Goal: Task Accomplishment & Management: Manage account settings

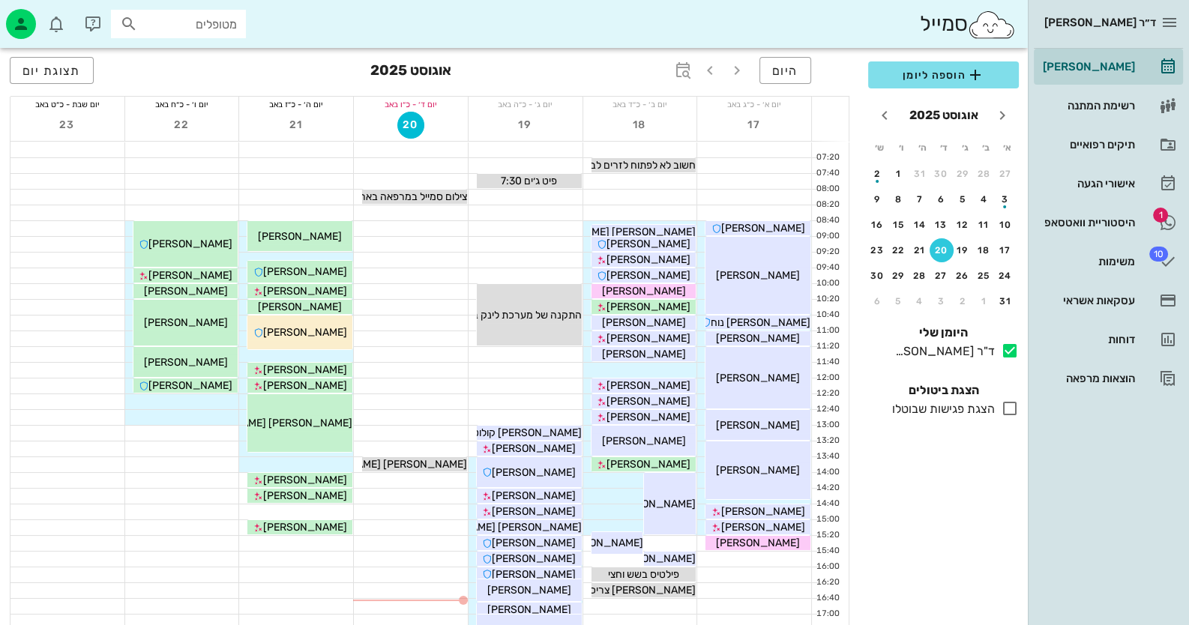
click at [51, 288] on div at bounding box center [67, 291] width 114 height 15
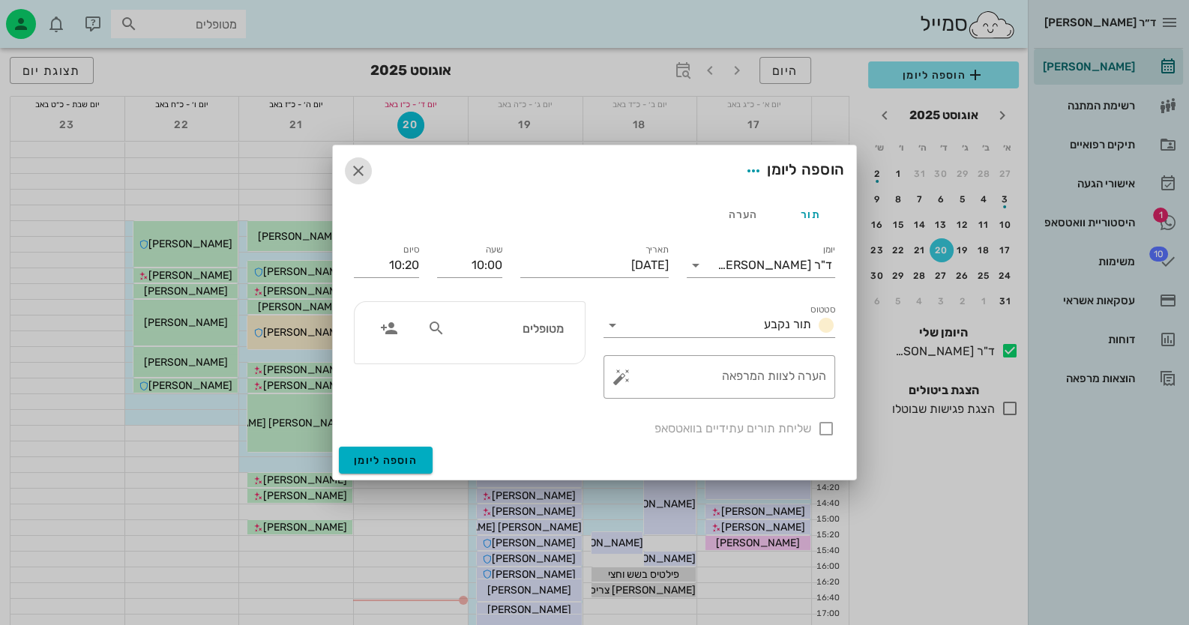
click at [354, 169] on icon "button" at bounding box center [358, 171] width 18 height 18
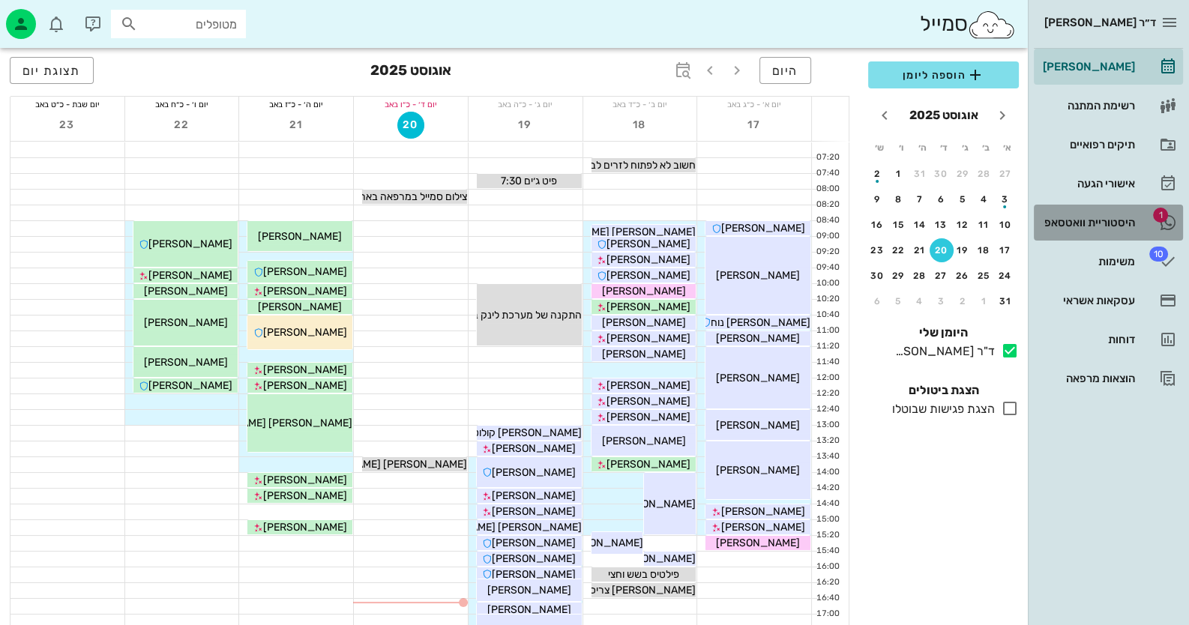
click at [1108, 221] on div "היסטוריית וואטסאפ" at bounding box center [1087, 223] width 95 height 12
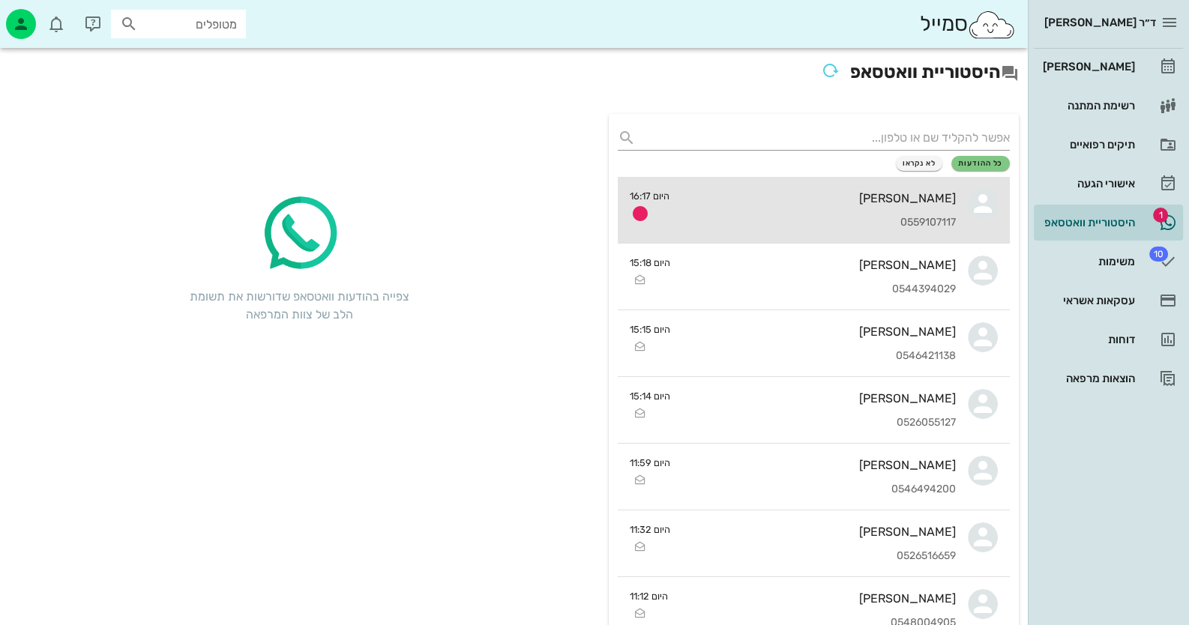
click at [828, 181] on div "[PERSON_NAME] 0559107117" at bounding box center [818, 210] width 274 height 66
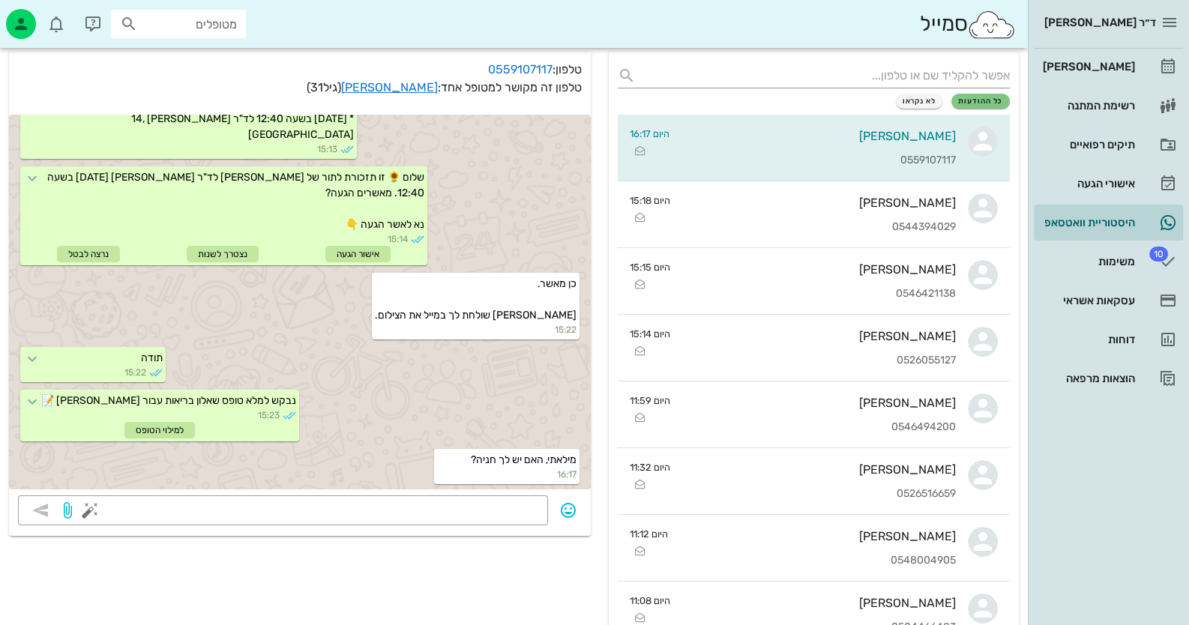
scroll to position [74, 0]
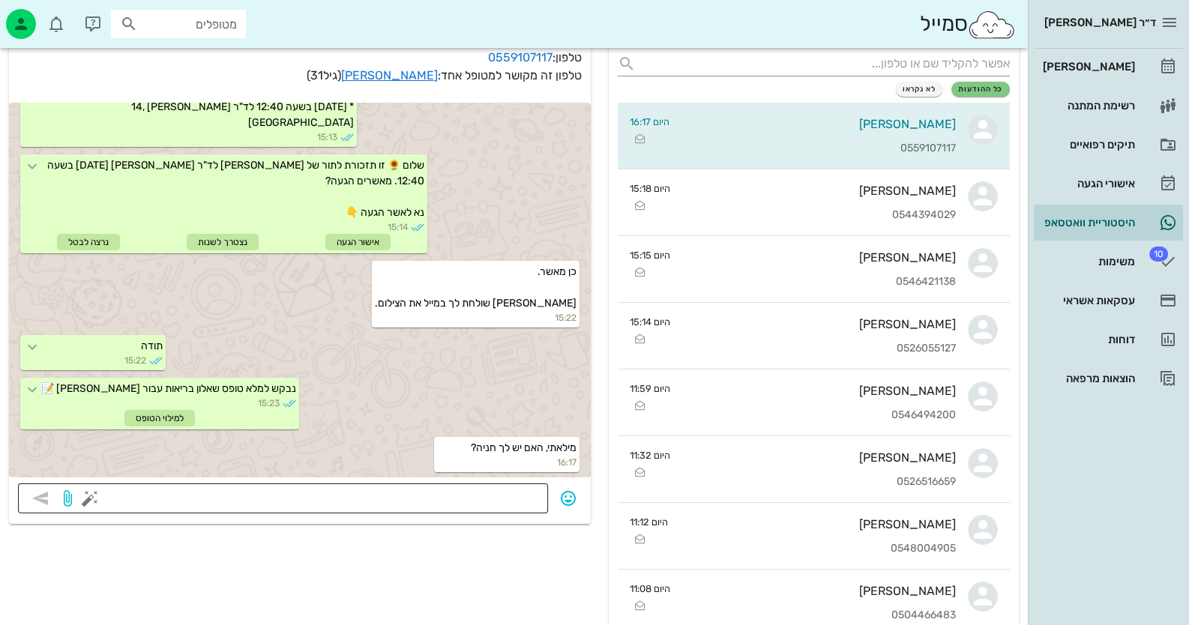
click at [477, 491] on textarea at bounding box center [316, 500] width 446 height 24
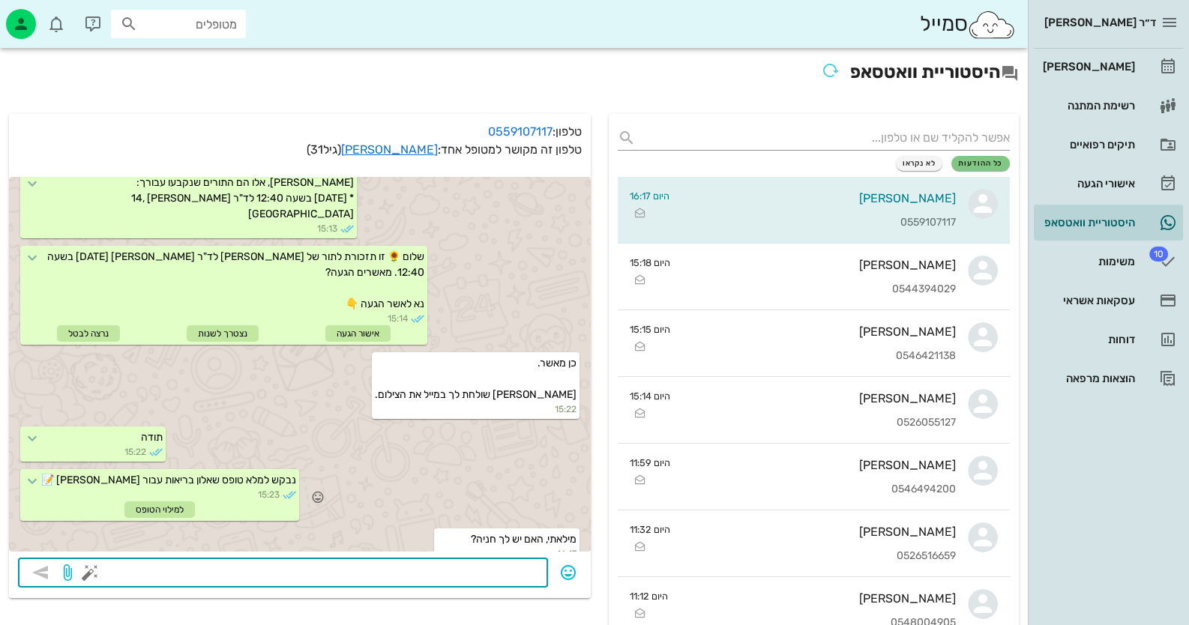
scroll to position [22, 0]
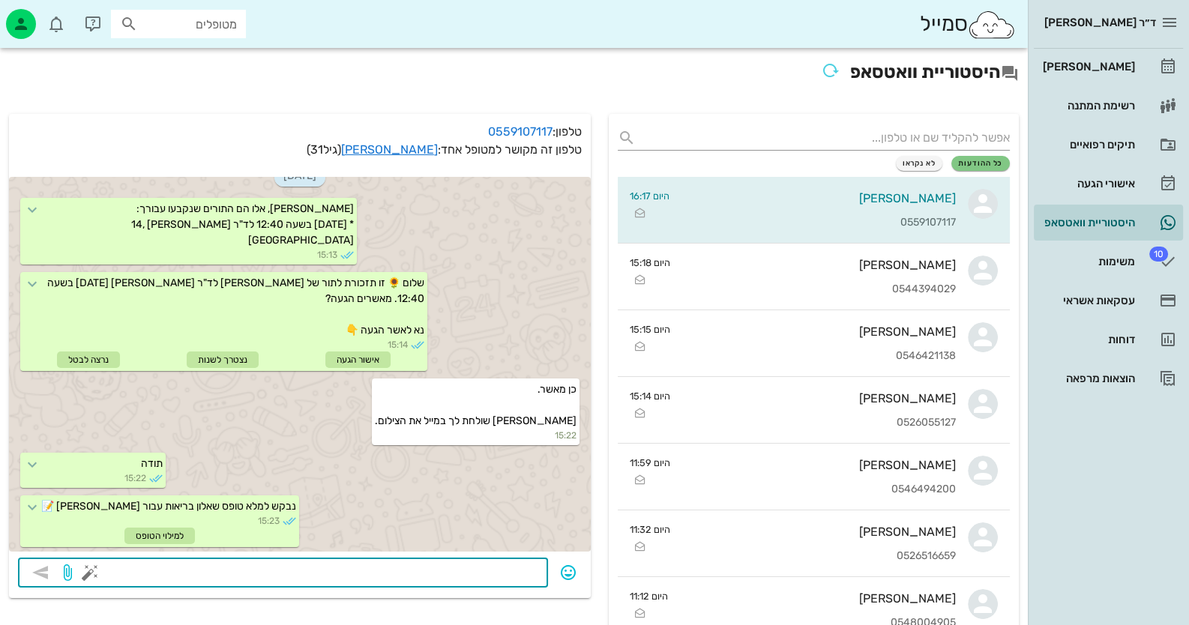
click at [89, 571] on button "button" at bounding box center [90, 573] width 18 height 18
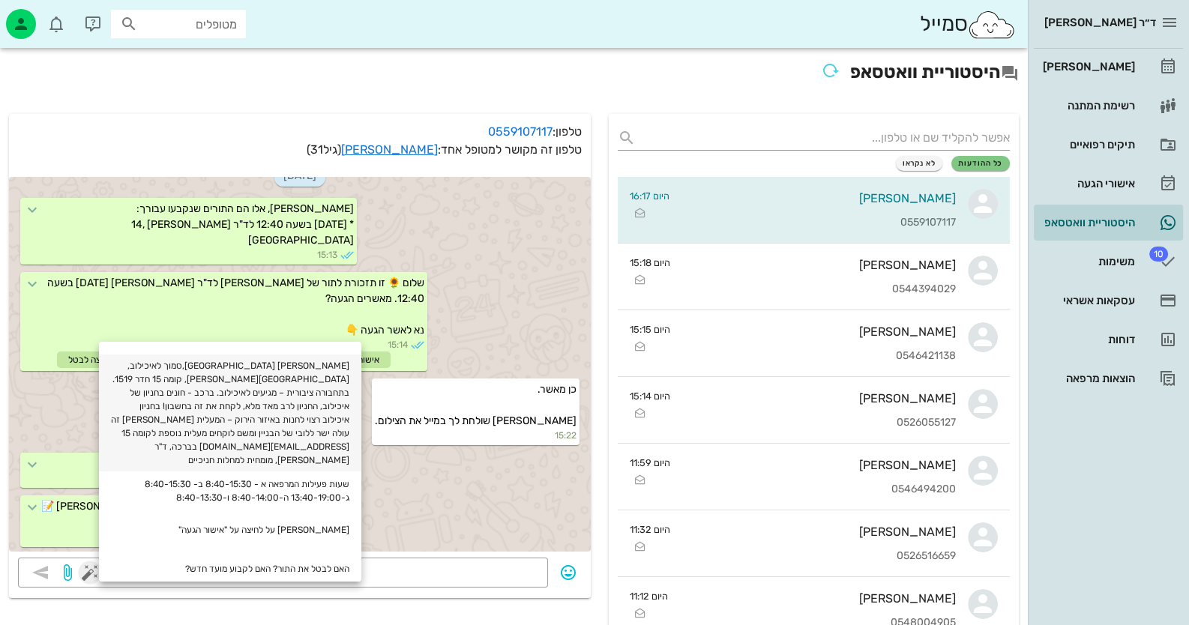
scroll to position [225, 0]
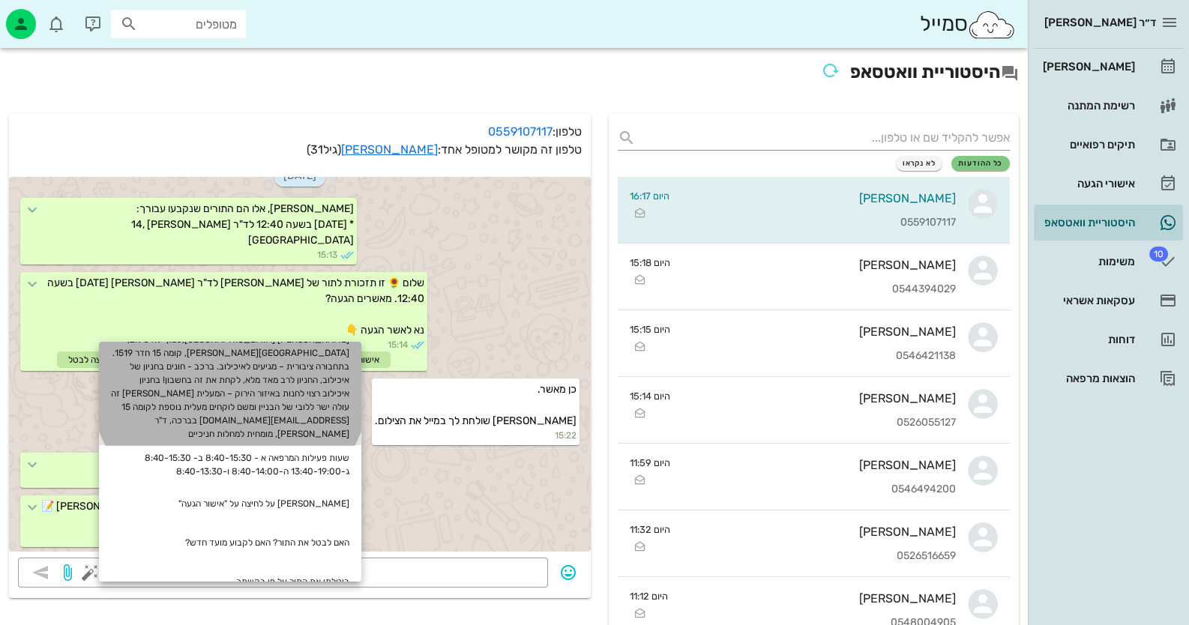
click at [262, 392] on div "[PERSON_NAME] [GEOGRAPHIC_DATA],סמוך לאיכילוב, [GEOGRAPHIC_DATA][PERSON_NAME], …" at bounding box center [230, 386] width 262 height 117
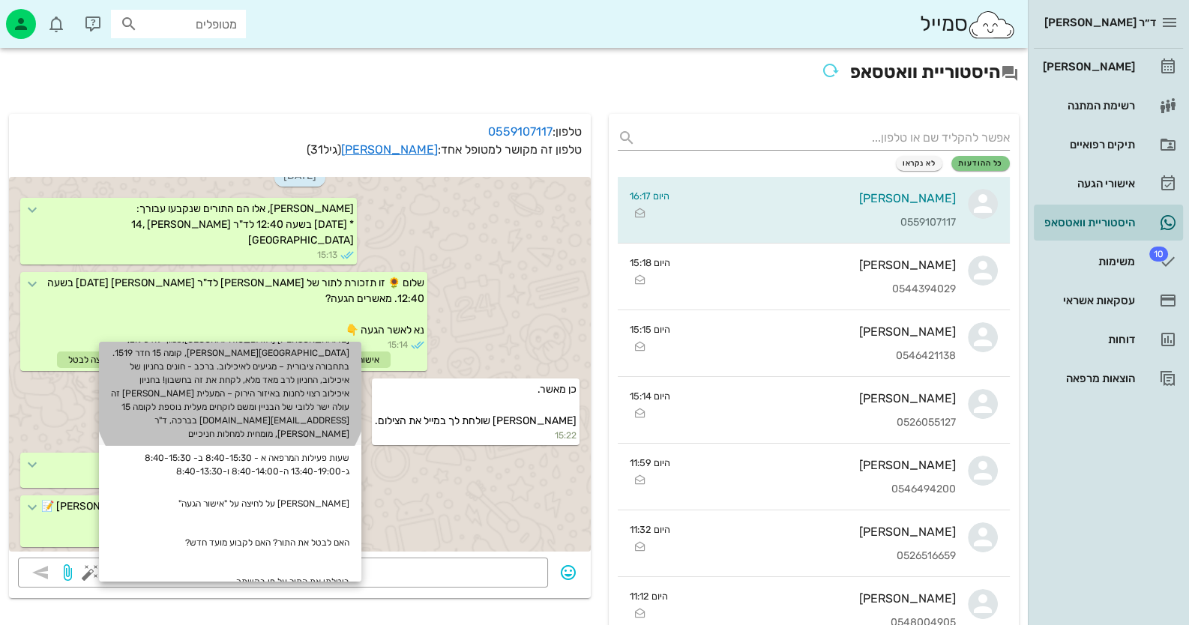
type textarea "[PERSON_NAME] [GEOGRAPHIC_DATA],סמוך לאיכילוב, [GEOGRAPHIC_DATA][PERSON_NAME], …"
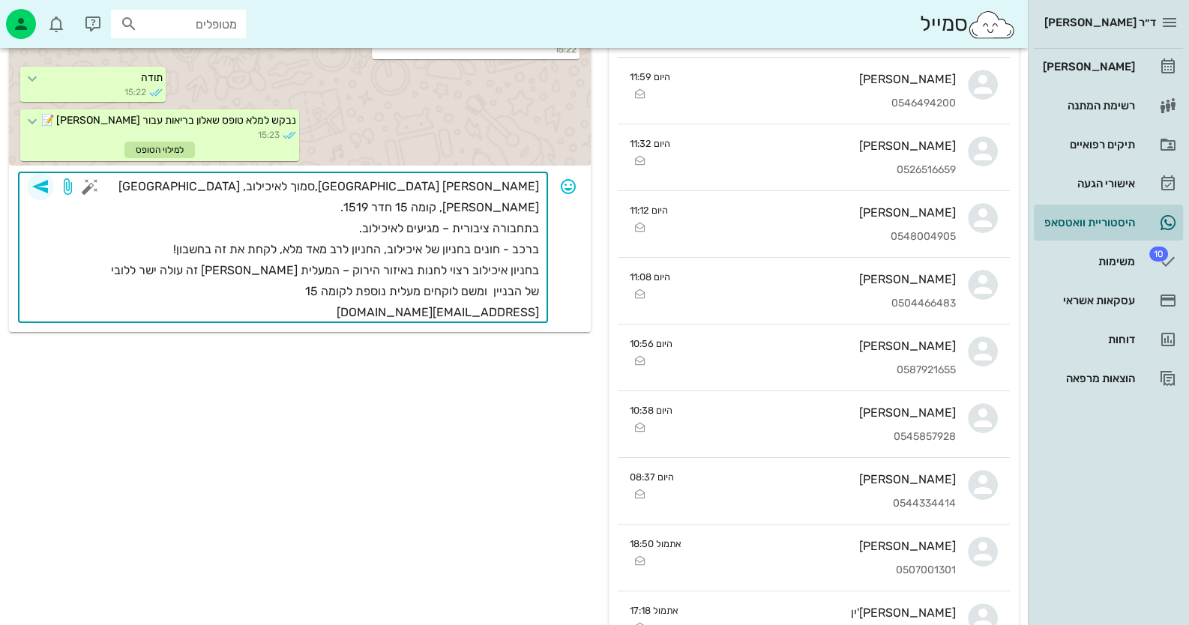
click at [40, 181] on icon "button" at bounding box center [40, 187] width 18 height 18
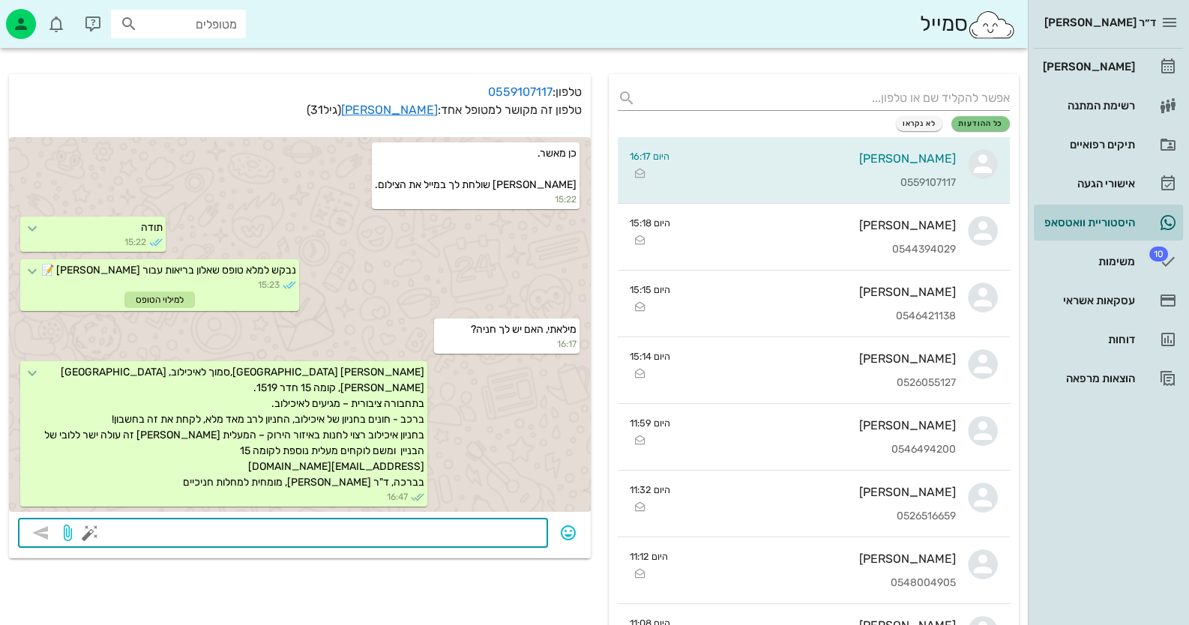
scroll to position [10, 0]
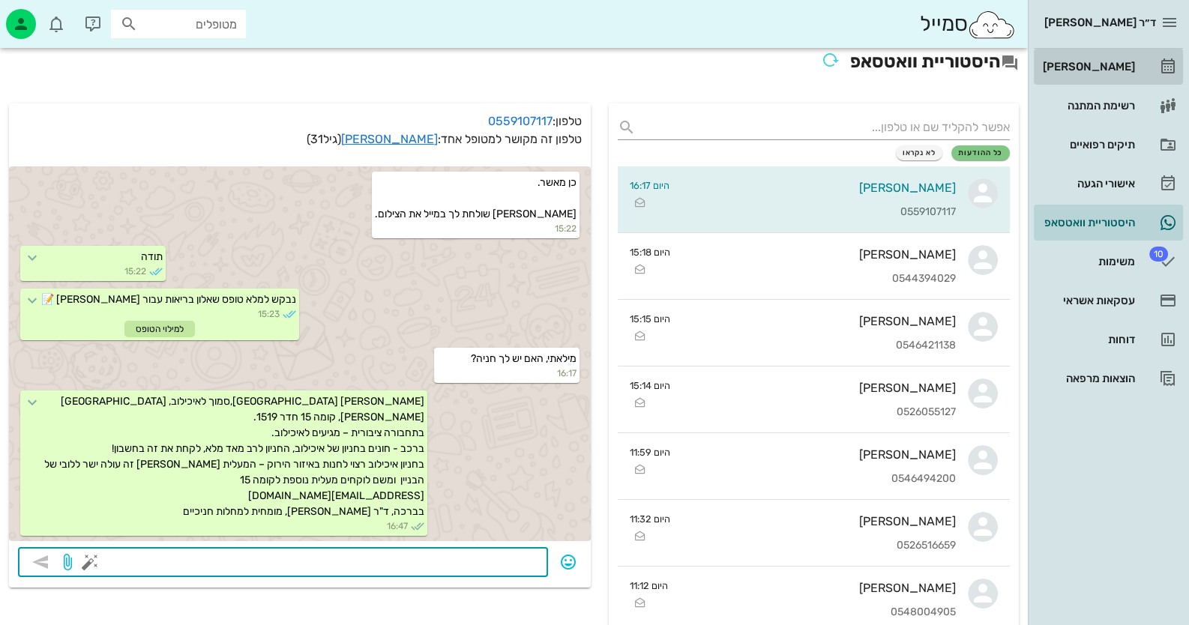
click at [1103, 71] on div "[PERSON_NAME]" at bounding box center [1087, 67] width 95 height 12
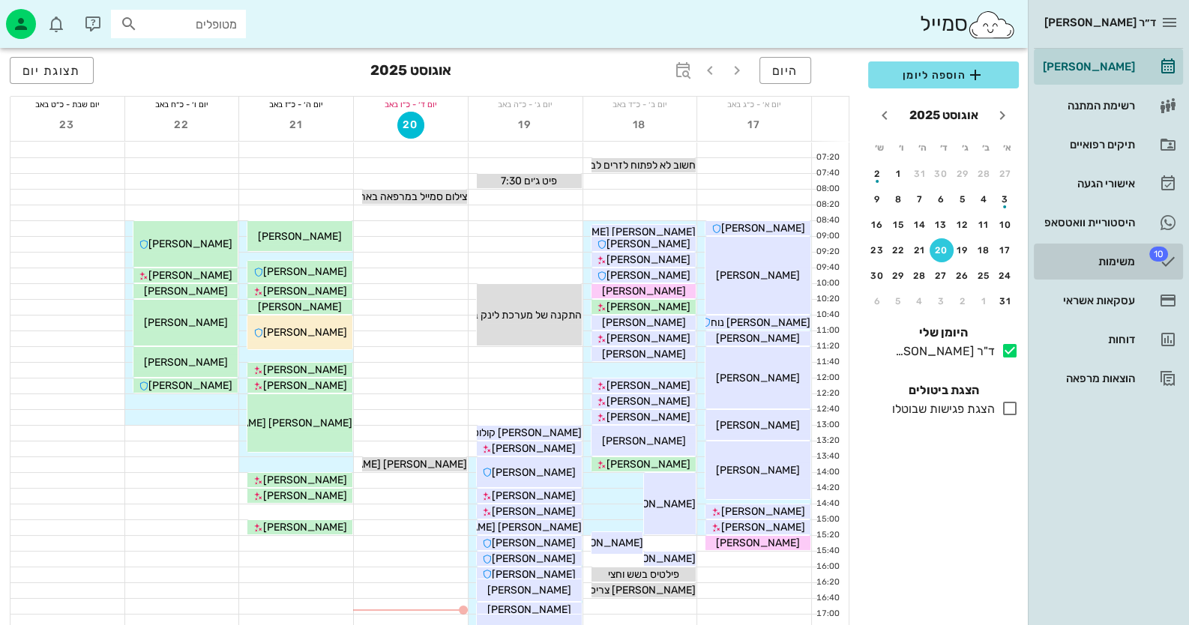
click at [1106, 256] on div "משימות" at bounding box center [1087, 262] width 95 height 12
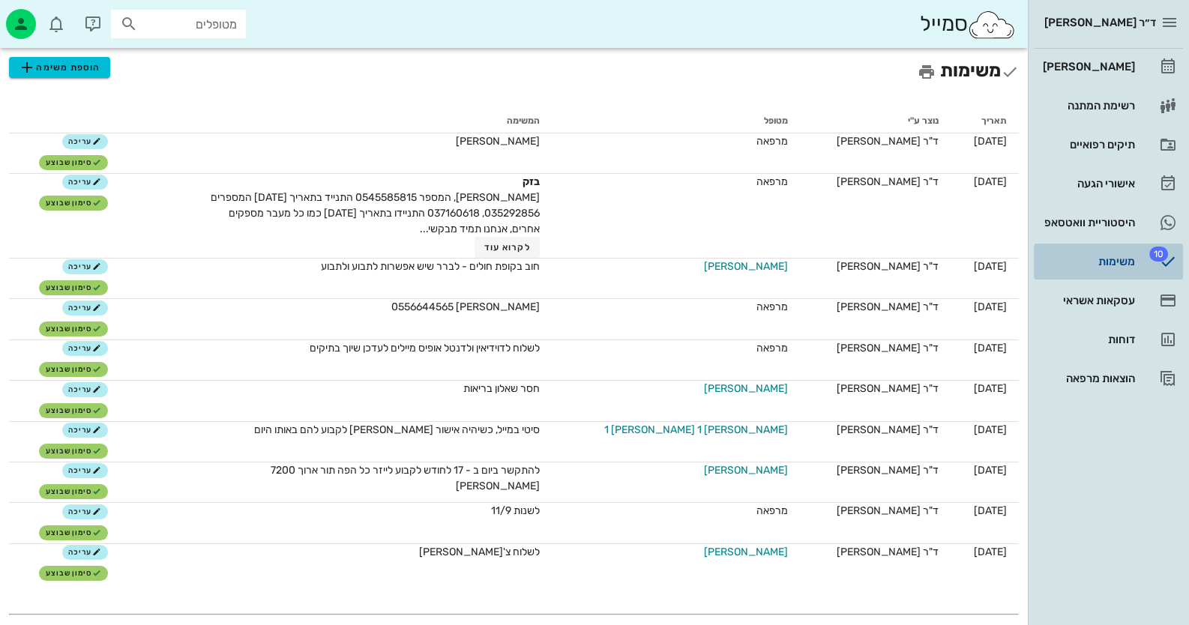
click at [1106, 256] on div "משימות" at bounding box center [1087, 262] width 95 height 12
click at [1102, 239] on link "היסטוריית וואטסאפ" at bounding box center [1108, 223] width 149 height 36
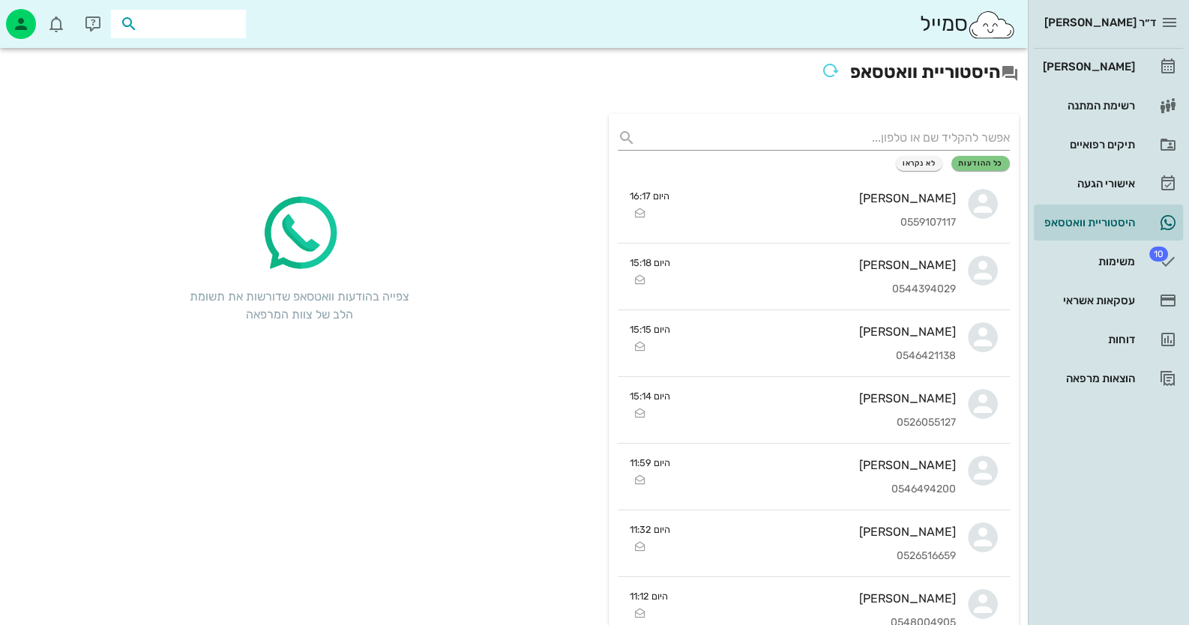
click at [174, 29] on input "text" at bounding box center [189, 23] width 96 height 19
type input "פורט"
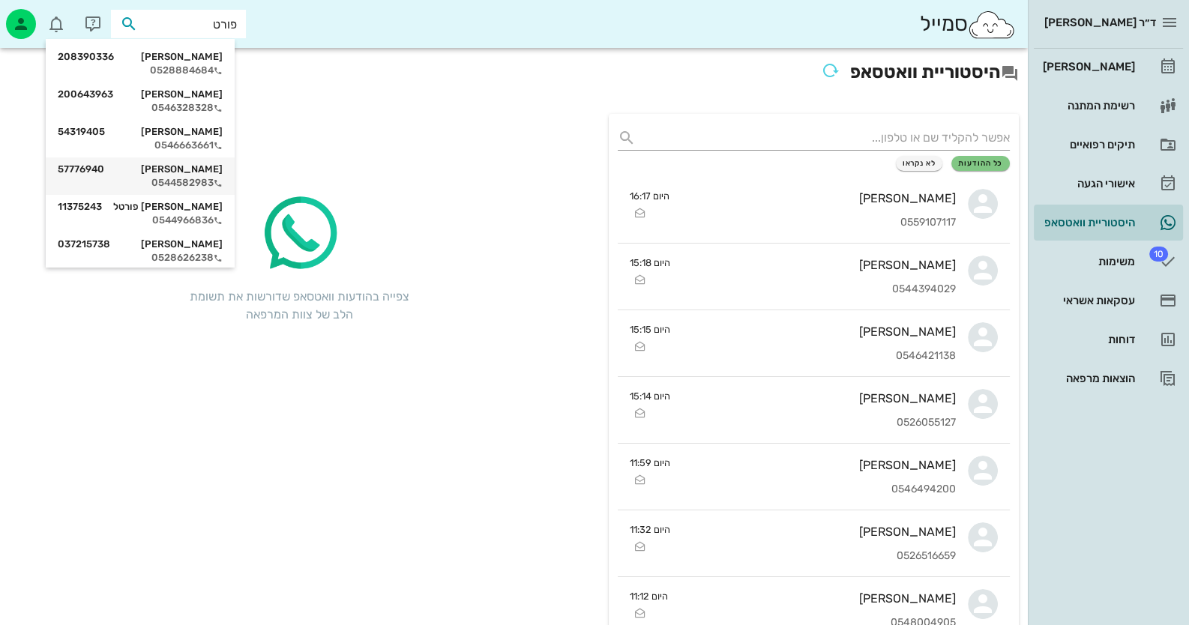
click at [221, 166] on div "[PERSON_NAME] 57776940" at bounding box center [140, 169] width 165 height 12
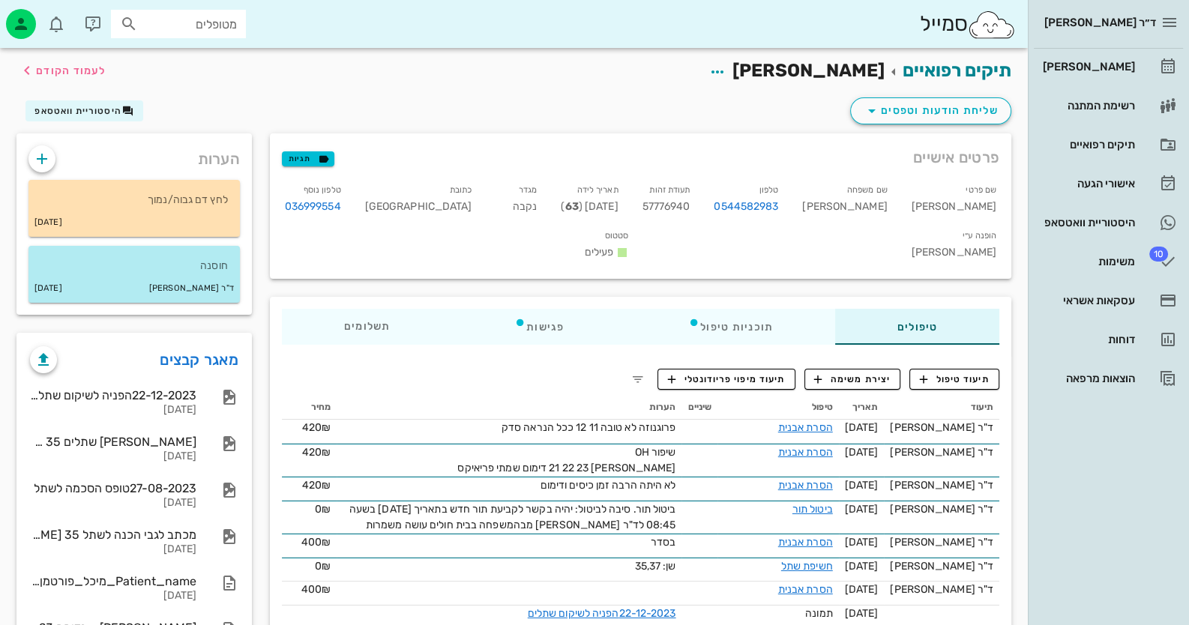
drag, startPoint x: 165, startPoint y: 351, endPoint x: 184, endPoint y: 342, distance: 20.8
click at [168, 351] on link "מאגר קבצים" at bounding box center [199, 360] width 79 height 24
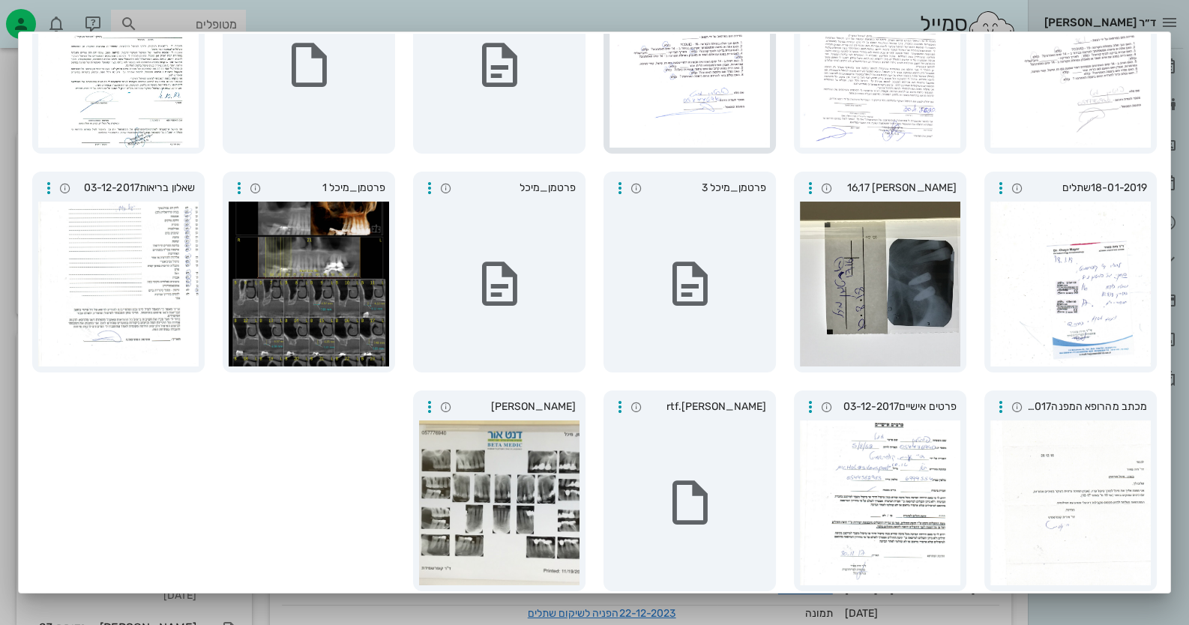
scroll to position [629, 0]
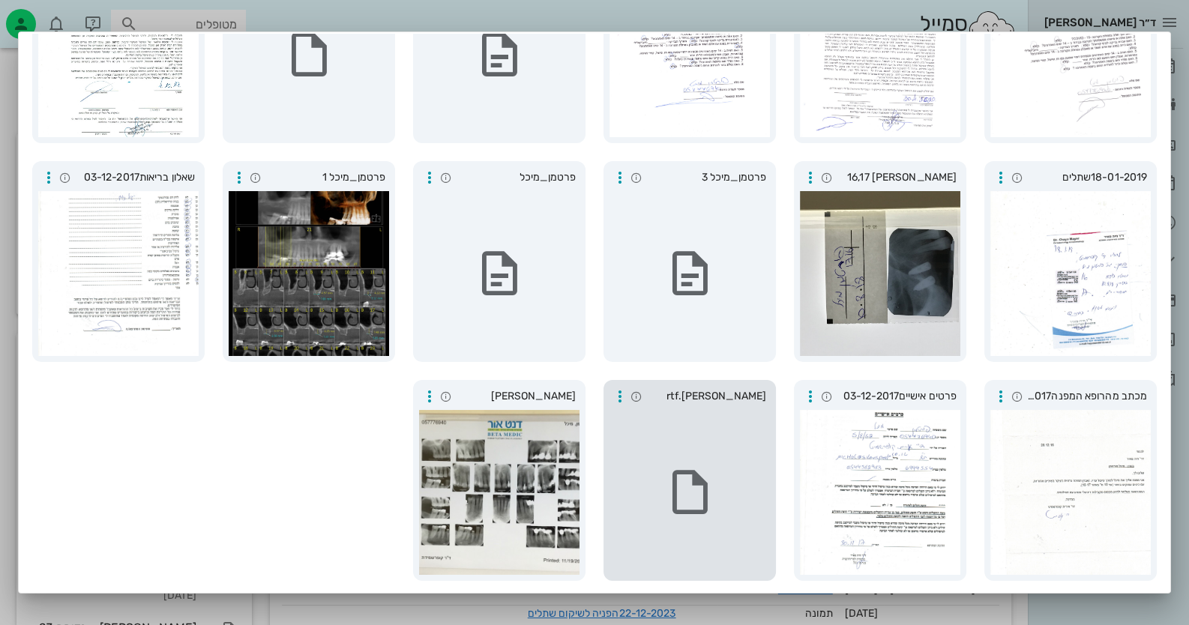
click at [642, 438] on div at bounding box center [689, 492] width 160 height 165
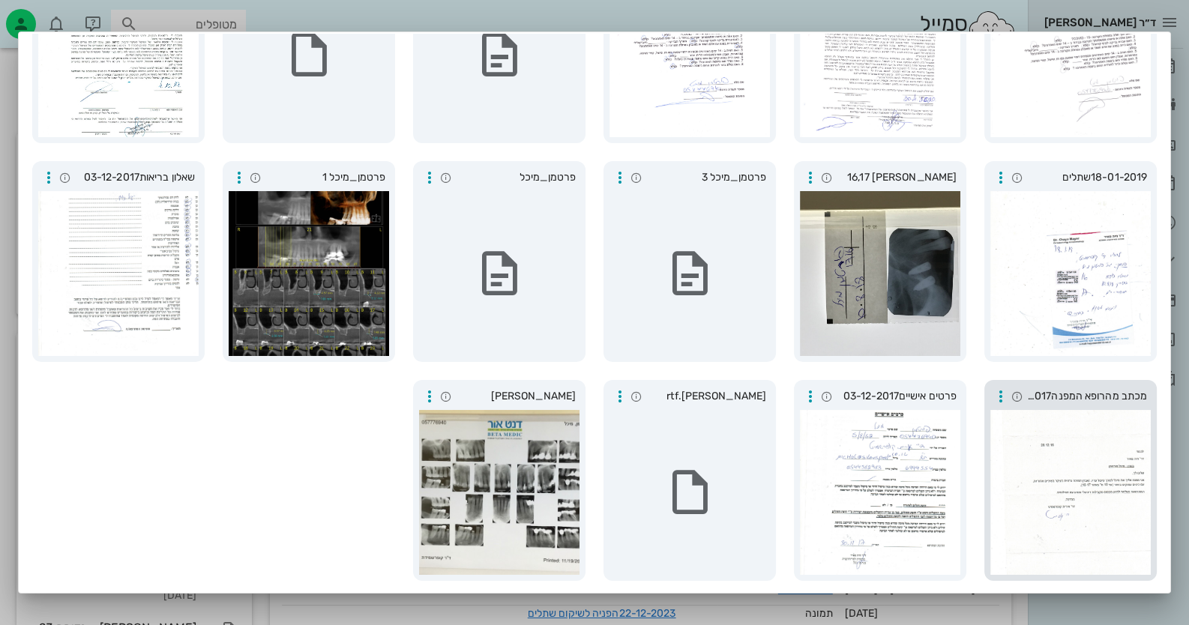
click at [1087, 517] on div at bounding box center [1070, 492] width 160 height 165
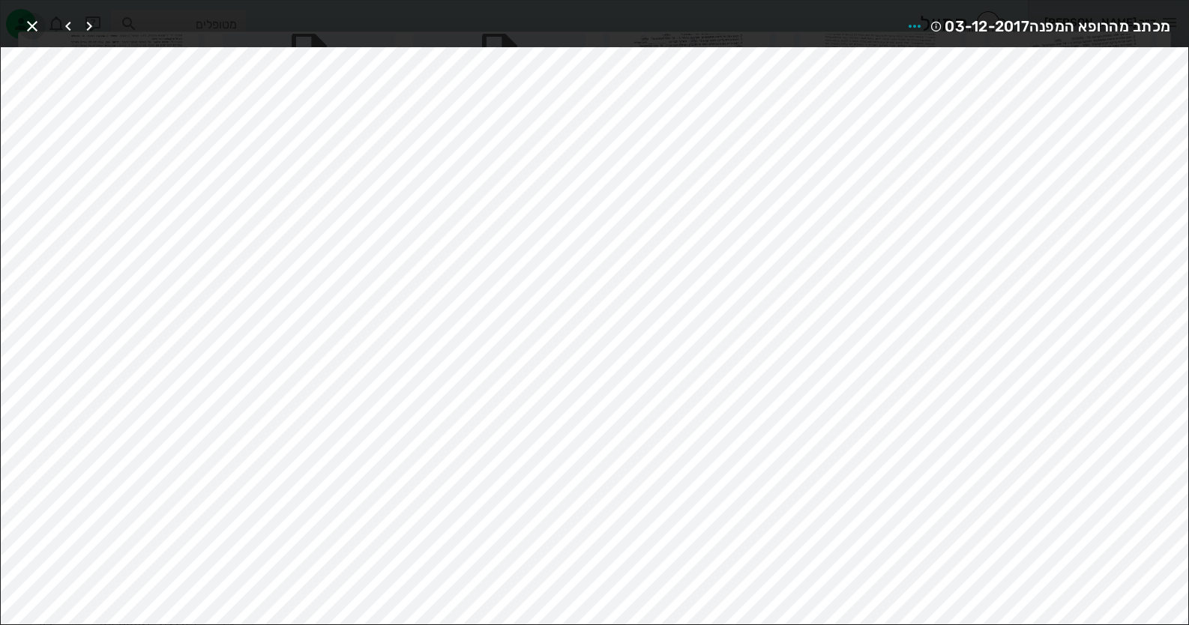
click at [26, 22] on icon "button" at bounding box center [32, 26] width 18 height 18
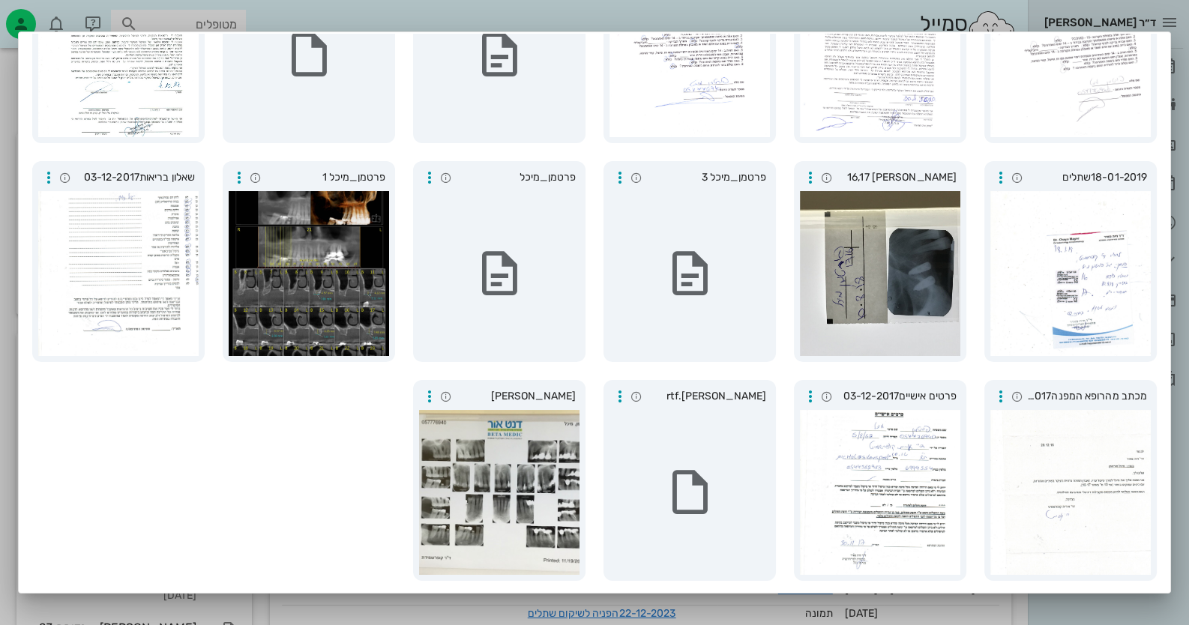
click at [9, 53] on div at bounding box center [594, 312] width 1189 height 625
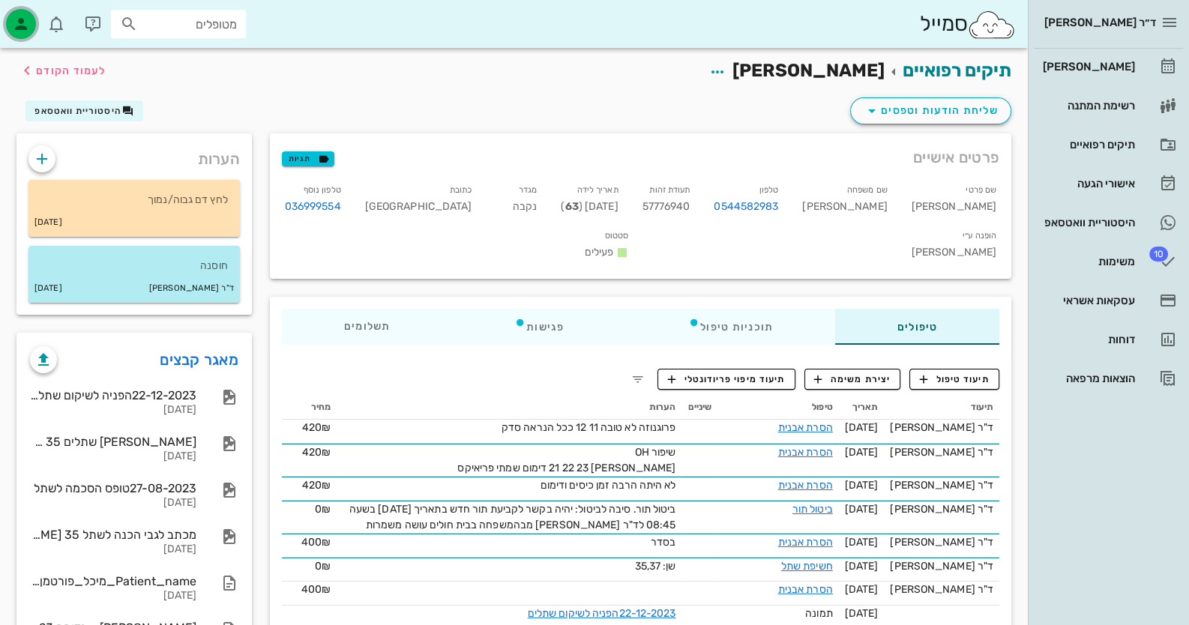
click at [14, 19] on icon "button" at bounding box center [21, 24] width 18 height 18
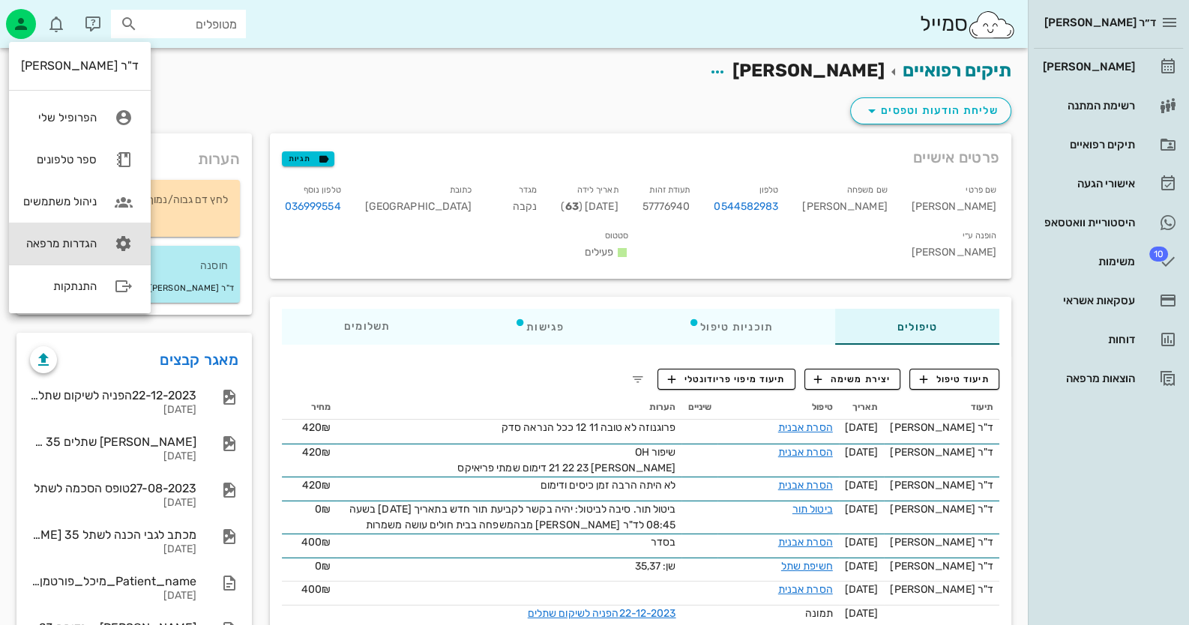
click at [97, 250] on link "הגדרות מרפאה" at bounding box center [80, 244] width 142 height 42
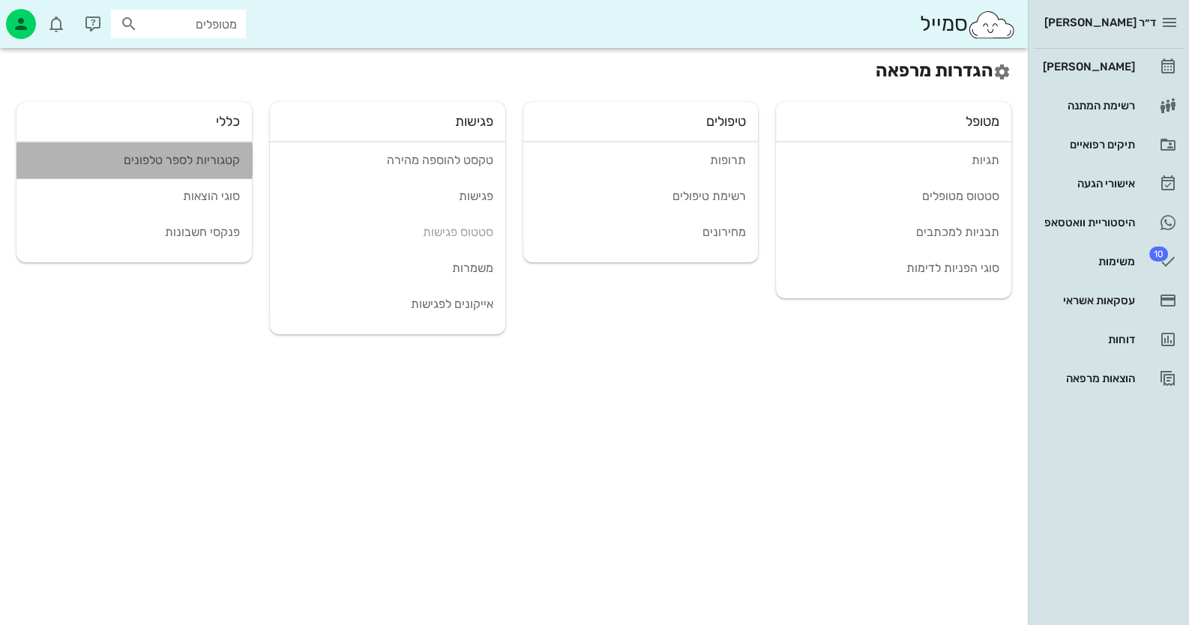
click at [214, 154] on div "קטגוריות לספר טלפונים" at bounding box center [133, 160] width 211 height 14
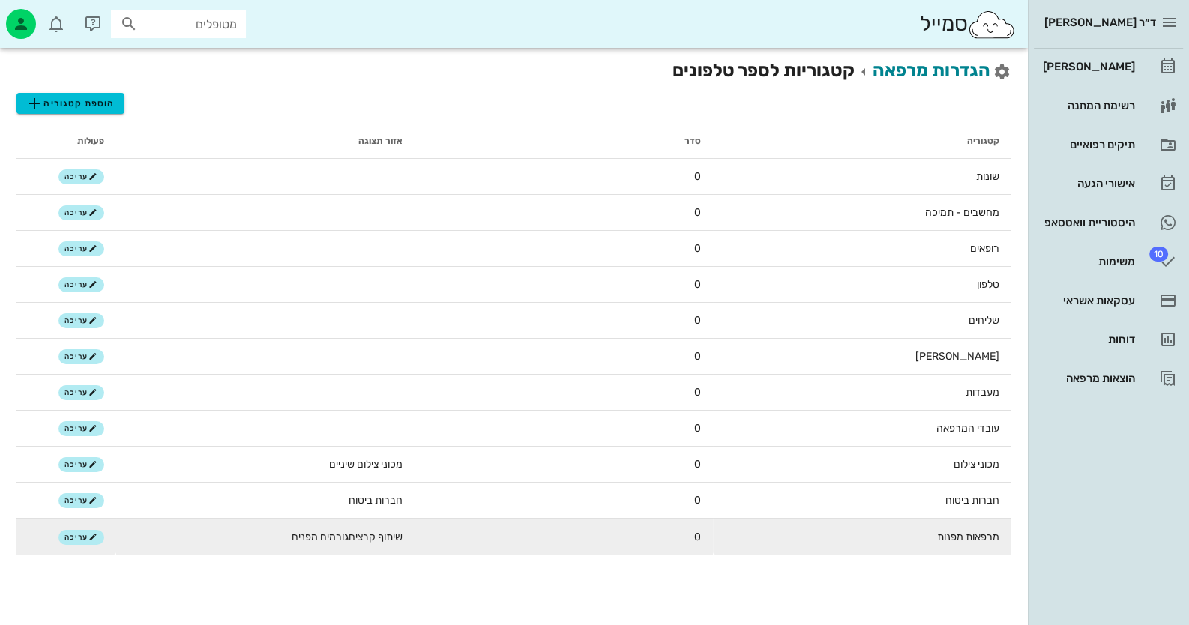
click at [877, 549] on td "מרפאות מפנות" at bounding box center [862, 537] width 298 height 36
click at [61, 532] on button "עריכה" at bounding box center [81, 537] width 46 height 15
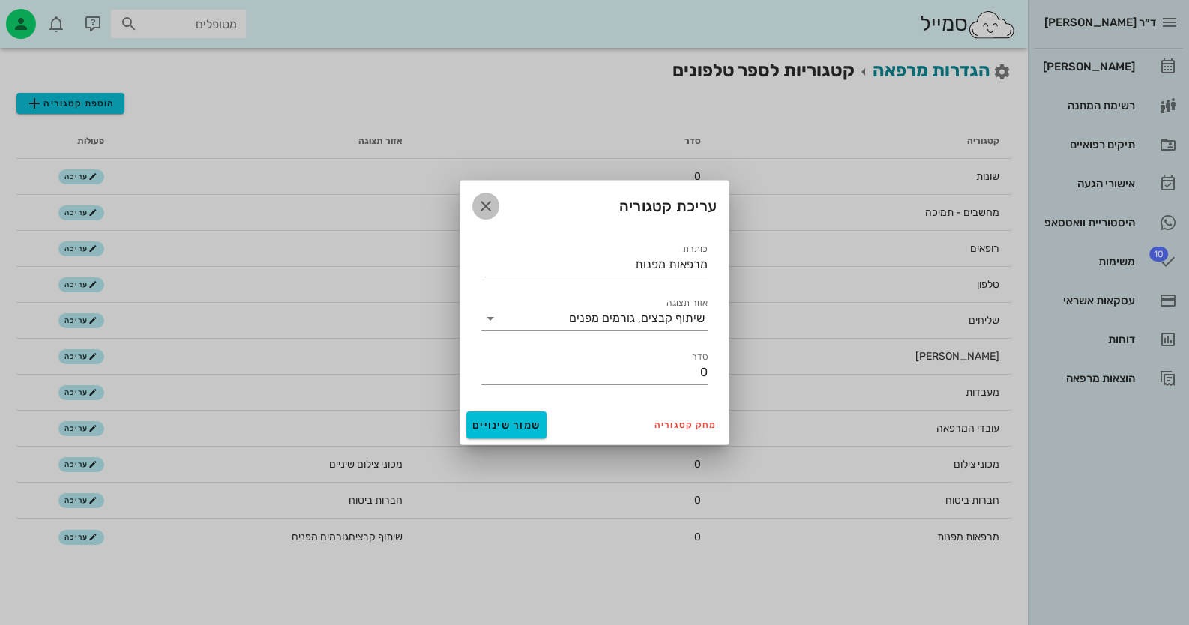
click at [480, 208] on icon "button" at bounding box center [486, 206] width 18 height 18
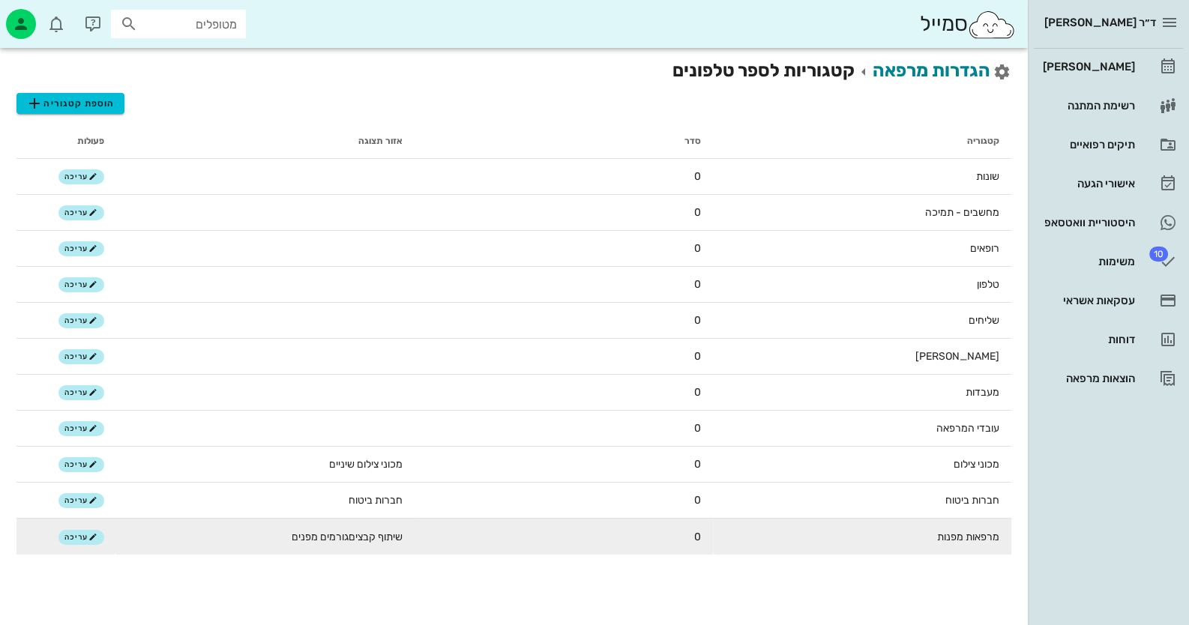
click at [986, 534] on td "מרפאות מפנות" at bounding box center [862, 537] width 298 height 36
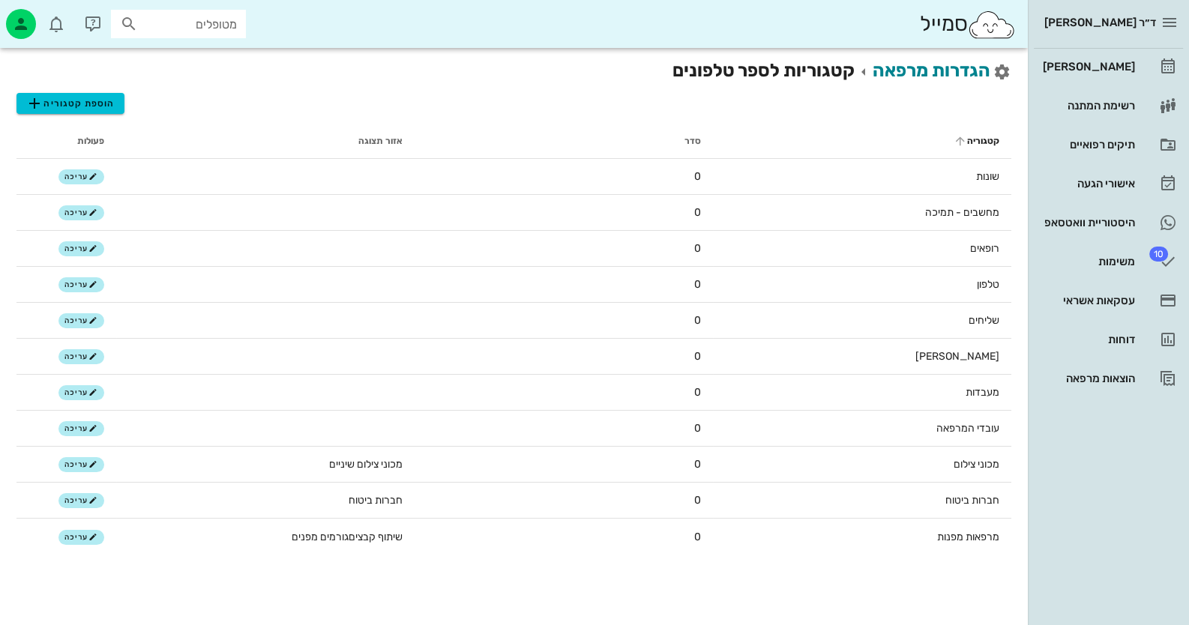
click at [768, 127] on th "קטגוריה" at bounding box center [862, 141] width 298 height 36
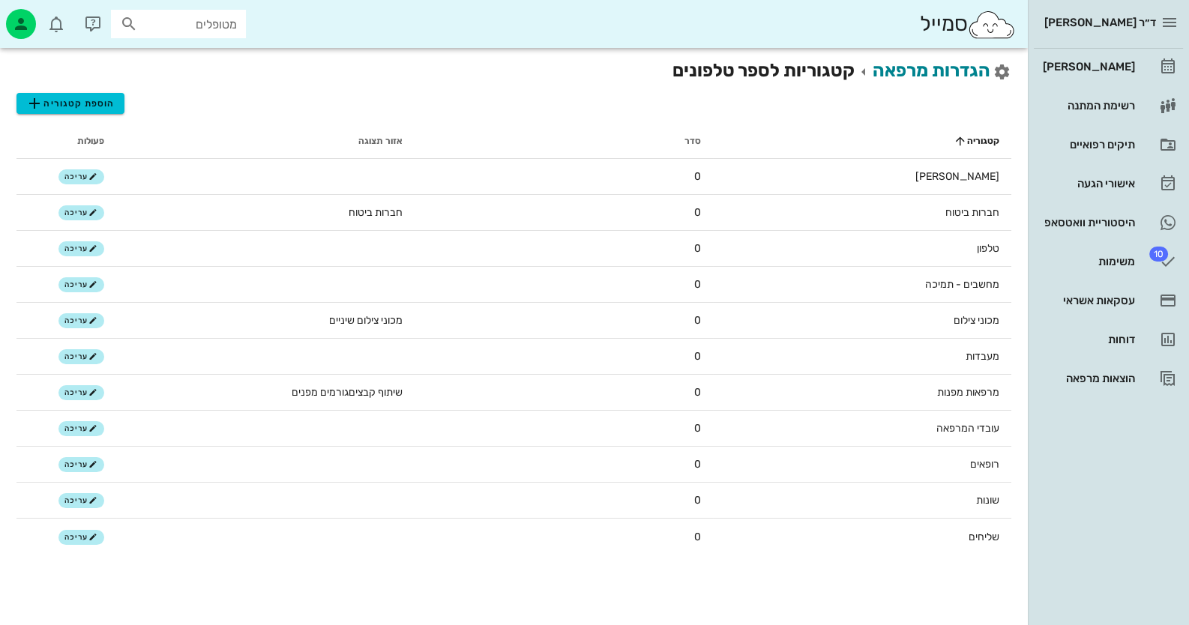
click at [180, 573] on div "הגדרות מרפאה קטגוריות לספר טלפונים הוספת קטגוריה קטגוריה סדר אזור תצוגה פעולות …" at bounding box center [514, 336] width 1028 height 577
click at [19, 22] on icon "button" at bounding box center [21, 24] width 18 height 18
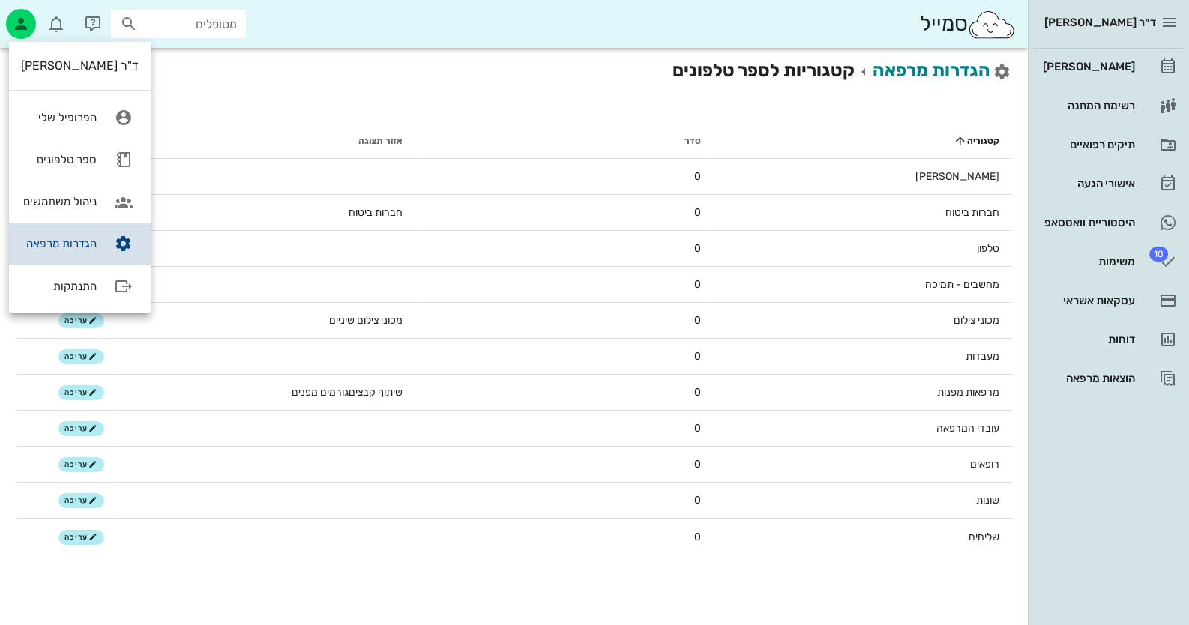
click at [22, 250] on link "הגדרות מרפאה" at bounding box center [80, 244] width 142 height 42
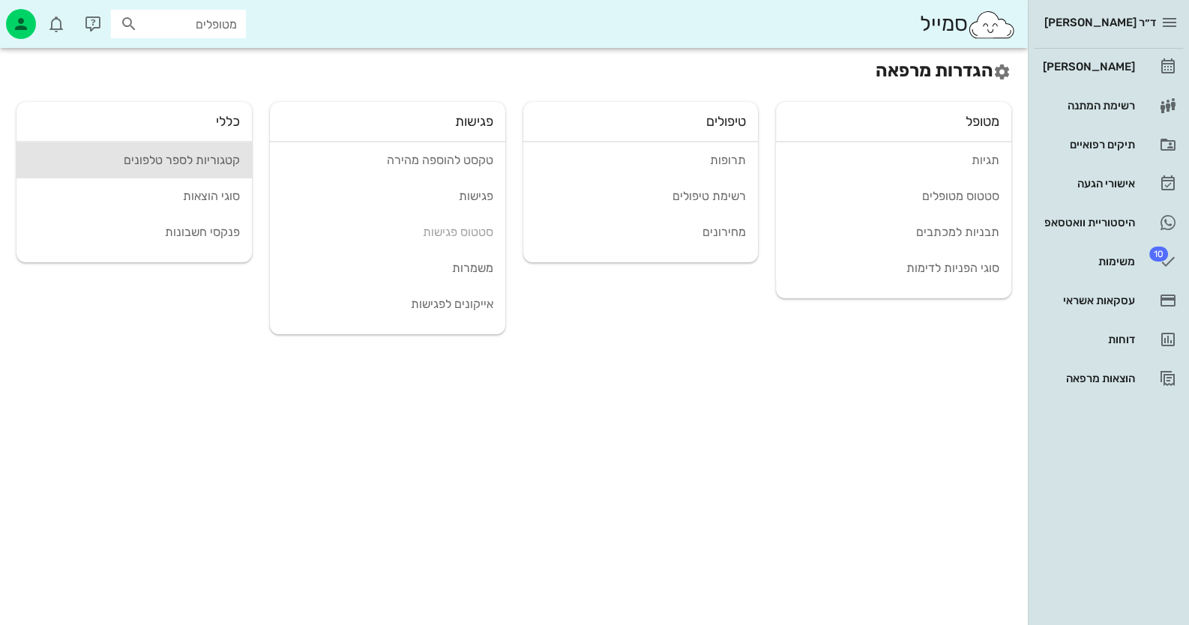
click at [207, 153] on div "קטגוריות לספר טלפונים" at bounding box center [133, 160] width 211 height 14
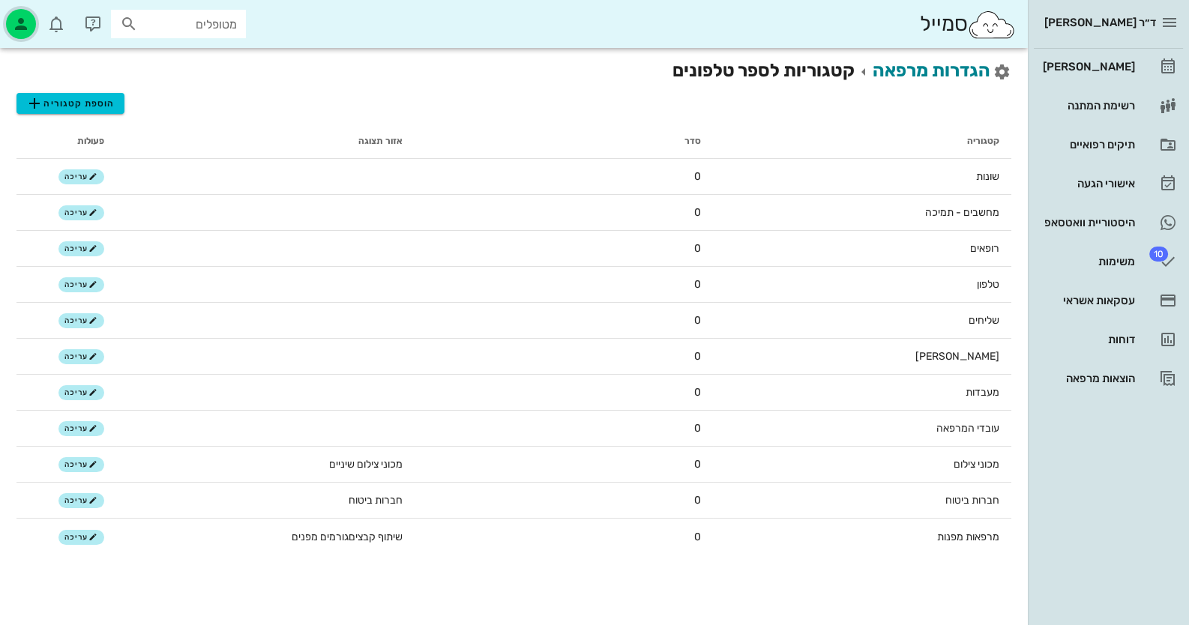
click at [22, 13] on div "button" at bounding box center [21, 24] width 30 height 30
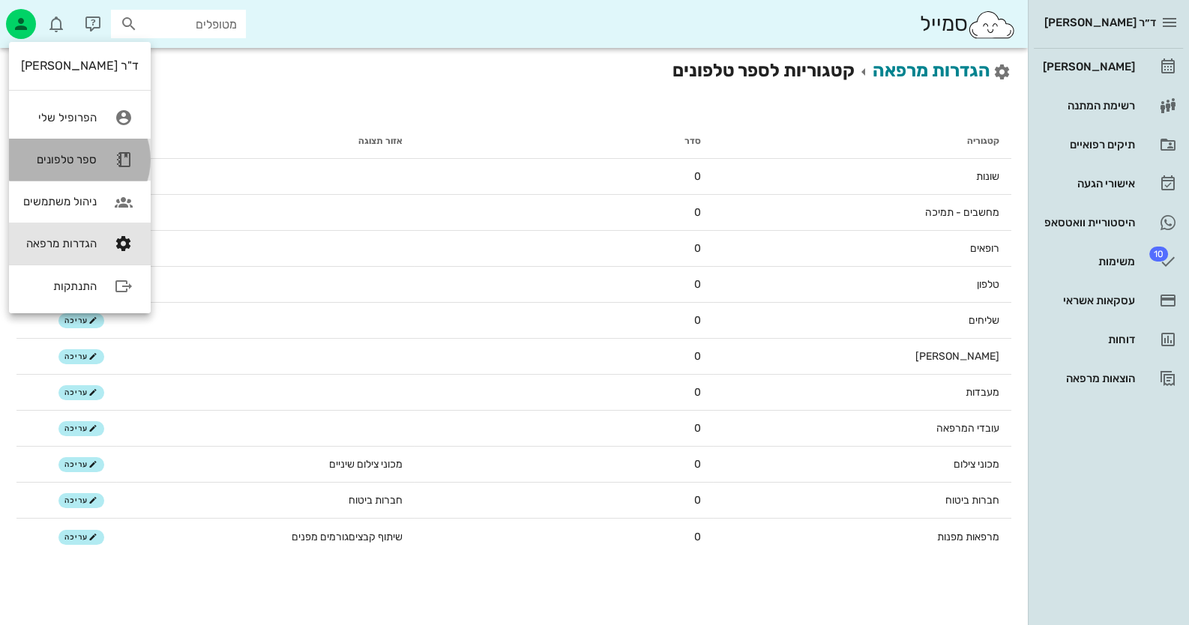
click at [94, 157] on link "ספר טלפונים" at bounding box center [80, 160] width 142 height 42
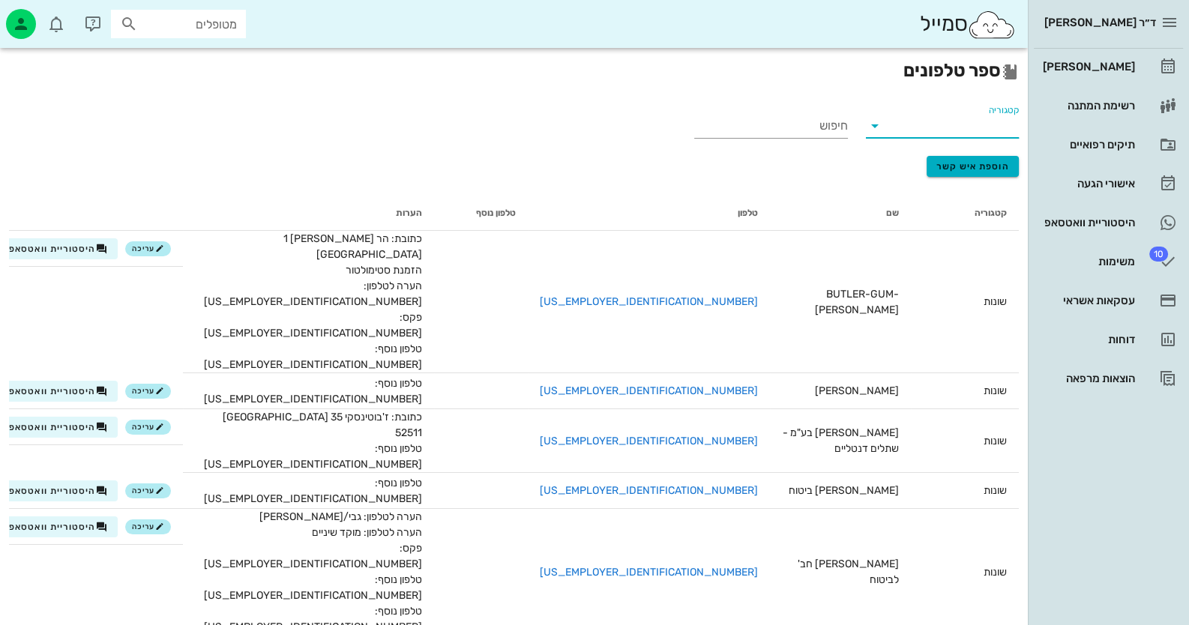
click at [932, 133] on input "קטגוריה" at bounding box center [955, 126] width 130 height 24
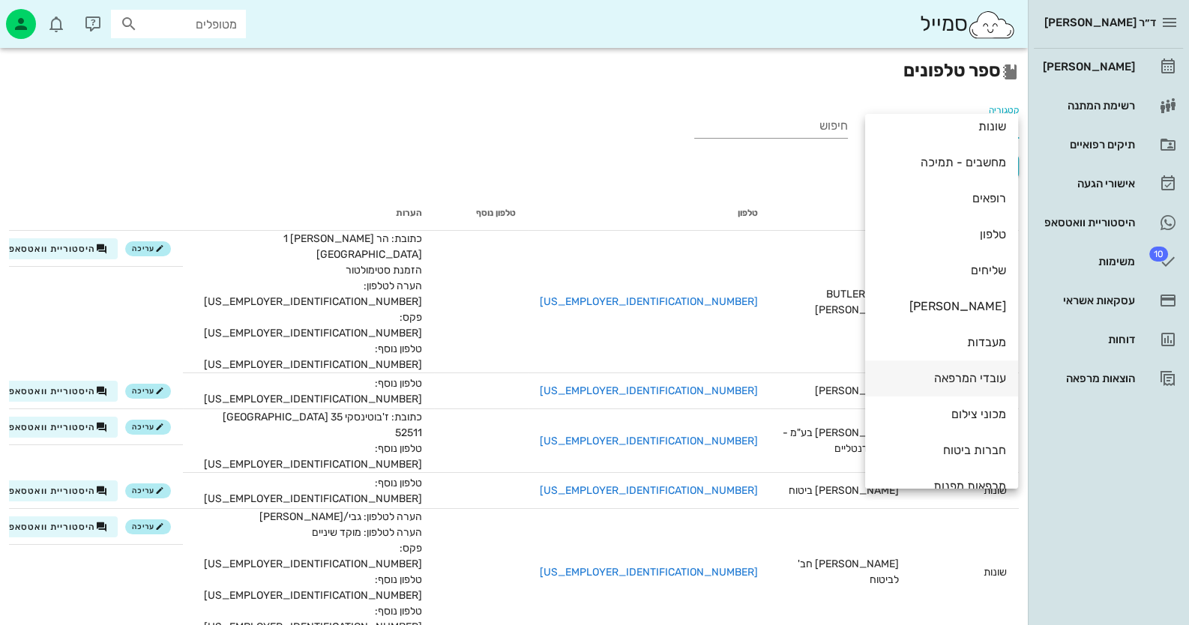
scroll to position [33, 0]
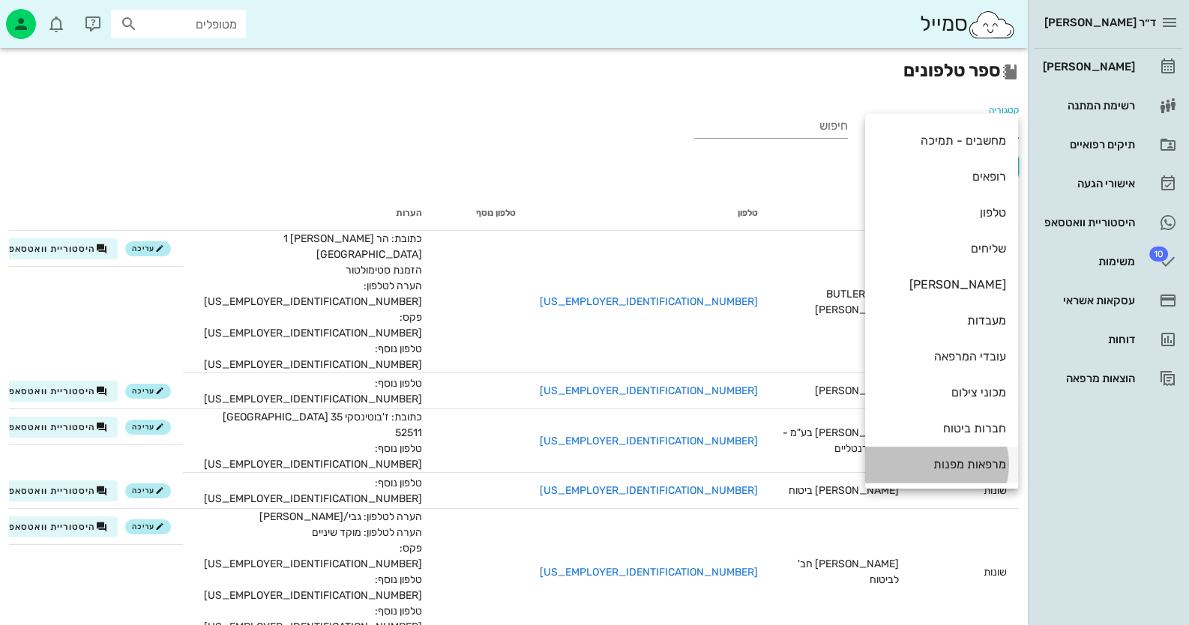
click at [939, 465] on div "מרפאות מפנות" at bounding box center [941, 464] width 129 height 14
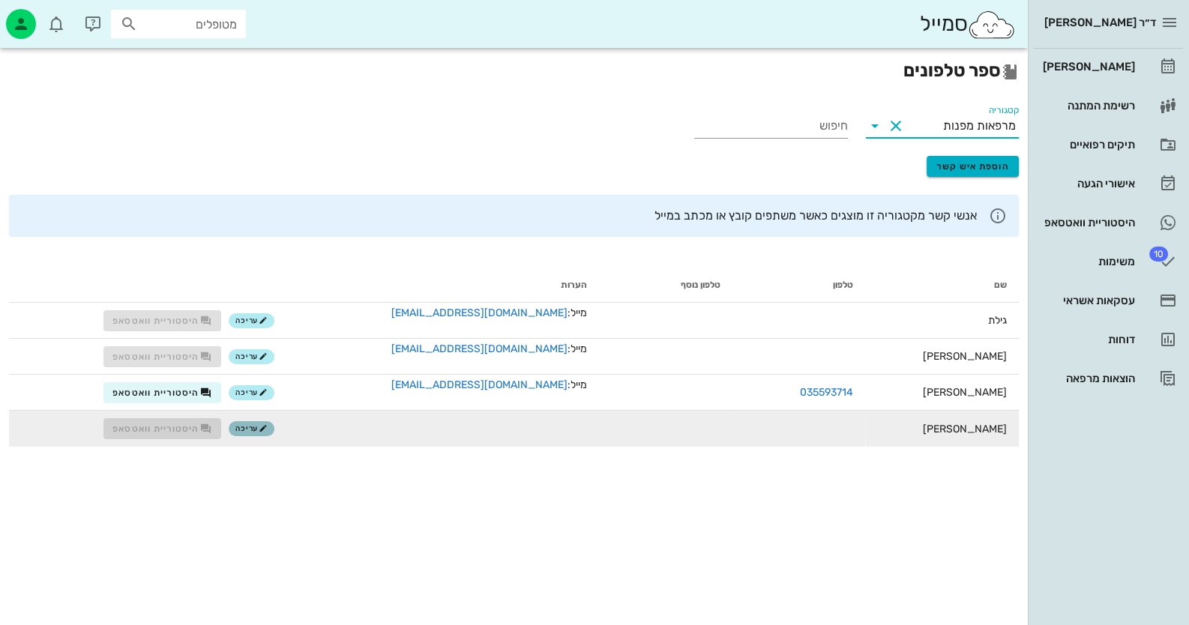
click at [268, 424] on span "עריכה" at bounding box center [251, 428] width 32 height 9
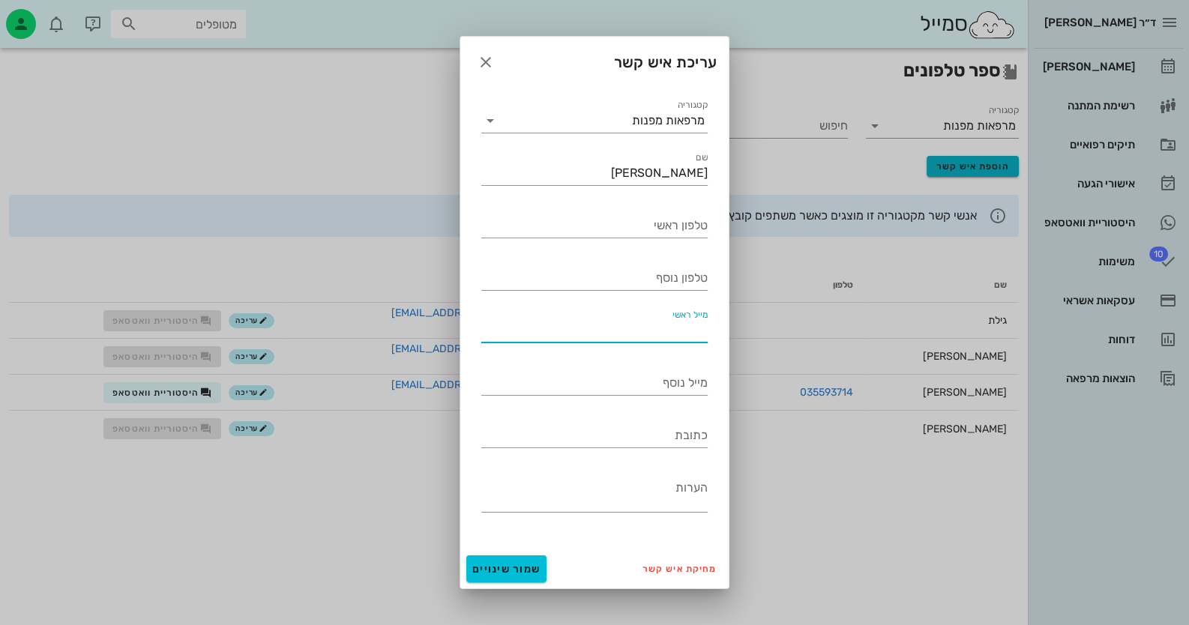
click at [643, 337] on input "מייל ראשי" at bounding box center [594, 331] width 226 height 24
type input "ג"
click at [492, 331] on input "[EMAIL_ADDRESS][DOMAIN_NAME]" at bounding box center [594, 331] width 226 height 24
type input "[EMAIL_ADDRESS][DOMAIN_NAME]"
click at [532, 571] on span "שמור שינויים" at bounding box center [506, 569] width 68 height 13
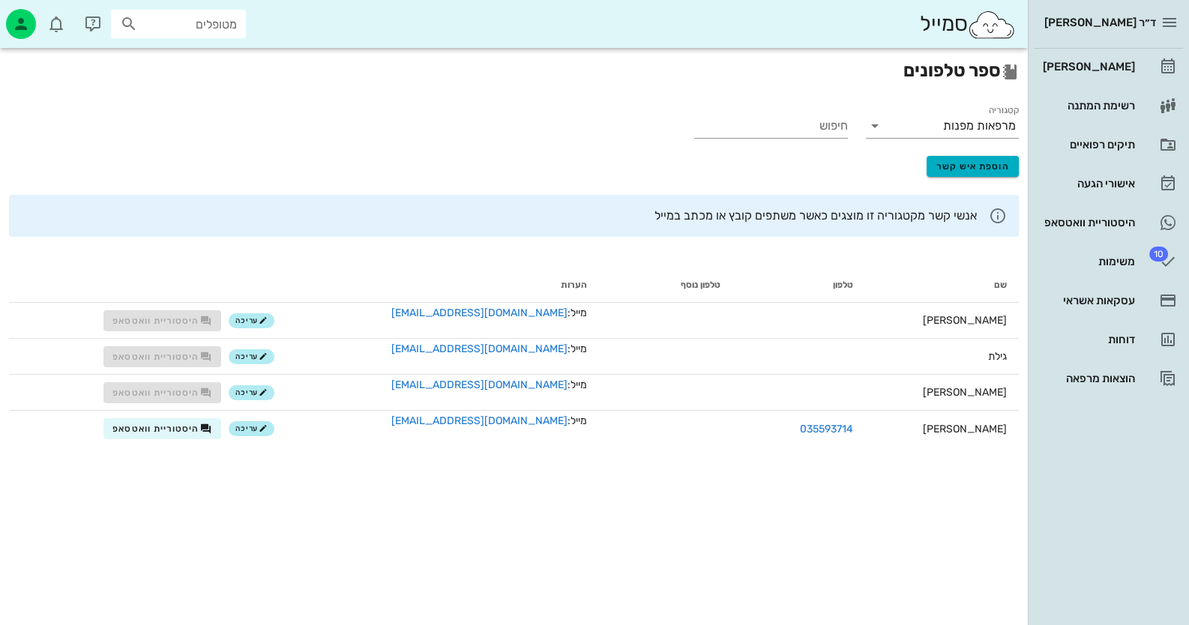
click at [241, 22] on div "מטופלים" at bounding box center [178, 24] width 135 height 28
type input "n"
type input "[PERSON_NAME]"
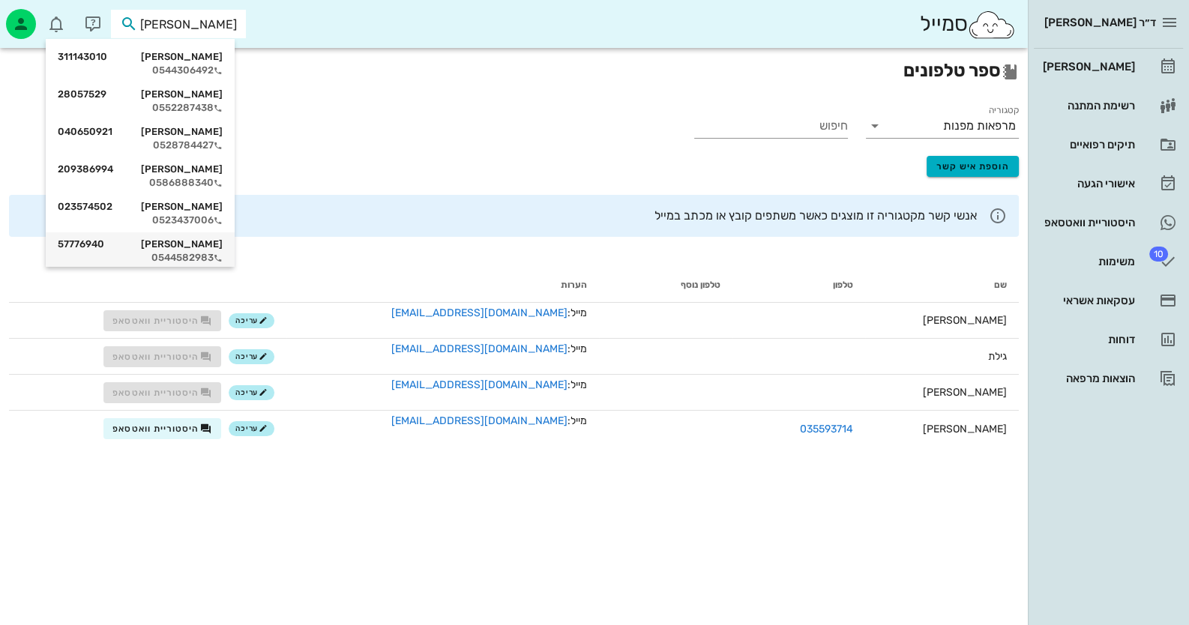
click at [223, 262] on icon at bounding box center [218, 258] width 9 height 9
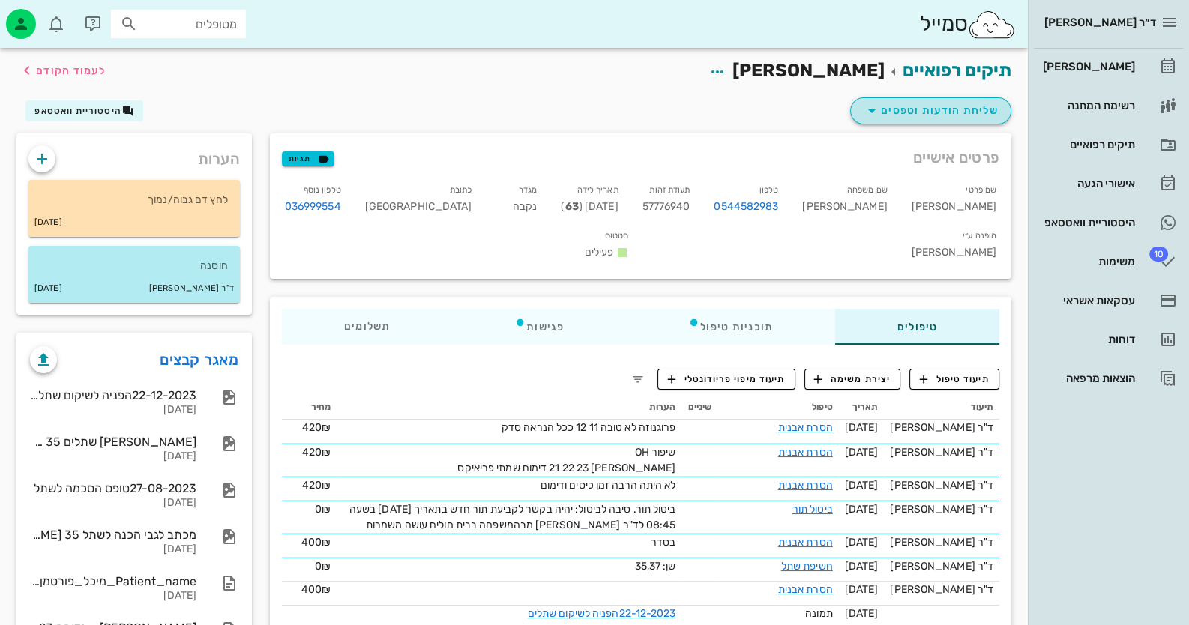
click at [963, 106] on span "שליחת הודעות וטפסים" at bounding box center [931, 111] width 136 height 18
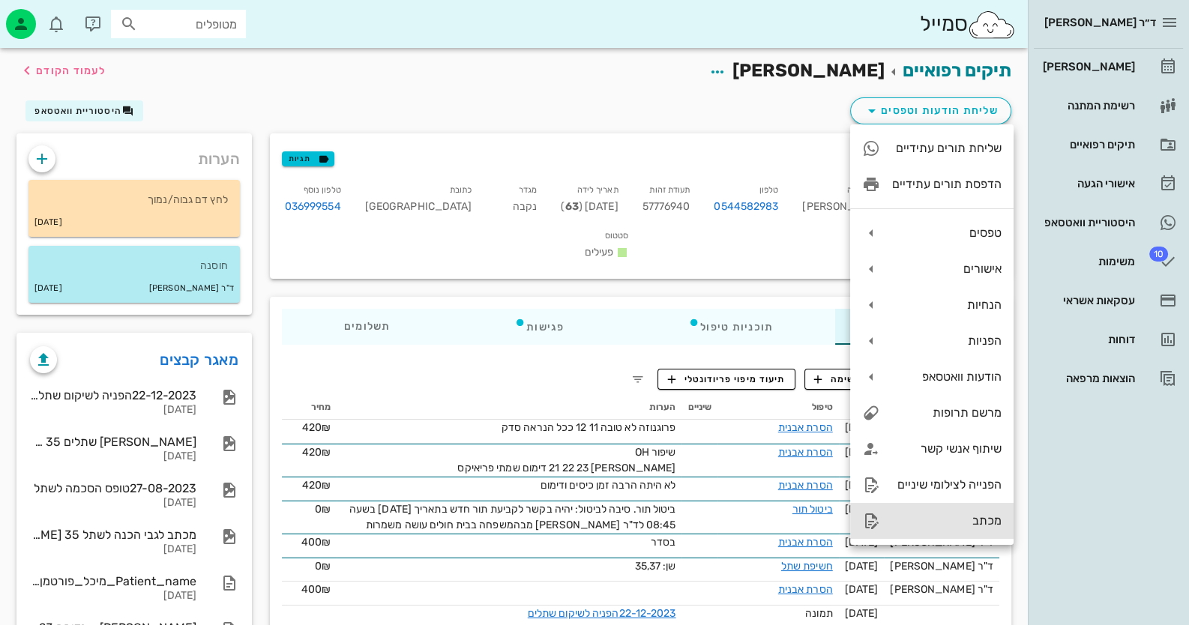
click at [968, 521] on div "מכתב" at bounding box center [946, 520] width 109 height 14
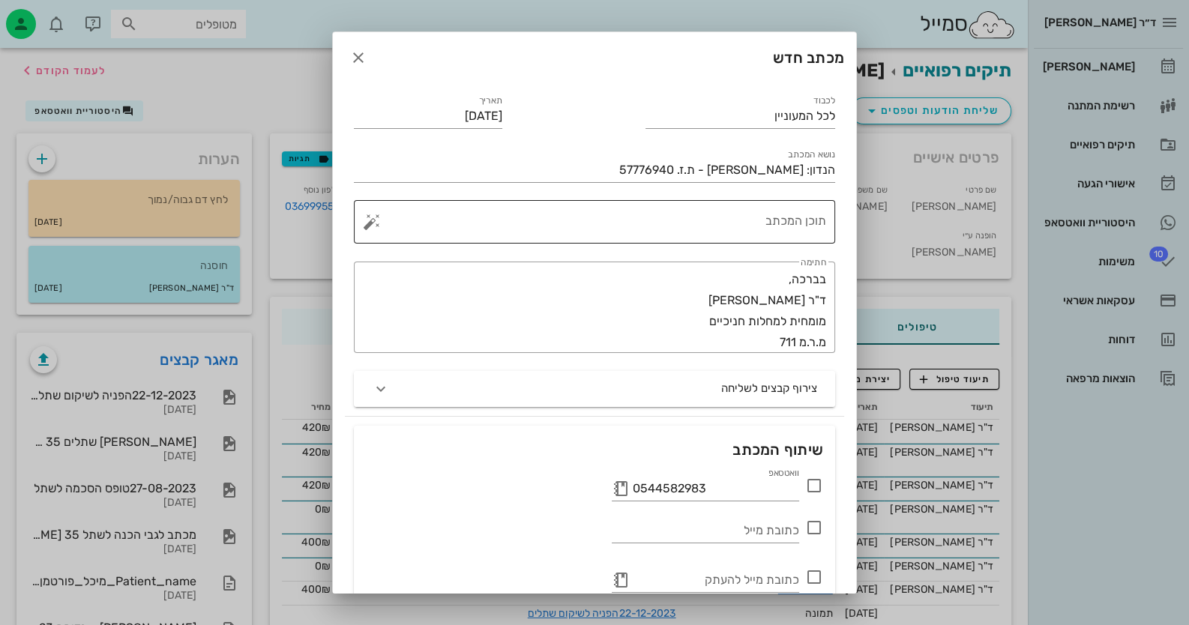
click at [811, 214] on div "תוכן המכתב" at bounding box center [600, 221] width 451 height 43
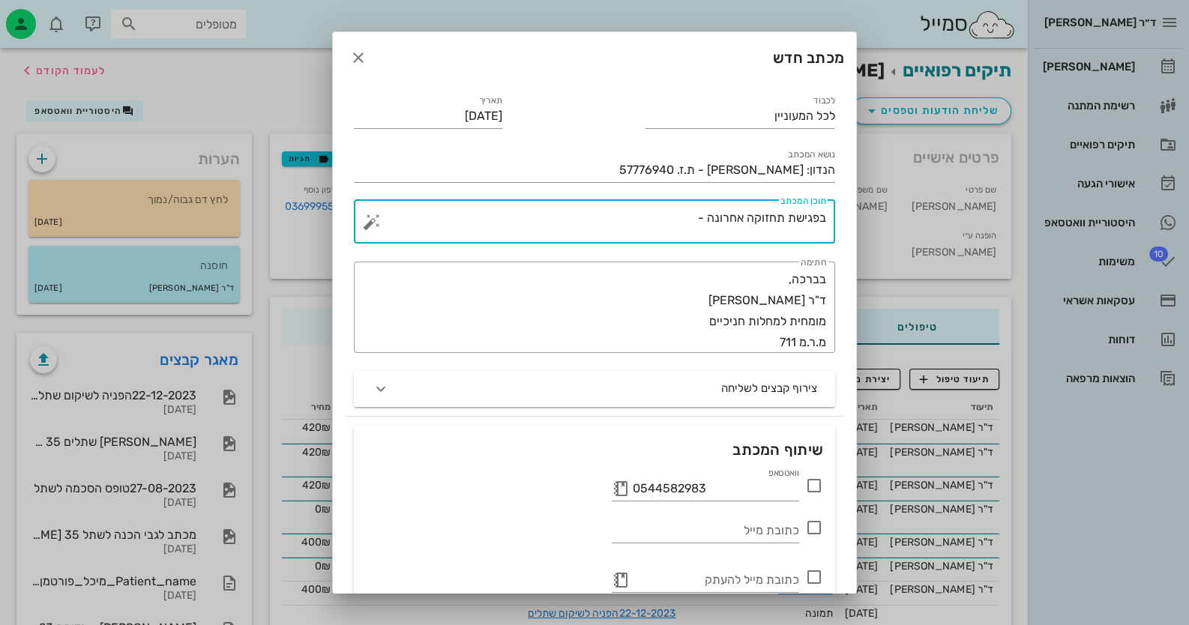
drag, startPoint x: 671, startPoint y: 220, endPoint x: 838, endPoint y: 217, distance: 167.2
click at [838, 217] on div "​ תוכן המכתב בפגישת תחזוקה אחרונה -" at bounding box center [594, 221] width 499 height 61
type textarea "בפגישת תחזוקה אחרונה -"
click at [367, 49] on icon "button" at bounding box center [358, 58] width 18 height 18
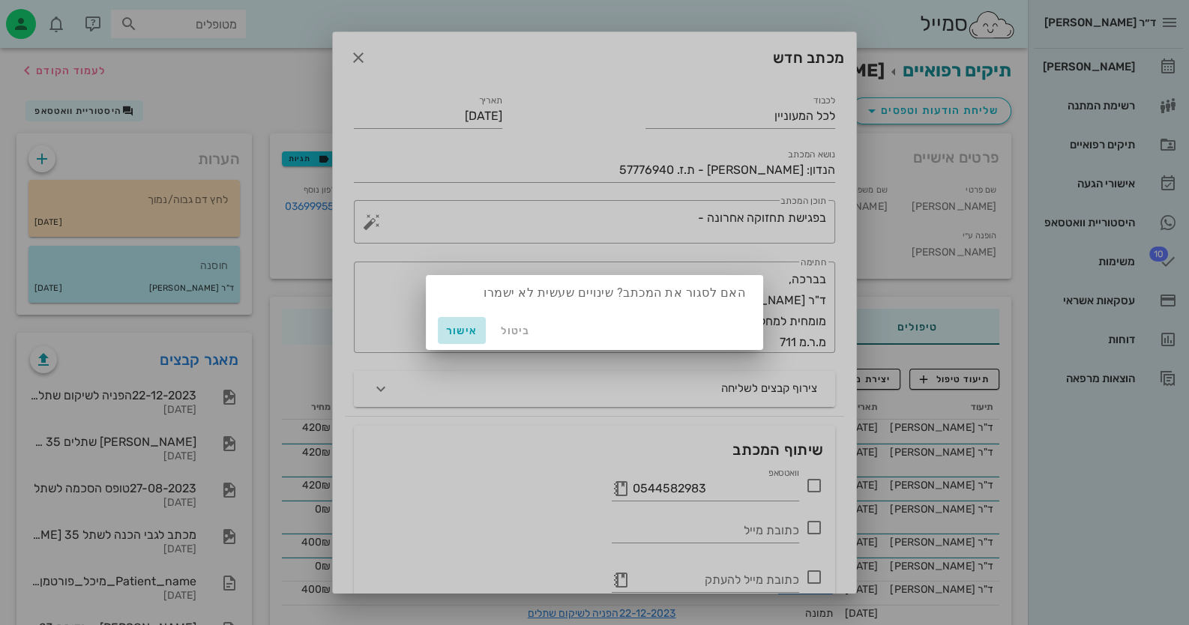
click at [444, 325] on span "אישור" at bounding box center [462, 331] width 36 height 13
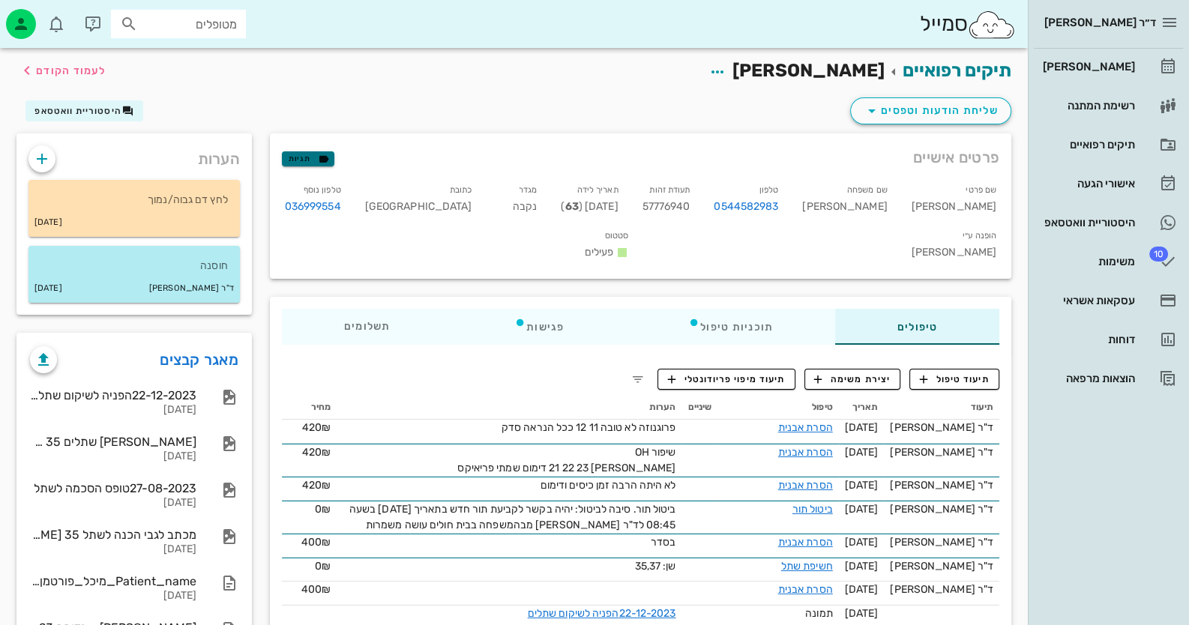
click at [317, 160] on icon "button" at bounding box center [323, 158] width 13 height 13
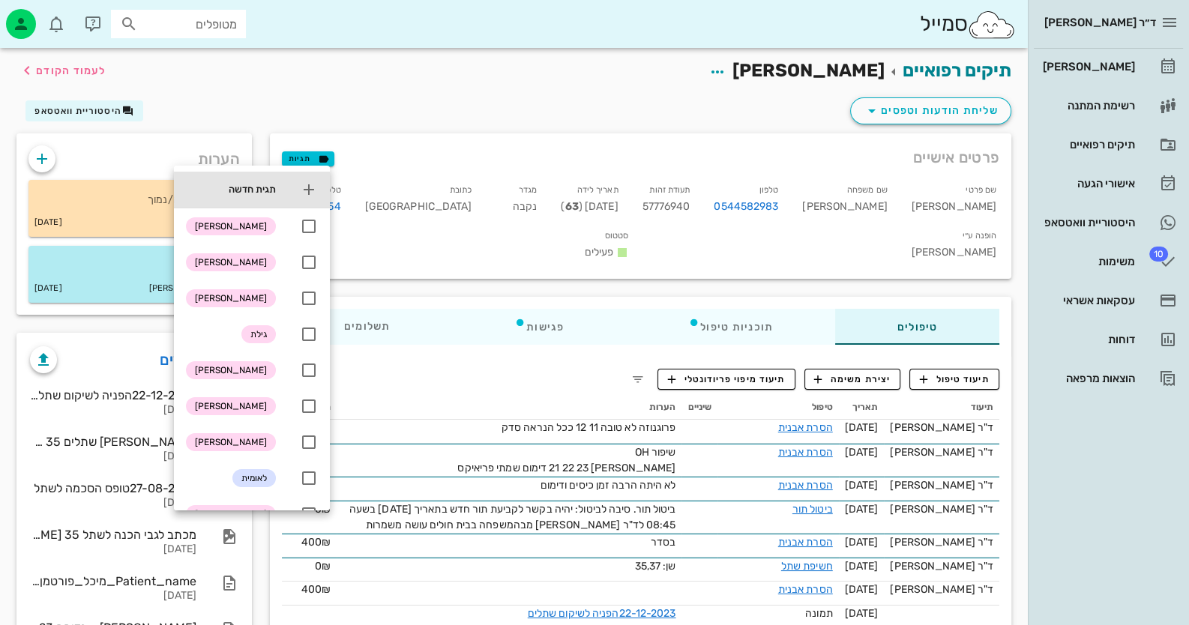
click at [311, 186] on icon at bounding box center [309, 190] width 18 height 18
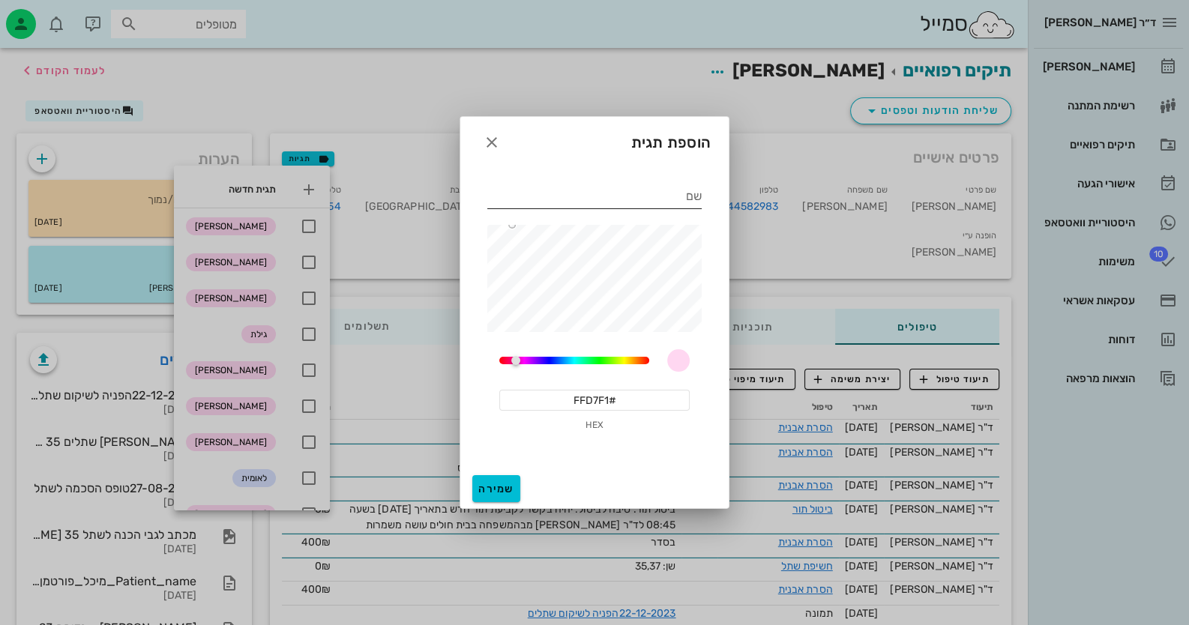
click at [647, 203] on input "שם" at bounding box center [594, 196] width 214 height 24
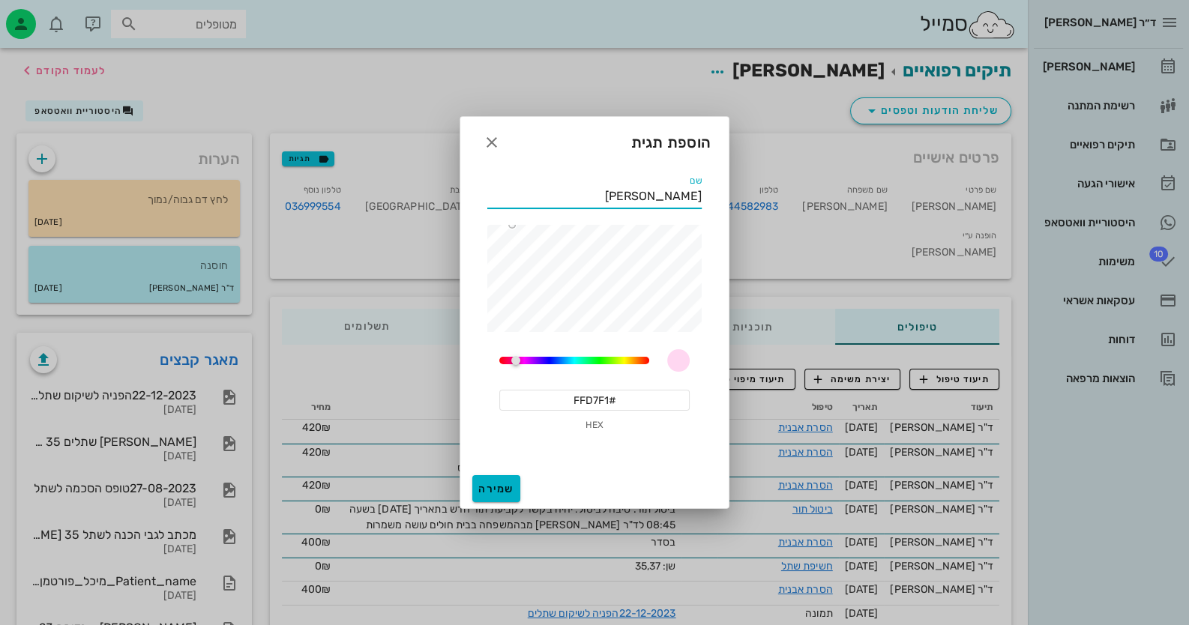
type input "[PERSON_NAME]"
click at [506, 490] on span "שמירה" at bounding box center [496, 489] width 36 height 13
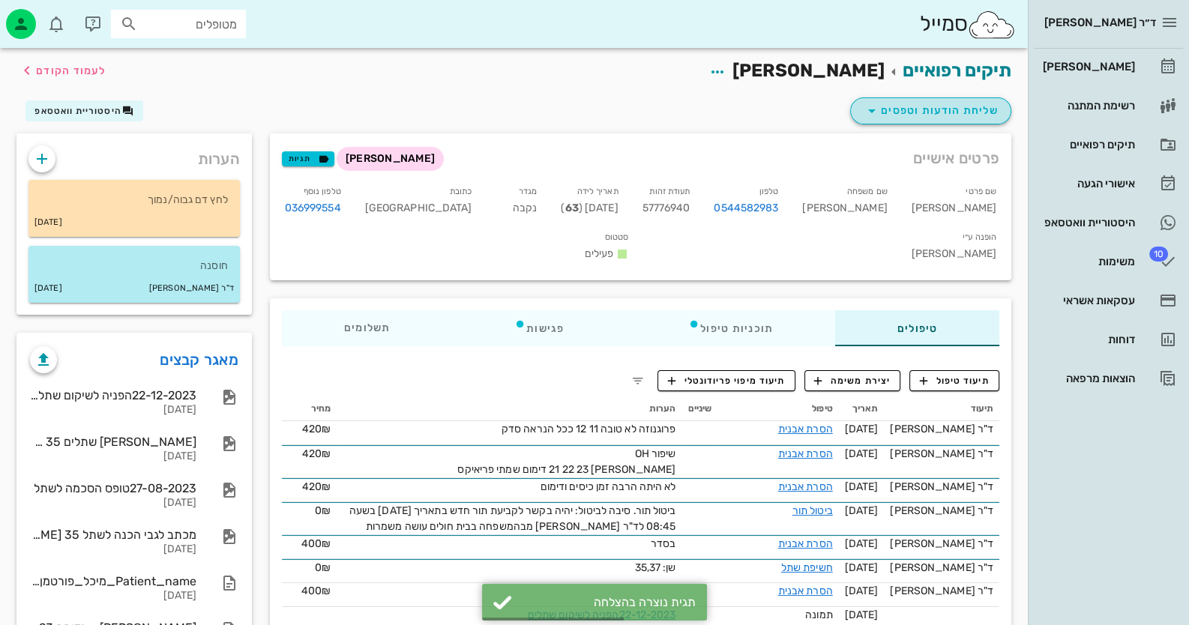
click at [986, 108] on span "שליחת הודעות וטפסים" at bounding box center [931, 111] width 136 height 18
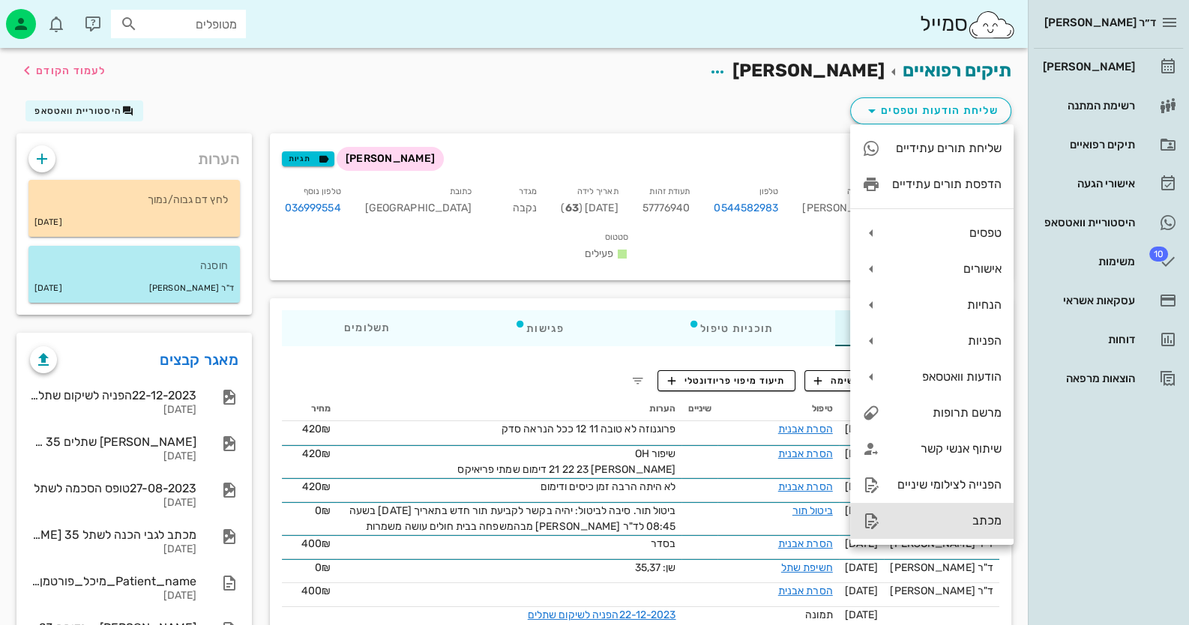
click at [974, 525] on div "מכתב" at bounding box center [946, 520] width 109 height 14
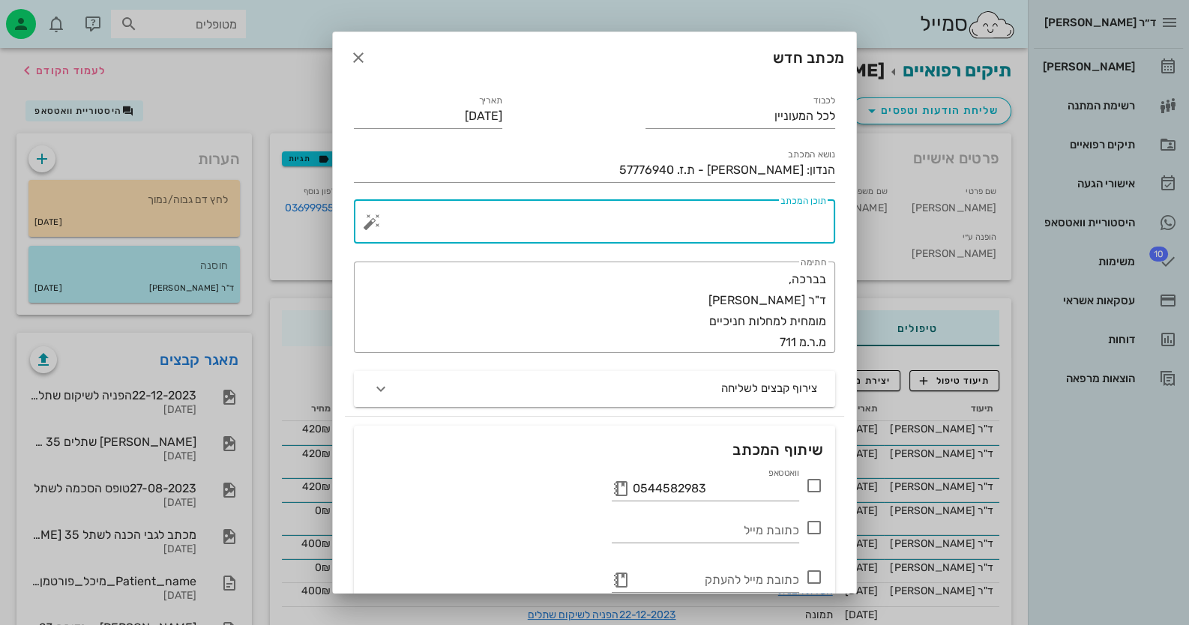
drag, startPoint x: 798, startPoint y: 213, endPoint x: 809, endPoint y: 214, distance: 11.3
click at [806, 214] on textarea "תוכן המכתב" at bounding box center [600, 226] width 451 height 36
paste textarea "בפגישת תחזוקה אחרונה -"
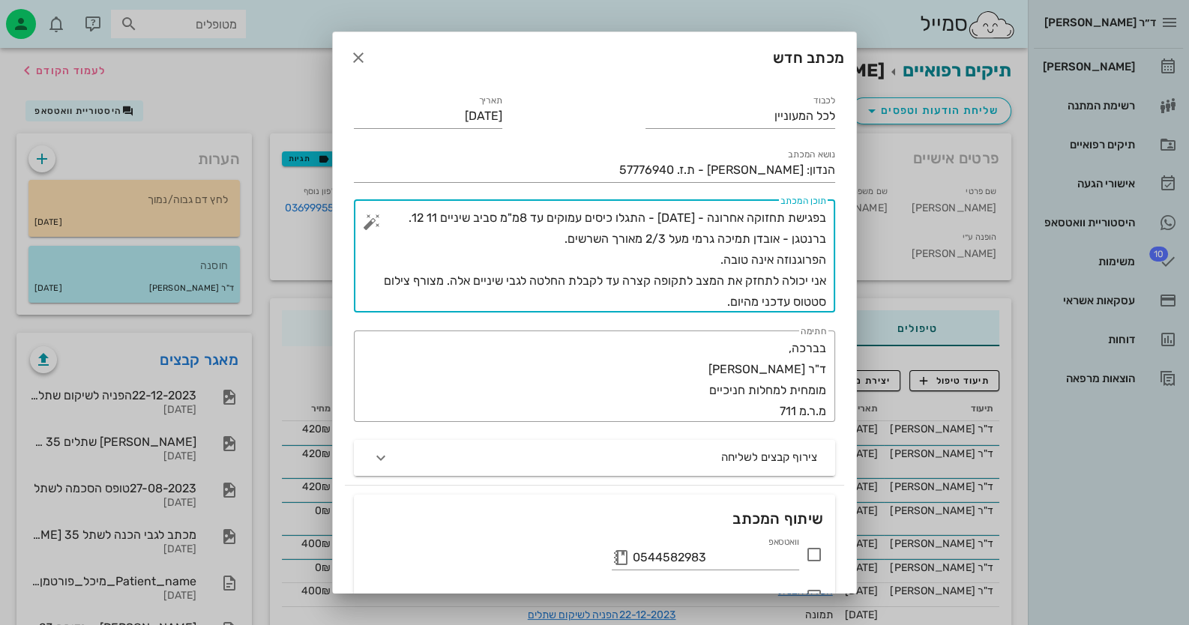
click at [393, 213] on textarea "בפגישת תחזוקה אחרונה - [DATE] - התגלו כיסים עמוקים עד 8מ"מ סביב שיניים 11 12. ב…" at bounding box center [600, 260] width 451 height 105
type textarea "בפגישת תחזוקה אחרונה - [DATE] - התגלו כיסים עמוקים עד 8מ"מ סביב שיניים 11 12. ב…"
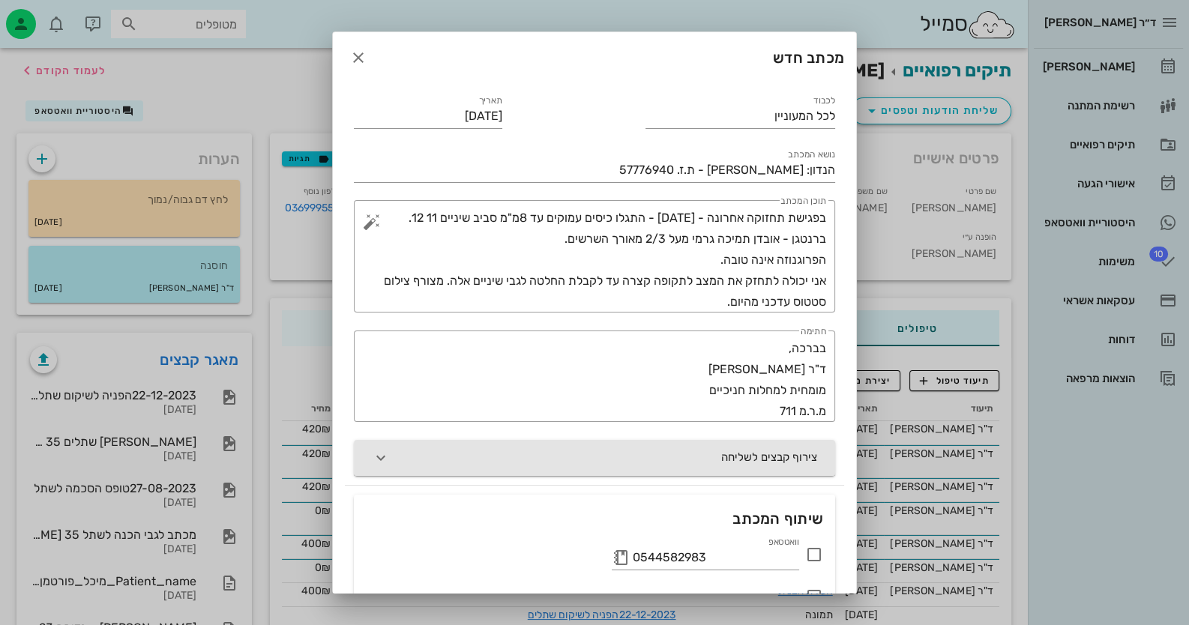
click at [764, 467] on button "צירוף קבצים לשליחה" at bounding box center [594, 458] width 481 height 36
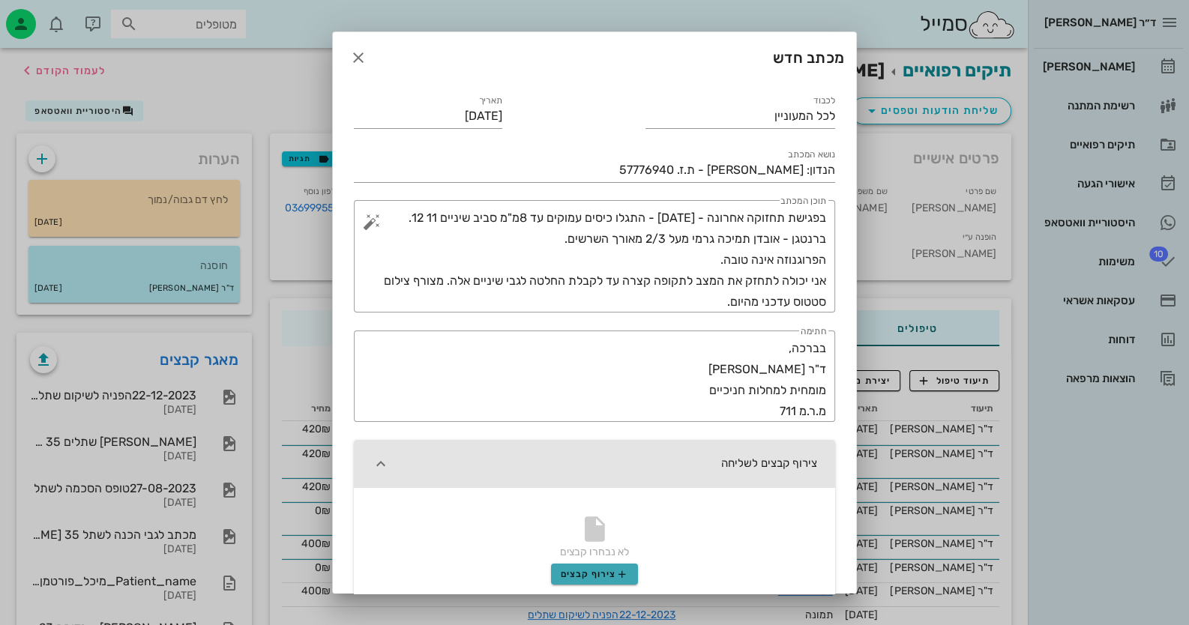
click at [595, 573] on span "צירוף קבצים" at bounding box center [595, 574] width 68 height 12
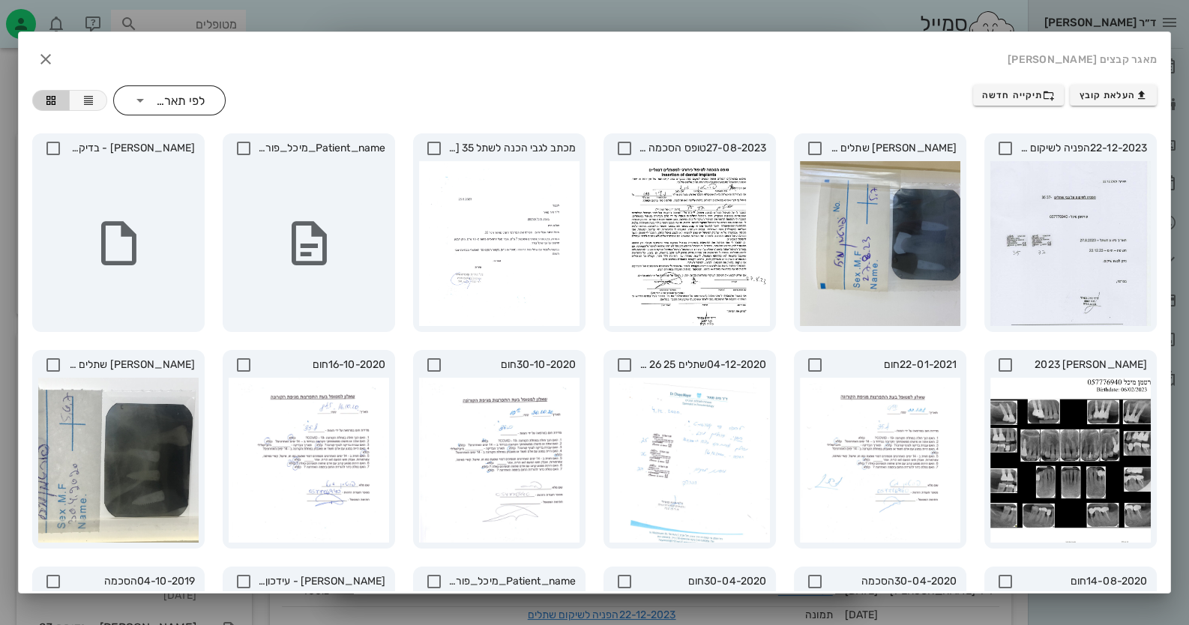
click at [176, 111] on div "לפי תאריך" at bounding box center [179, 100] width 55 height 30
click at [176, 111] on div "לפי תאריך" at bounding box center [180, 106] width 88 height 12
click at [55, 52] on icon "button" at bounding box center [46, 59] width 18 height 18
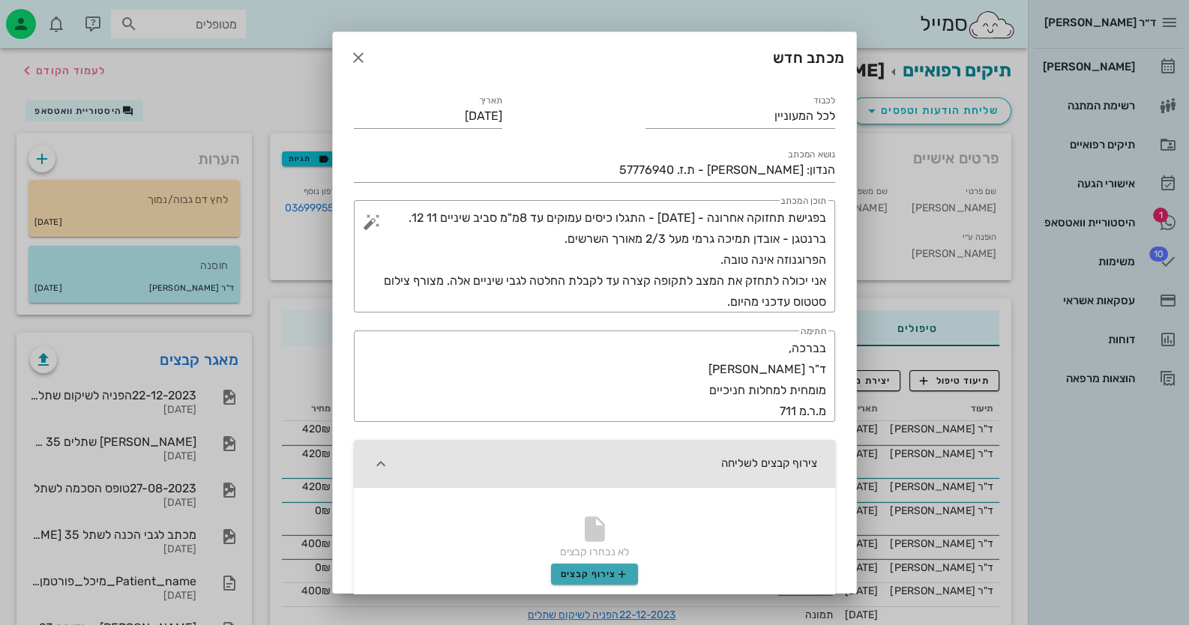
click at [603, 580] on button "צירוף קבצים" at bounding box center [594, 574] width 87 height 21
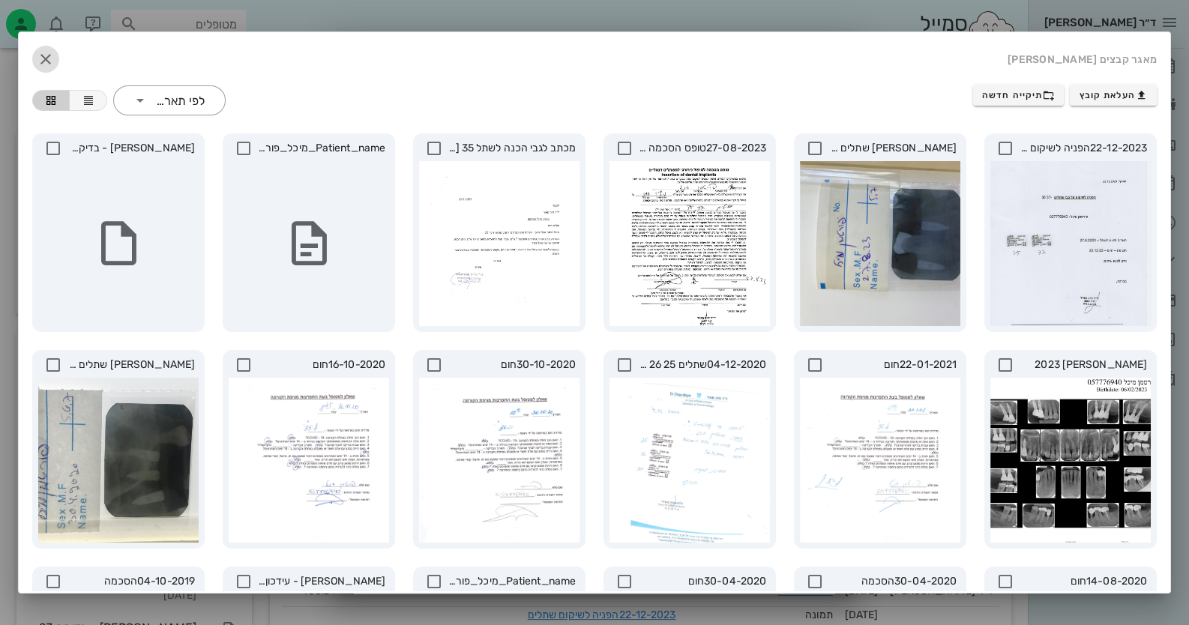
click at [55, 55] on icon "button" at bounding box center [46, 59] width 18 height 18
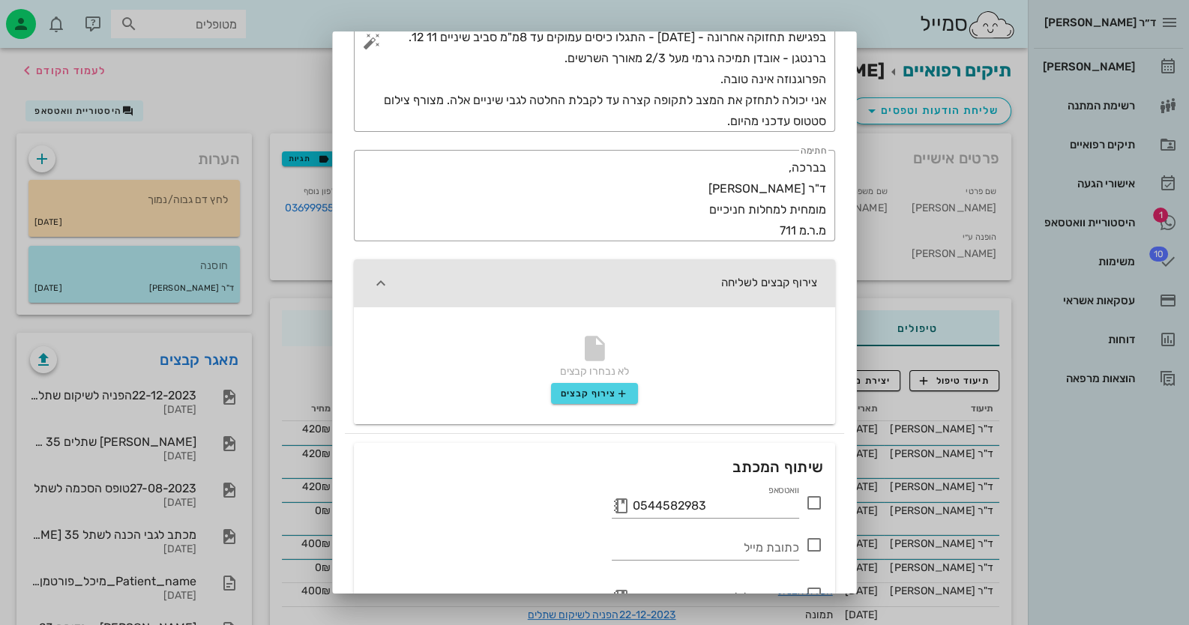
scroll to position [43, 0]
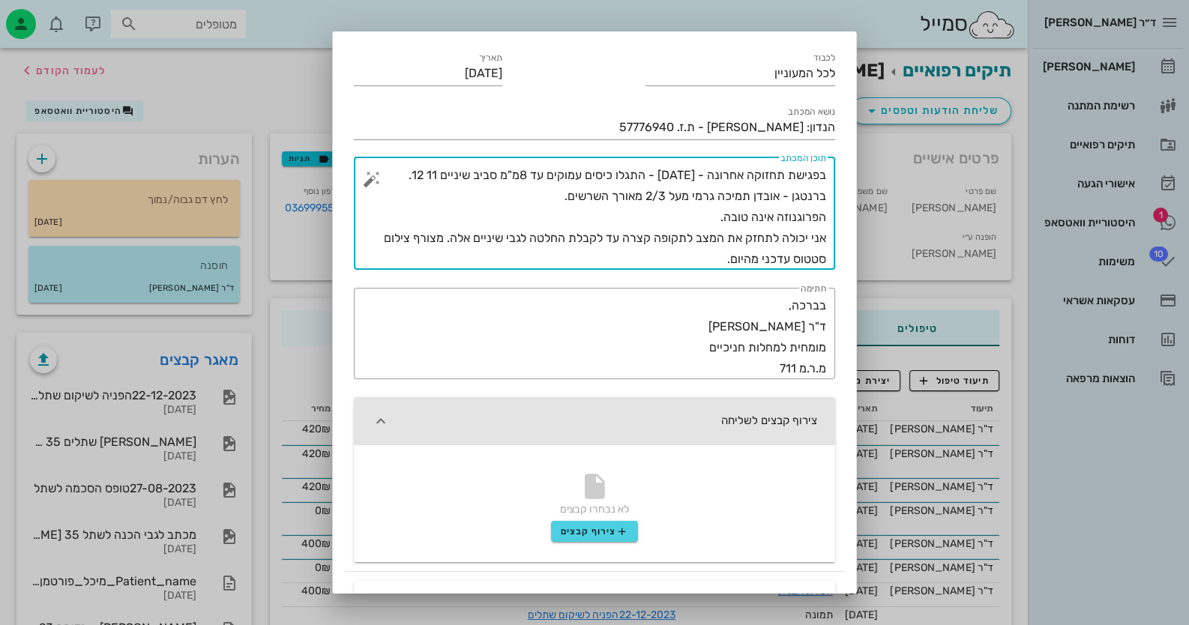
drag, startPoint x: 690, startPoint y: 261, endPoint x: 858, endPoint y: 145, distance: 203.7
click at [242, 432] on div at bounding box center [594, 312] width 1189 height 625
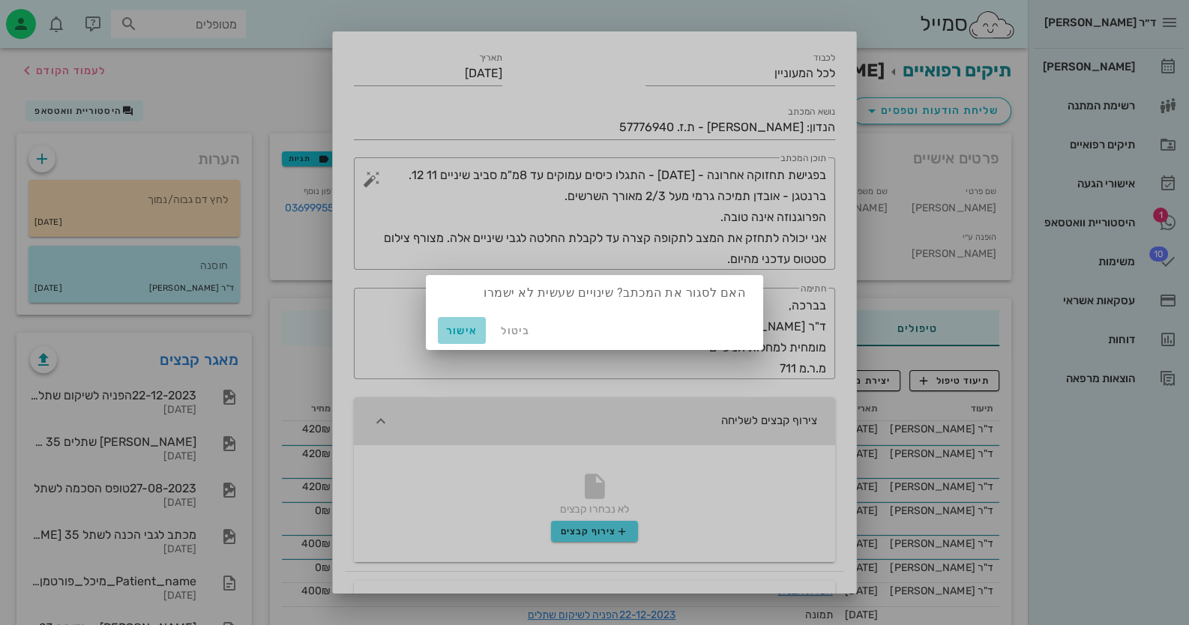
click at [468, 334] on span "אישור" at bounding box center [462, 331] width 36 height 13
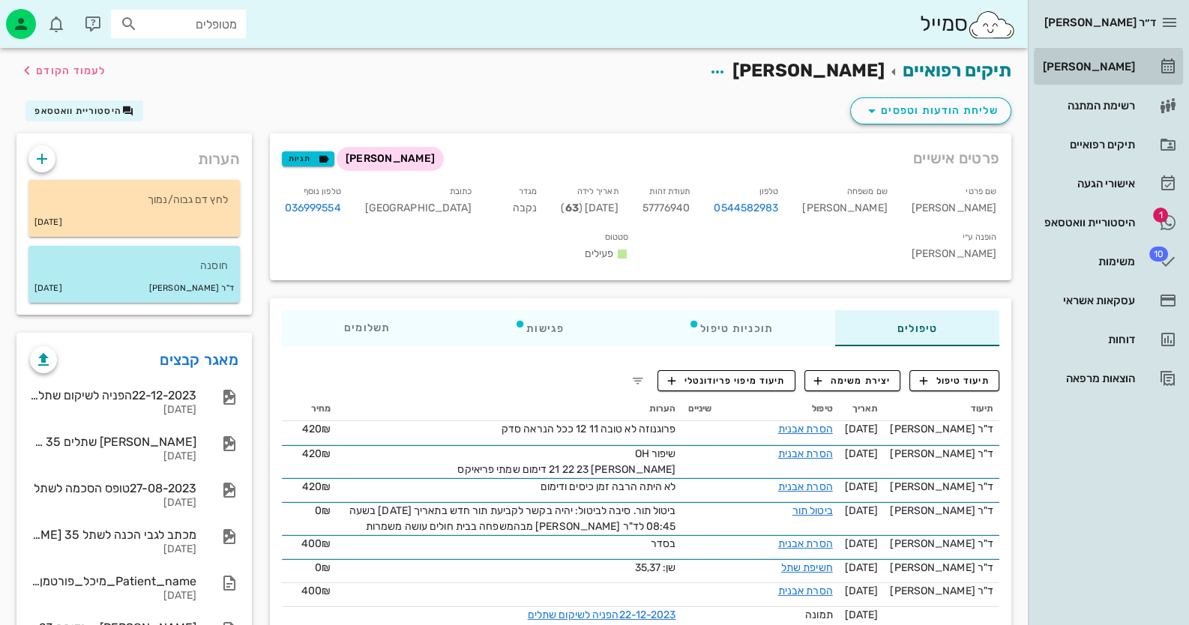
click at [1162, 58] on icon at bounding box center [1168, 67] width 18 height 18
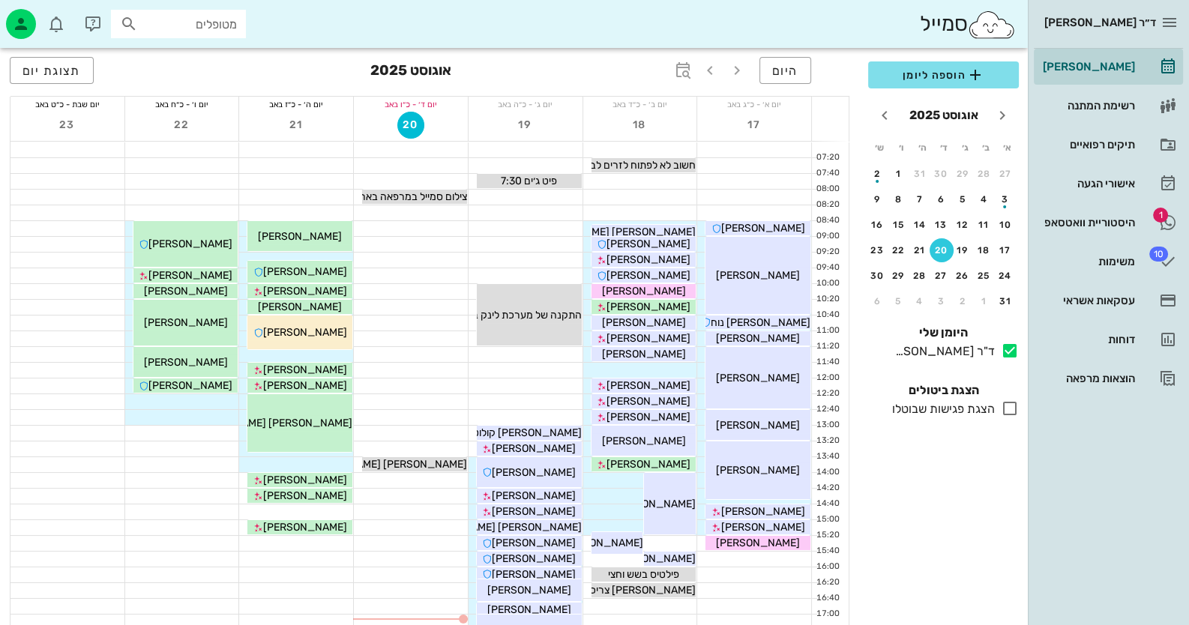
click at [195, 18] on input "מטופלים" at bounding box center [189, 23] width 96 height 19
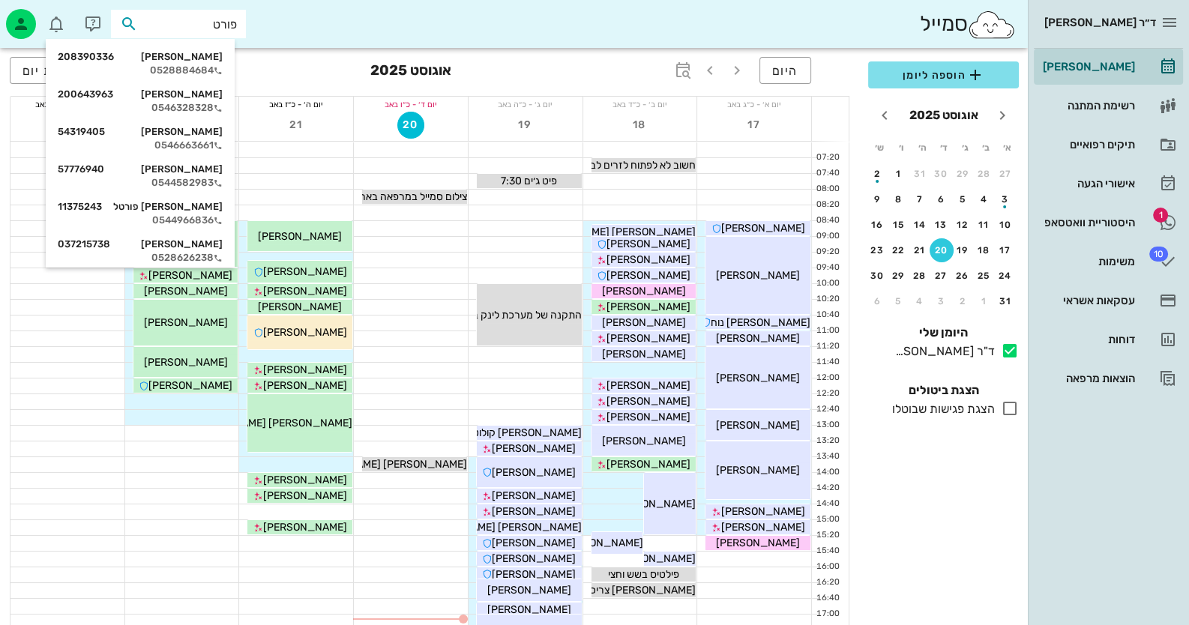
type input "פורטמ"
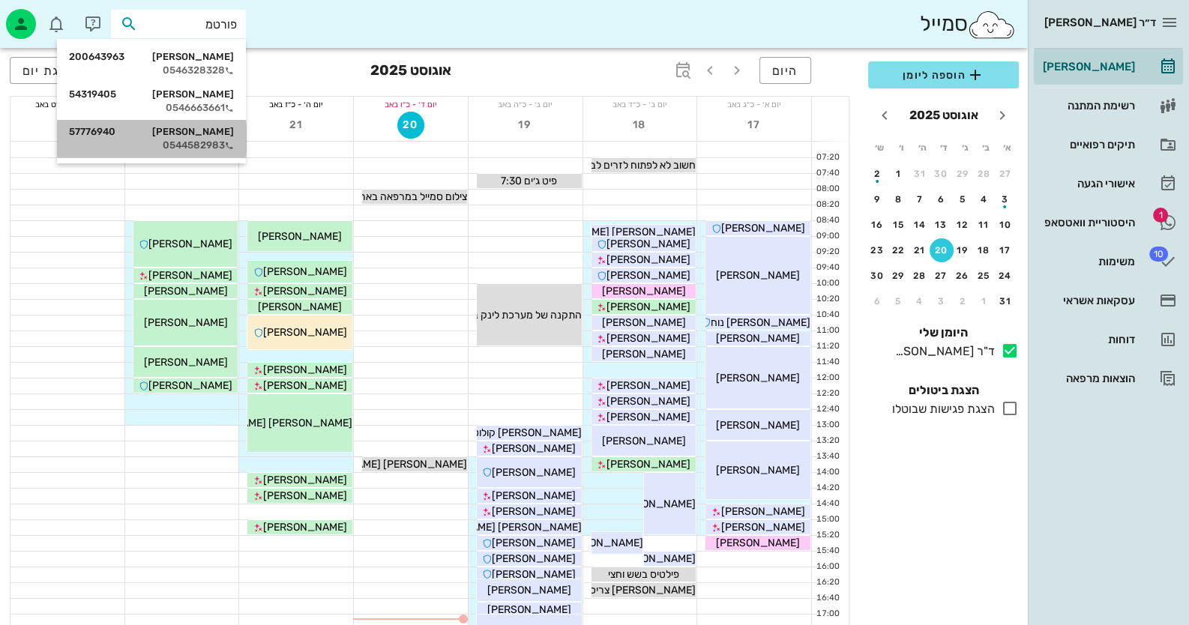
click at [223, 148] on div "0544582983" at bounding box center [151, 145] width 165 height 12
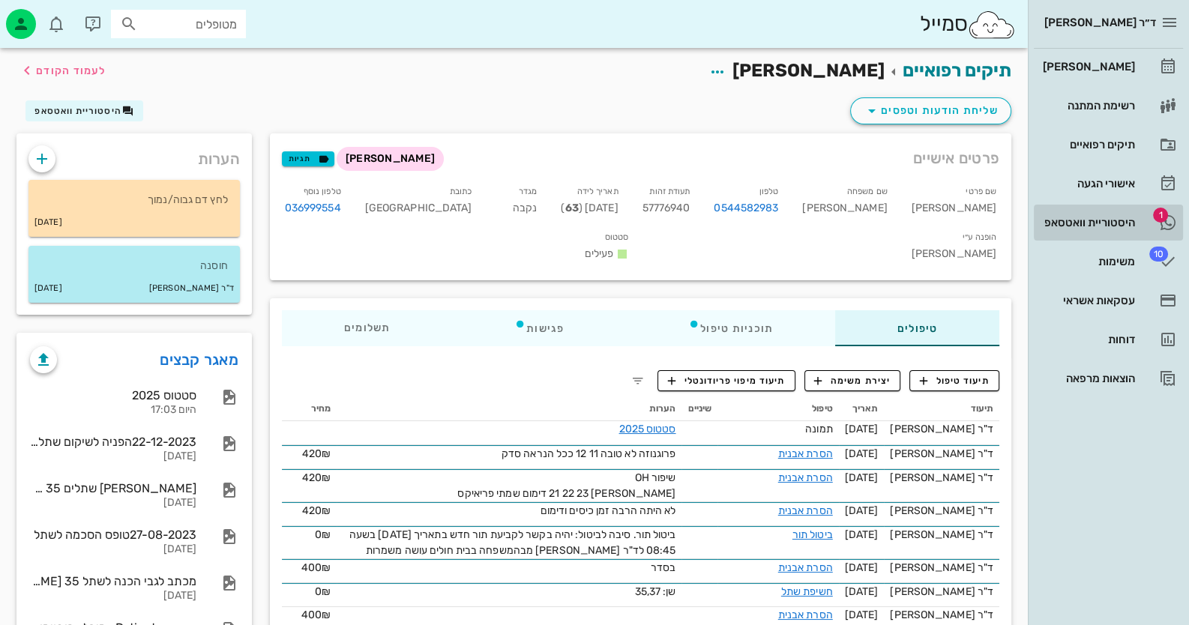
click at [1128, 229] on div "היסטוריית וואטסאפ" at bounding box center [1087, 223] width 95 height 24
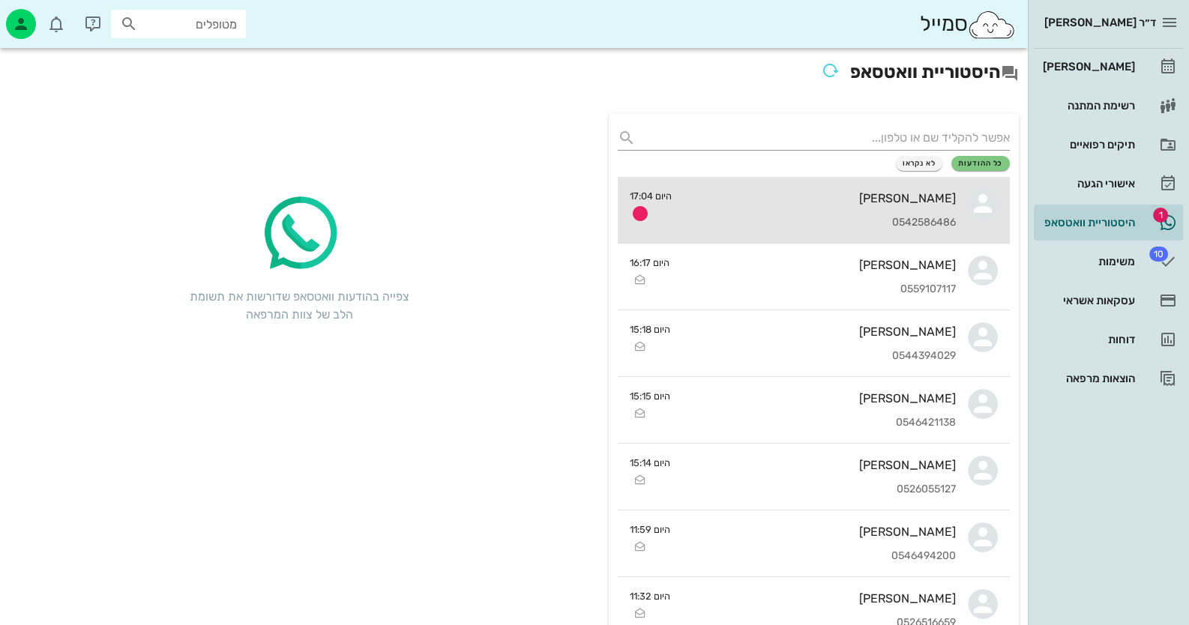
click at [982, 194] on icon at bounding box center [983, 204] width 30 height 30
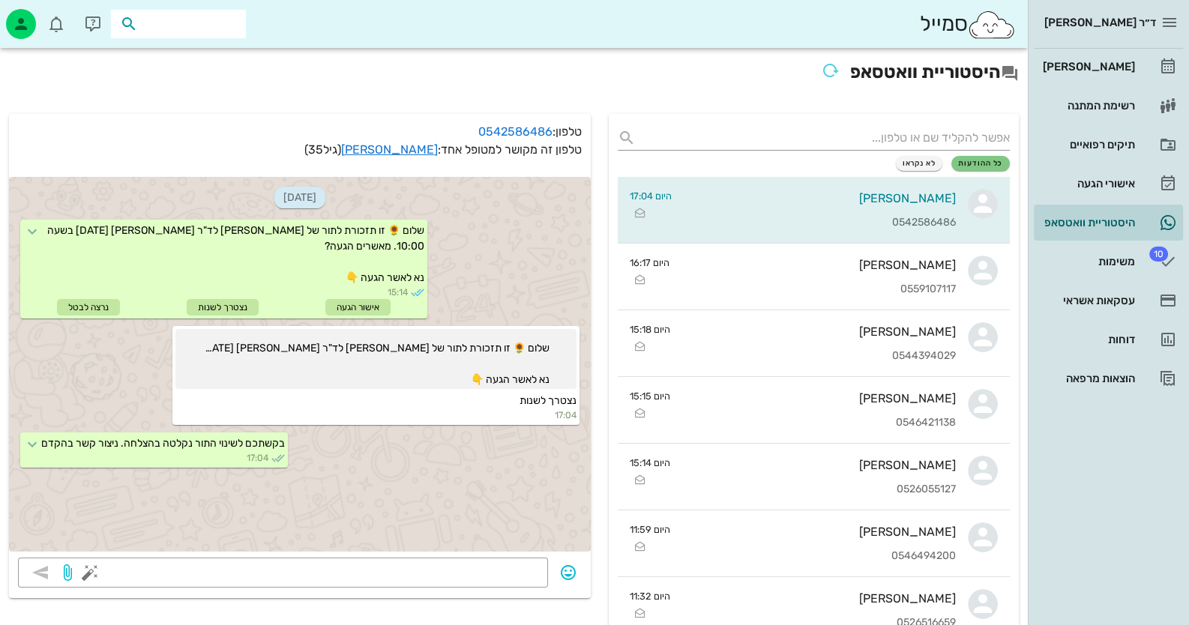
click at [211, 22] on input "text" at bounding box center [189, 23] width 96 height 19
type input "פורטמ"
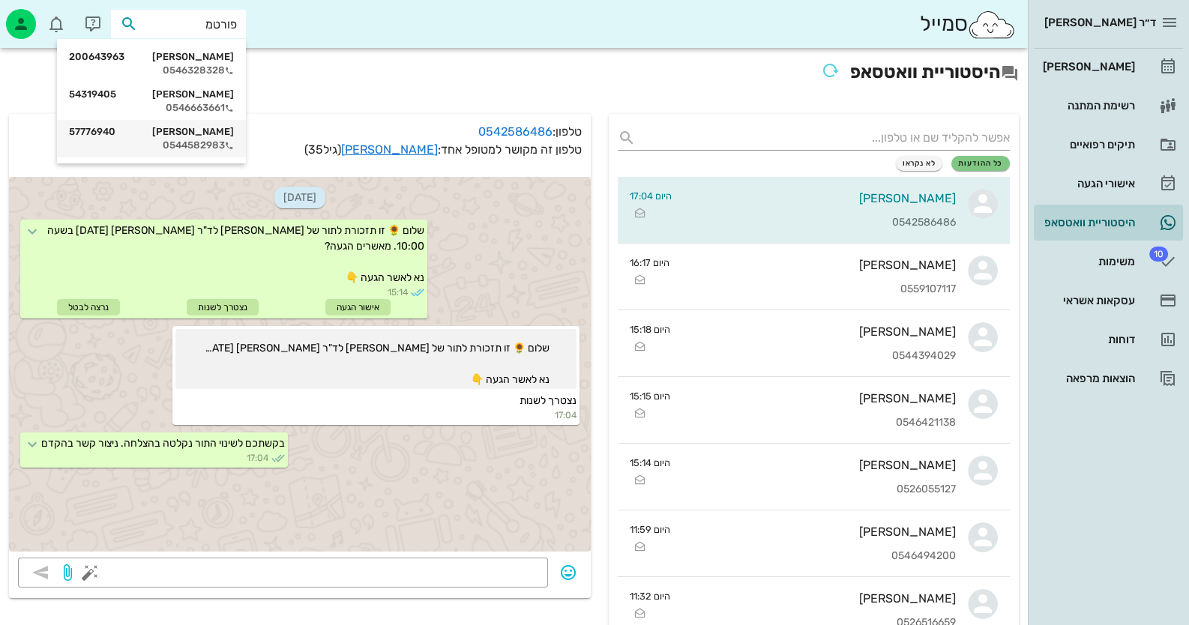
click at [220, 140] on div "0544582983" at bounding box center [151, 145] width 165 height 12
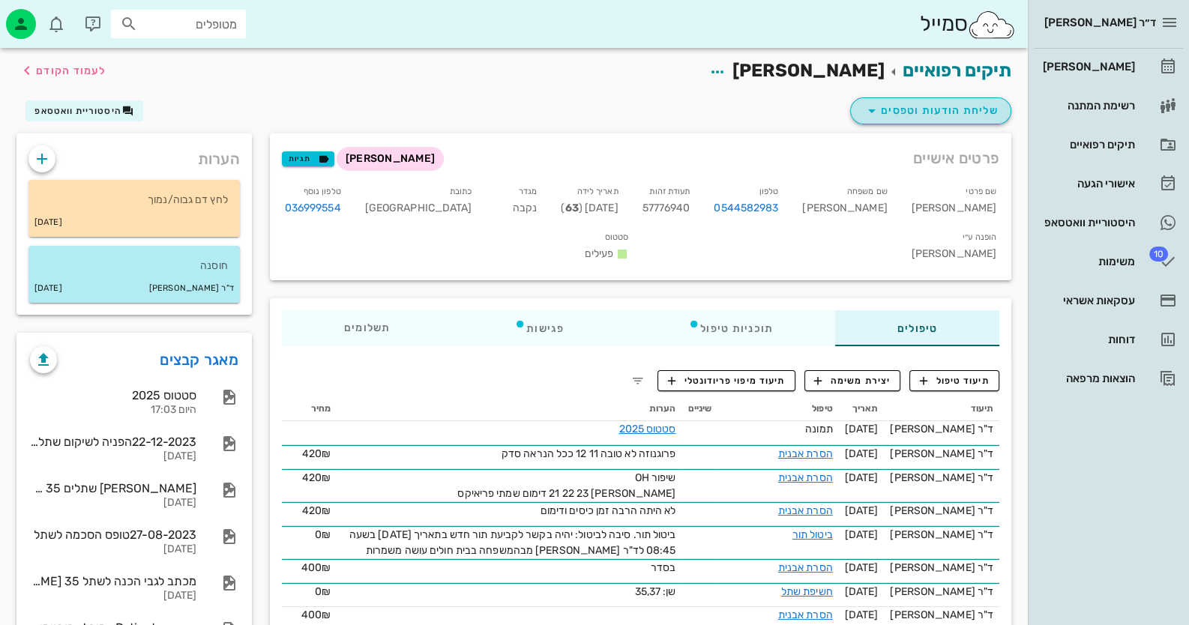
click at [965, 105] on span "שליחת הודעות וטפסים" at bounding box center [931, 111] width 136 height 18
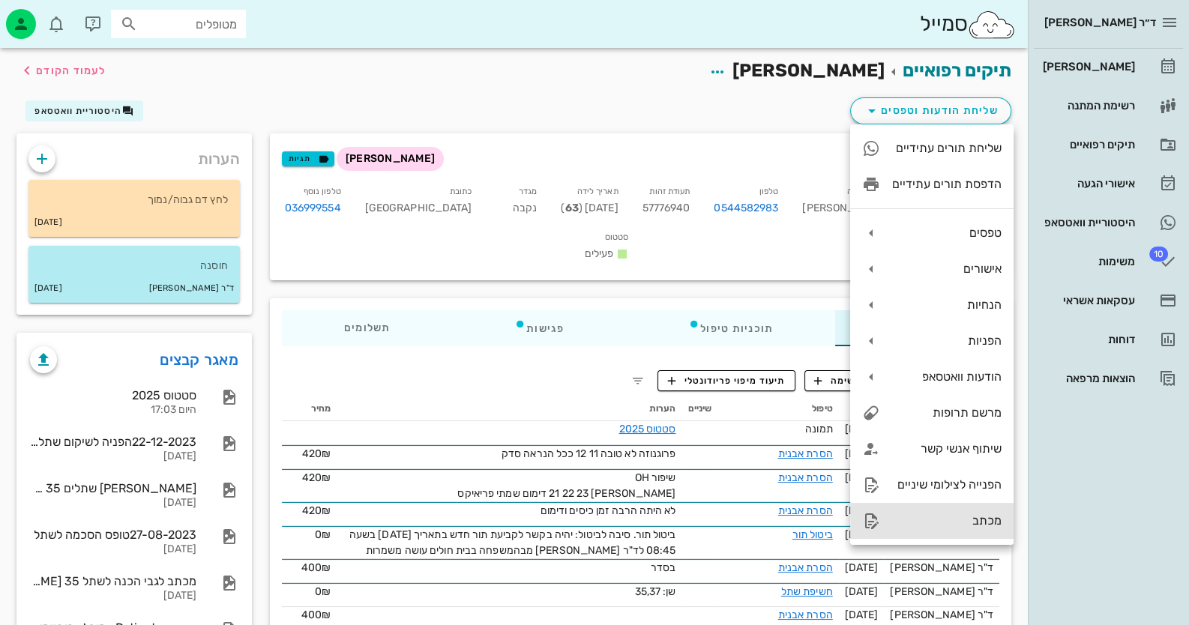
click at [977, 520] on div "מכתב" at bounding box center [946, 520] width 109 height 14
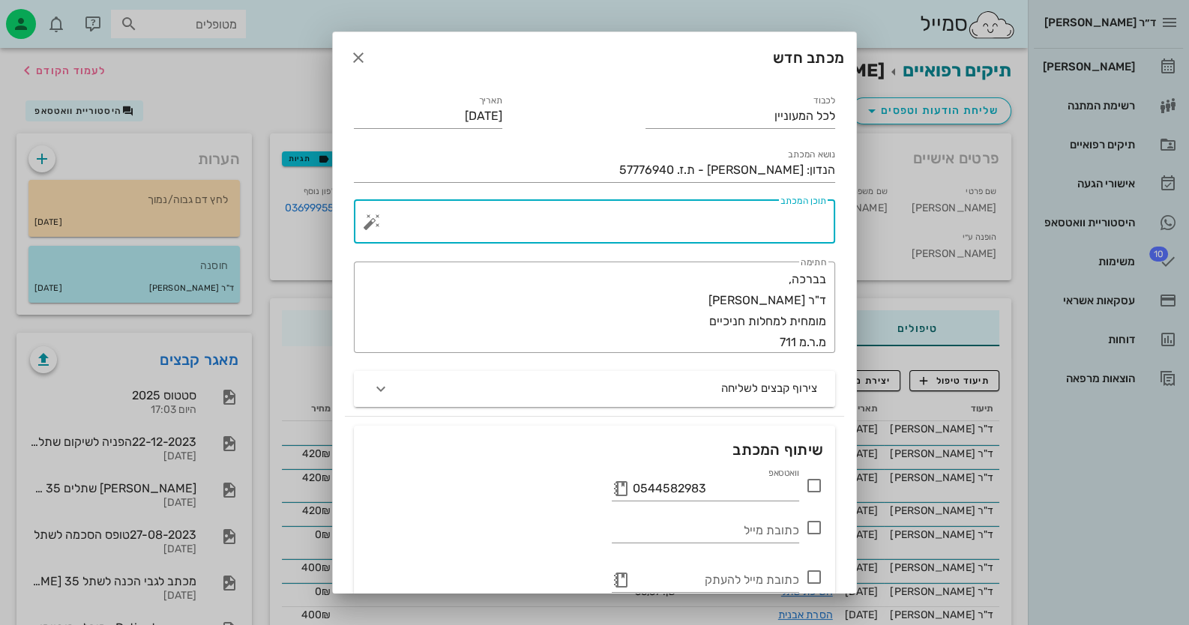
click at [731, 226] on textarea "תוכן המכתב" at bounding box center [600, 226] width 451 height 36
paste textarea "בפגישת תחזוקה אחרונה - [DATE] - התגלו כיסים עמוקים עד 8מ"מ סביב שיניים 11 12. ב…"
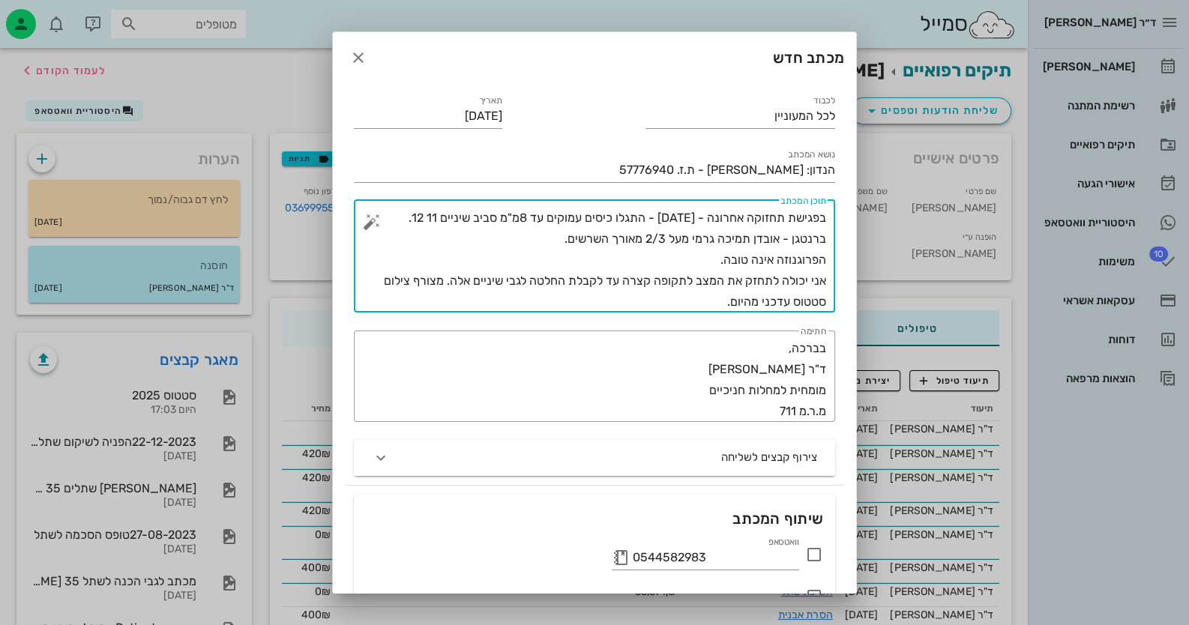
click at [560, 237] on textarea "בפגישת תחזוקה אחרונה - [DATE] - התגלו כיסים עמוקים עד 8מ"מ סביב שיניים 11 12. ב…" at bounding box center [600, 260] width 451 height 105
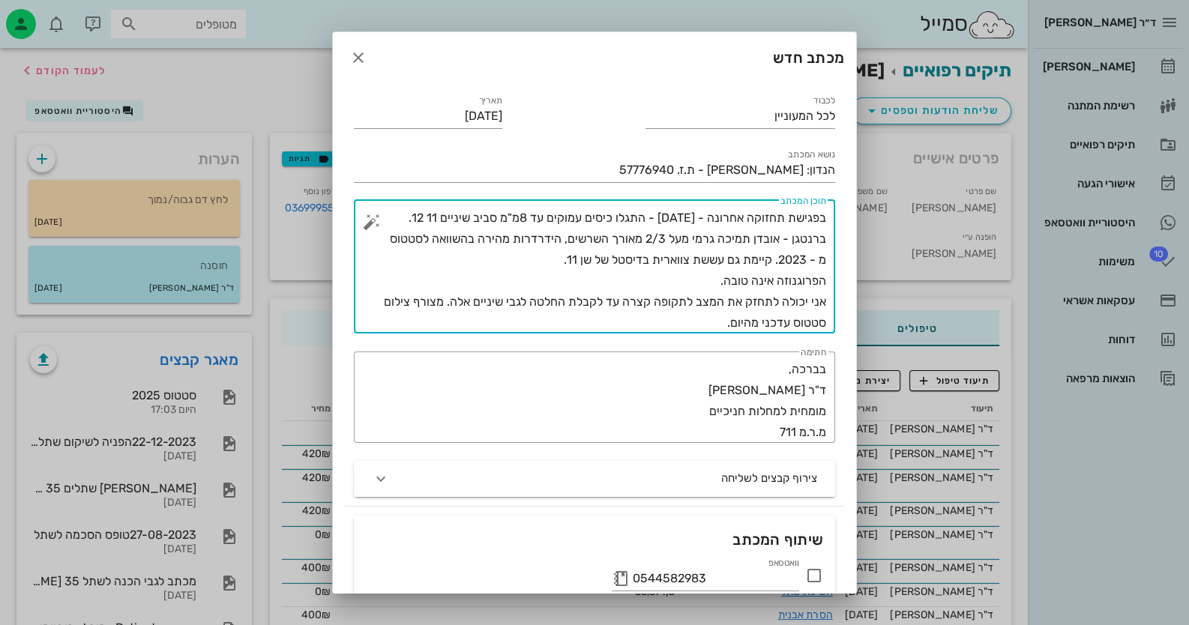
click at [761, 322] on textarea "בפגישת תחזוקה אחרונה - [DATE] - התגלו כיסים עמוקים עד 8מ"מ סביב שיניים 11 12. ב…" at bounding box center [600, 271] width 451 height 126
click at [530, 298] on textarea "בפגישת תחזוקה אחרונה - [DATE] - התגלו כיסים עמוקים עד 8מ"מ סביב שיניים 11 12. ב…" at bounding box center [600, 271] width 451 height 126
drag, startPoint x: 461, startPoint y: 303, endPoint x: 403, endPoint y: 301, distance: 57.7
click at [403, 301] on textarea "בפגישת תחזוקה אחרונה - [DATE] - התגלו כיסים עמוקים עד 8מ"מ סביב שיניים 11 12. ב…" at bounding box center [600, 271] width 451 height 126
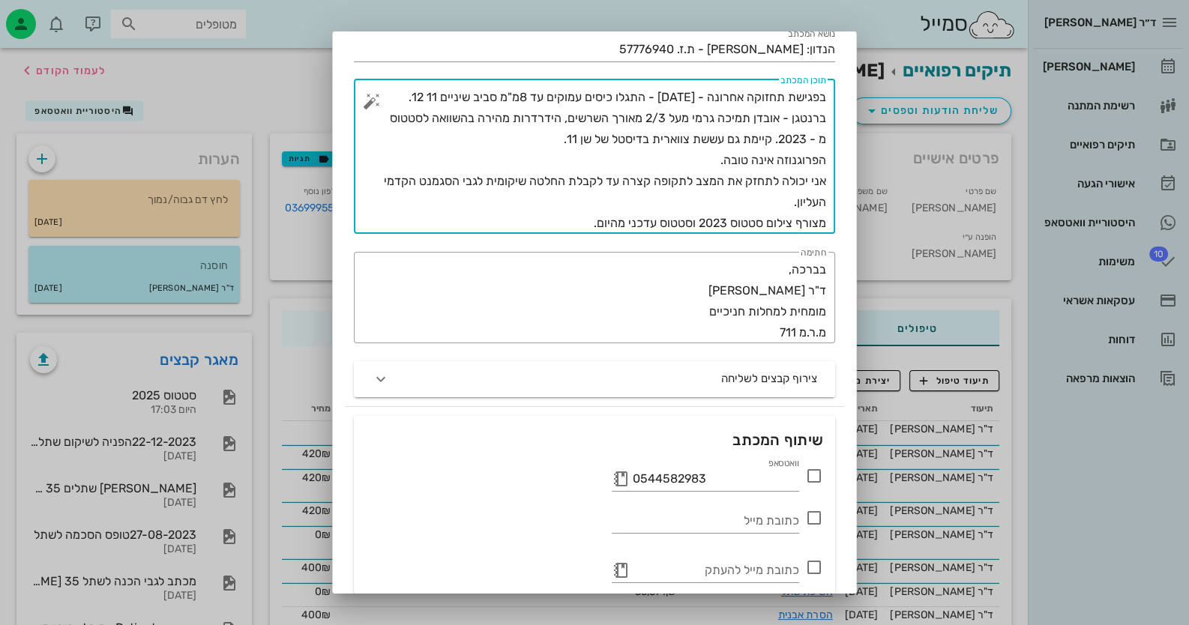
scroll to position [181, 0]
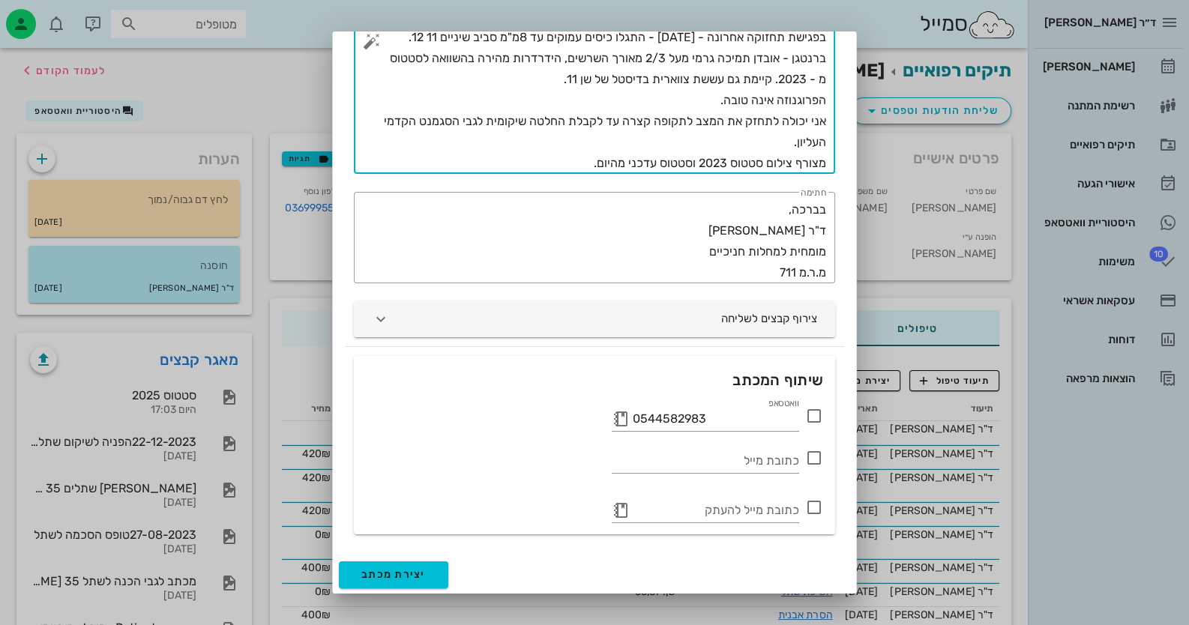
type textarea "בפגישת תחזוקה אחרונה - [DATE] - התגלו כיסים עמוקים עד 8מ"מ סביב שיניים 11 12. ב…"
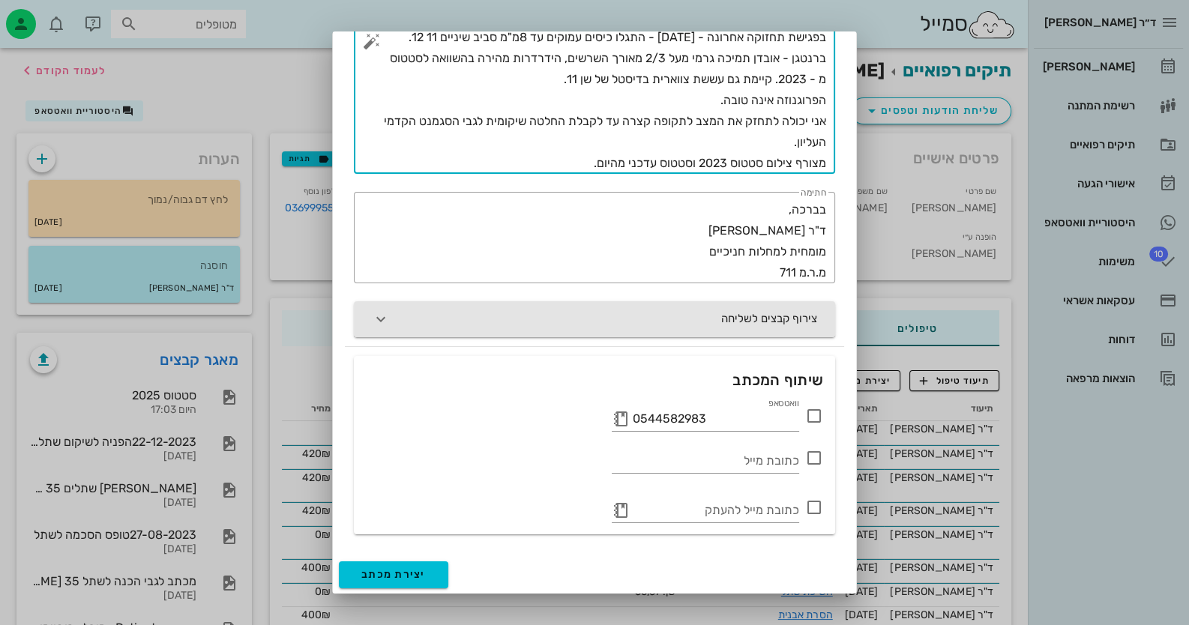
click at [660, 304] on button "צירוף קבצים לשליחה" at bounding box center [594, 319] width 481 height 36
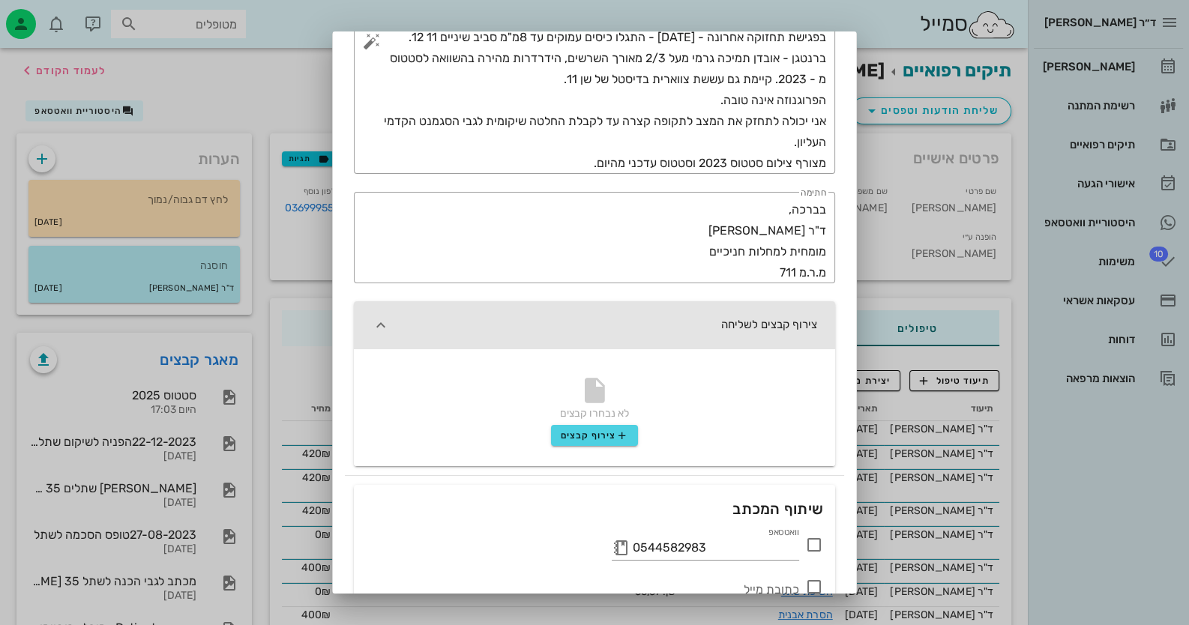
click at [622, 445] on div "לא נבחרו קבצים צירוף קבצים" at bounding box center [594, 401] width 481 height 105
click at [626, 429] on icon "button" at bounding box center [622, 435] width 12 height 12
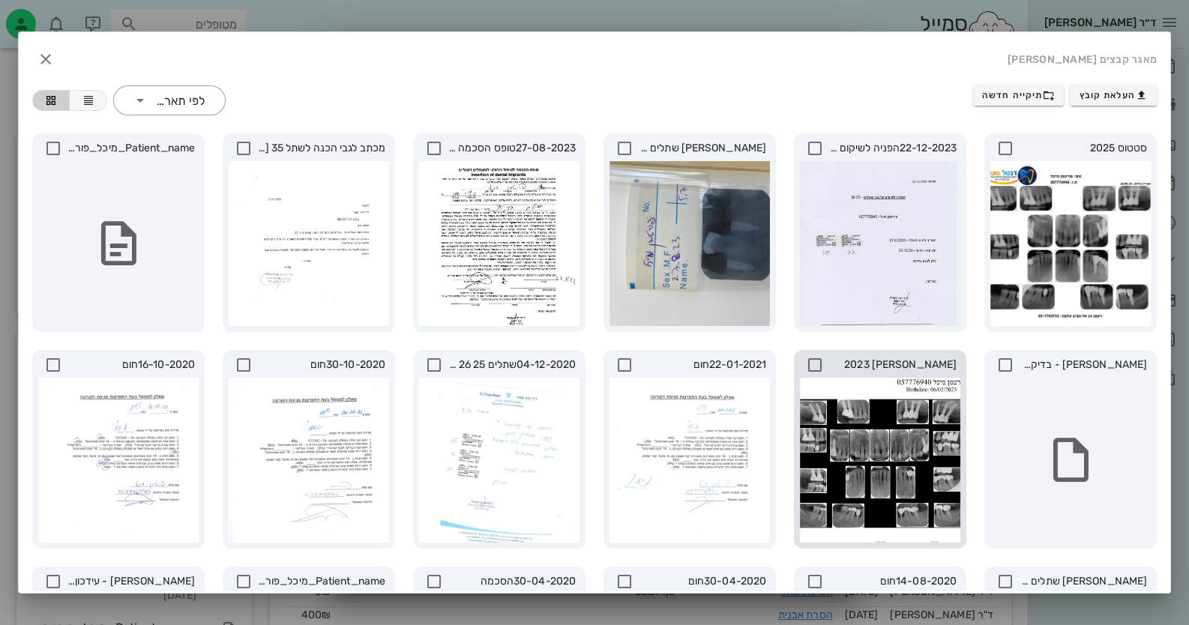
click at [811, 361] on icon at bounding box center [815, 365] width 18 height 18
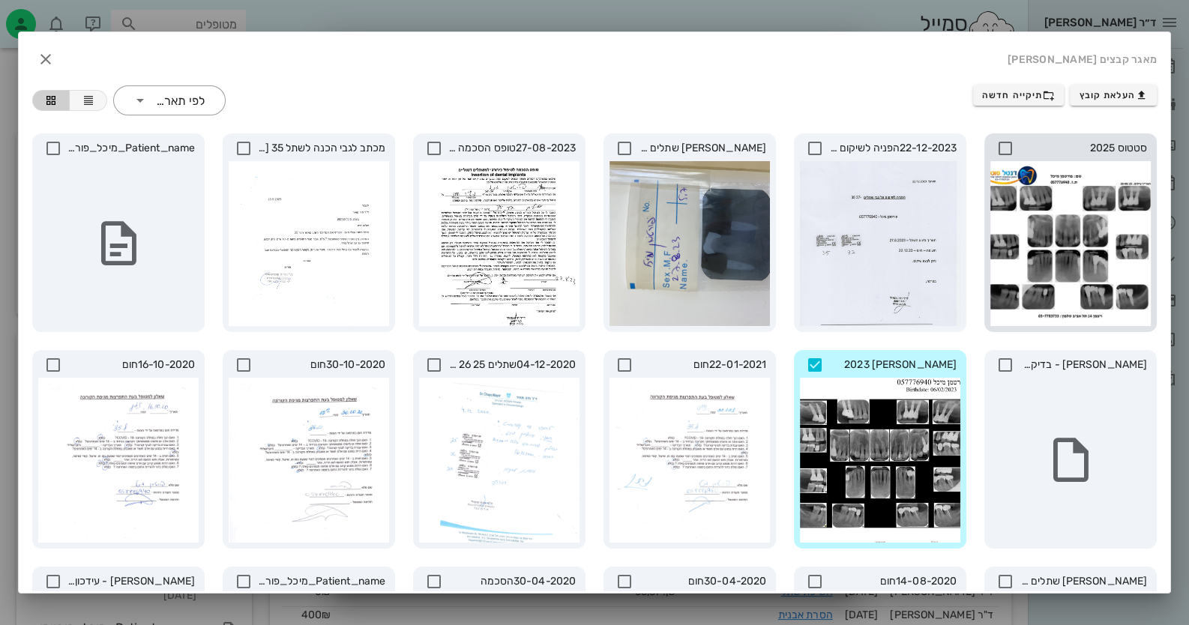
click at [1008, 149] on icon at bounding box center [1005, 148] width 18 height 18
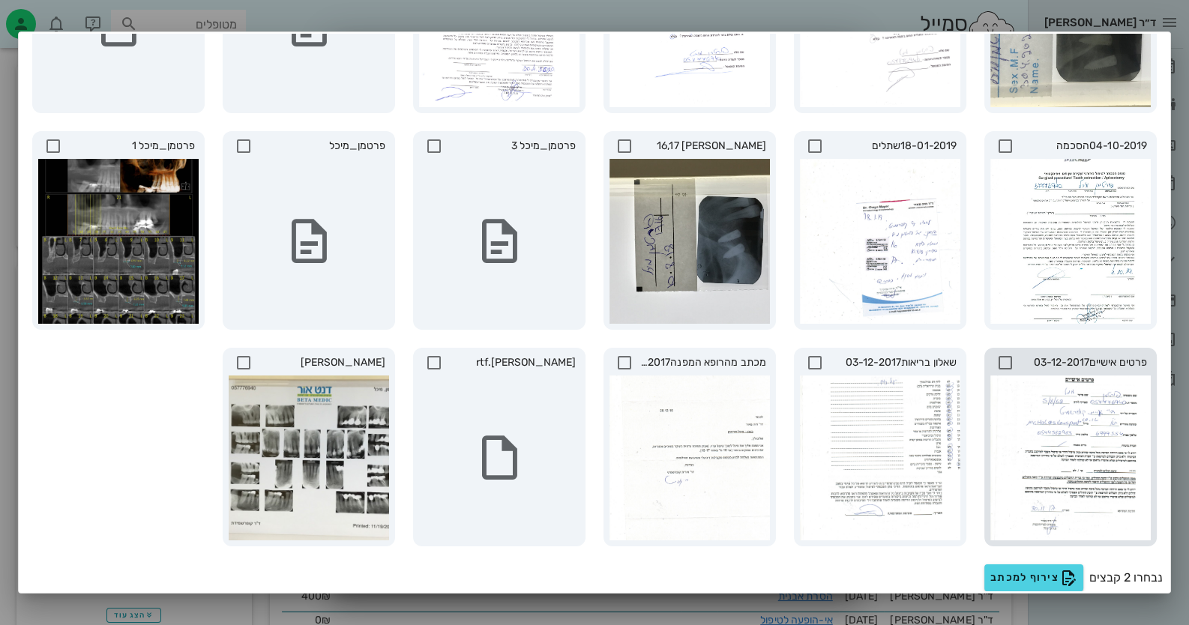
scroll to position [149, 0]
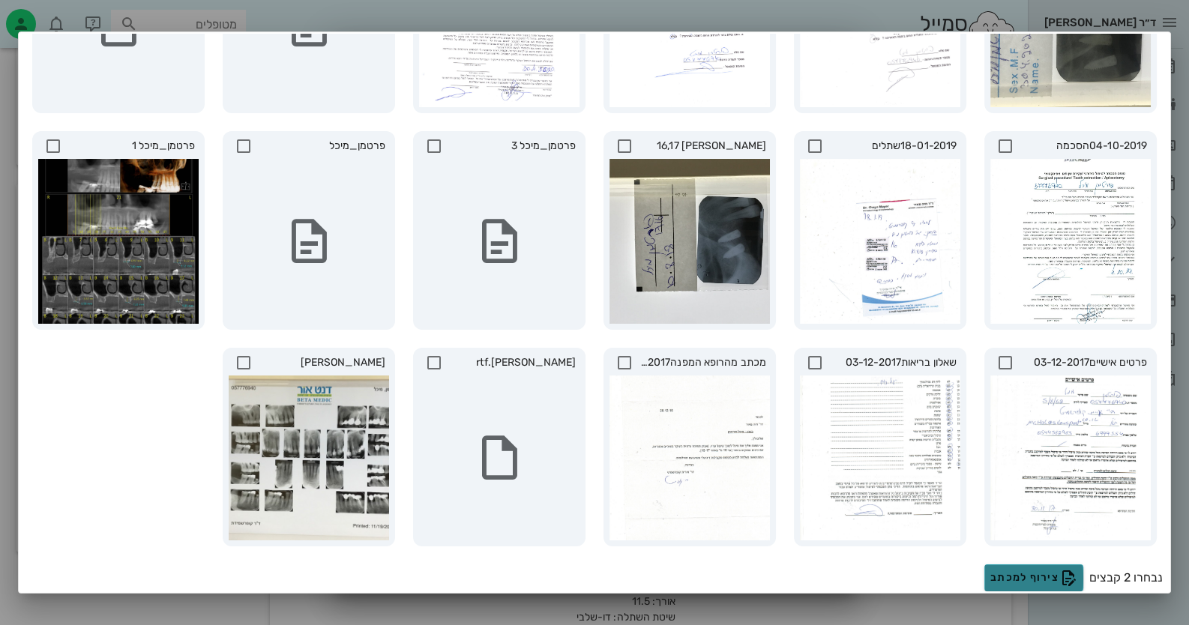
click at [1032, 569] on span "צירוף למכתב" at bounding box center [1033, 578] width 87 height 18
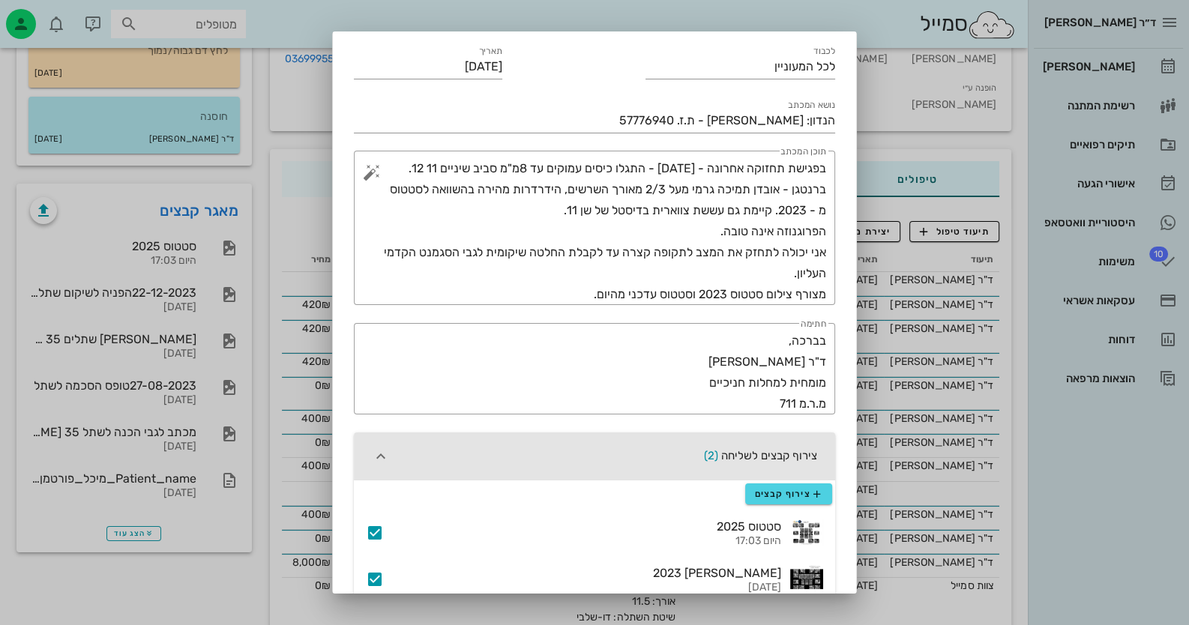
scroll to position [0, 0]
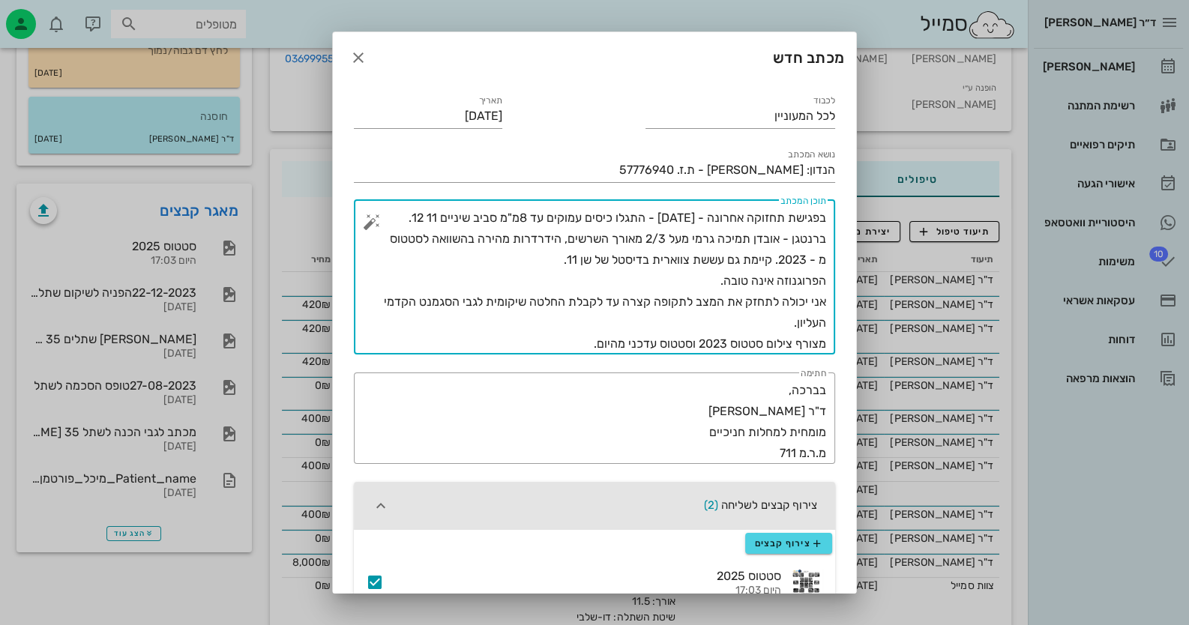
drag, startPoint x: 584, startPoint y: 343, endPoint x: 824, endPoint y: 255, distance: 256.1
click at [824, 255] on textarea "בפגישת תחזוקה אחרונה - [DATE] - התגלו כיסים עמוקים עד 8מ"מ סביב שיניים 11 12. ב…" at bounding box center [600, 281] width 451 height 147
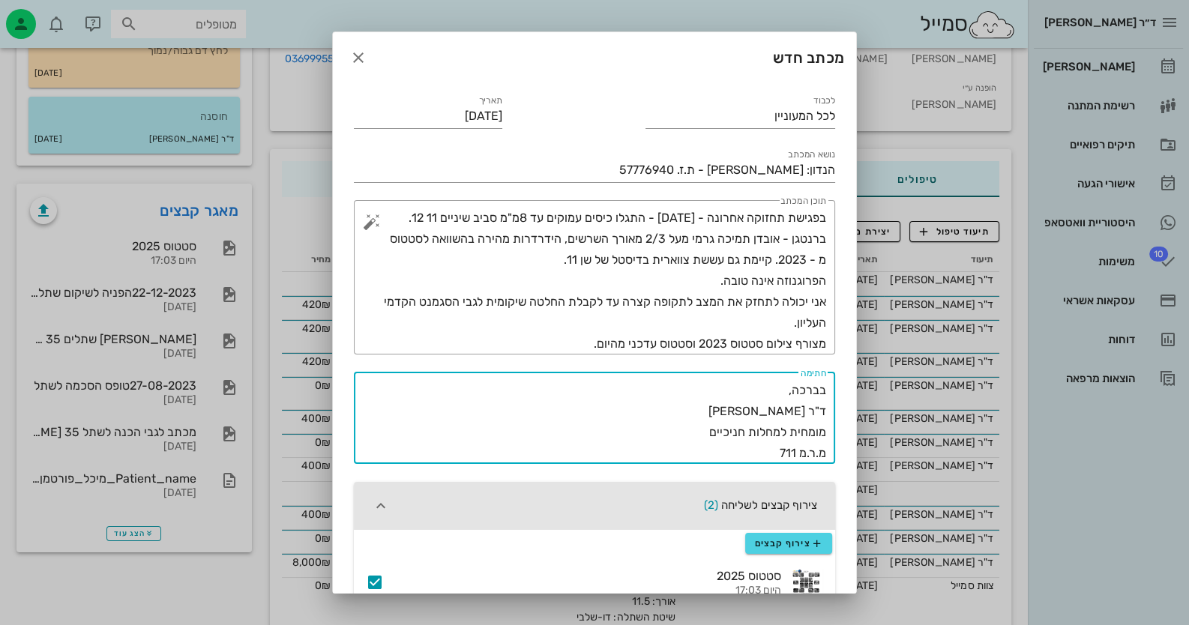
click at [672, 412] on textarea "בברכה, ד"ר [PERSON_NAME] מומחית למחלות חניכיים מ.ר.מ 711" at bounding box center [590, 422] width 472 height 84
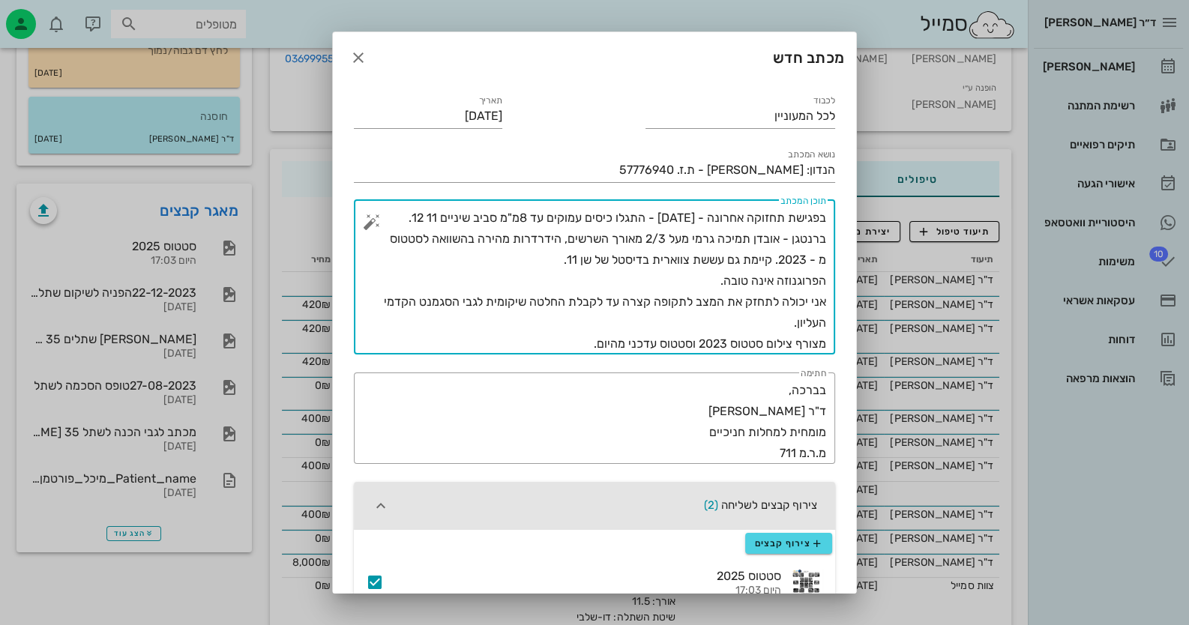
drag, startPoint x: 594, startPoint y: 352, endPoint x: 853, endPoint y: 186, distance: 307.1
click at [853, 186] on div "לכבוד לכל המעוניין תאריך [DATE] נושא המכתב הנדון: [PERSON_NAME].ז. 57776940 ​ ת…" at bounding box center [594, 486] width 523 height 806
drag, startPoint x: 805, startPoint y: 238, endPoint x: 821, endPoint y: 223, distance: 21.2
click at [821, 223] on textarea "בפגישת תחזוקה אחרונה - [DATE] - התגלו כיסים עמוקים עד 8מ"מ סביב שיניים 11 12. ב…" at bounding box center [600, 281] width 451 height 147
click at [748, 322] on textarea "בפגישת תחזוקה אחרונה - [DATE] - התגלו כיסים עמוקים עד 8מ"מ סביב שיניים 11 12. ב…" at bounding box center [600, 281] width 451 height 147
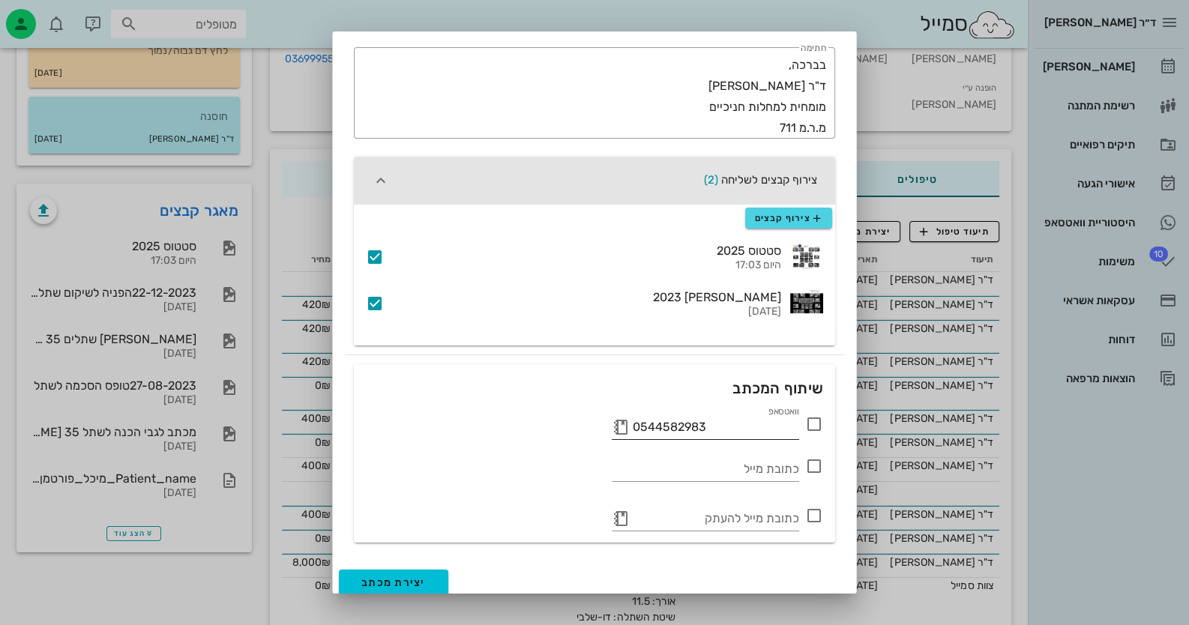
scroll to position [333, 0]
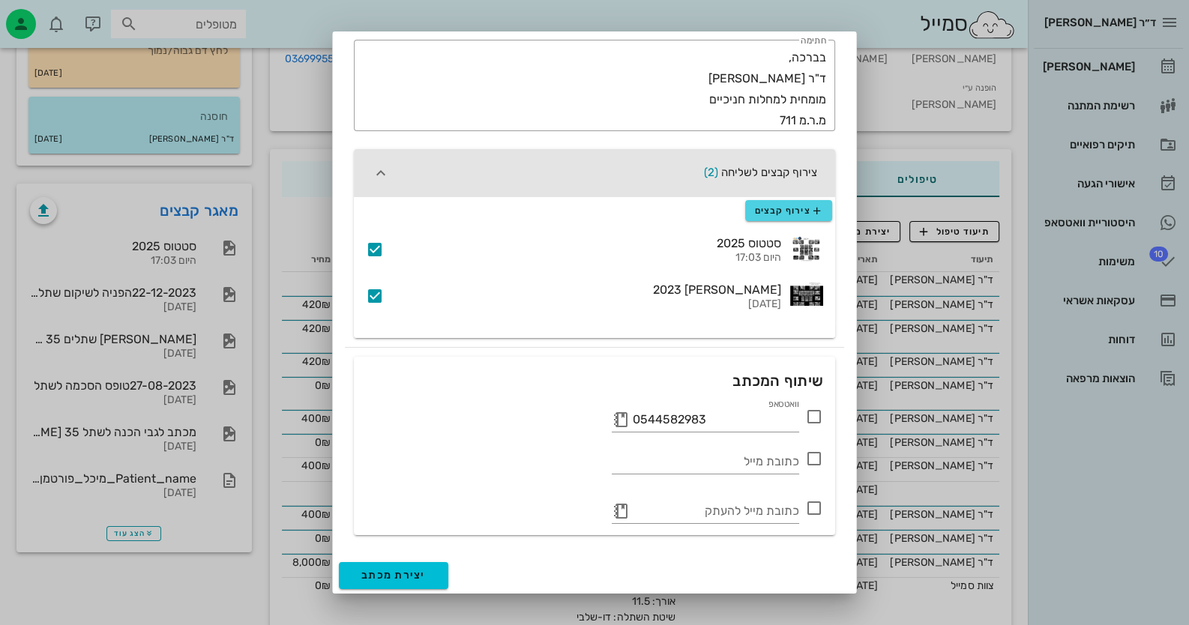
click at [809, 411] on icon at bounding box center [814, 417] width 18 height 18
click at [371, 577] on button "יצירת מכתב" at bounding box center [393, 575] width 109 height 27
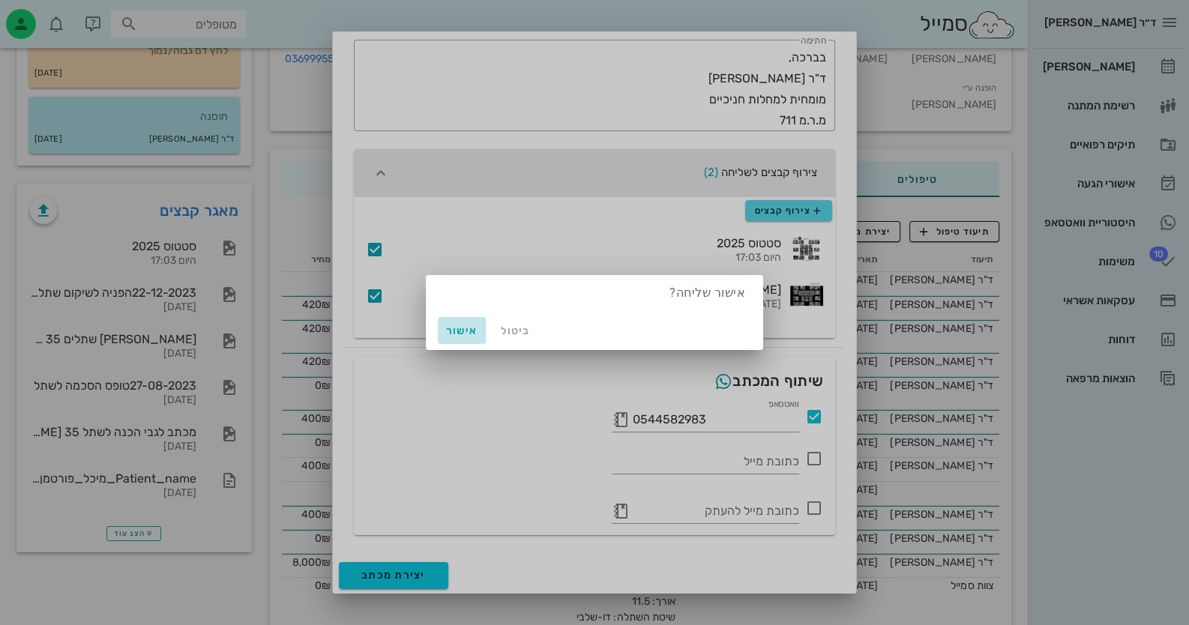
click at [456, 325] on span "אישור" at bounding box center [462, 331] width 36 height 13
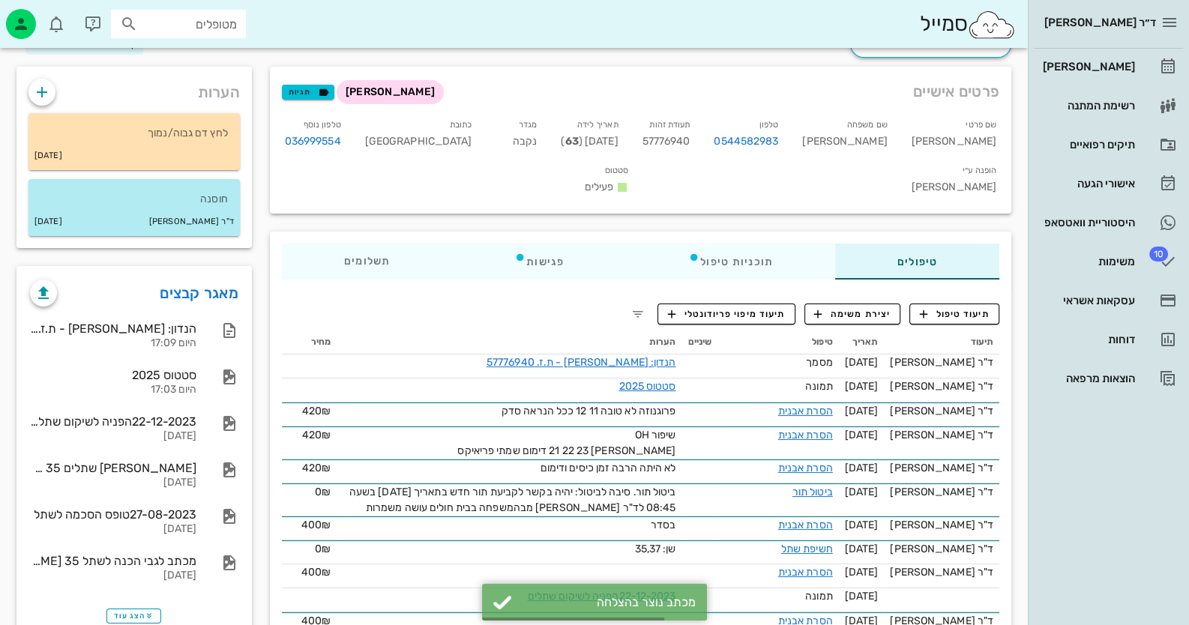
scroll to position [0, 0]
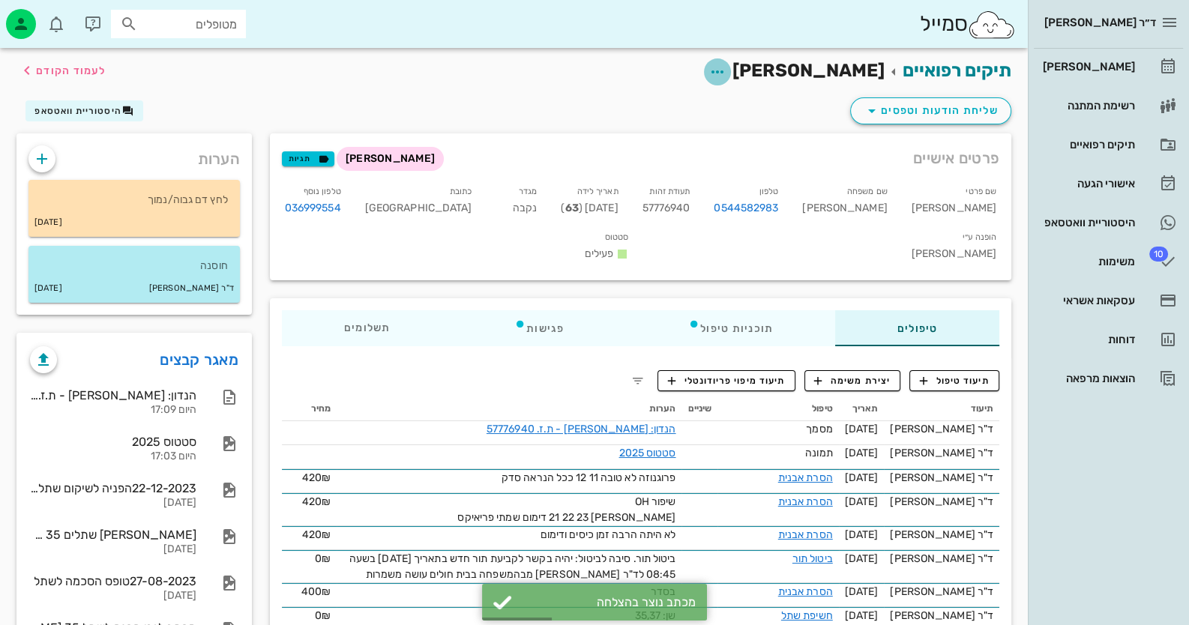
click at [726, 67] on icon "button" at bounding box center [717, 72] width 18 height 18
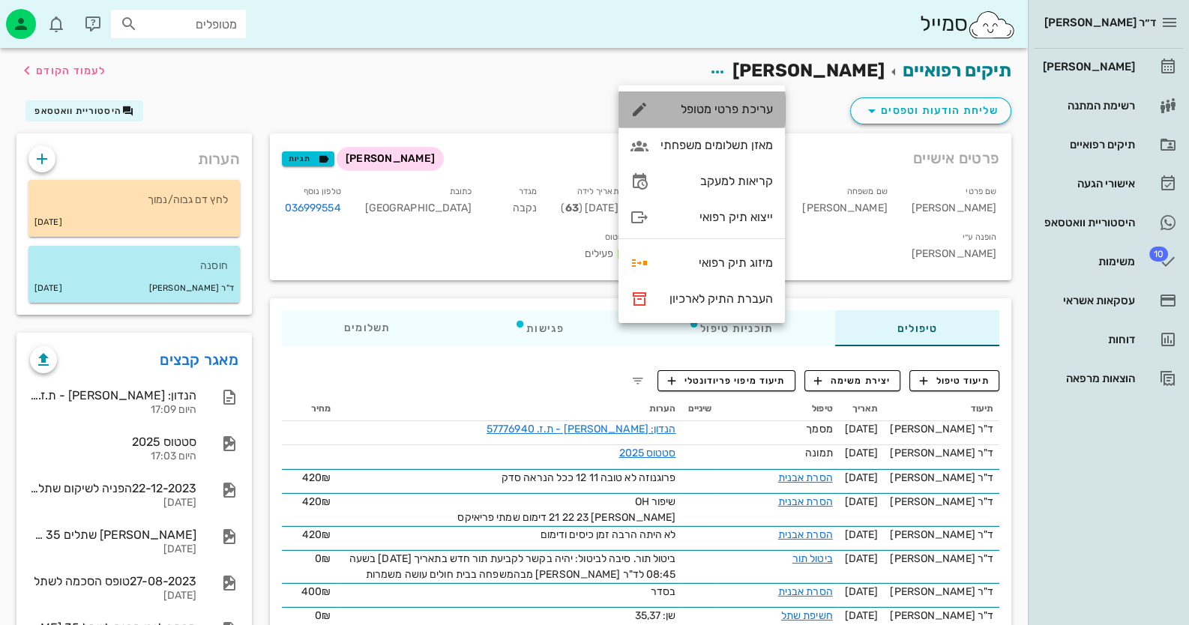
click at [750, 111] on div "עריכת פרטי מטופל" at bounding box center [716, 109] width 112 height 14
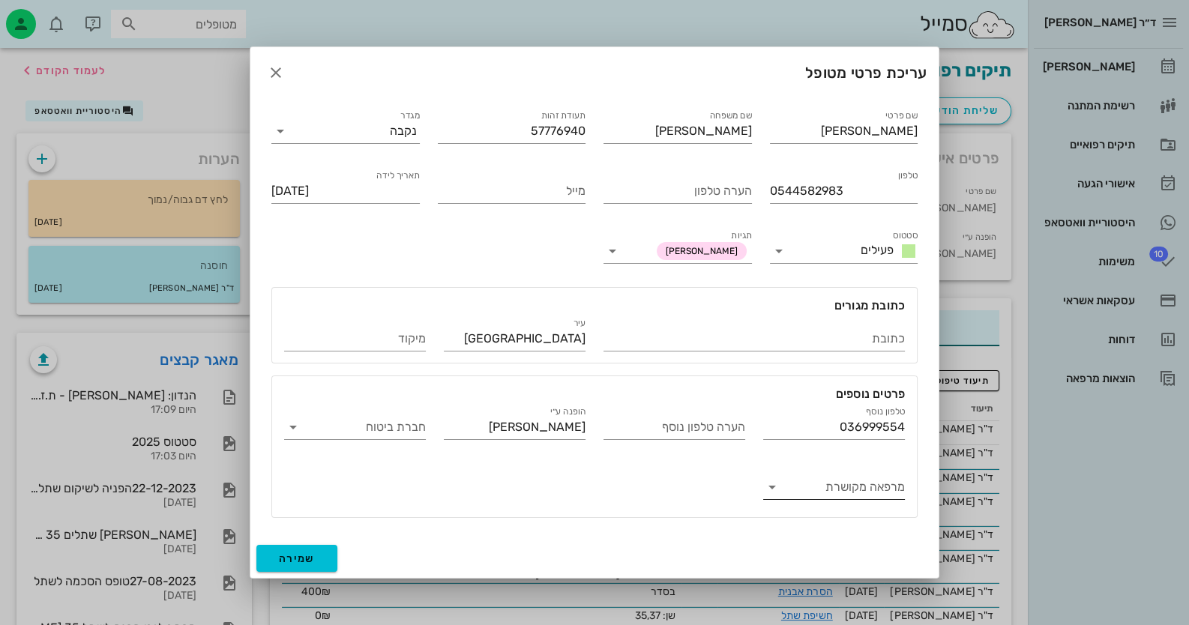
click at [828, 492] on input "מרפאה מקושרת" at bounding box center [846, 487] width 118 height 24
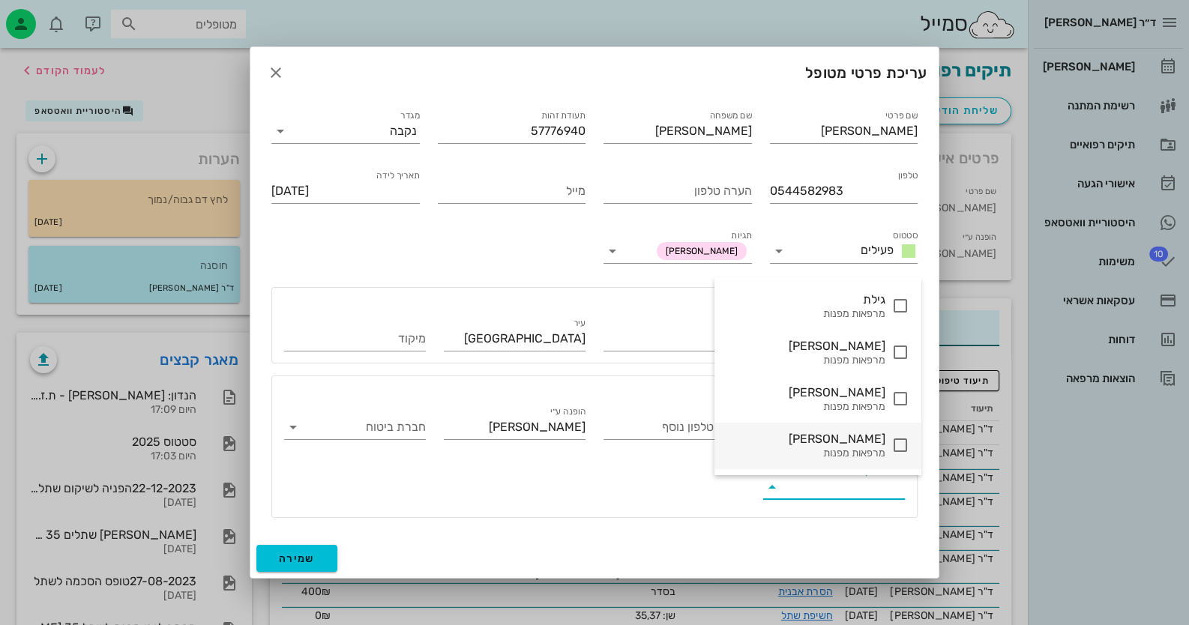
click at [891, 438] on icon at bounding box center [900, 445] width 18 height 18
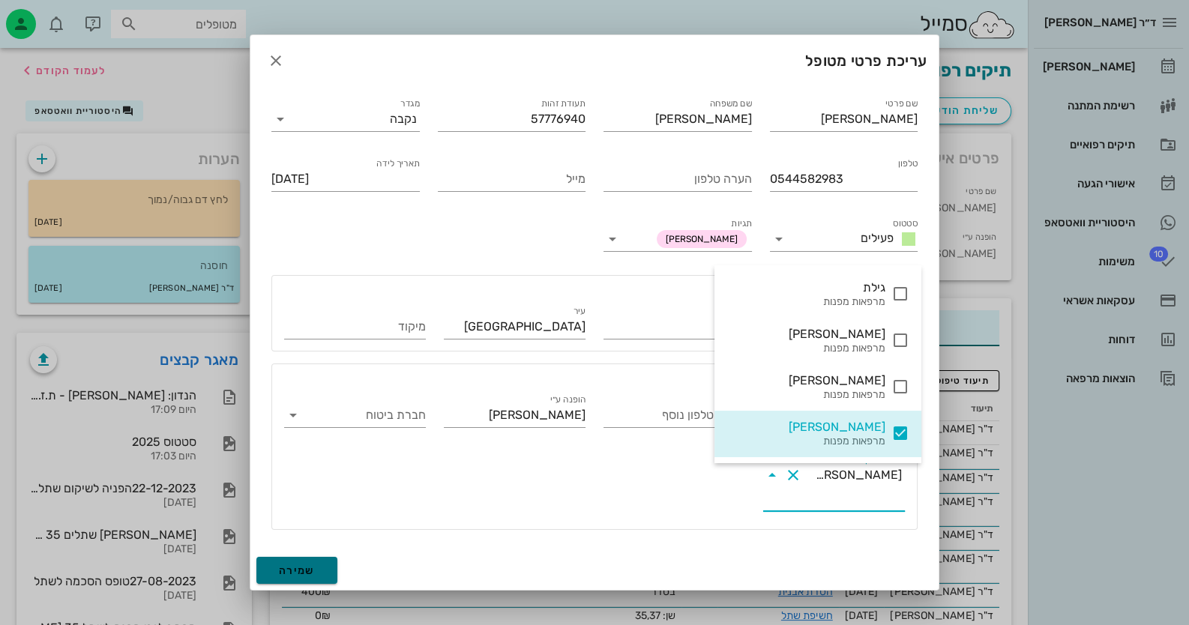
click at [300, 564] on span "שמירה" at bounding box center [297, 570] width 36 height 13
type input "[DATE]"
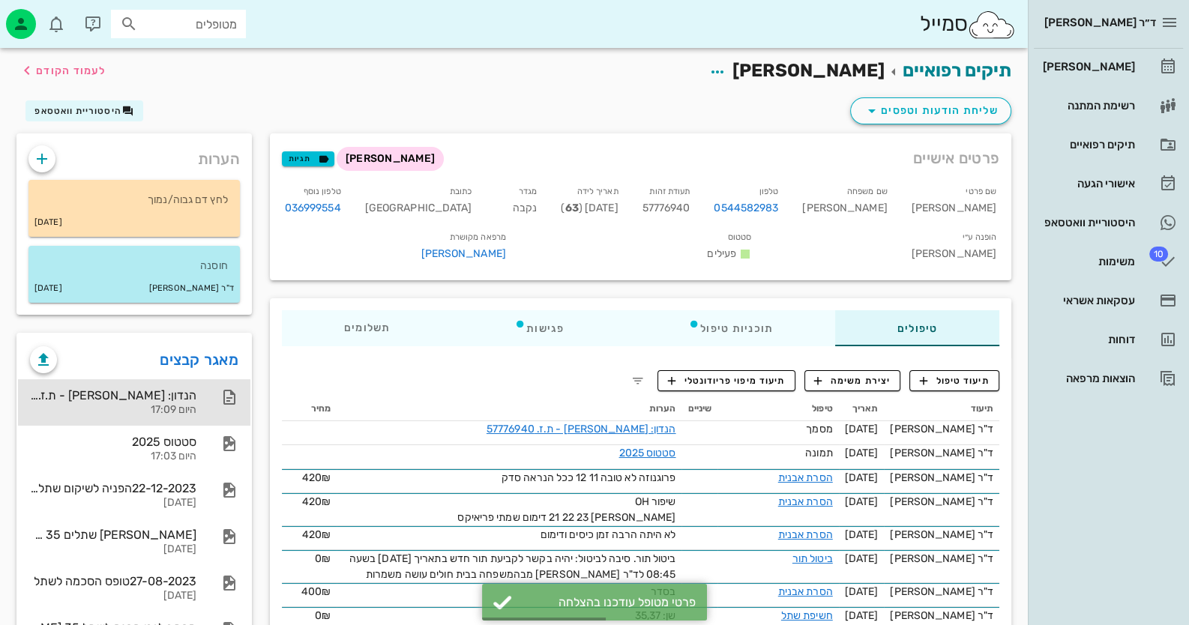
click at [185, 388] on div "הנדון: [PERSON_NAME] - ת.ז. 57776940" at bounding box center [113, 395] width 166 height 14
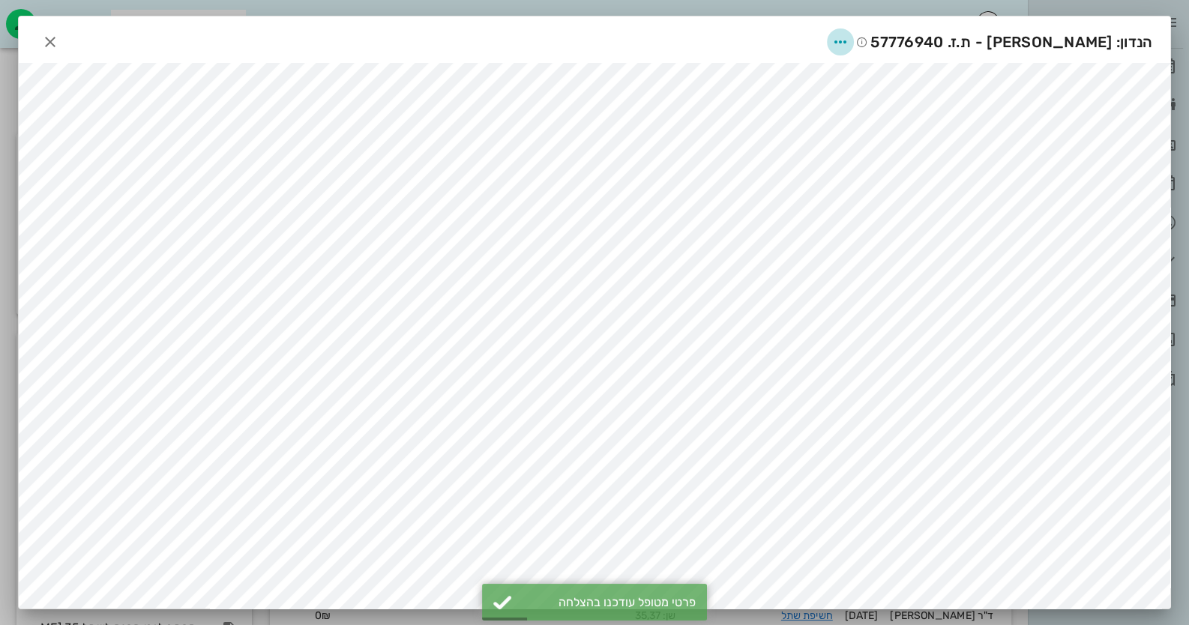
click at [849, 45] on icon "button" at bounding box center [840, 42] width 18 height 18
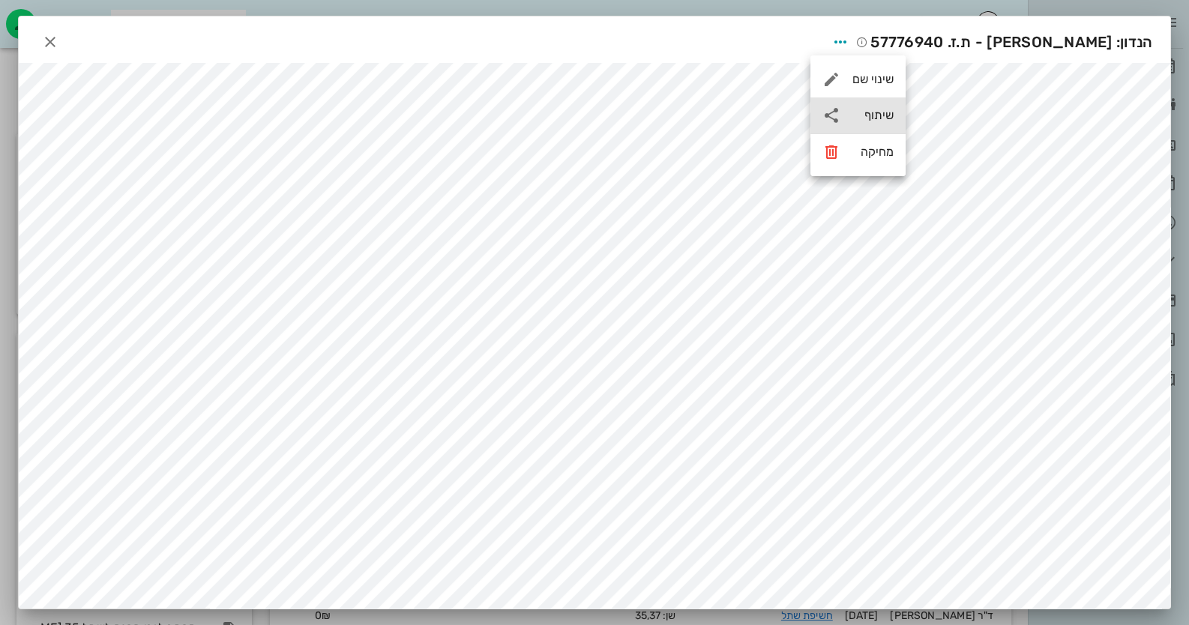
click at [881, 127] on div "שיתוף" at bounding box center [857, 115] width 95 height 36
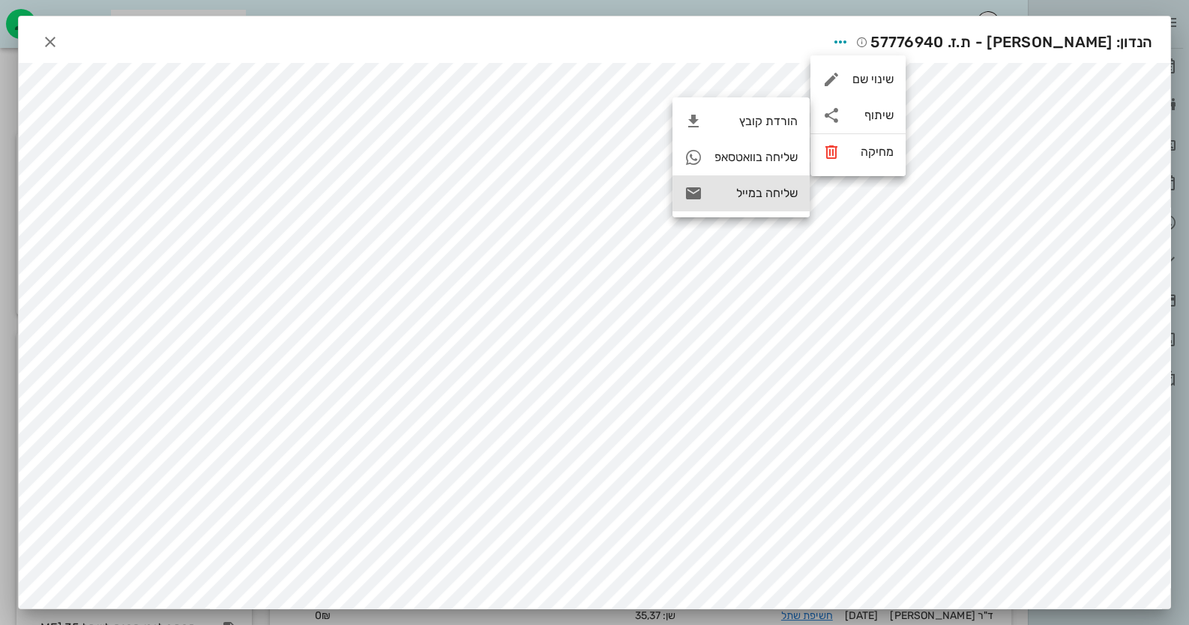
click at [781, 181] on div "שליחה במייל" at bounding box center [740, 193] width 137 height 36
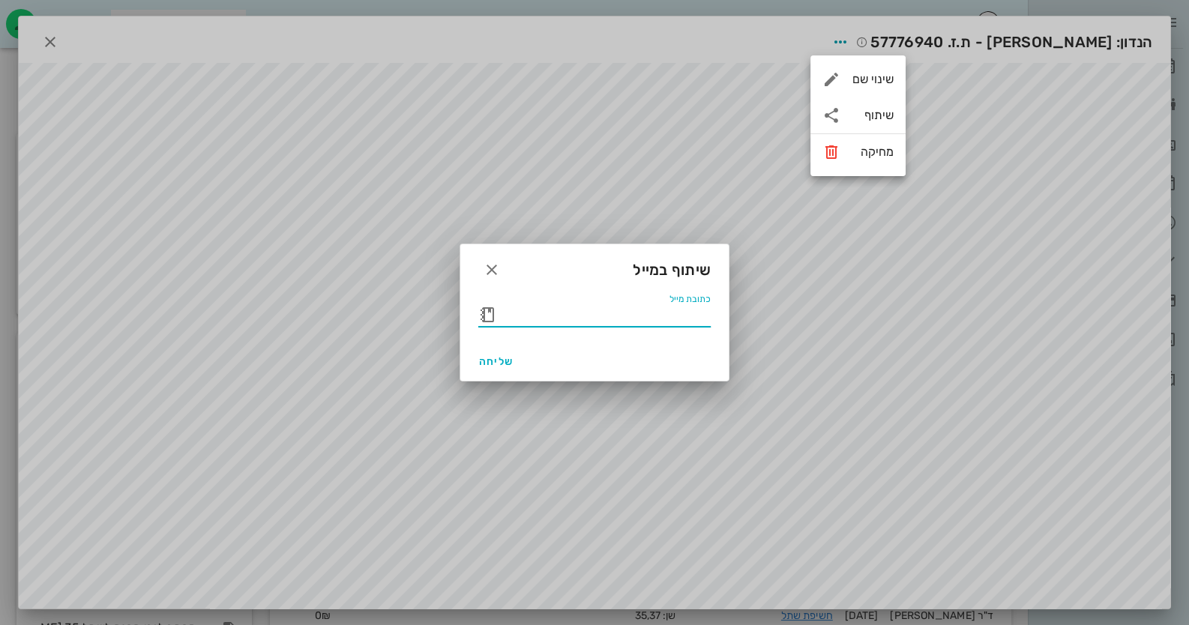
click at [556, 324] on input "כתובת מייל" at bounding box center [604, 315] width 211 height 24
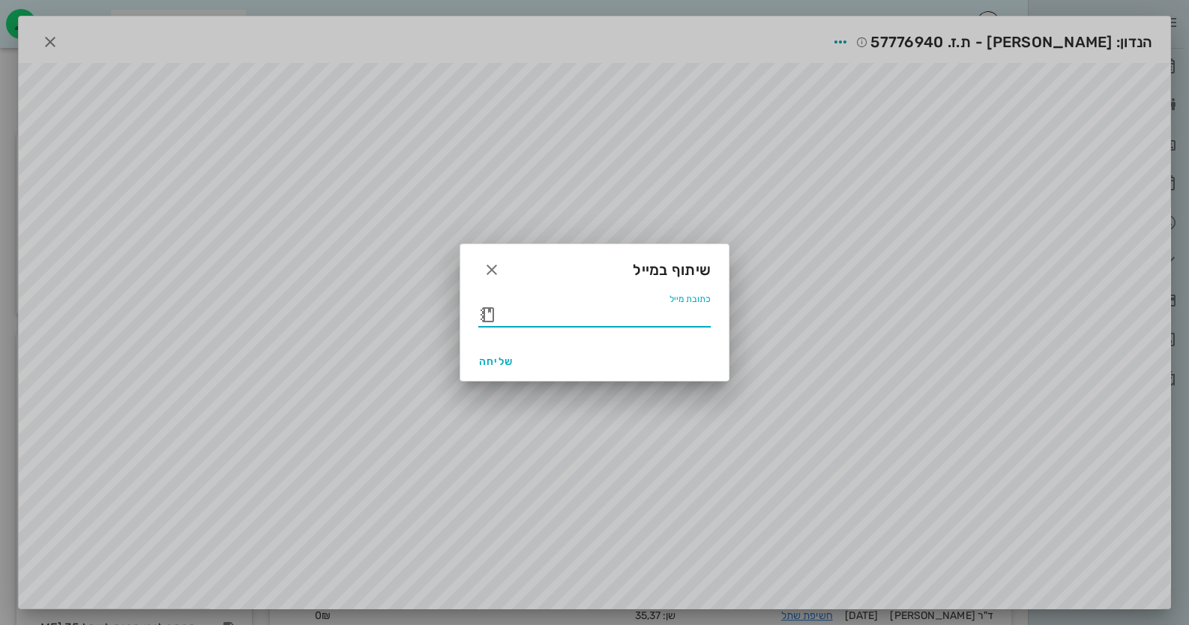
click at [556, 324] on input "כתובת מייל" at bounding box center [604, 315] width 211 height 24
click at [484, 313] on button "button" at bounding box center [487, 315] width 18 height 18
click at [484, 313] on icon at bounding box center [487, 315] width 18 height 18
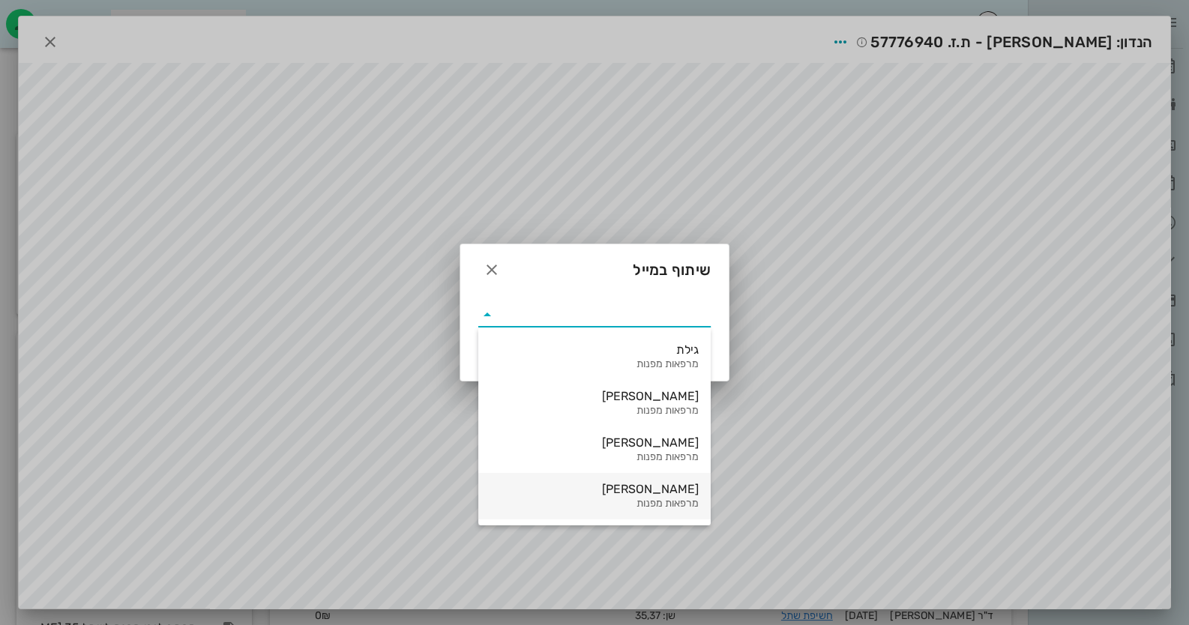
click at [635, 488] on div "[PERSON_NAME]" at bounding box center [594, 489] width 208 height 14
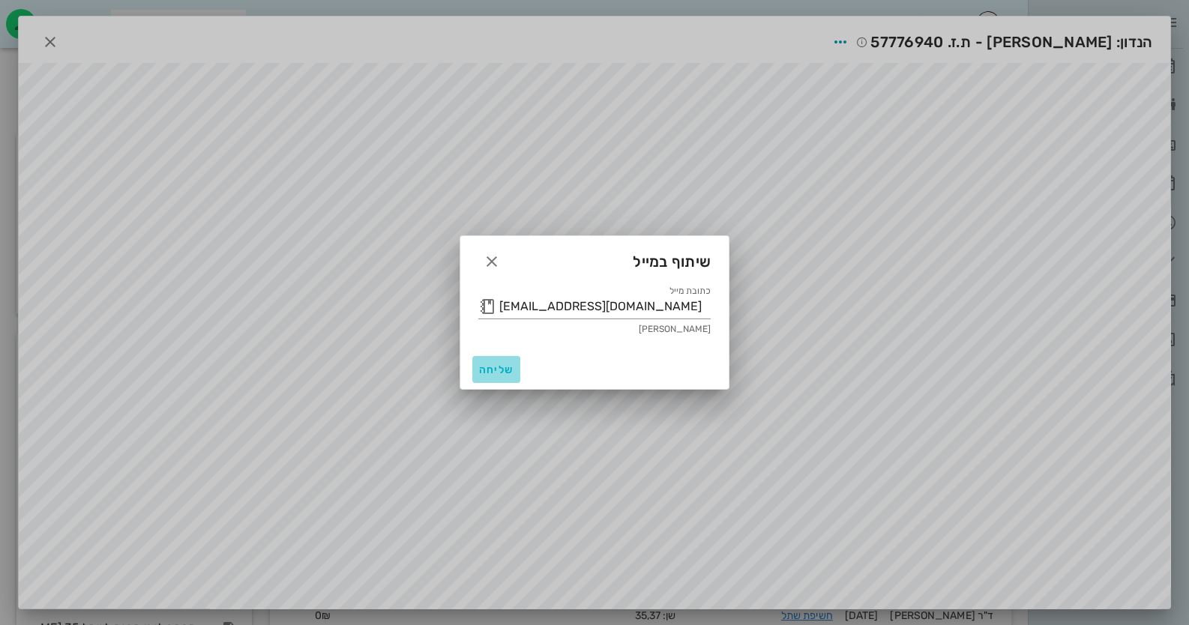
click at [503, 360] on button "שליחה" at bounding box center [496, 369] width 48 height 27
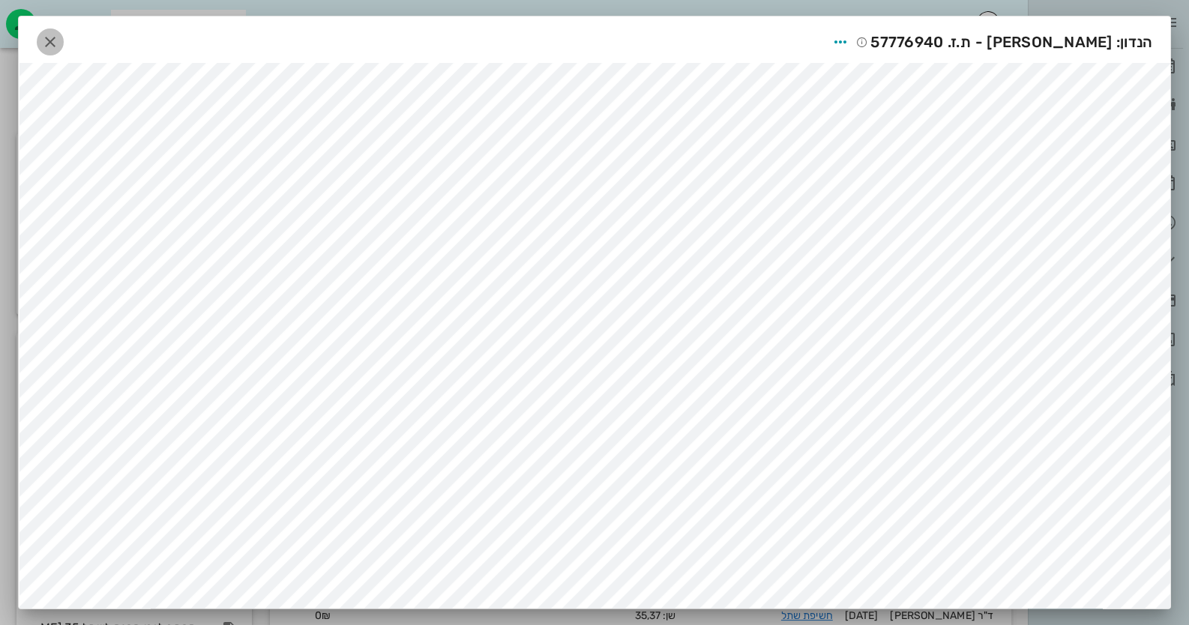
click at [51, 39] on icon "button" at bounding box center [50, 42] width 18 height 18
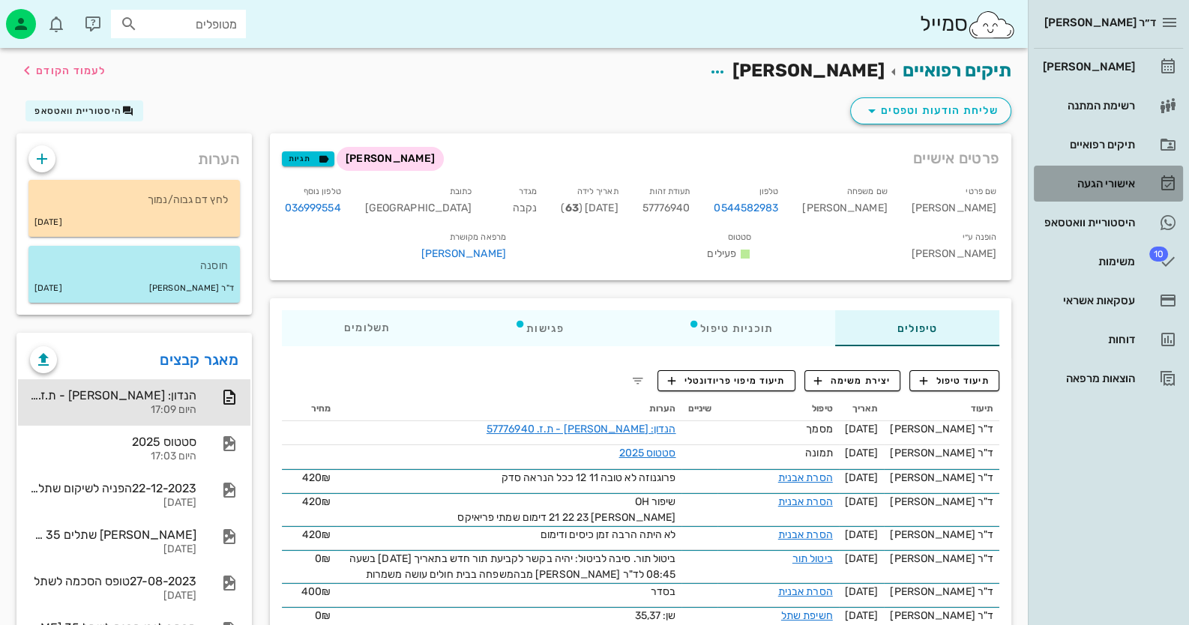
click at [1147, 193] on link "אישורי הגעה" at bounding box center [1108, 184] width 149 height 36
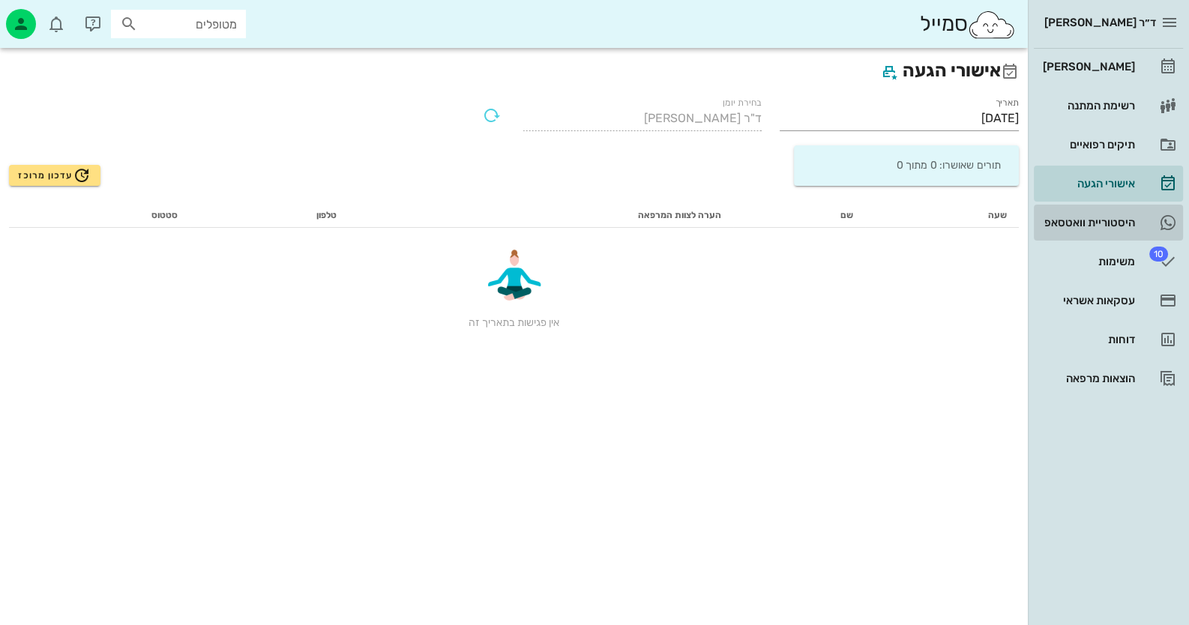
click at [1133, 211] on div "היסטוריית וואטסאפ" at bounding box center [1087, 223] width 95 height 24
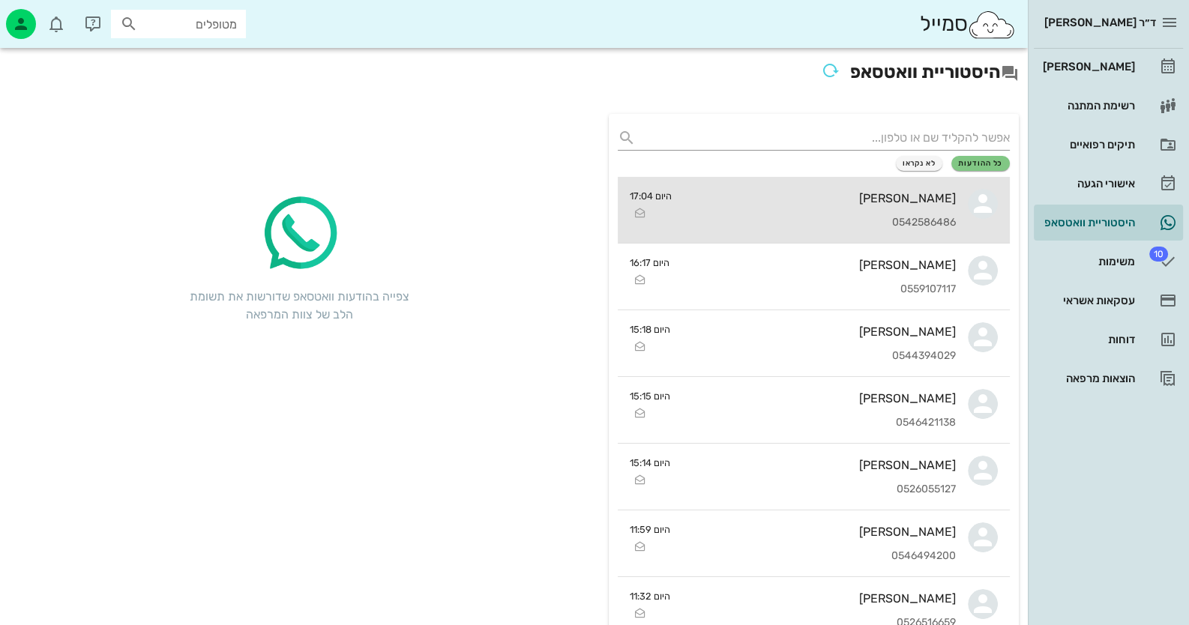
click at [863, 202] on div "[PERSON_NAME]" at bounding box center [820, 198] width 272 height 14
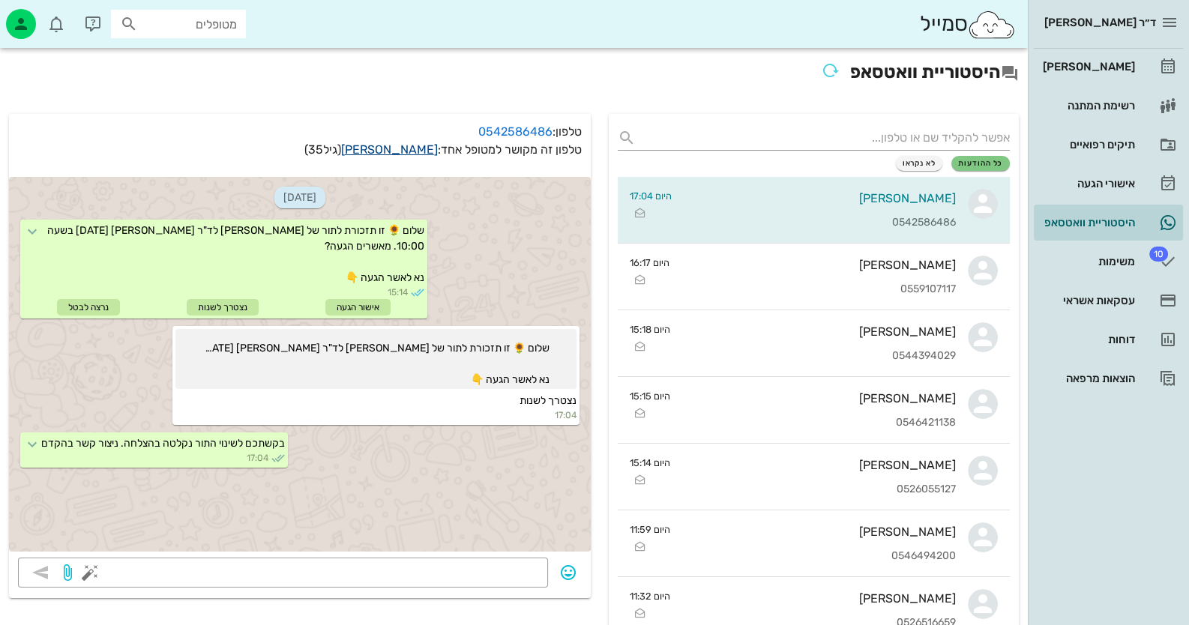
click at [406, 151] on link "[PERSON_NAME]" at bounding box center [389, 149] width 97 height 14
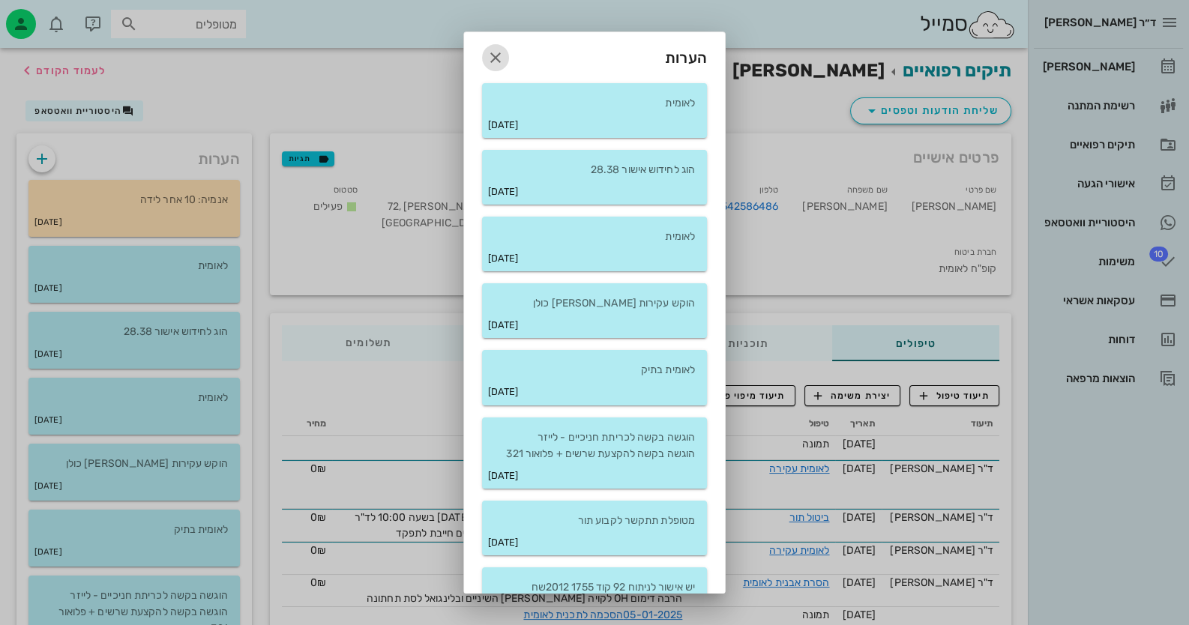
click at [503, 55] on icon "button" at bounding box center [495, 58] width 18 height 18
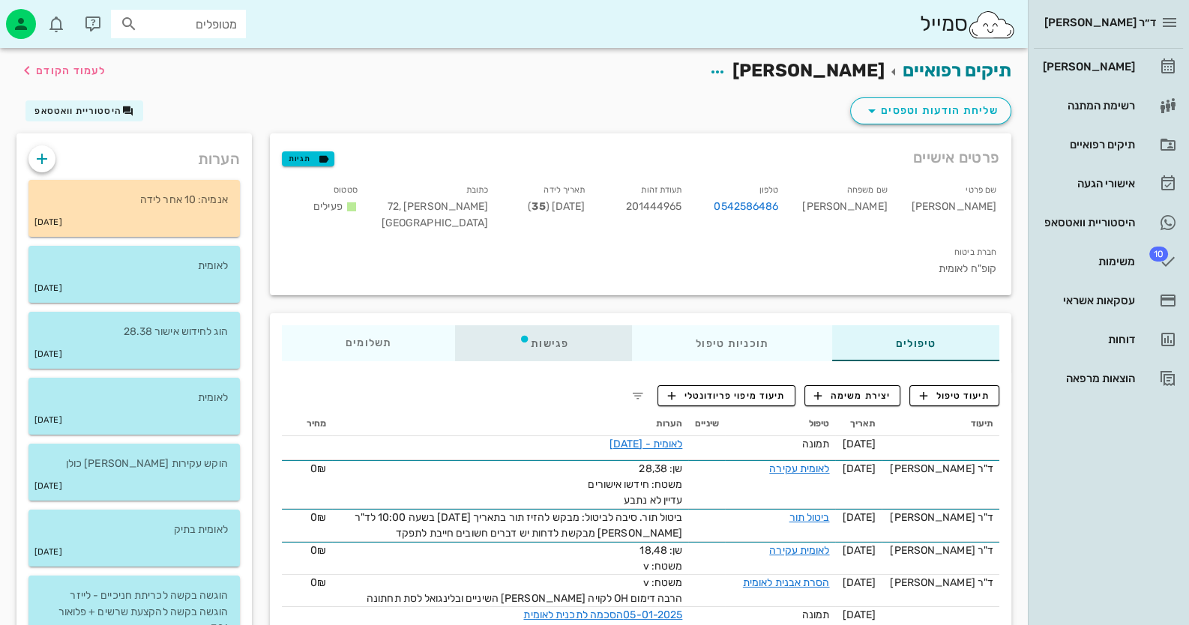
click at [565, 325] on div "פגישות" at bounding box center [543, 343] width 177 height 36
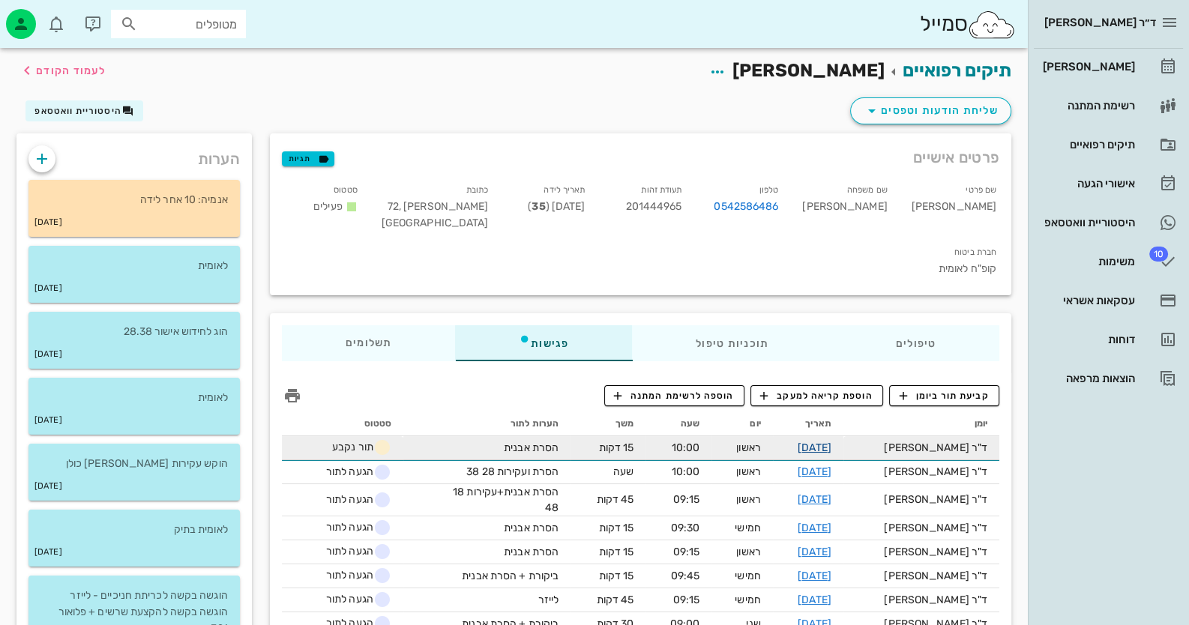
click at [831, 441] on link "[DATE]" at bounding box center [814, 447] width 34 height 13
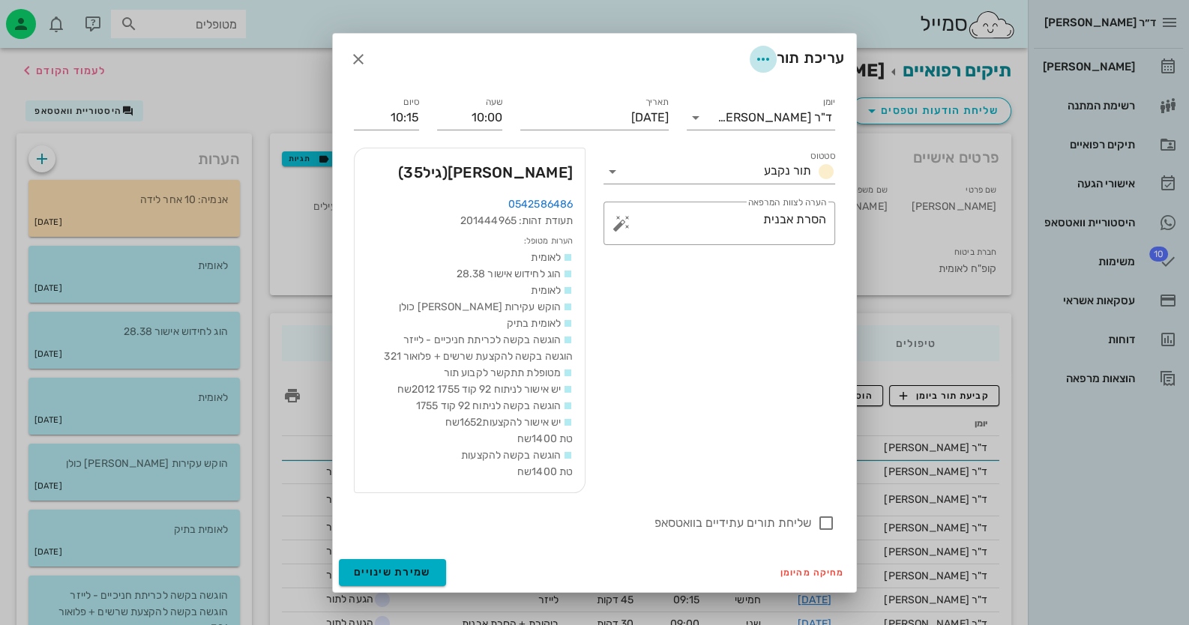
click at [764, 56] on icon "button" at bounding box center [763, 59] width 18 height 18
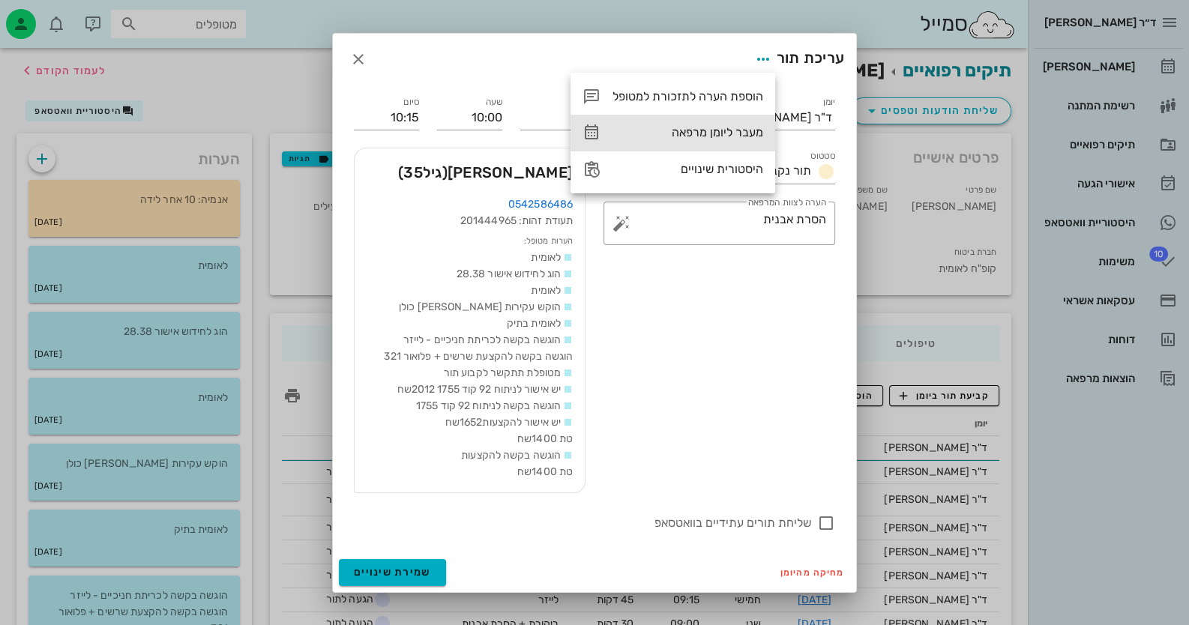
click at [738, 142] on div "מעבר ליומן מרפאה" at bounding box center [672, 133] width 205 height 36
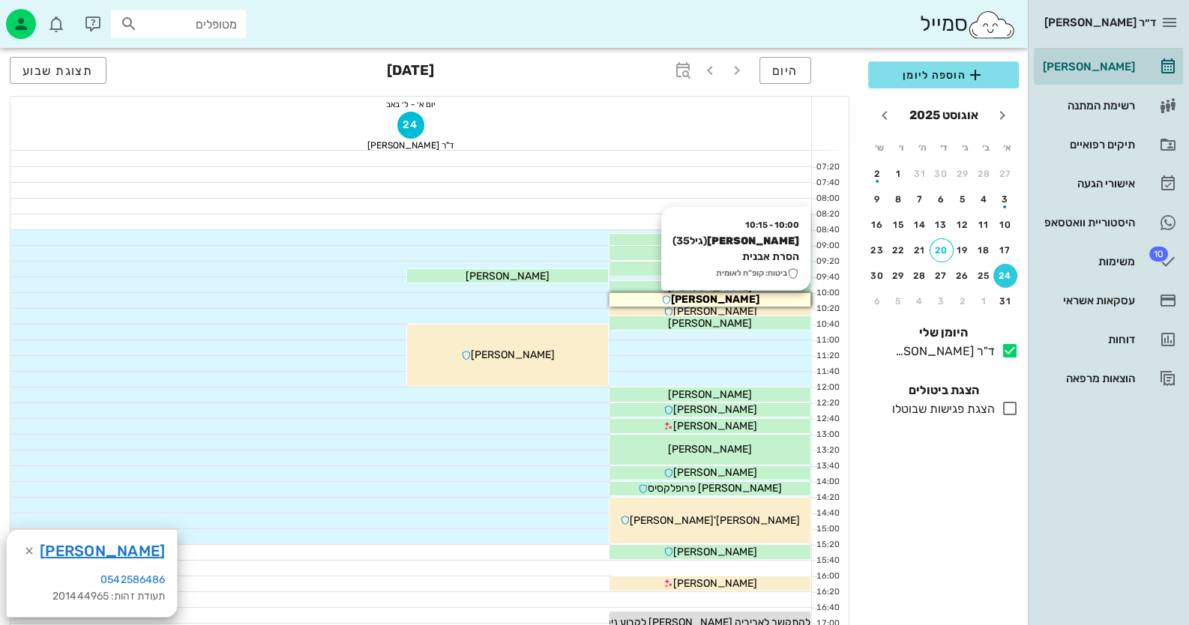
click at [785, 299] on div "[PERSON_NAME]" at bounding box center [709, 300] width 201 height 16
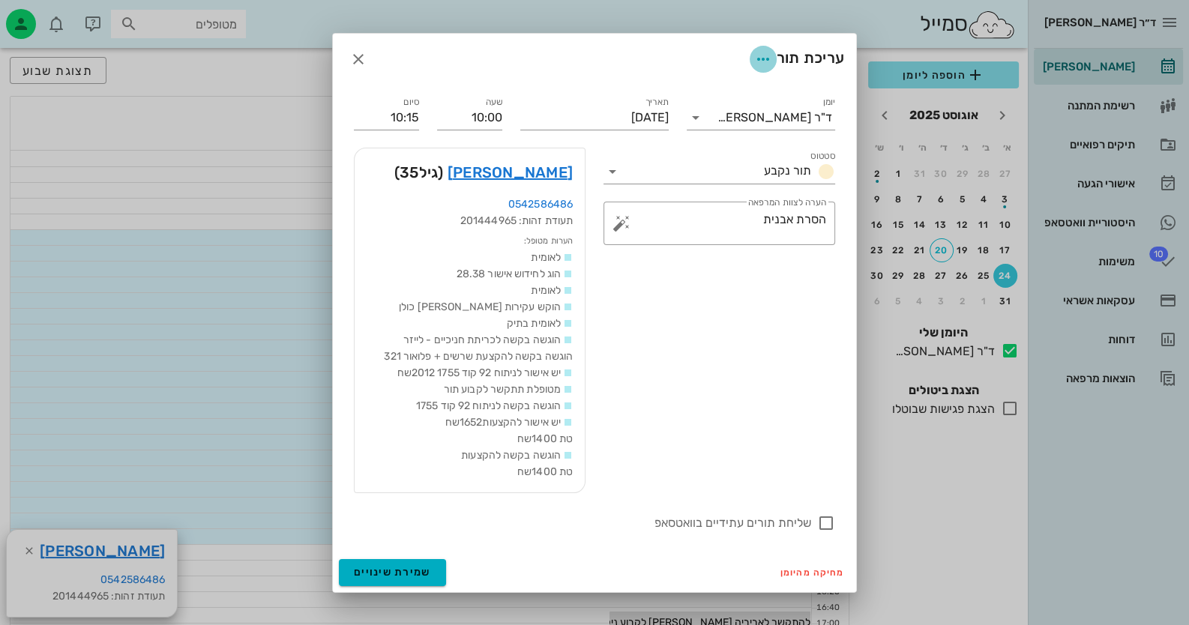
click at [756, 56] on icon "button" at bounding box center [763, 59] width 18 height 18
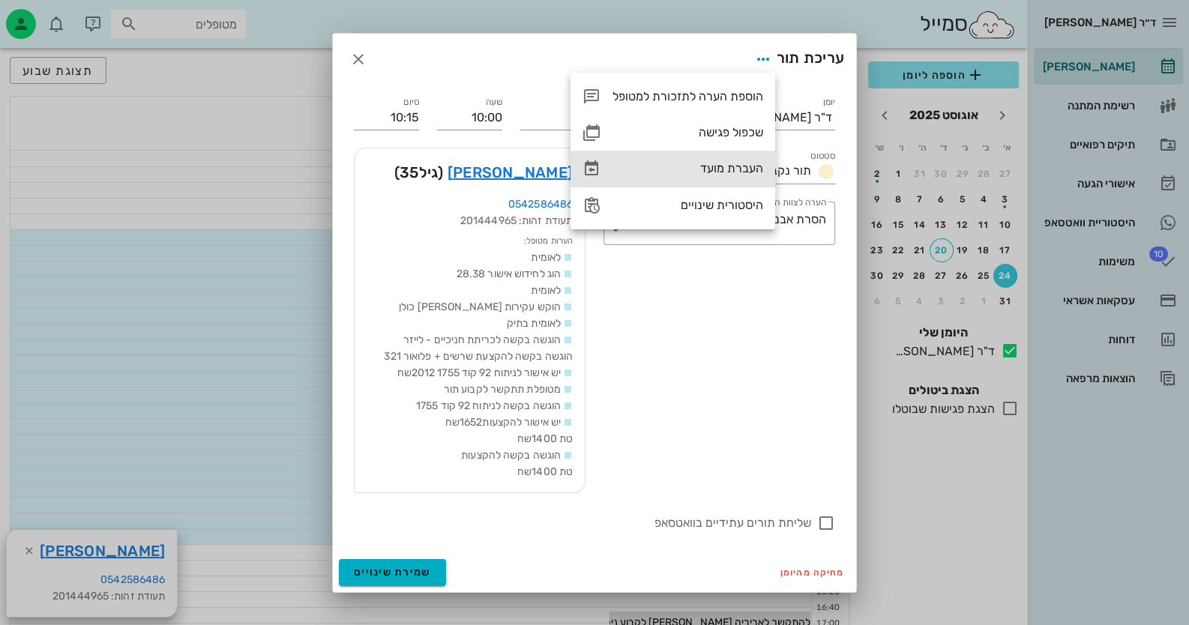
click at [712, 164] on div "העברת מועד" at bounding box center [687, 168] width 151 height 14
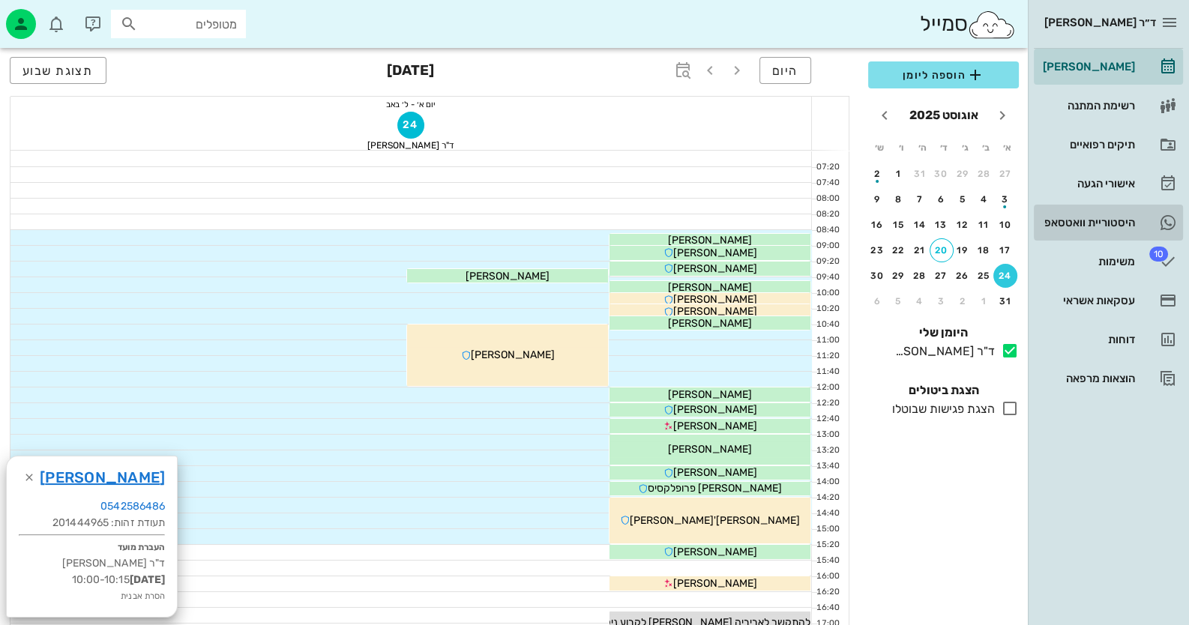
click at [1115, 212] on div "היסטוריית וואטסאפ" at bounding box center [1087, 223] width 95 height 24
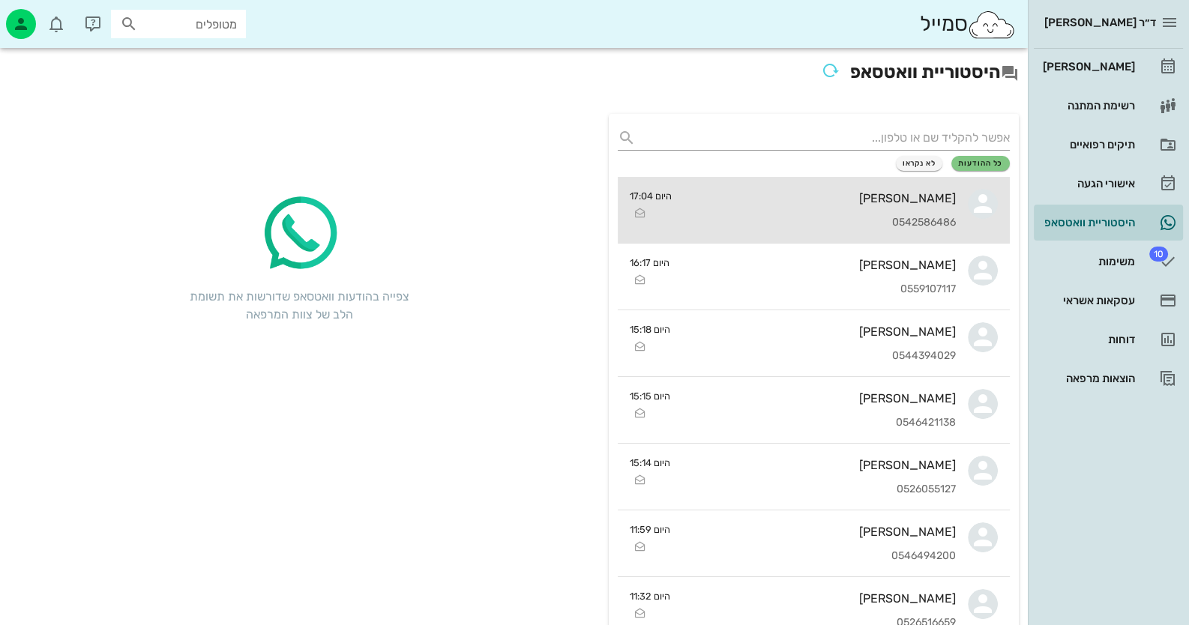
click at [892, 194] on div "[PERSON_NAME]" at bounding box center [820, 198] width 272 height 14
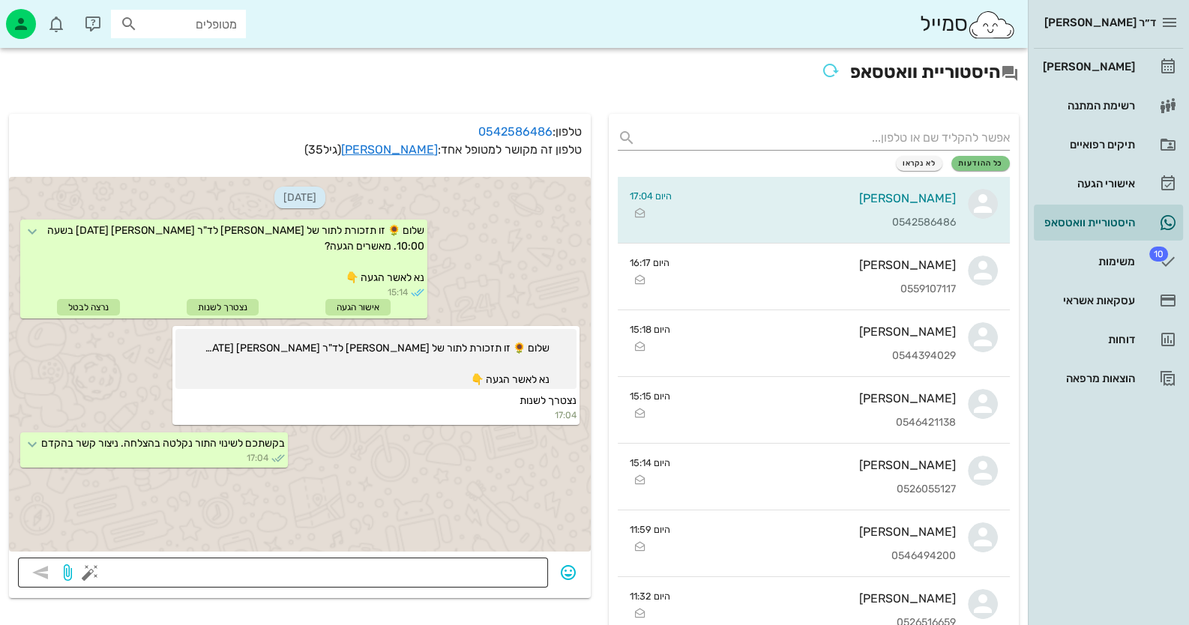
click at [95, 573] on button "button" at bounding box center [90, 573] width 18 height 18
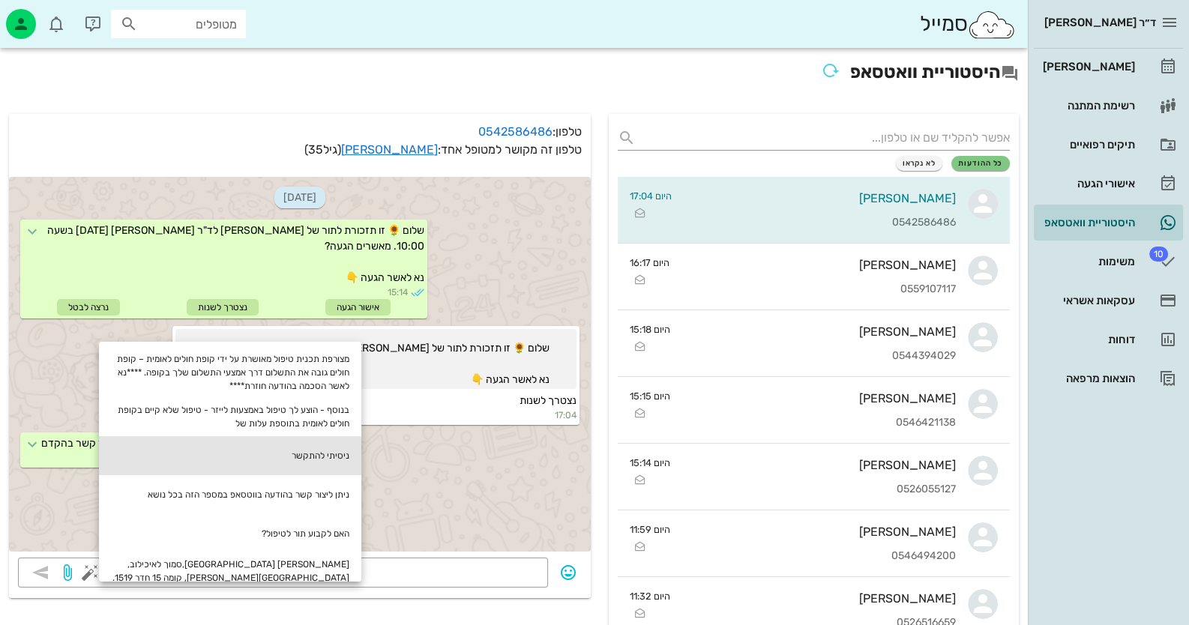
click at [322, 444] on div "ניסיתי להתקשר" at bounding box center [230, 455] width 262 height 39
type textarea "ניסיתי להתקשר"
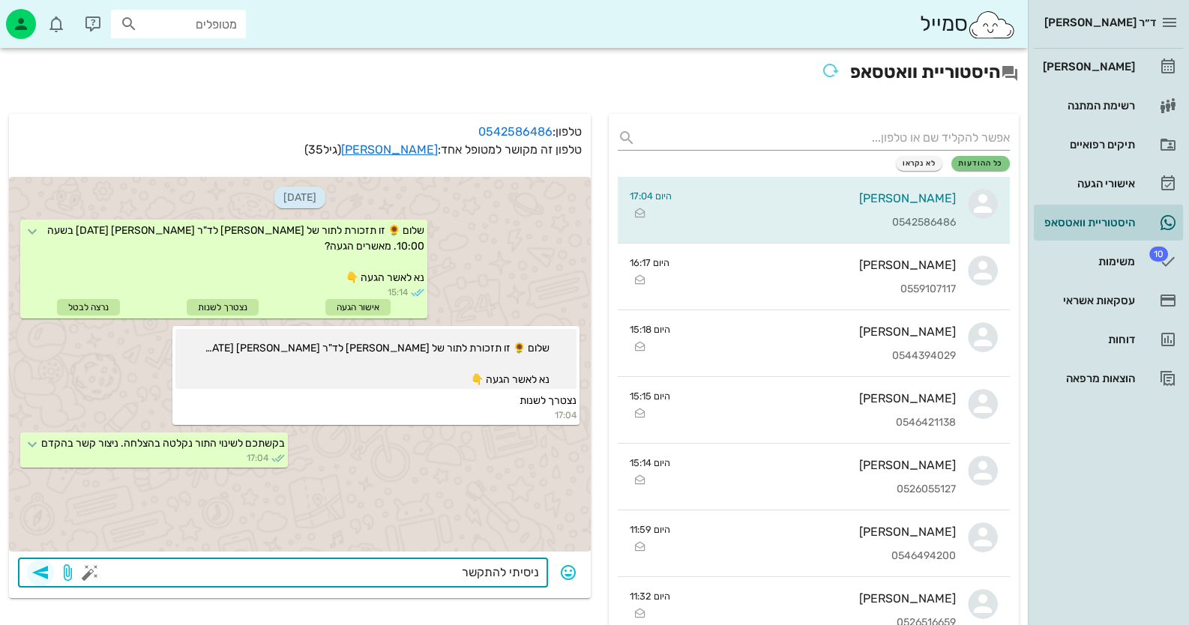
click at [39, 576] on icon "button" at bounding box center [40, 573] width 18 height 18
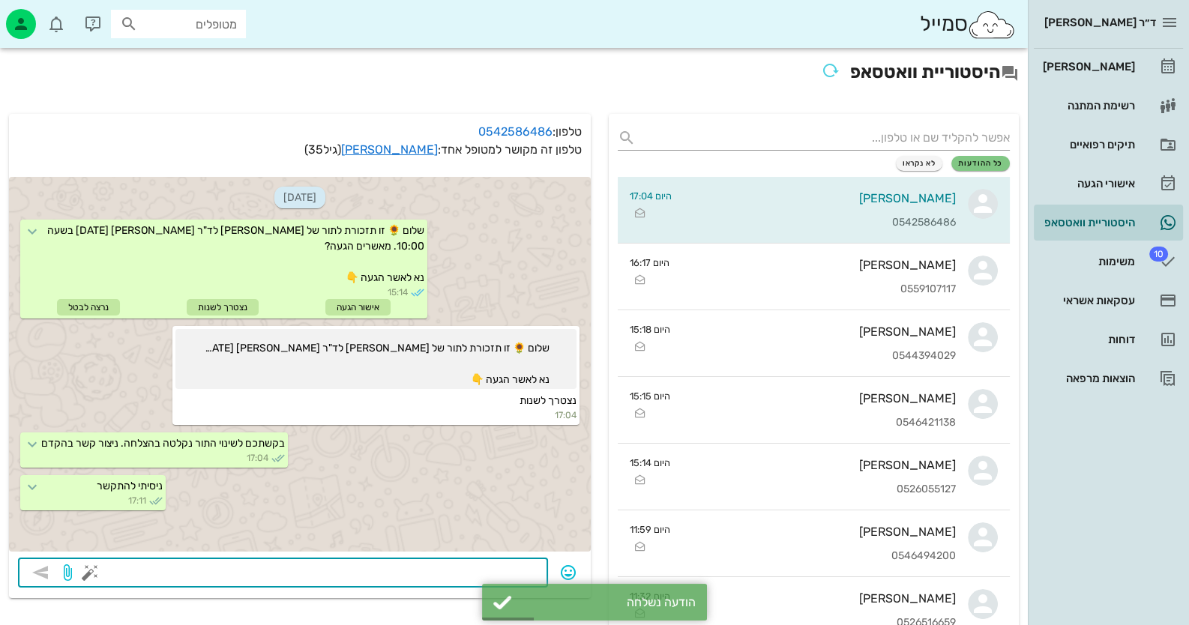
click at [82, 571] on button "button" at bounding box center [90, 573] width 18 height 18
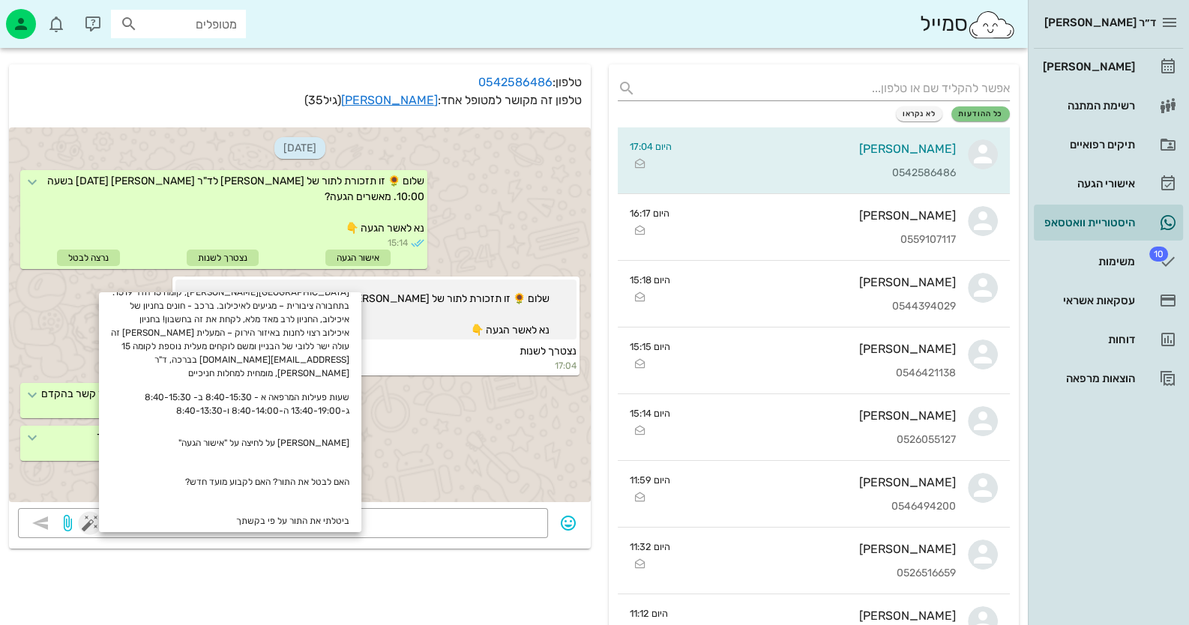
scroll to position [74, 0]
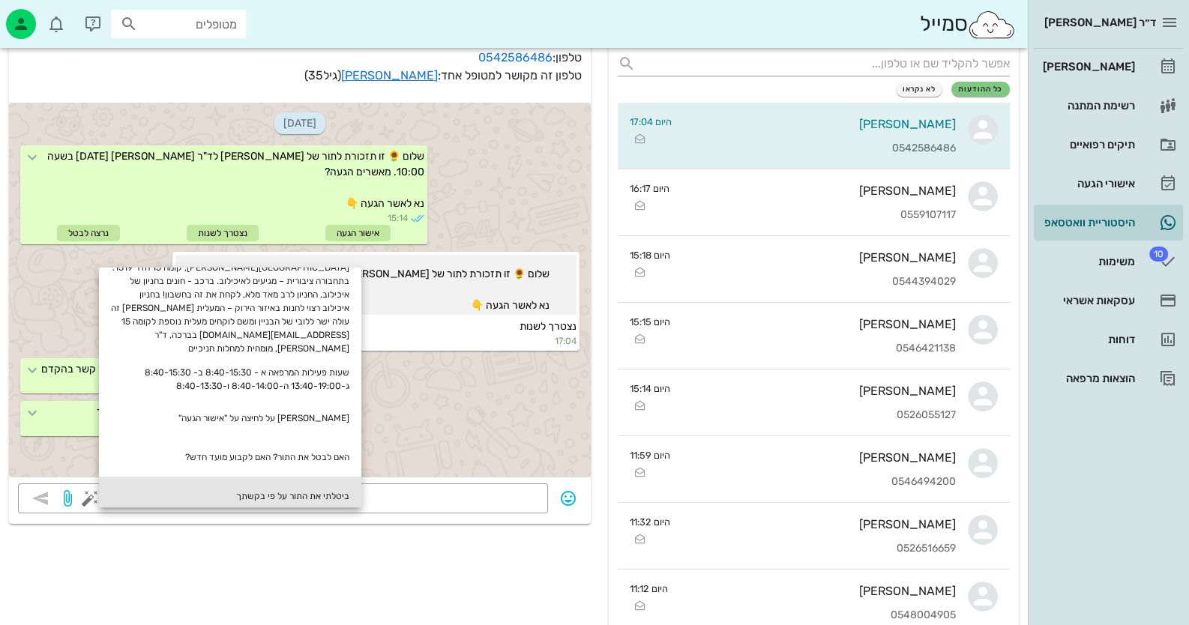
click at [288, 489] on div "ביטלתי את התור על פי בקשתך" at bounding box center [230, 496] width 262 height 39
type textarea "ביטלתי את התור על פי בקשתך"
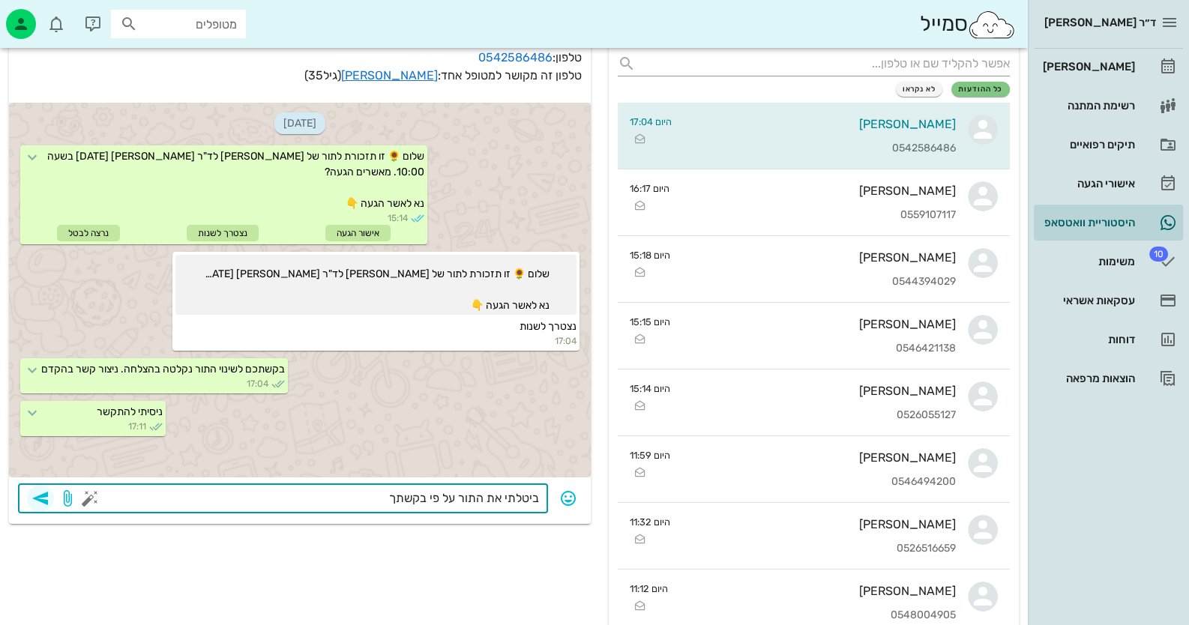
click at [52, 498] on span "button" at bounding box center [40, 498] width 27 height 18
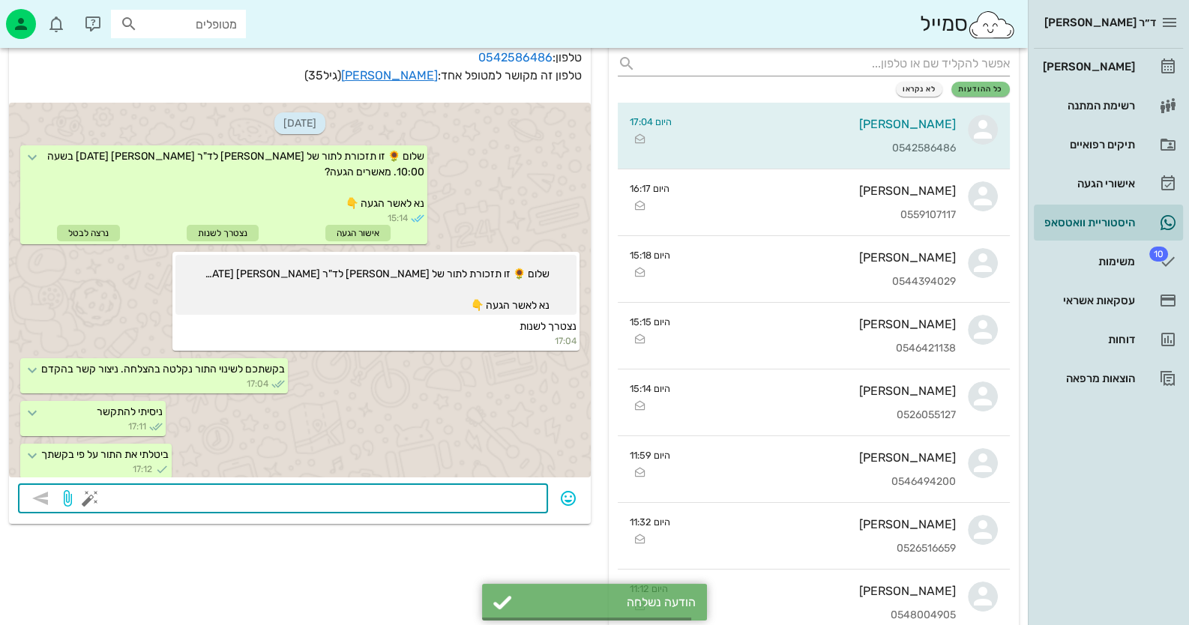
scroll to position [7, 0]
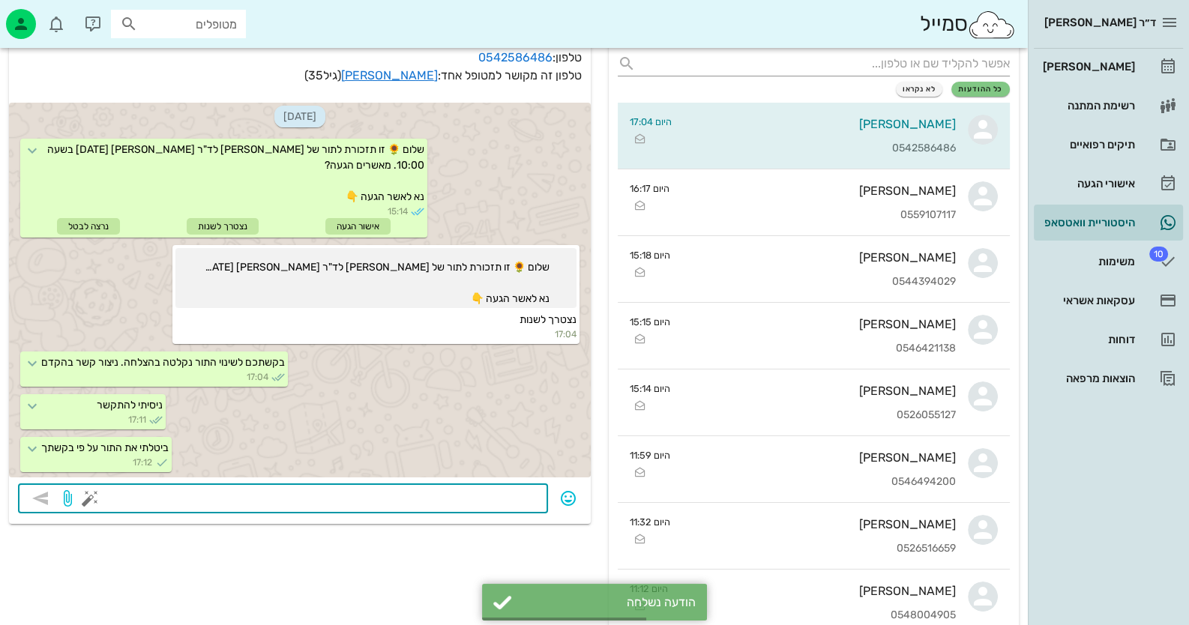
click at [97, 495] on button "button" at bounding box center [90, 498] width 18 height 18
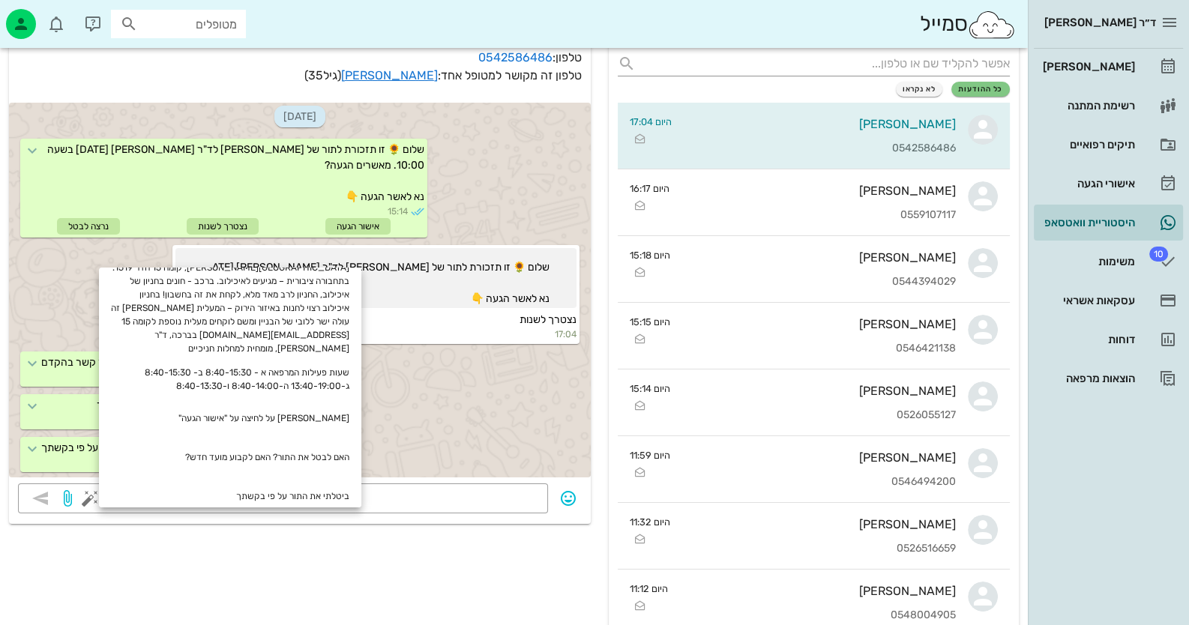
click at [428, 442] on div "ביטלתי את התור על פי בקשתך 17:12" at bounding box center [300, 456] width 582 height 43
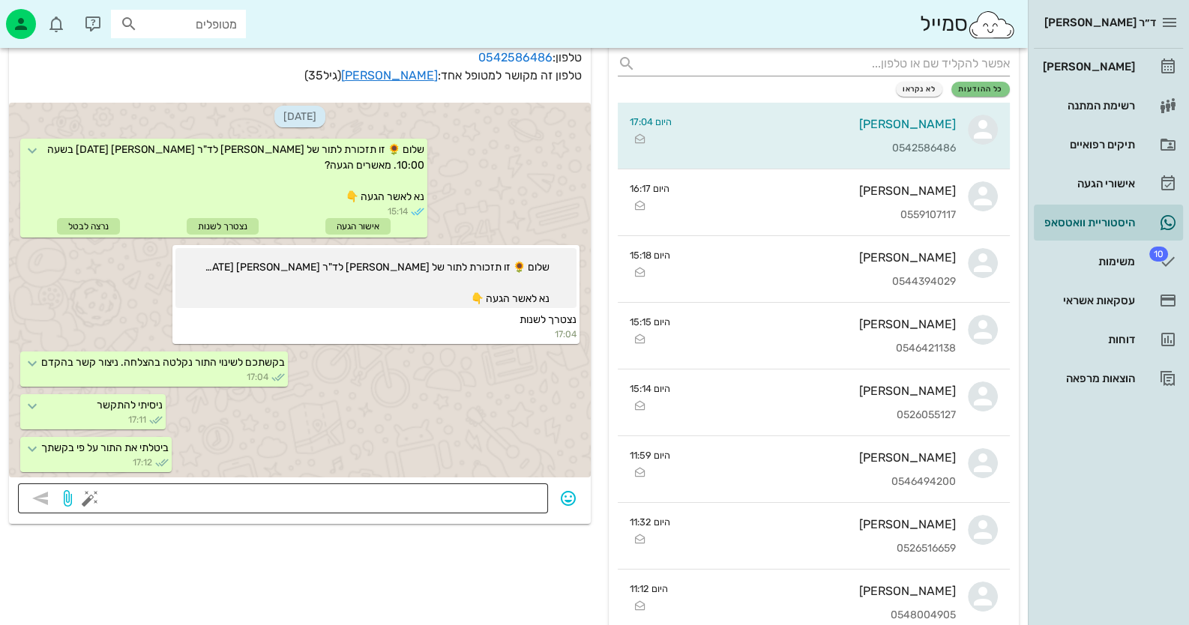
click at [423, 496] on textarea at bounding box center [316, 500] width 446 height 24
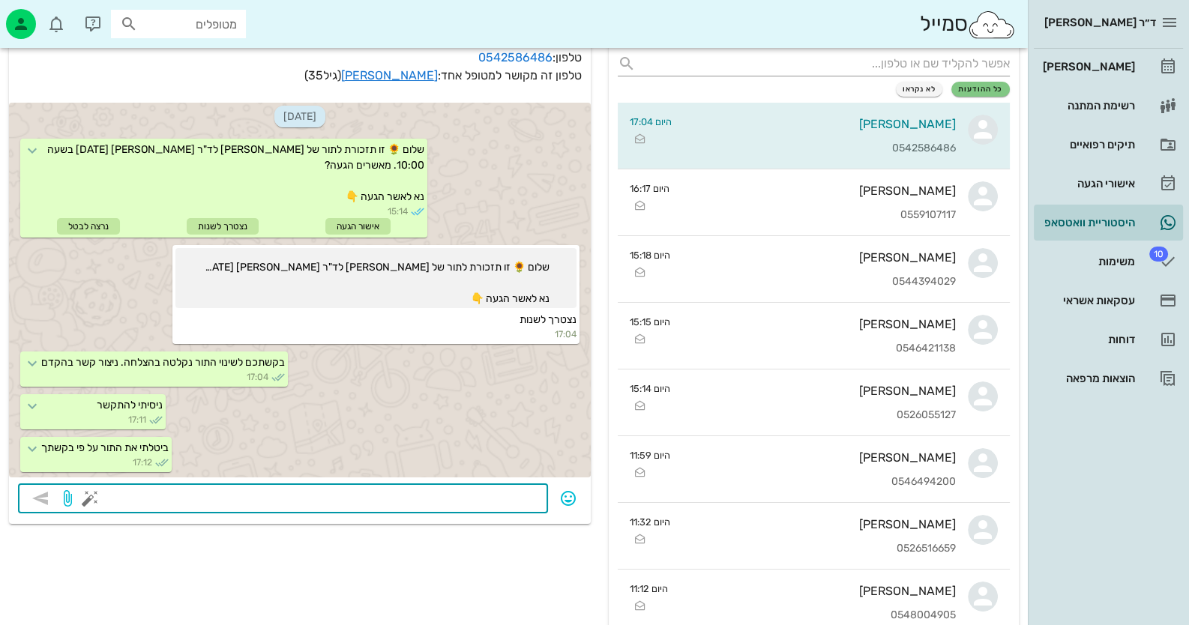
click at [82, 501] on button "button" at bounding box center [90, 498] width 18 height 18
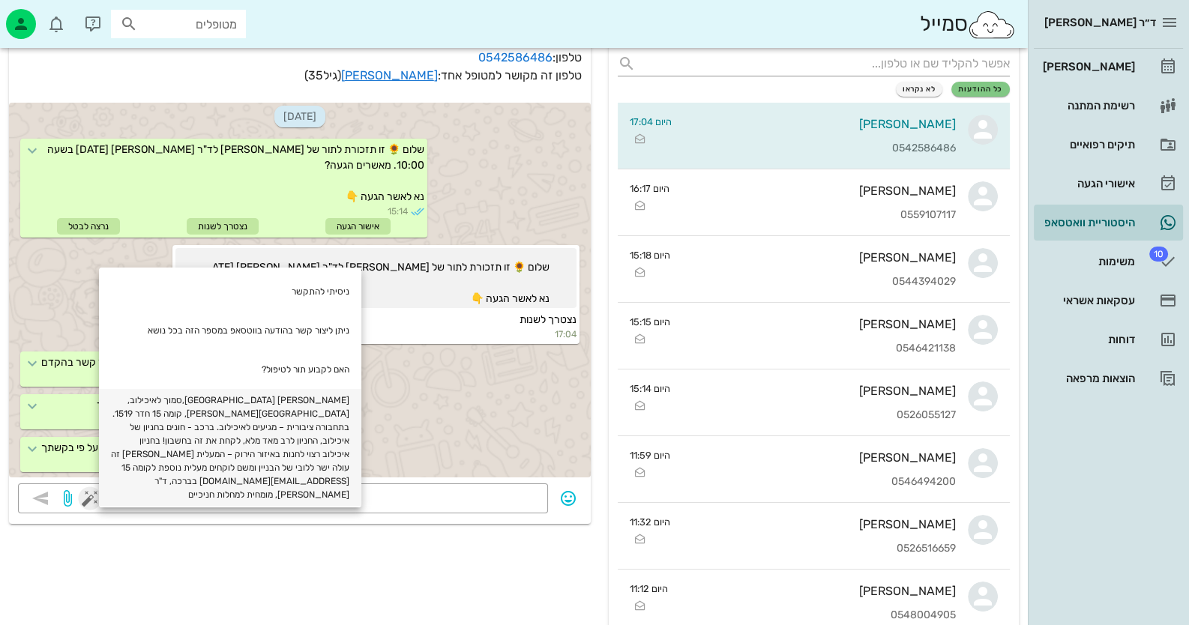
scroll to position [86, 0]
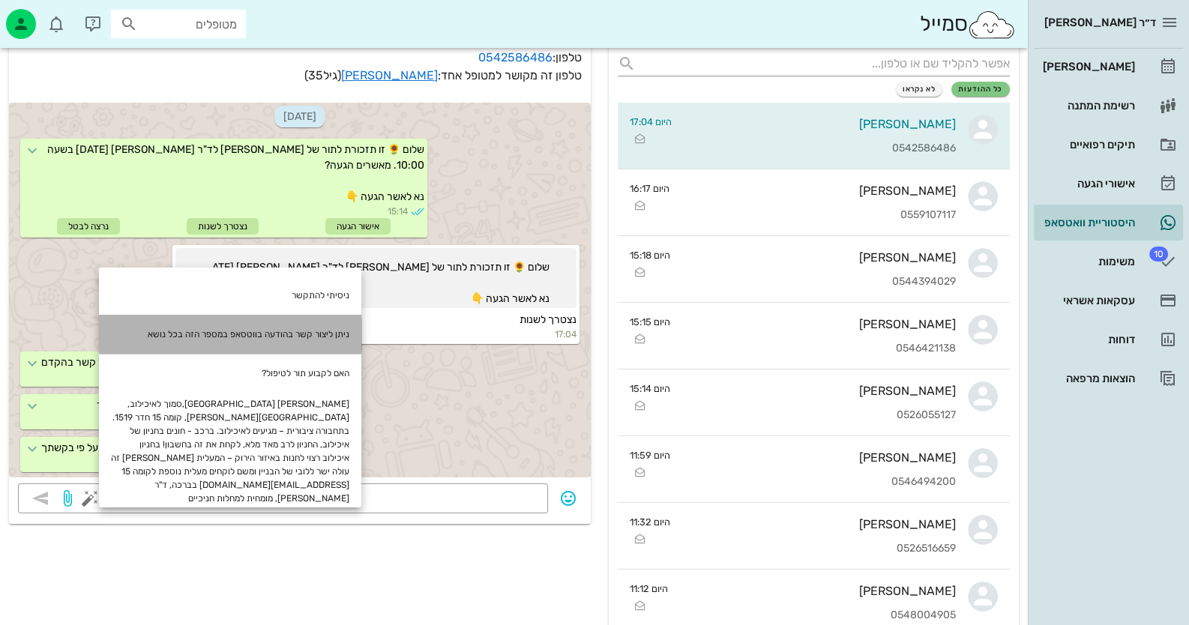
click at [317, 325] on div "ניתן ליצור קשר בהודעה בווטסאפ במספר הזה בכל נושא" at bounding box center [230, 334] width 262 height 39
type textarea "ניתן ליצור קשר בהודעה בווטסאפ במספר הזה בכל נושא"
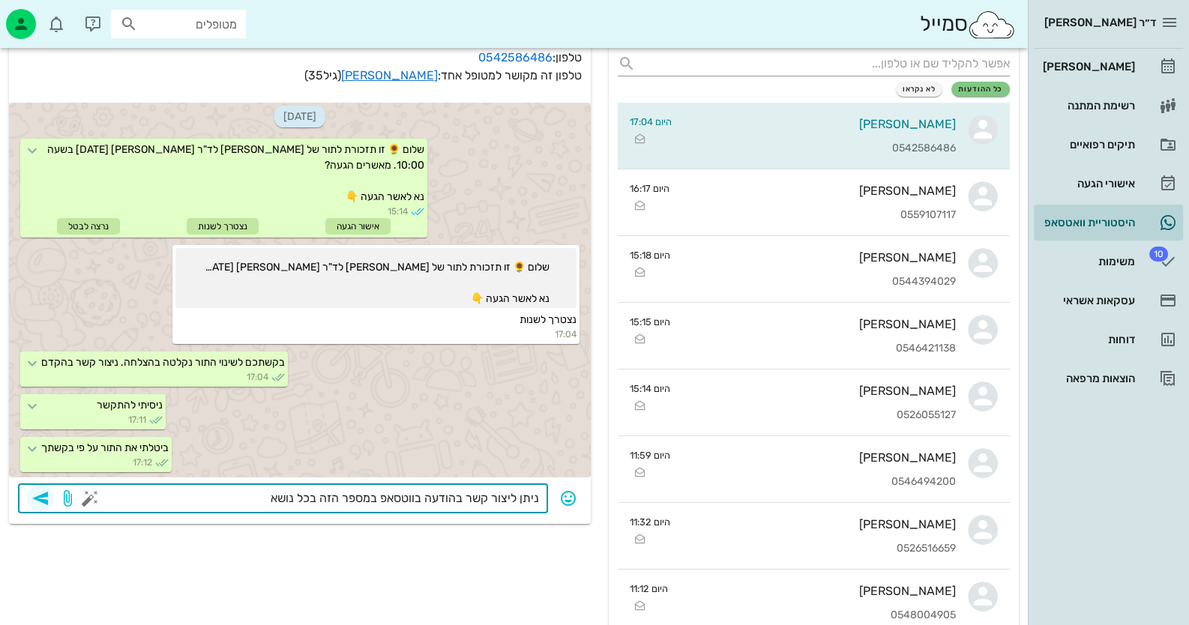
click at [34, 495] on icon "button" at bounding box center [40, 498] width 18 height 18
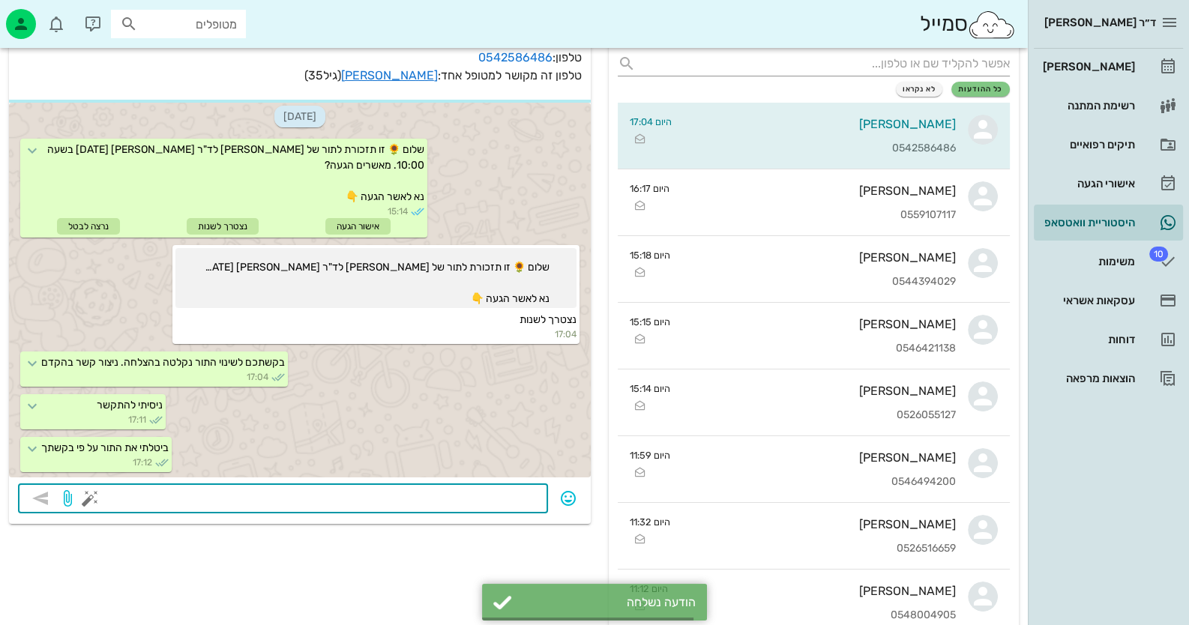
scroll to position [49, 0]
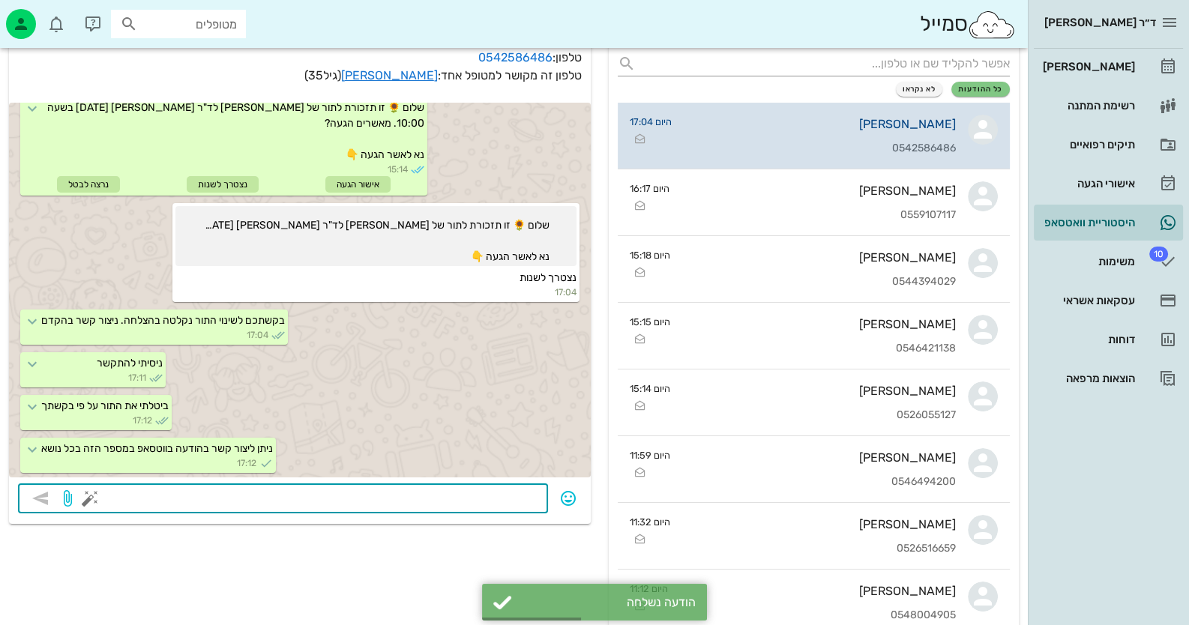
click at [931, 127] on div "[PERSON_NAME]" at bounding box center [820, 124] width 272 height 14
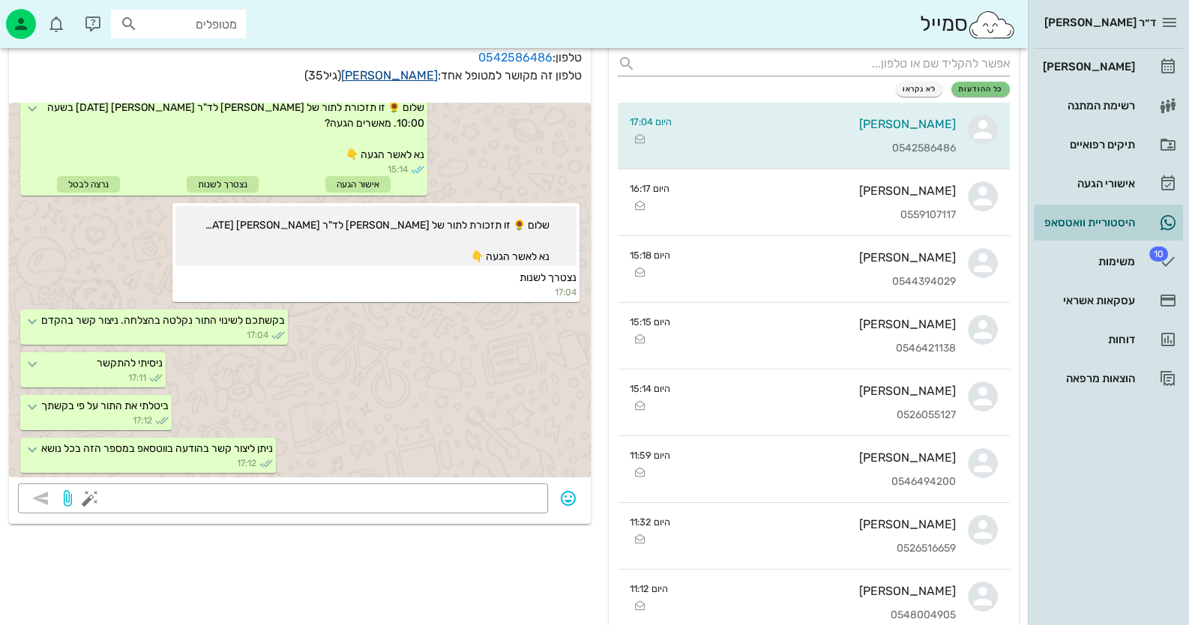
click at [396, 74] on link "[PERSON_NAME]" at bounding box center [389, 75] width 97 height 14
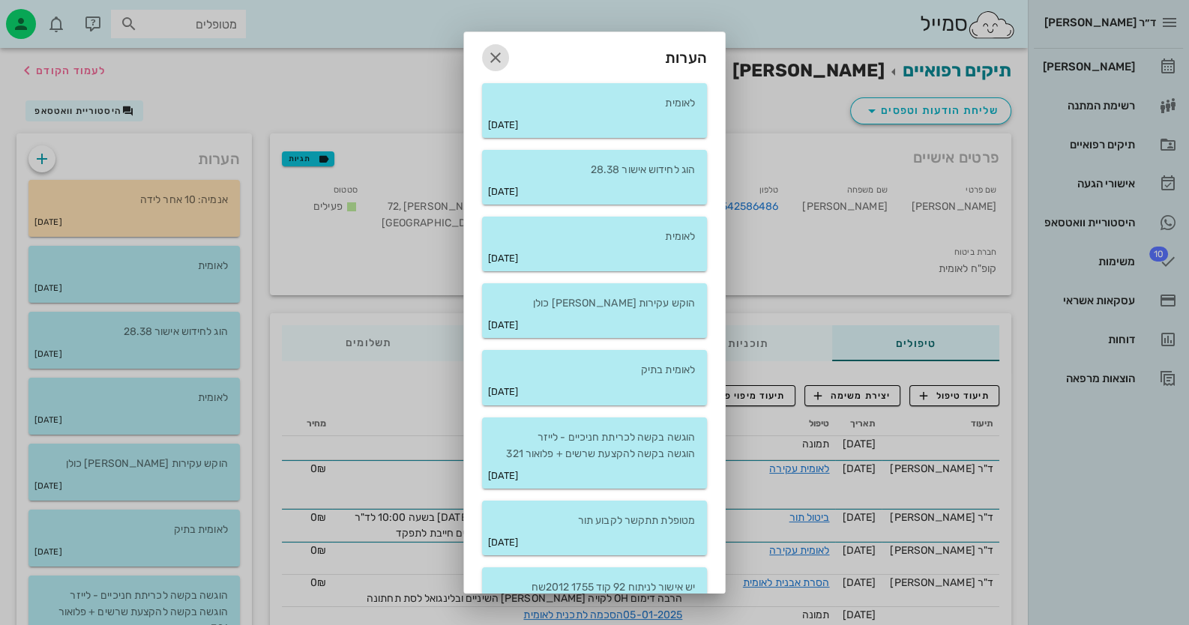
click at [504, 53] on icon "button" at bounding box center [495, 58] width 18 height 18
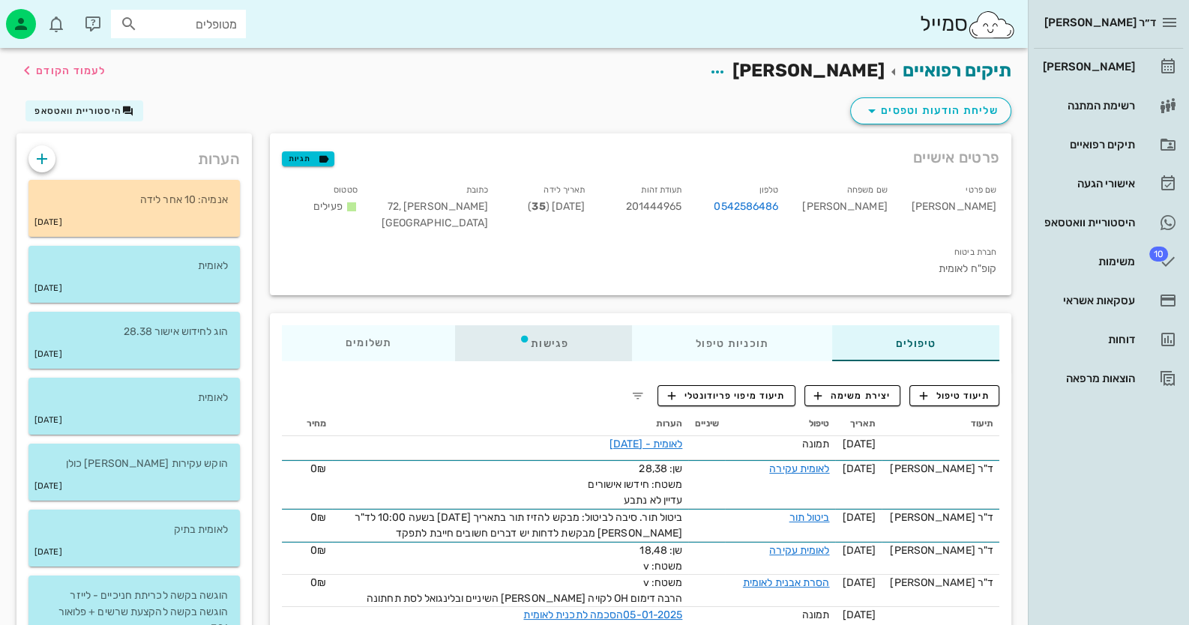
click at [568, 325] on div "פגישות" at bounding box center [543, 343] width 177 height 36
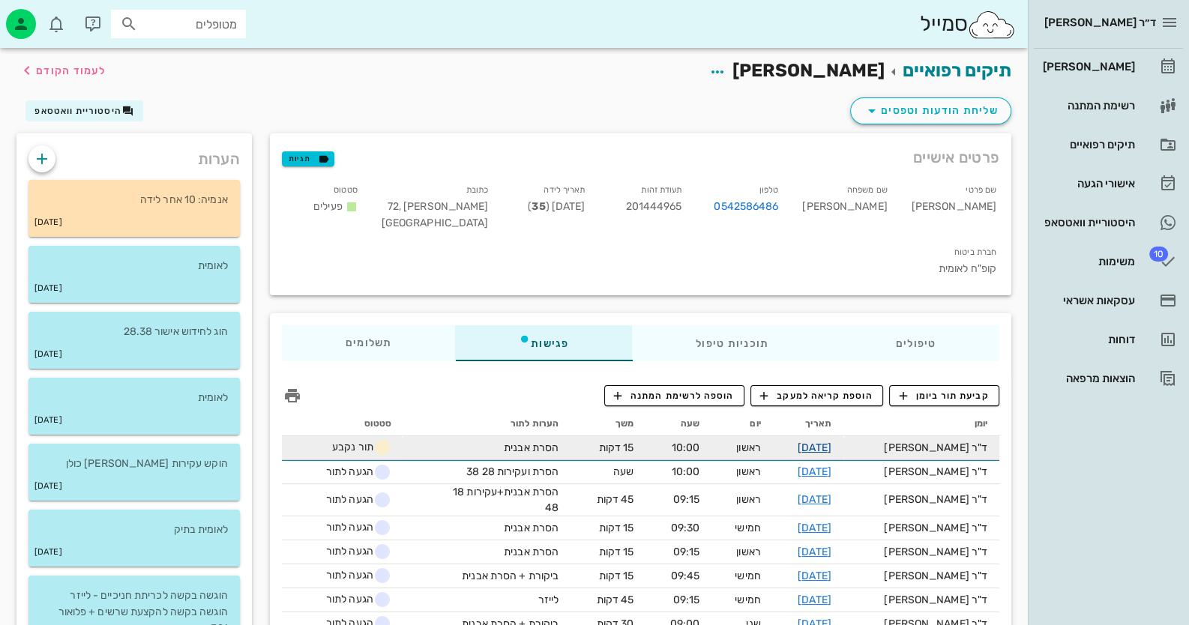
click at [831, 441] on link "[DATE]" at bounding box center [814, 447] width 34 height 13
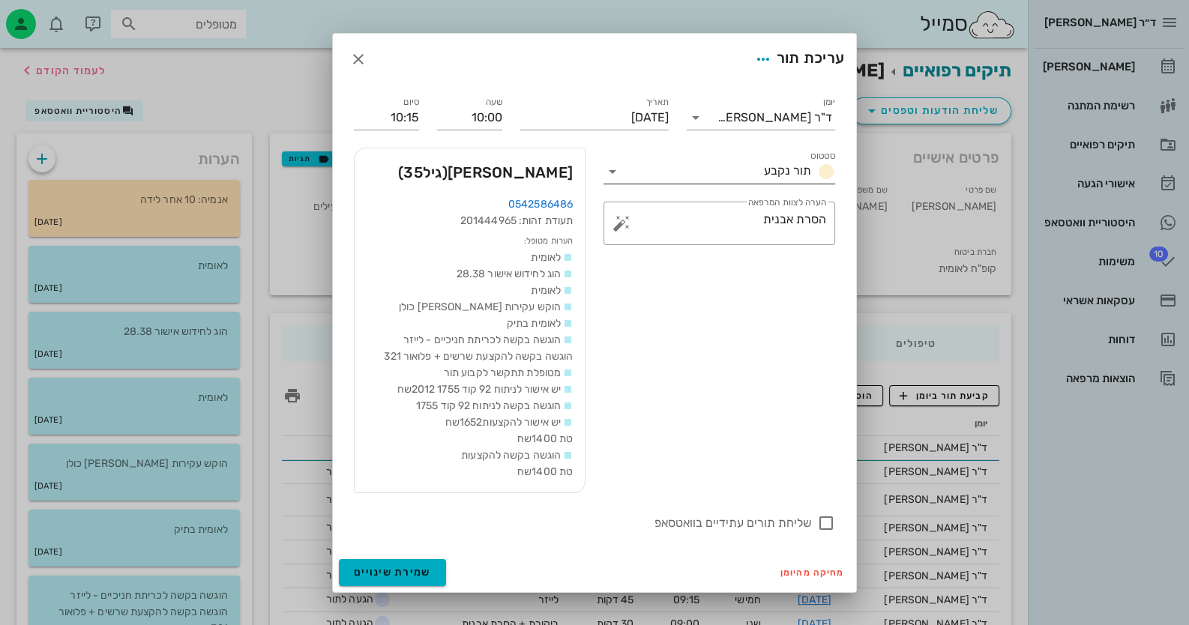
click at [613, 165] on icon at bounding box center [612, 172] width 18 height 18
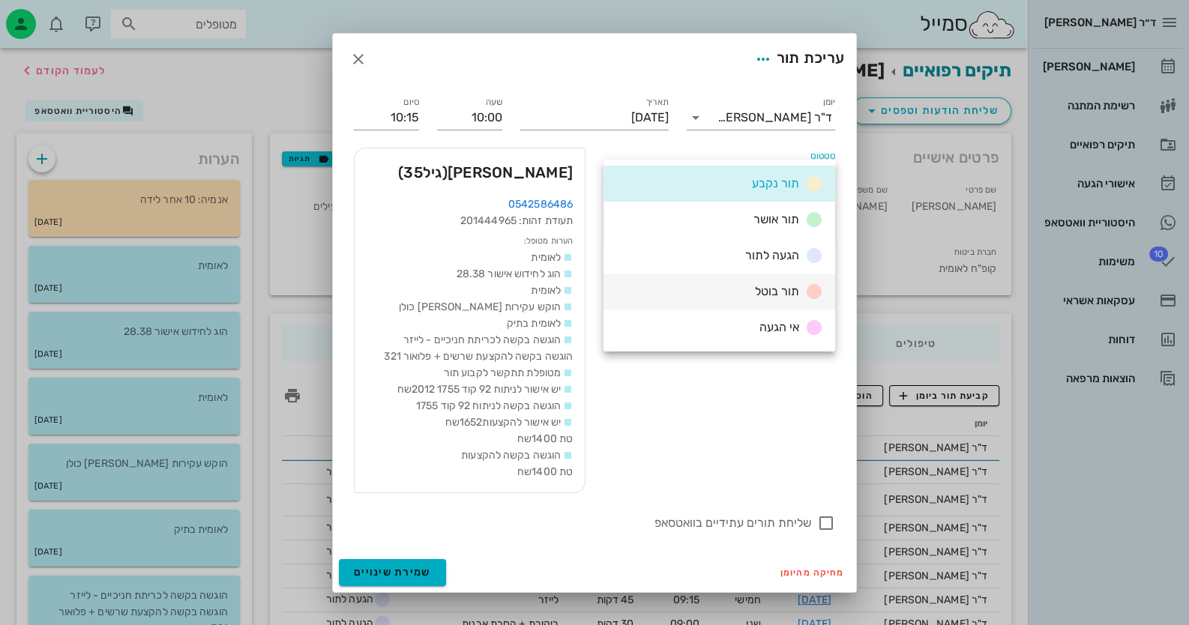
click at [763, 292] on span "תור בוטל" at bounding box center [777, 291] width 44 height 14
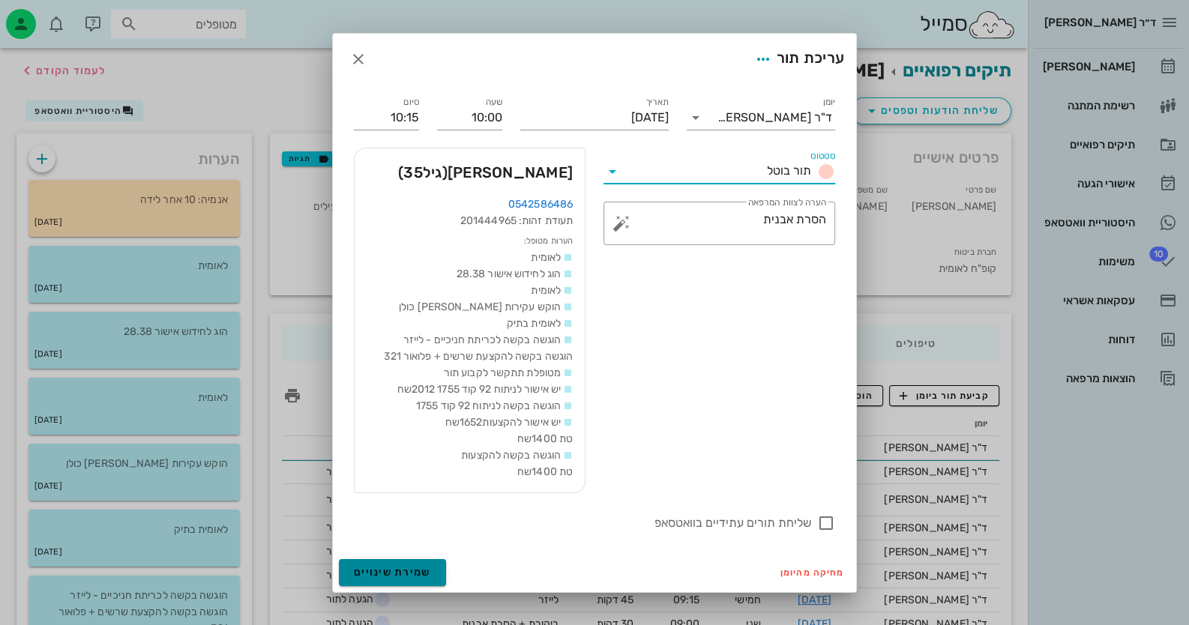
click at [352, 572] on button "שמירת שינויים" at bounding box center [392, 572] width 107 height 27
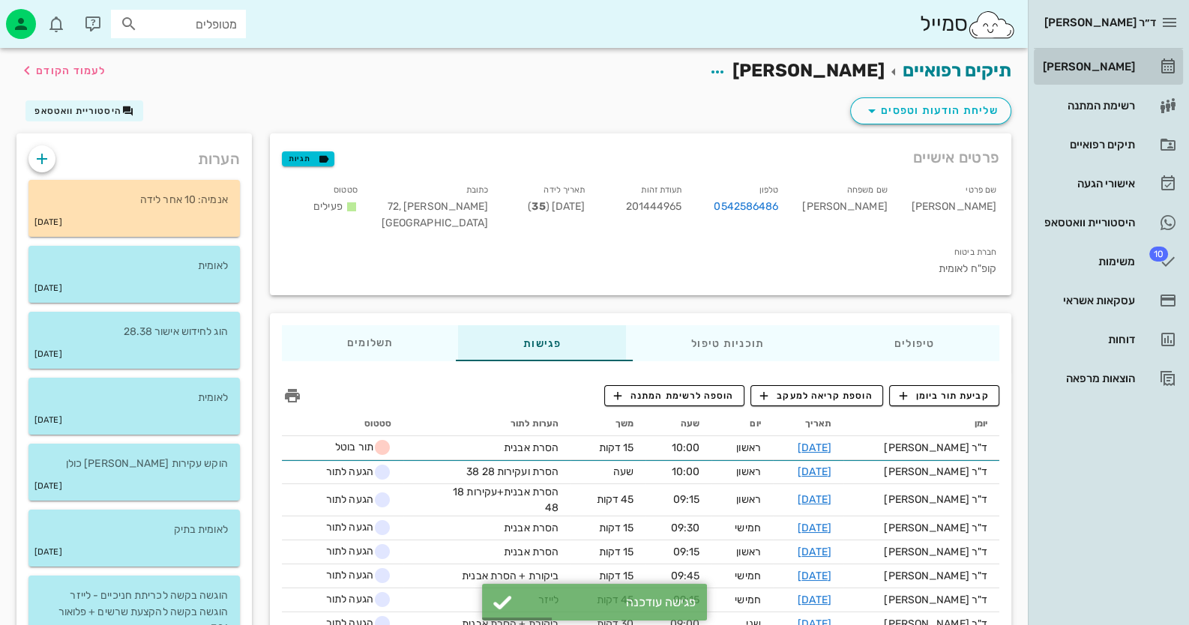
click at [1121, 66] on div "[PERSON_NAME]" at bounding box center [1087, 67] width 95 height 12
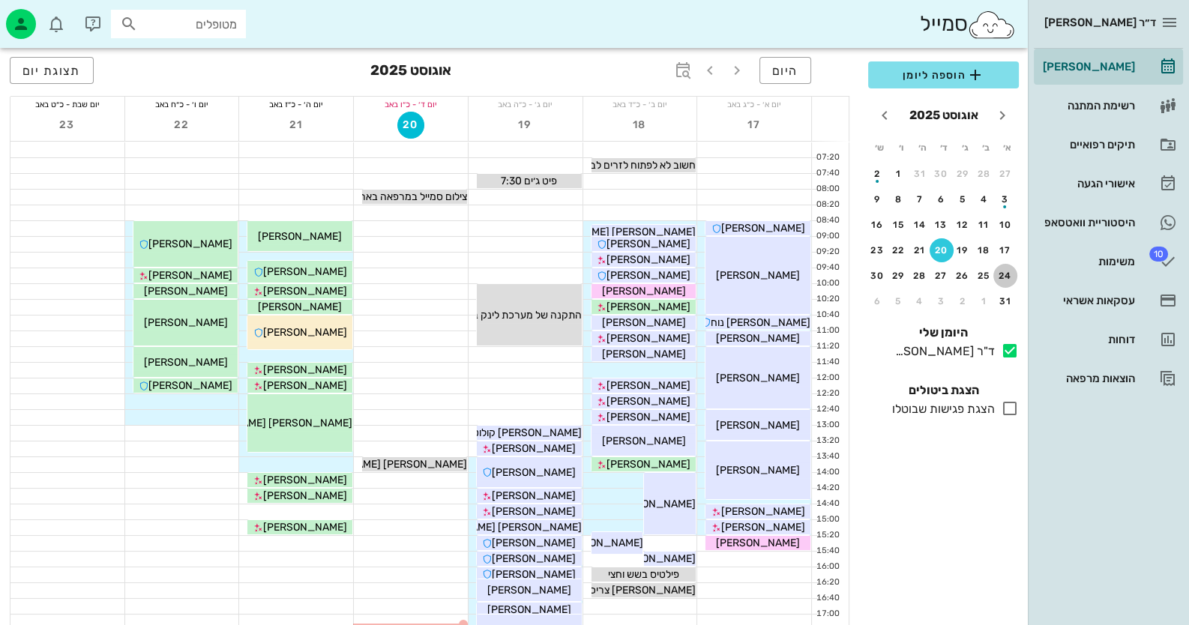
click at [1006, 271] on div "24" at bounding box center [1005, 276] width 24 height 10
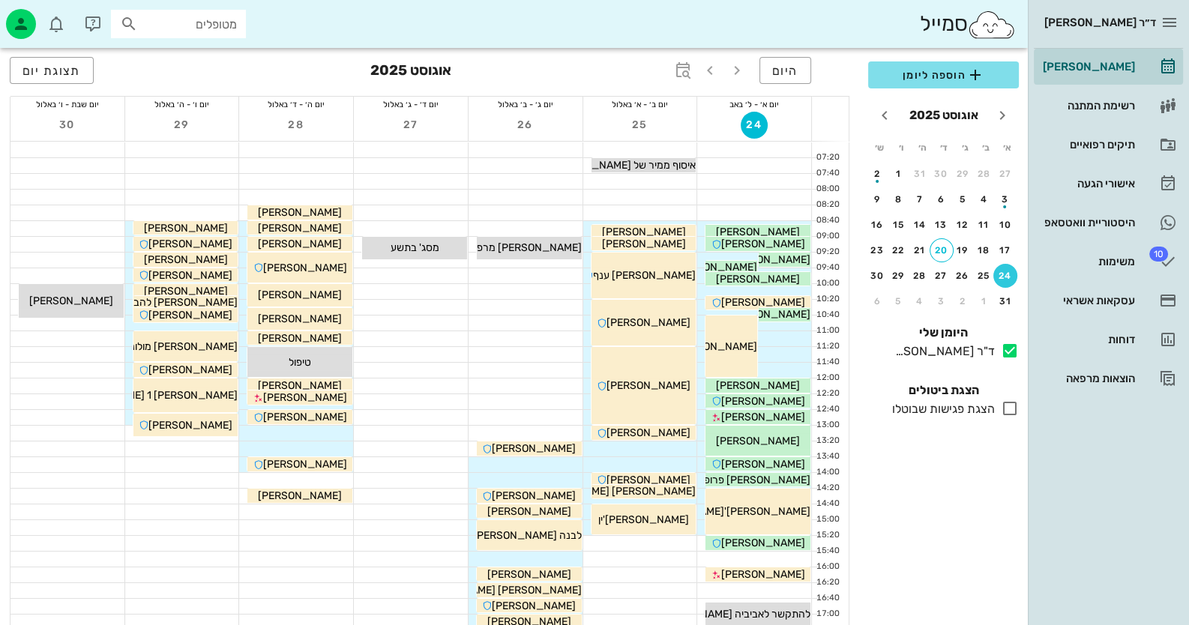
click at [222, 24] on input "מטופלים" at bounding box center [189, 23] width 96 height 19
click at [225, 24] on input "text" at bounding box center [189, 23] width 96 height 19
click at [783, 75] on span "היום" at bounding box center [785, 71] width 26 height 14
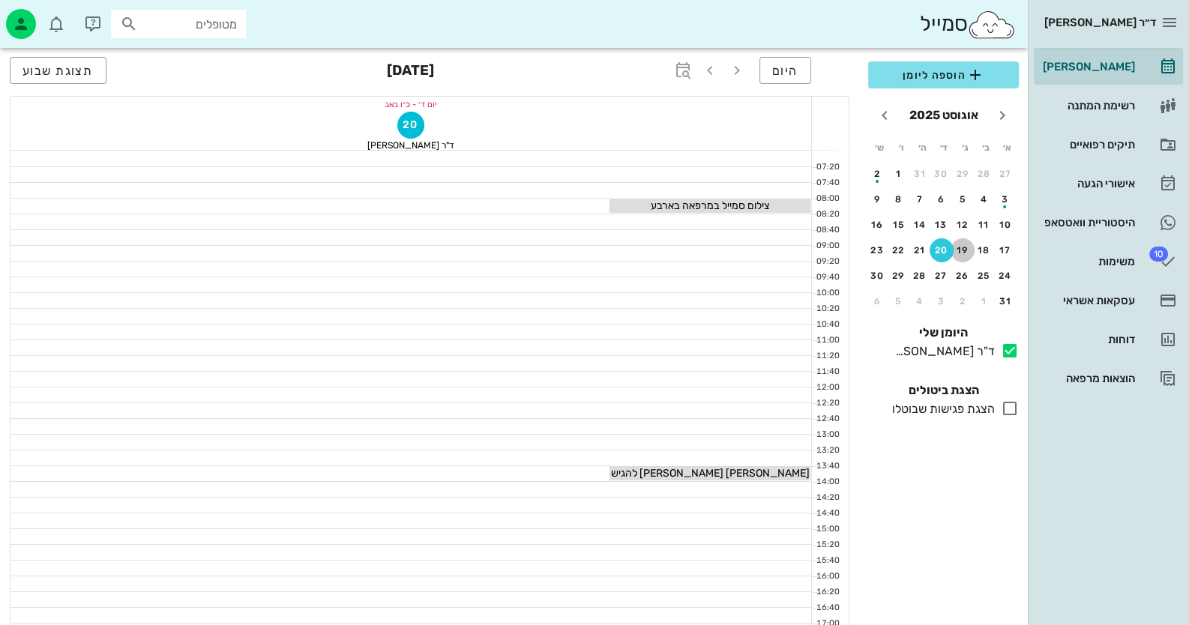
click at [963, 249] on div "19" at bounding box center [962, 250] width 24 height 10
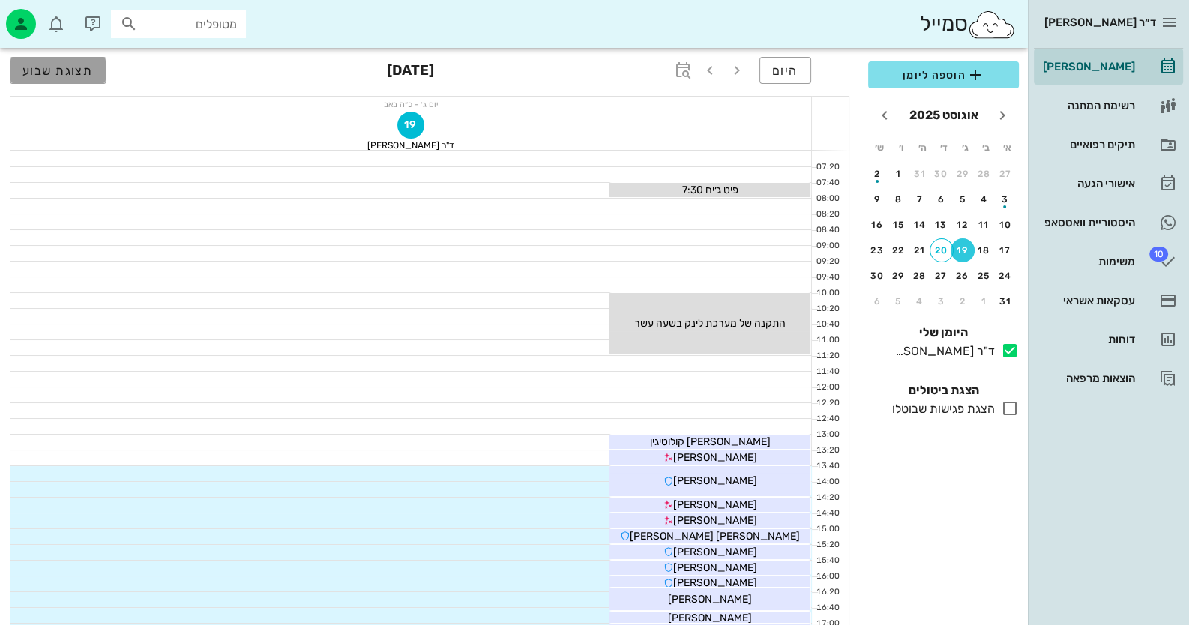
click at [84, 74] on span "תצוגת שבוע" at bounding box center [57, 71] width 71 height 14
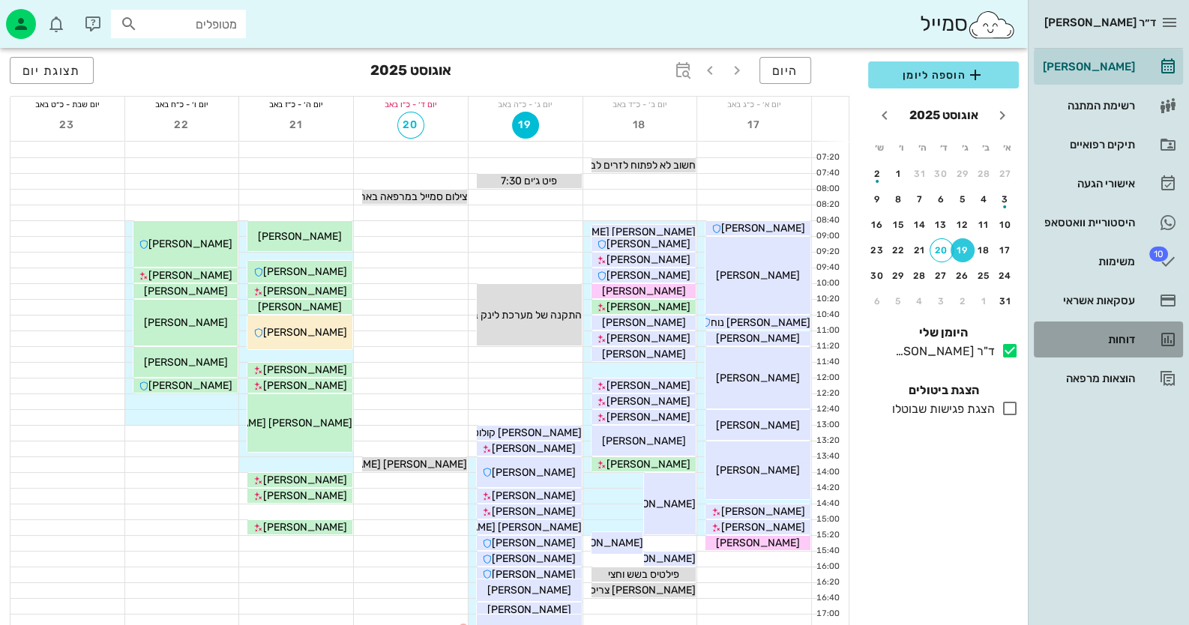
click at [1116, 334] on div "דוחות" at bounding box center [1087, 340] width 95 height 12
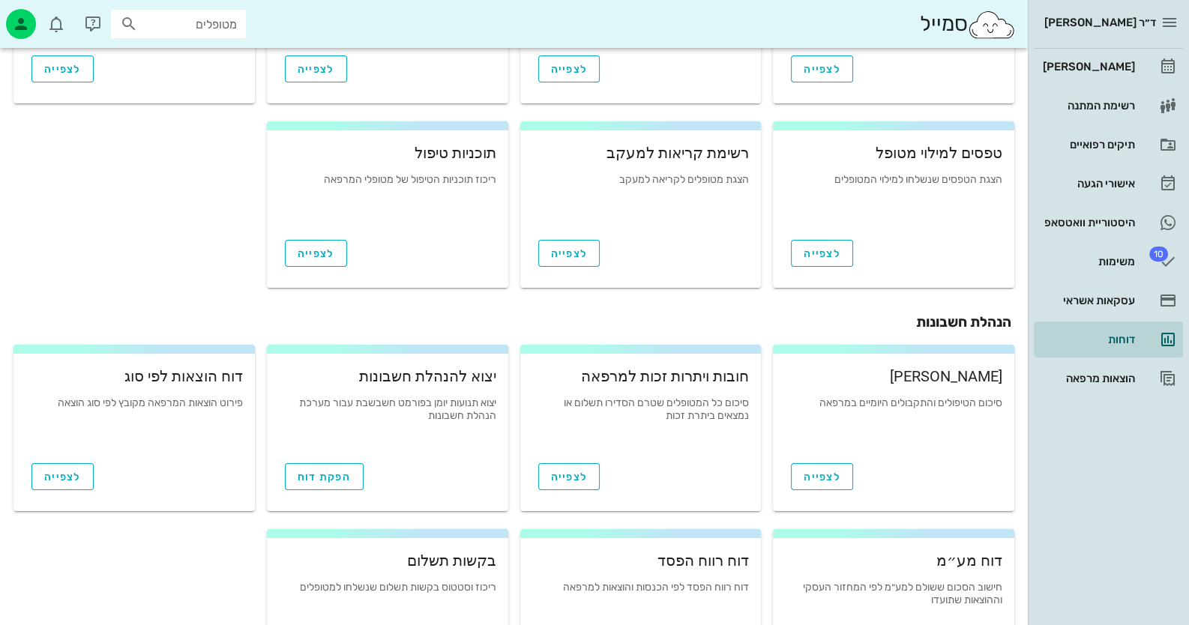
scroll to position [74, 0]
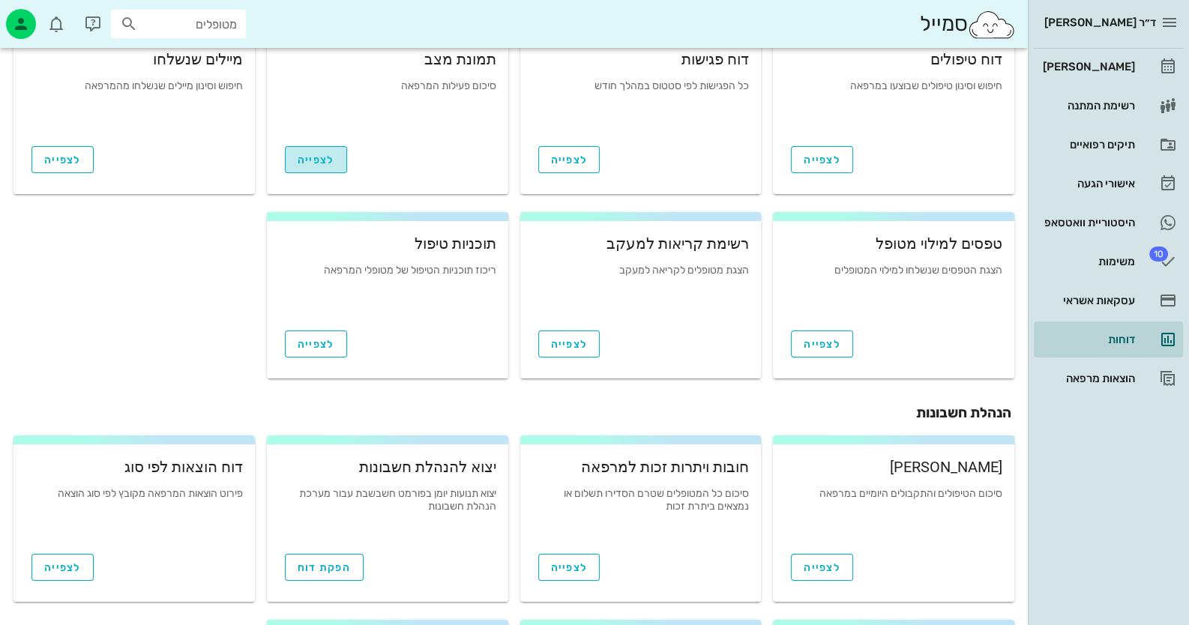
click at [316, 166] on link "לצפייה" at bounding box center [316, 159] width 62 height 27
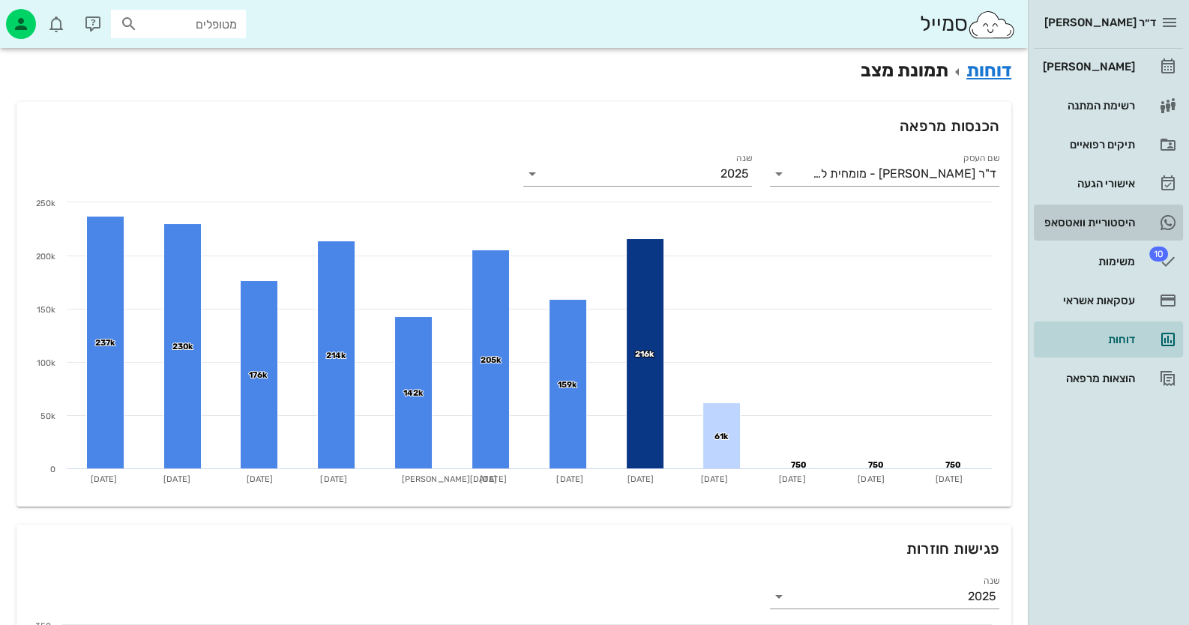
click at [1087, 231] on div "היסטוריית וואטסאפ" at bounding box center [1087, 223] width 95 height 24
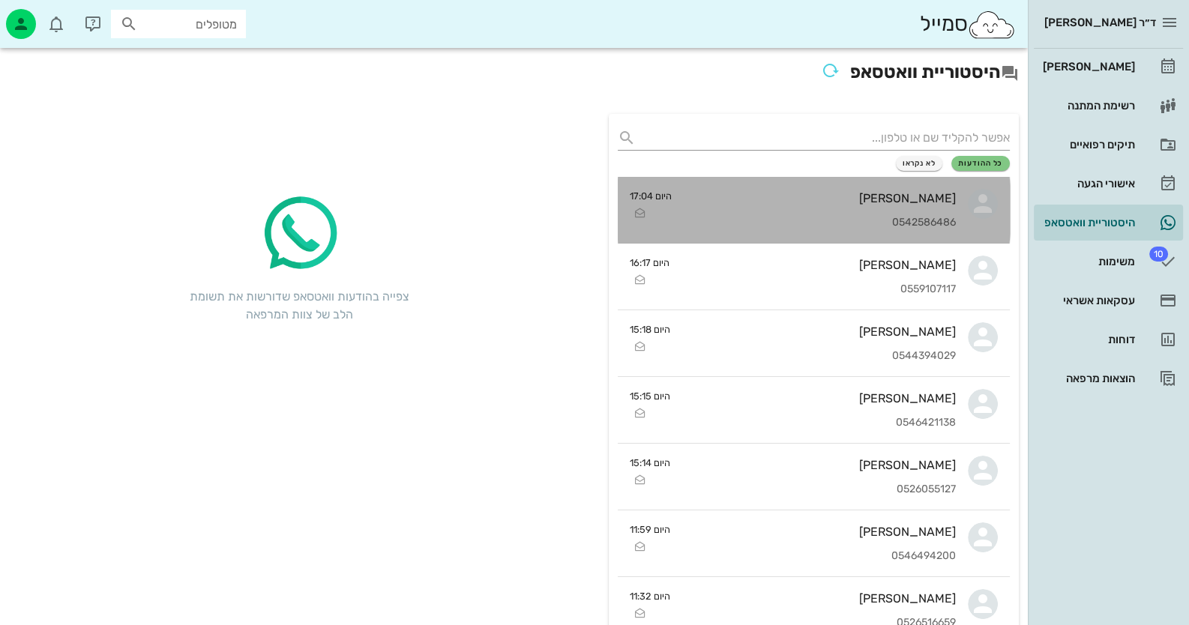
click at [832, 238] on div "[PERSON_NAME] 0542586486" at bounding box center [820, 210] width 272 height 66
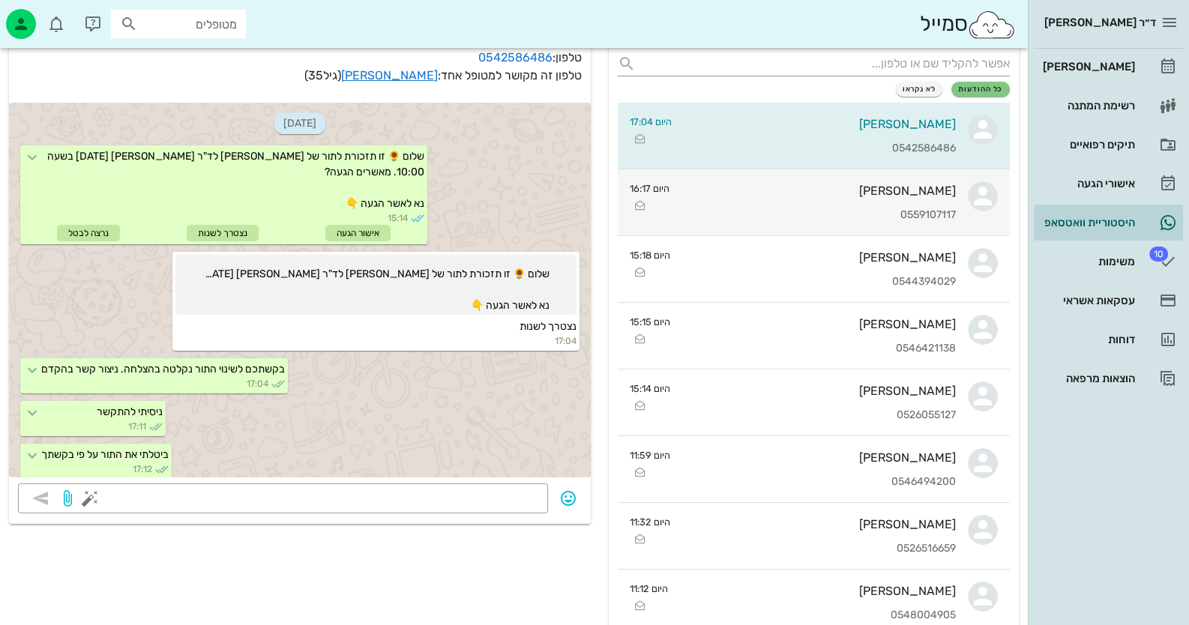
scroll to position [49, 0]
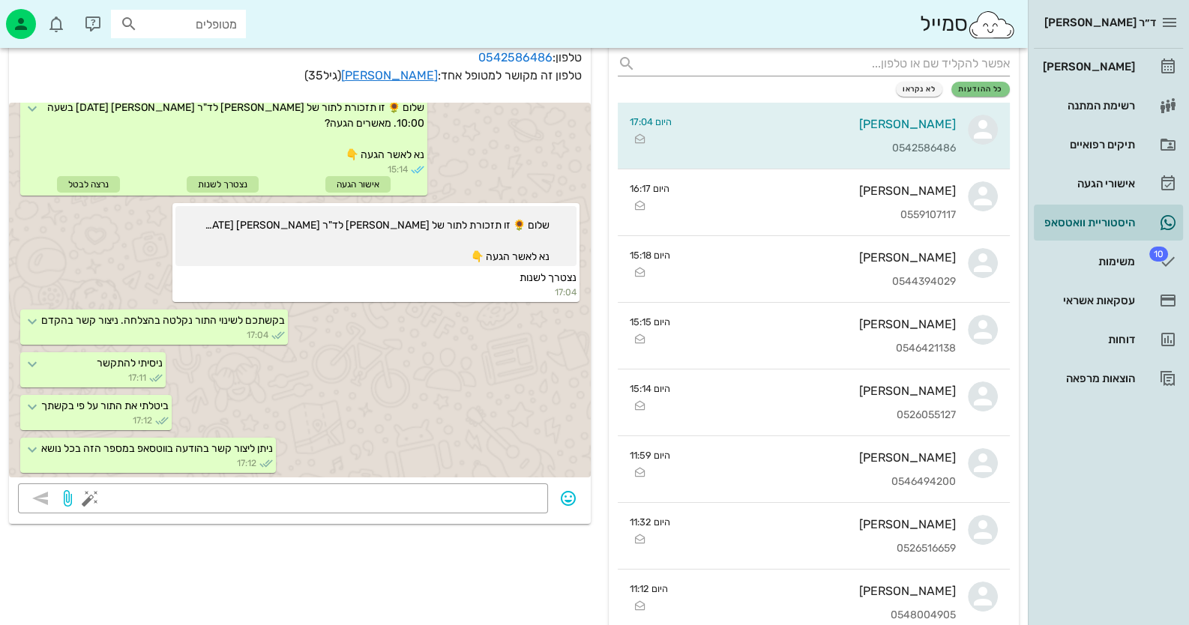
click at [1101, 85] on div "[PERSON_NAME] רשימת המתנה תיקים רפואיים אישורי הגעה היסטוריית וואטסאפ 10 משימות…" at bounding box center [1108, 223] width 149 height 348
click at [1106, 74] on div "[PERSON_NAME]" at bounding box center [1087, 67] width 95 height 24
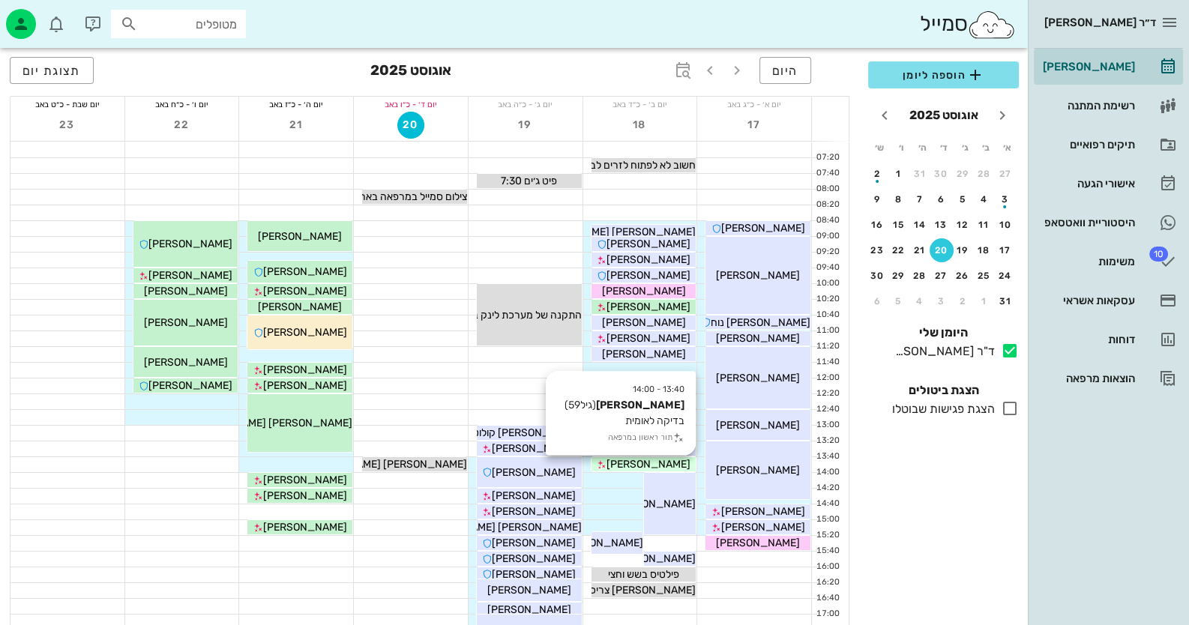
click at [678, 463] on div "[PERSON_NAME]" at bounding box center [643, 464] width 105 height 16
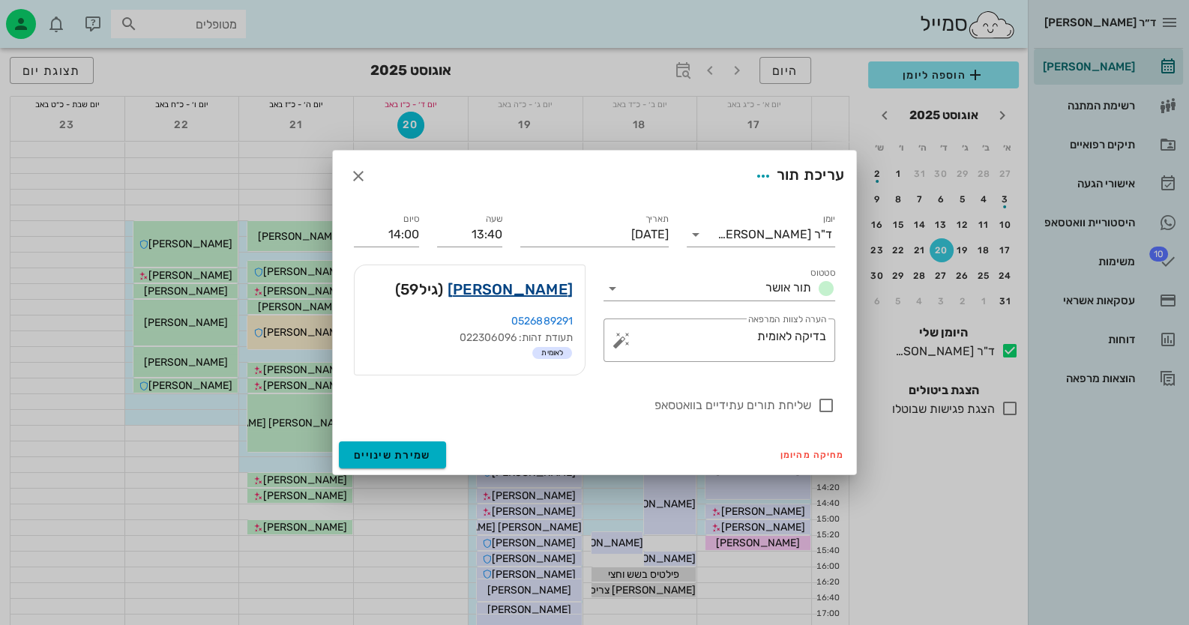
click at [562, 286] on link "[PERSON_NAME]" at bounding box center [509, 289] width 125 height 24
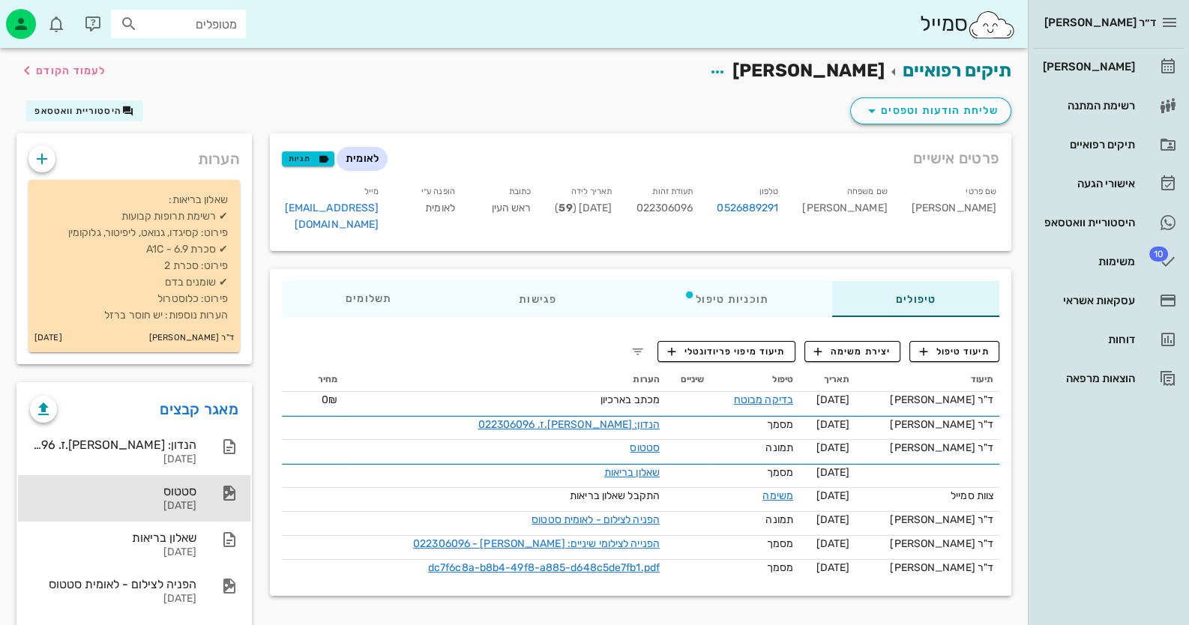
click at [175, 505] on div "[DATE]" at bounding box center [113, 506] width 166 height 13
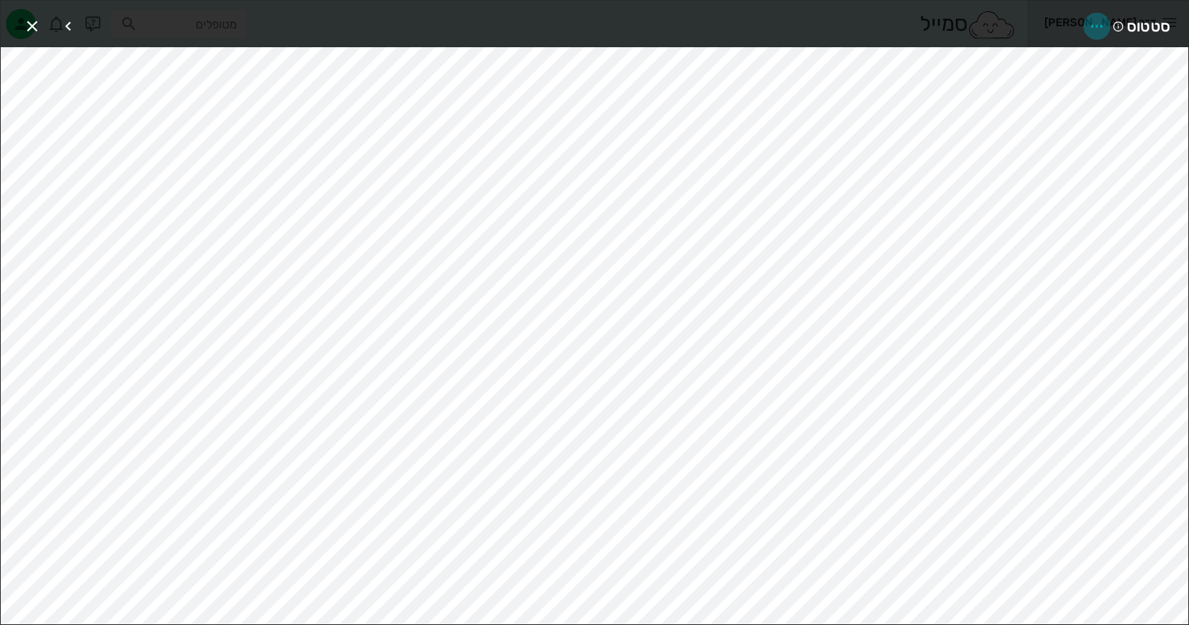
click at [1097, 21] on icon "button" at bounding box center [1097, 26] width 18 height 18
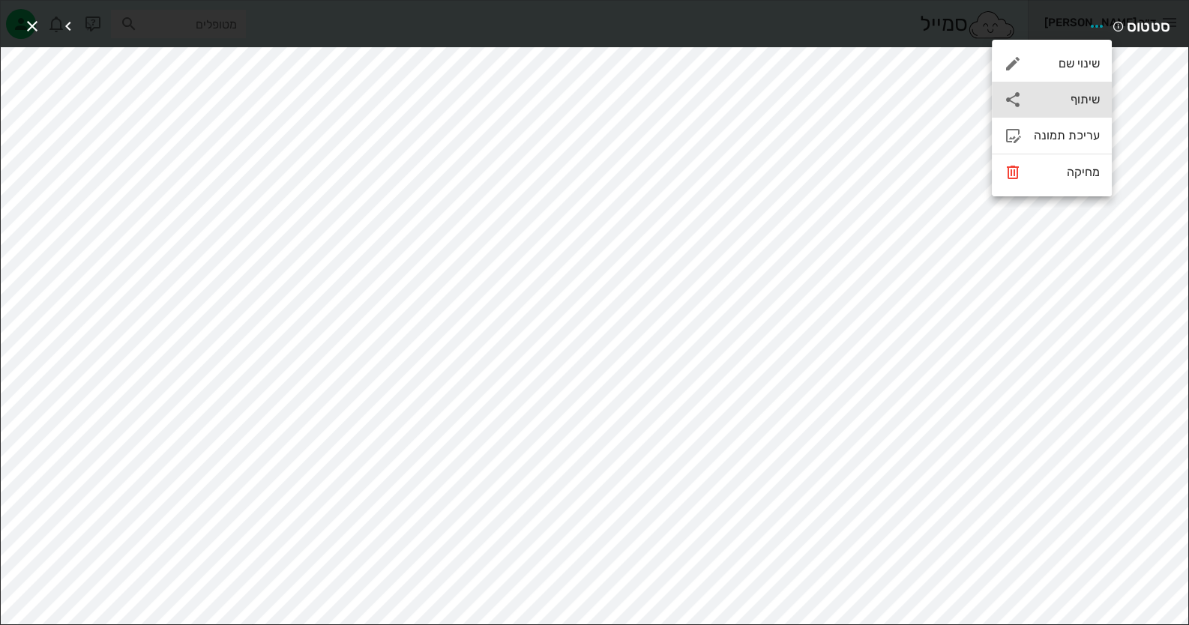
click at [1079, 90] on div "שיתוף" at bounding box center [1052, 100] width 120 height 36
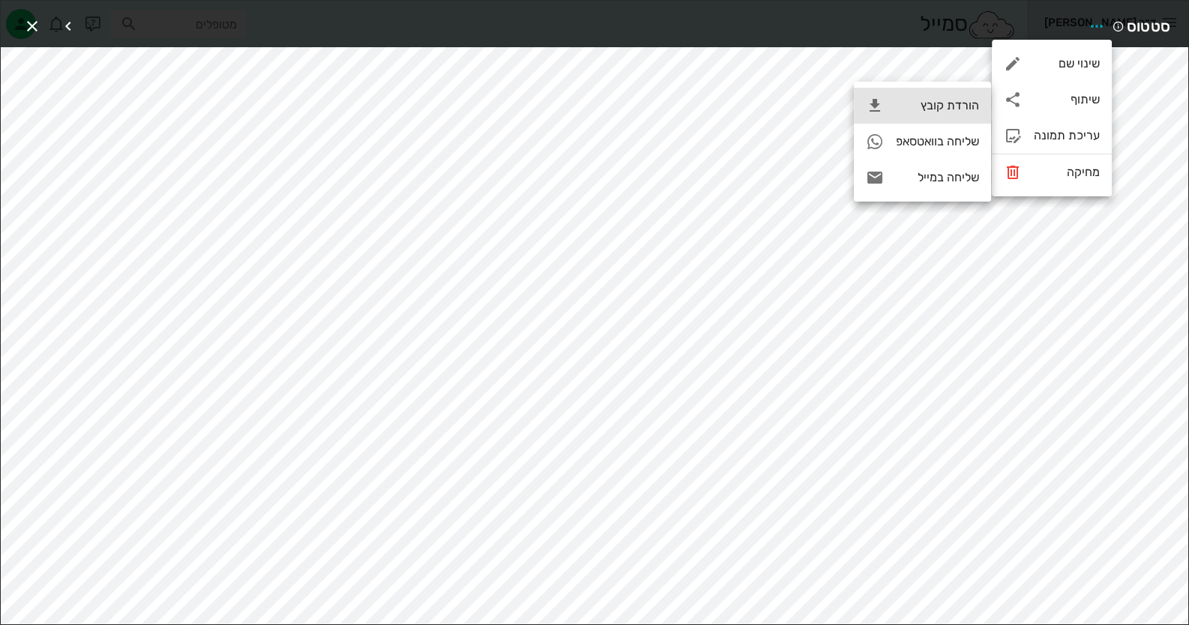
click at [978, 93] on div "הורדת קובץ" at bounding box center [922, 106] width 137 height 36
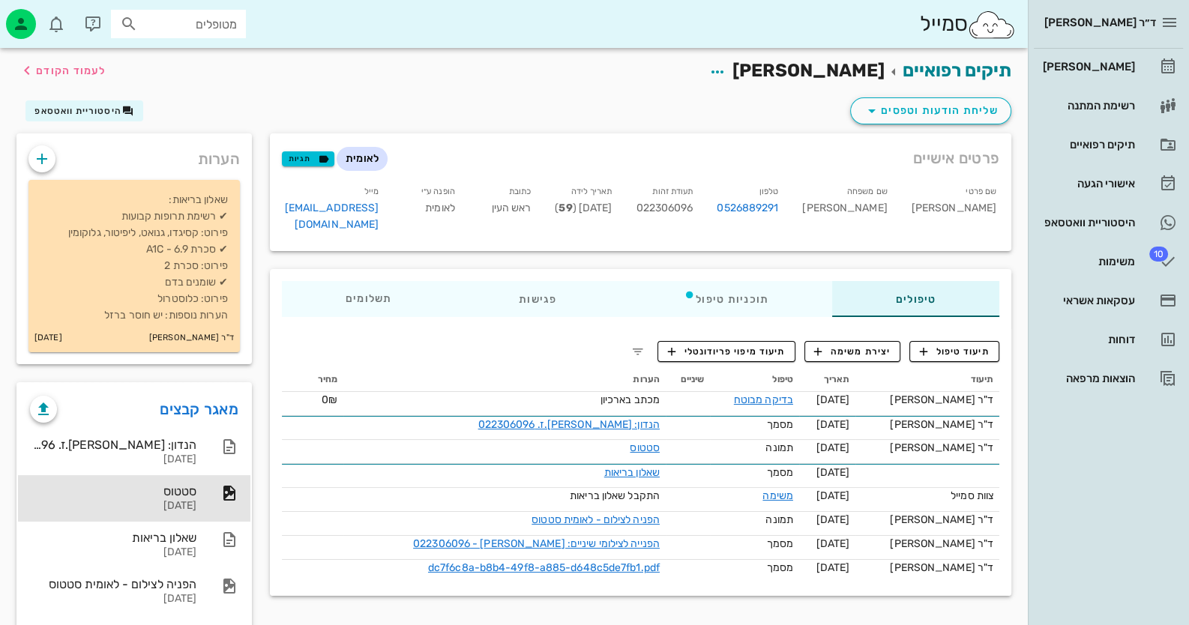
click at [693, 213] on span "022306096" at bounding box center [664, 208] width 57 height 13
copy span "022306096"
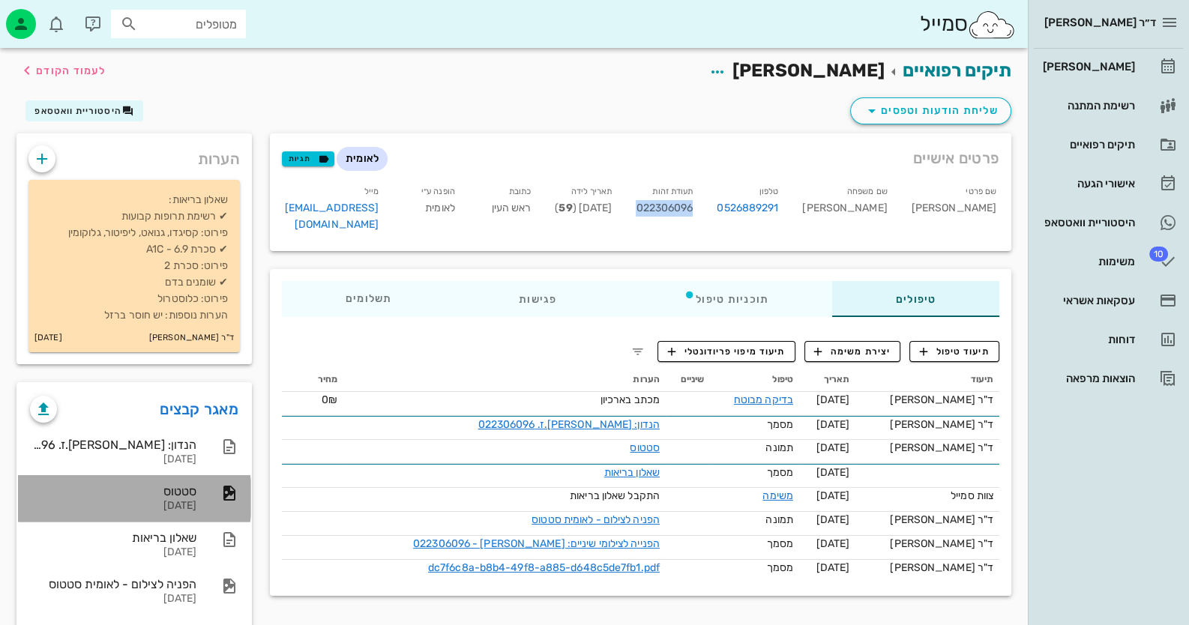
click at [203, 492] on div "סטטוס [DATE]" at bounding box center [134, 498] width 232 height 46
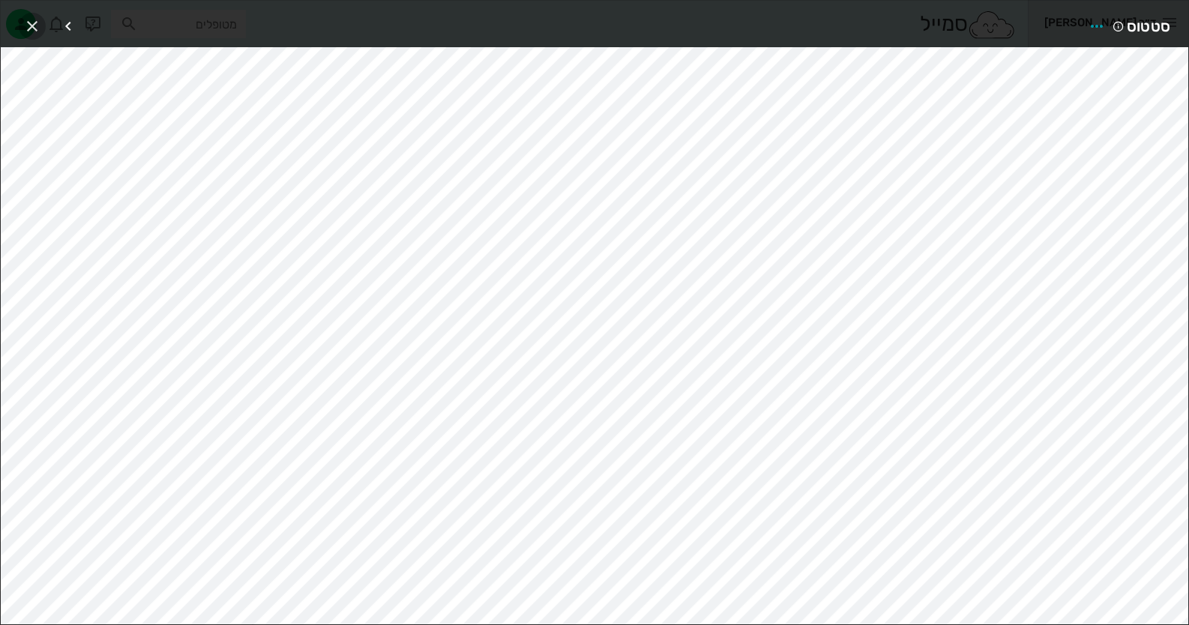
click at [35, 19] on icon "button" at bounding box center [32, 26] width 18 height 18
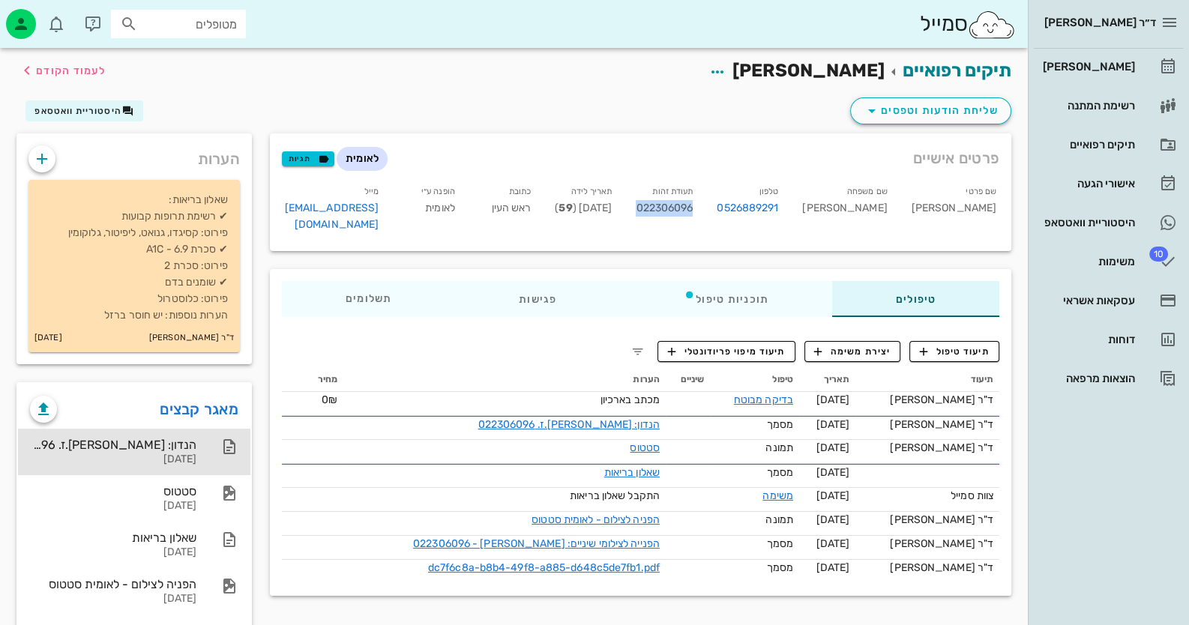
click at [178, 456] on div "[DATE]" at bounding box center [113, 459] width 166 height 13
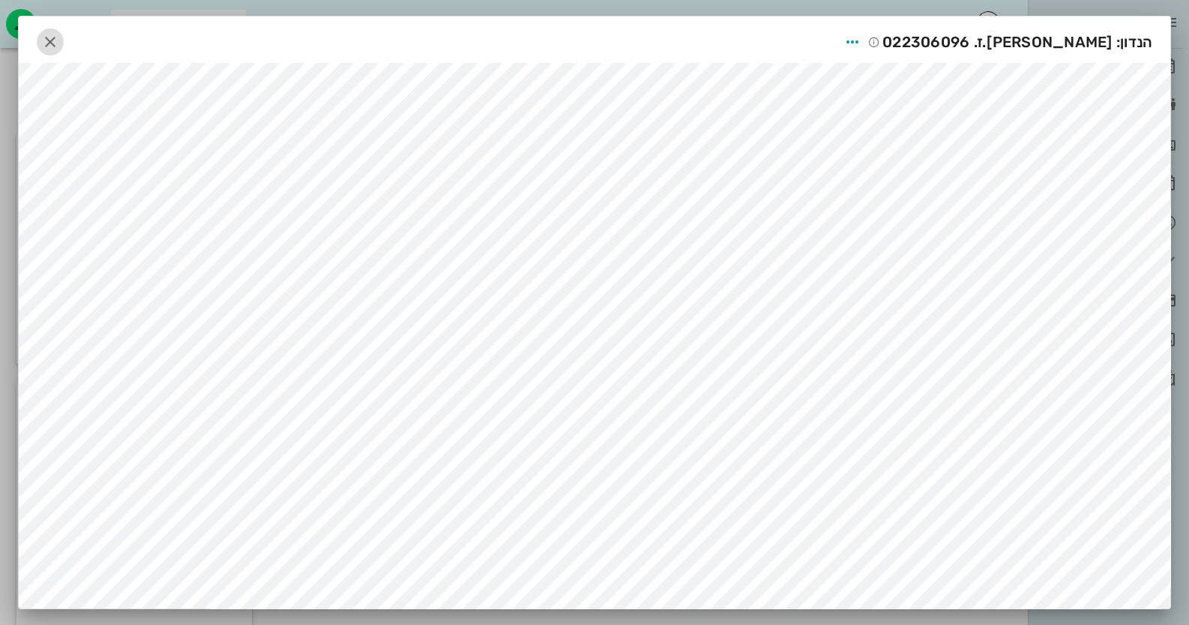
click at [52, 43] on icon "button" at bounding box center [50, 42] width 18 height 18
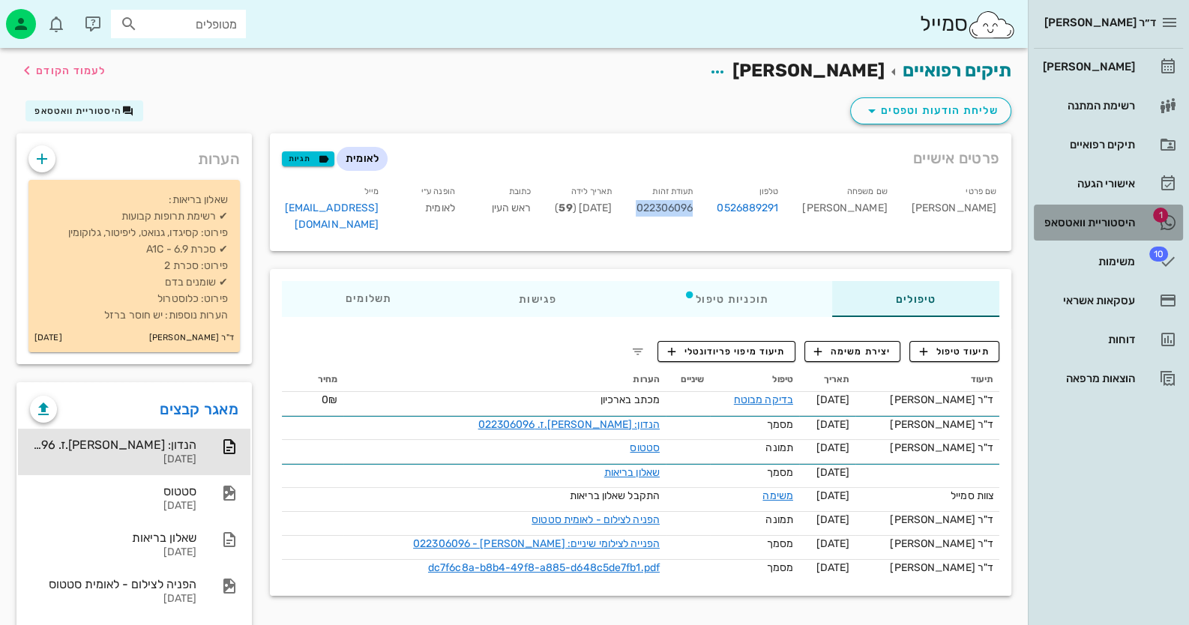
click at [1108, 223] on div "היסטוריית וואטסאפ" at bounding box center [1087, 223] width 95 height 12
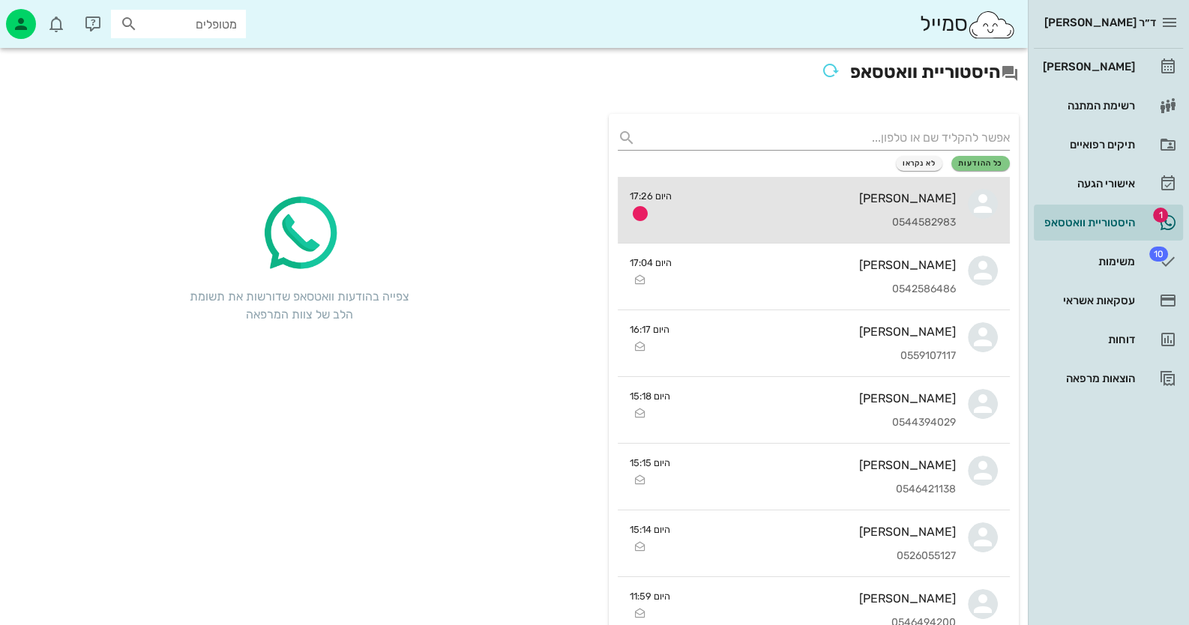
click at [825, 180] on div "[PERSON_NAME] 0544582983" at bounding box center [820, 210] width 272 height 66
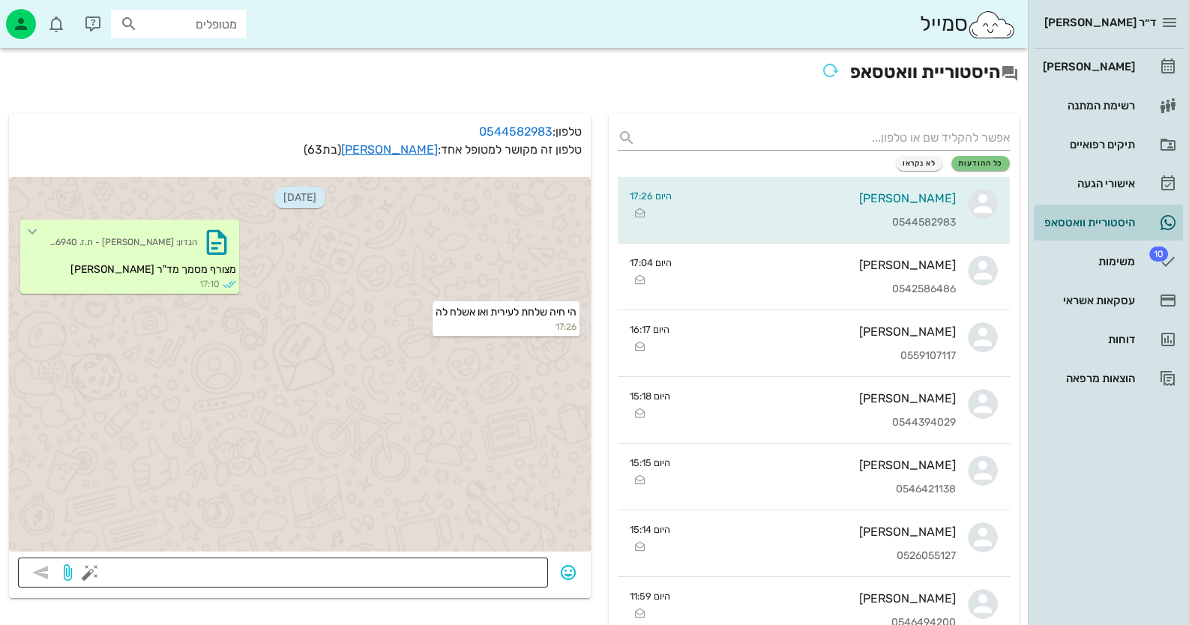
click at [512, 568] on textarea at bounding box center [316, 574] width 446 height 24
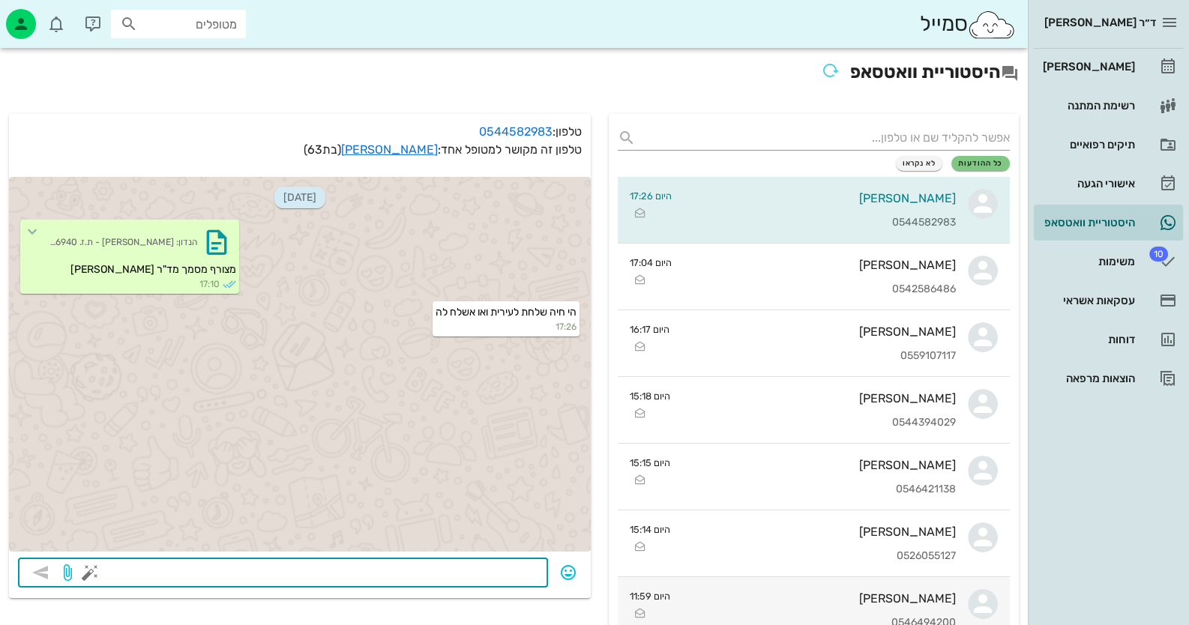
type textarea "ש"
type textarea "הי - שלחתי לעירית במייל"
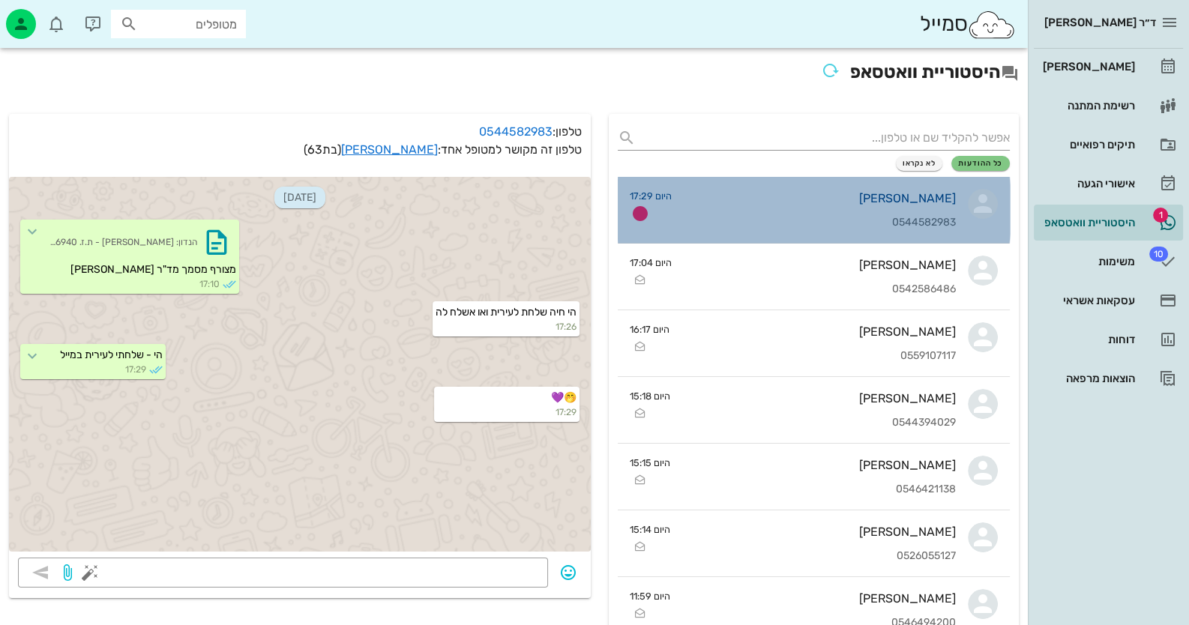
click at [787, 227] on div "0544582983" at bounding box center [820, 223] width 272 height 13
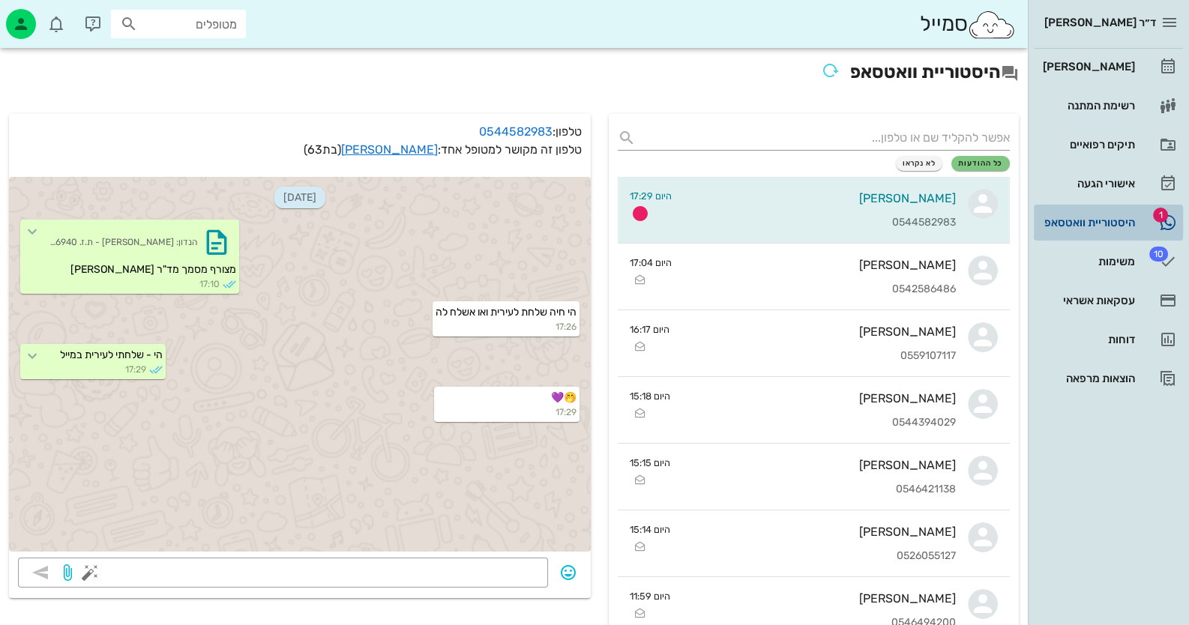
click at [1088, 215] on div "היסטוריית וואטסאפ" at bounding box center [1087, 223] width 95 height 24
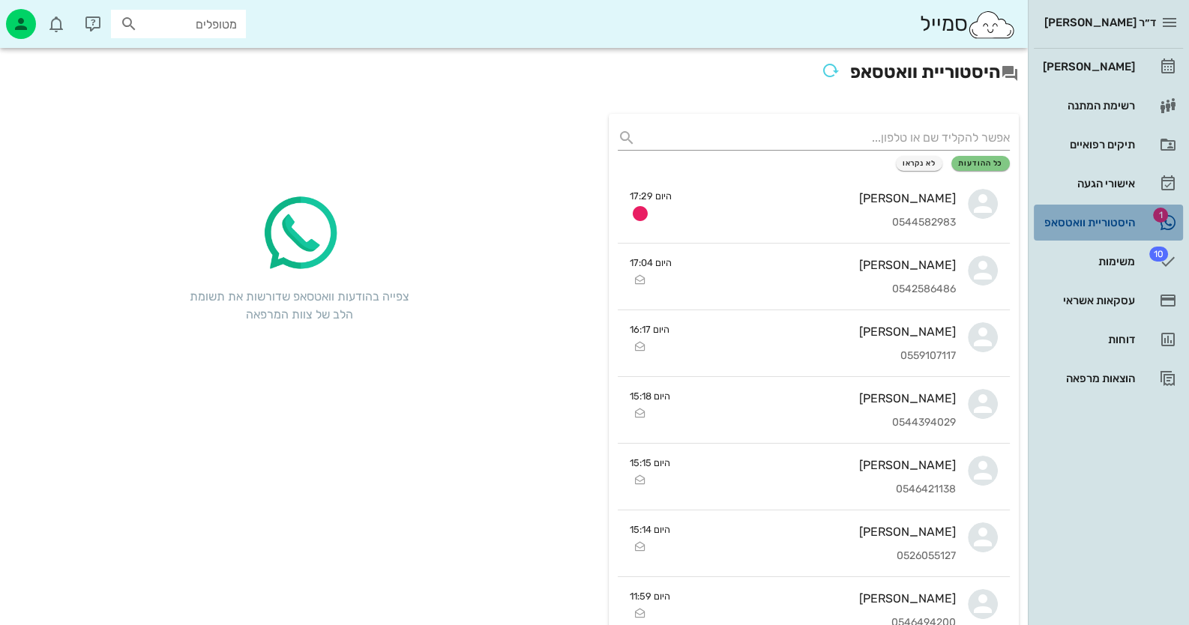
click at [1091, 215] on div "היסטוריית וואטסאפ" at bounding box center [1087, 223] width 95 height 24
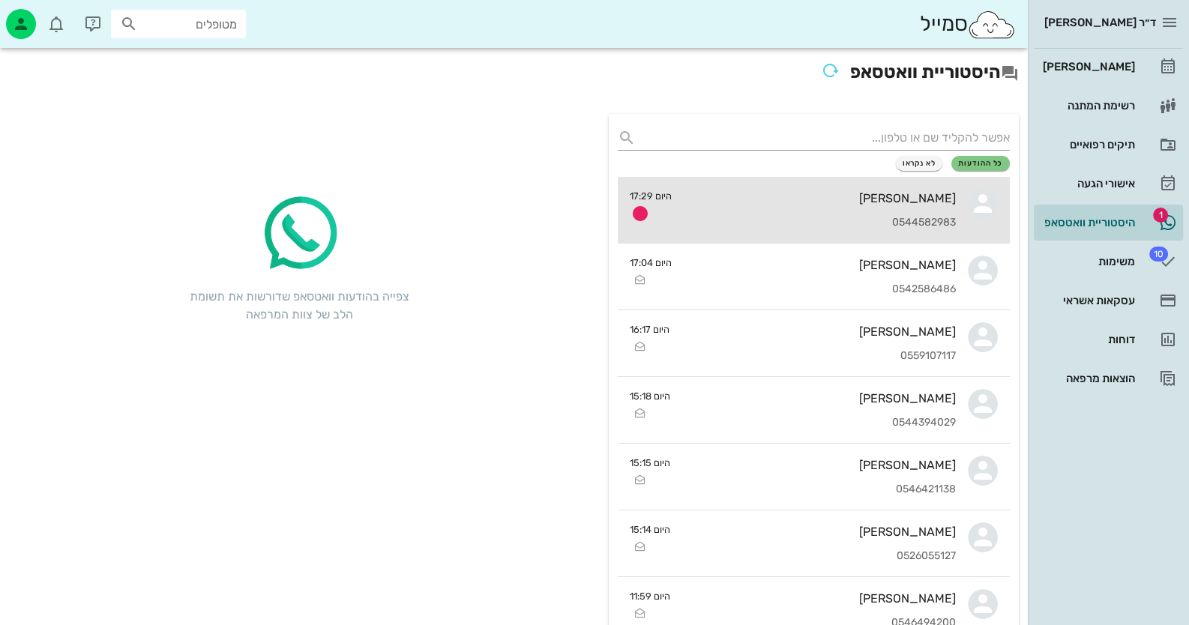
click at [908, 217] on div "0544582983" at bounding box center [820, 223] width 272 height 13
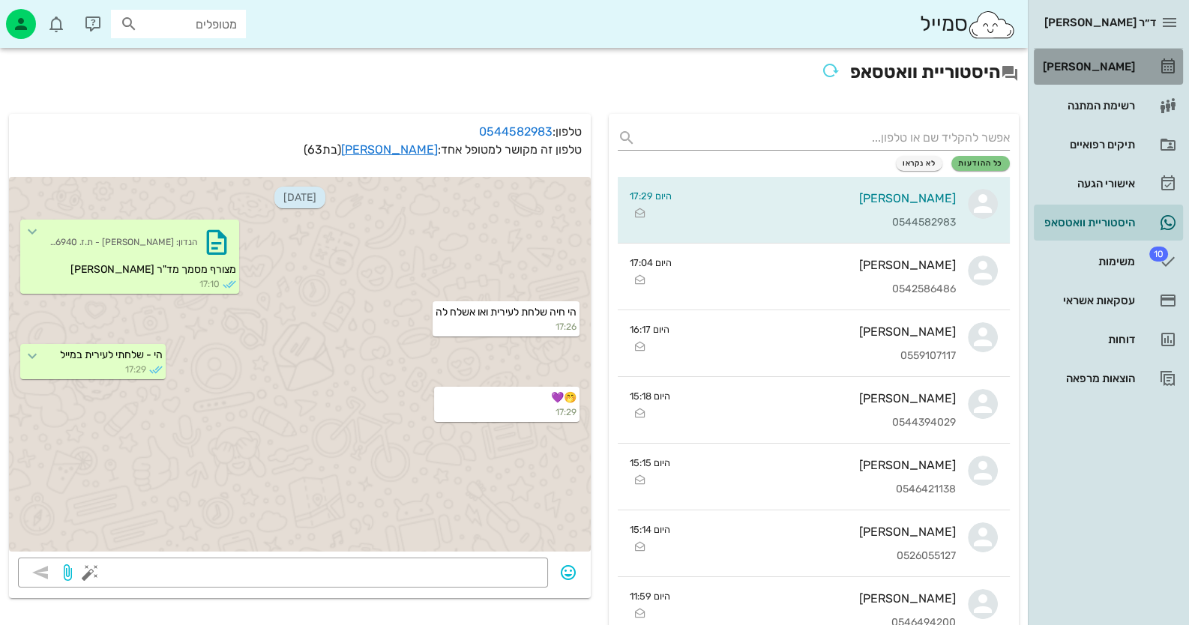
click at [1140, 60] on link "[PERSON_NAME]" at bounding box center [1108, 67] width 149 height 36
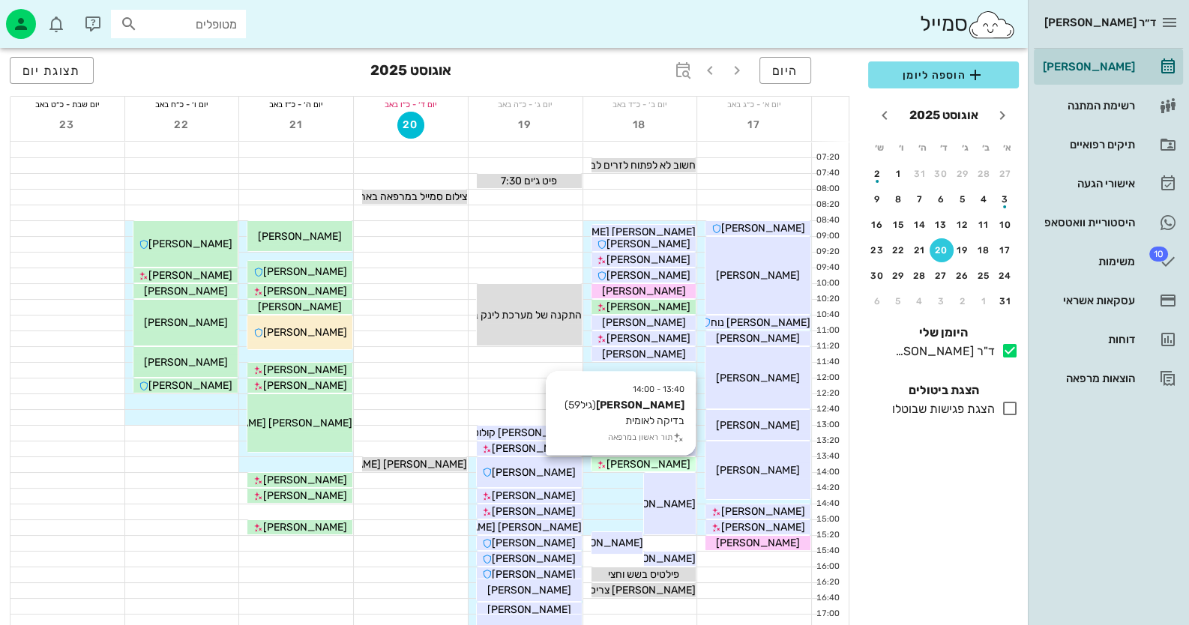
click at [606, 465] on icon at bounding box center [602, 465] width 10 height 10
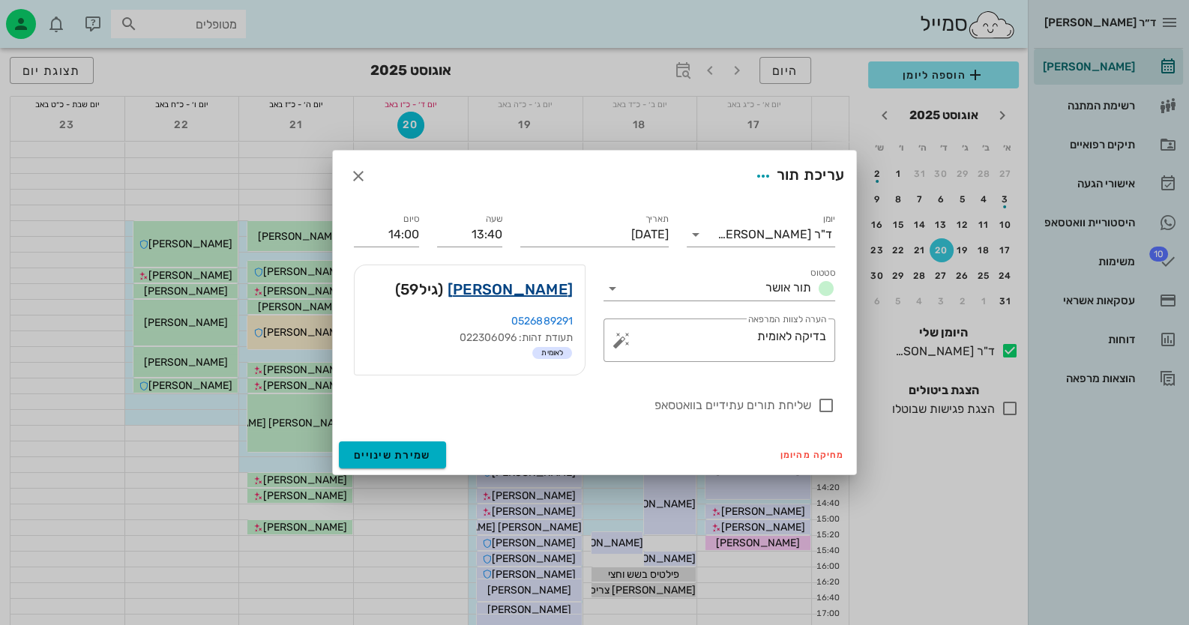
click at [552, 288] on link "[PERSON_NAME]" at bounding box center [509, 289] width 125 height 24
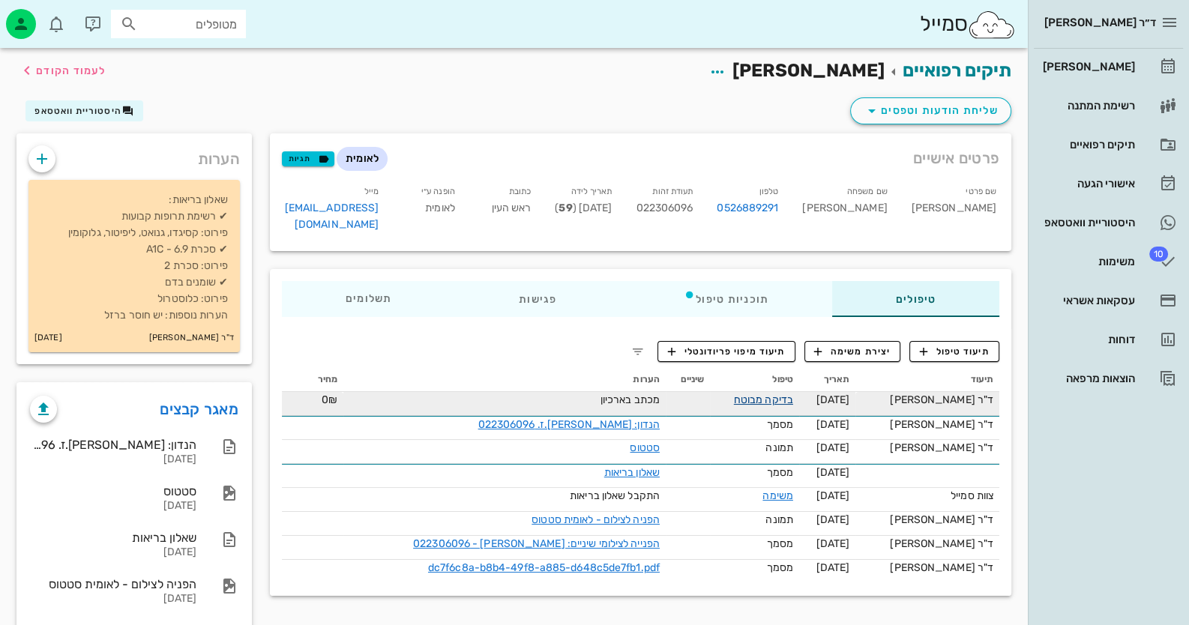
click at [793, 393] on link "בדיקה מבוטח" at bounding box center [763, 399] width 59 height 13
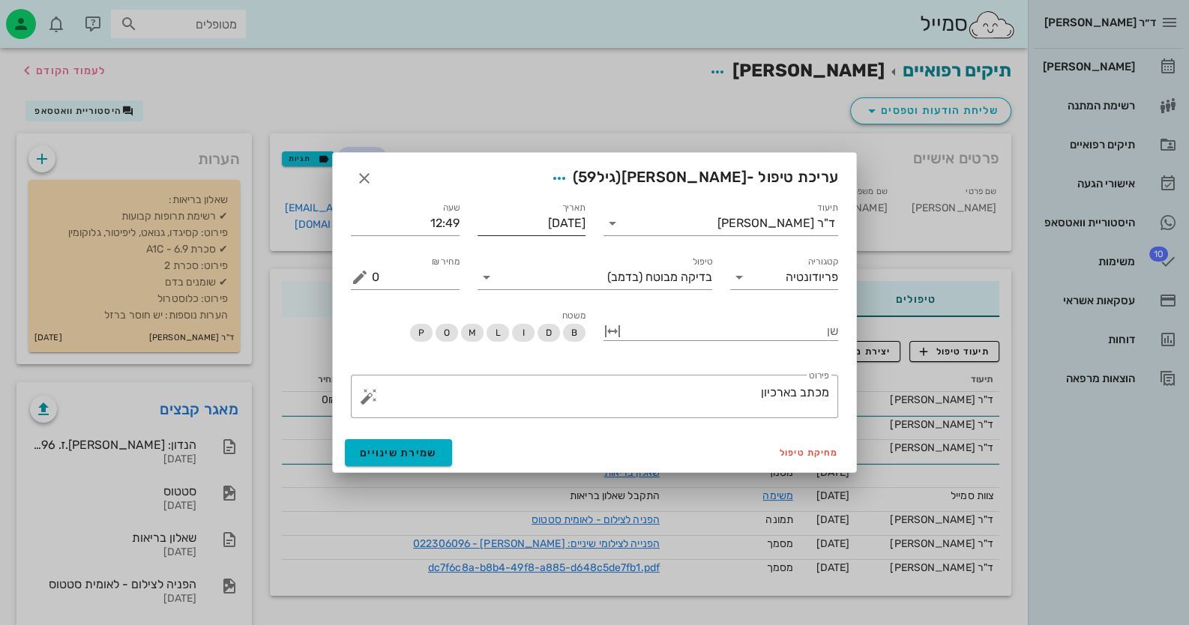
click at [583, 229] on input "[DATE]" at bounding box center [531, 223] width 109 height 24
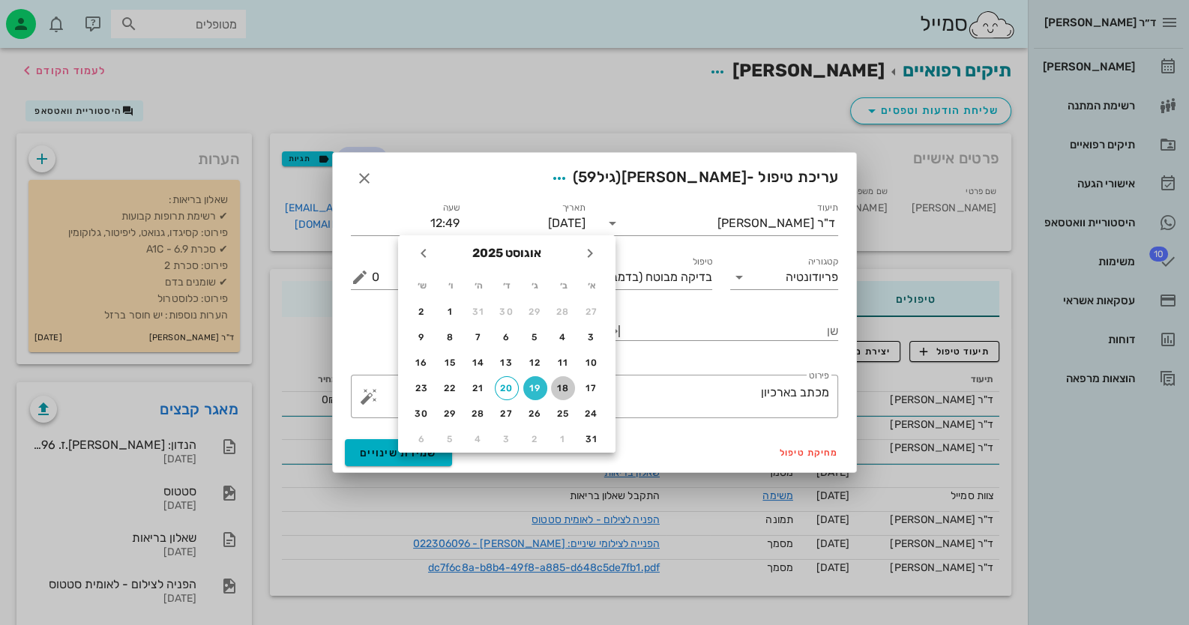
click at [560, 385] on div "18" at bounding box center [563, 388] width 24 height 10
type input "[DATE]"
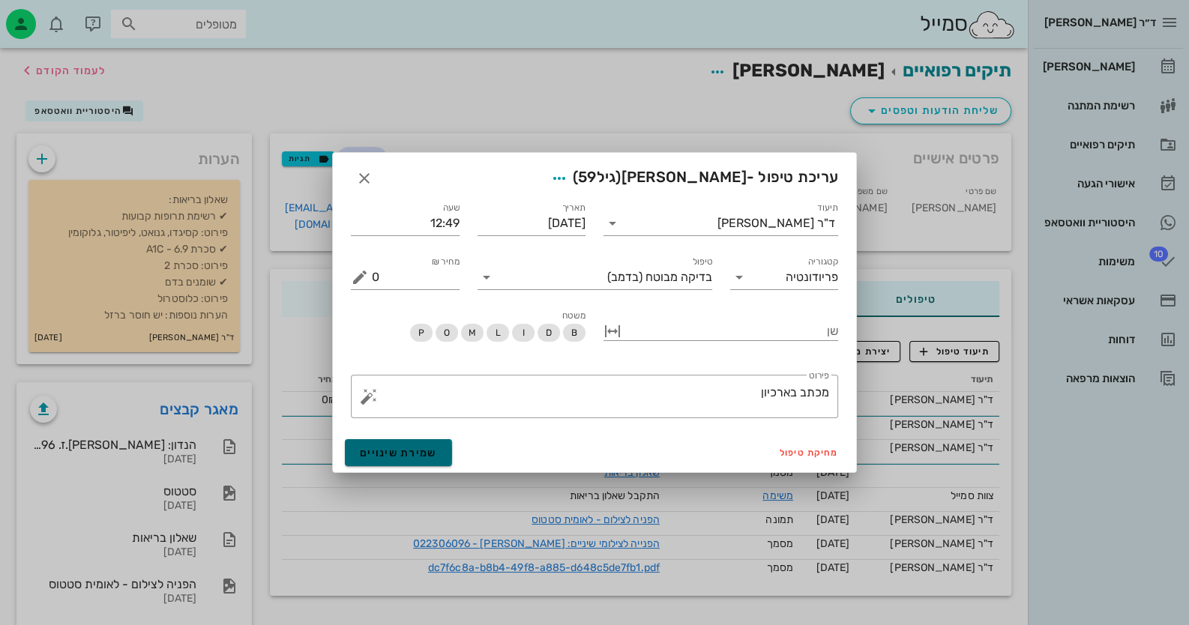
click at [433, 452] on span "שמירת שינויים" at bounding box center [398, 453] width 77 height 13
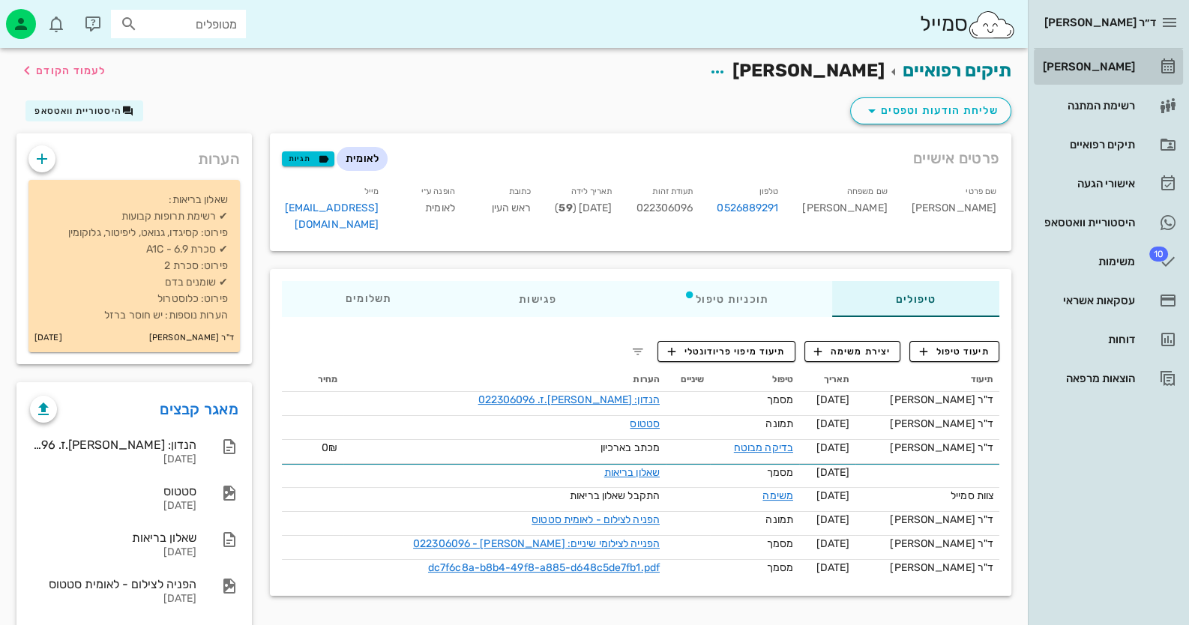
click at [1104, 80] on link "[PERSON_NAME]" at bounding box center [1108, 67] width 149 height 36
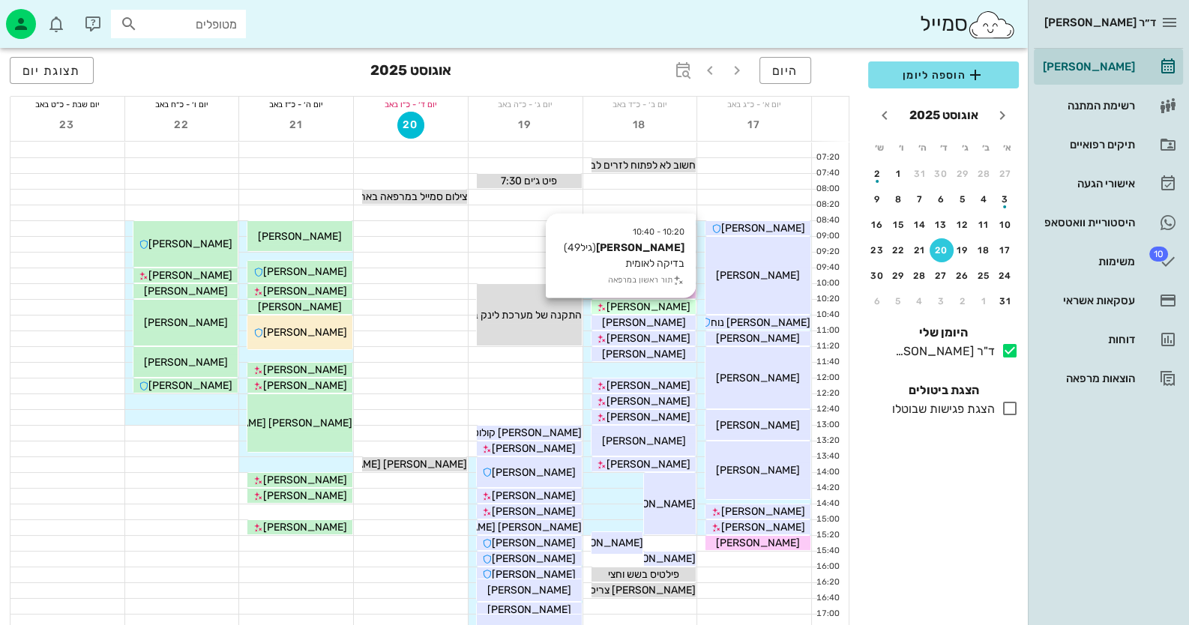
click at [674, 304] on div "[PERSON_NAME]" at bounding box center [643, 307] width 105 height 16
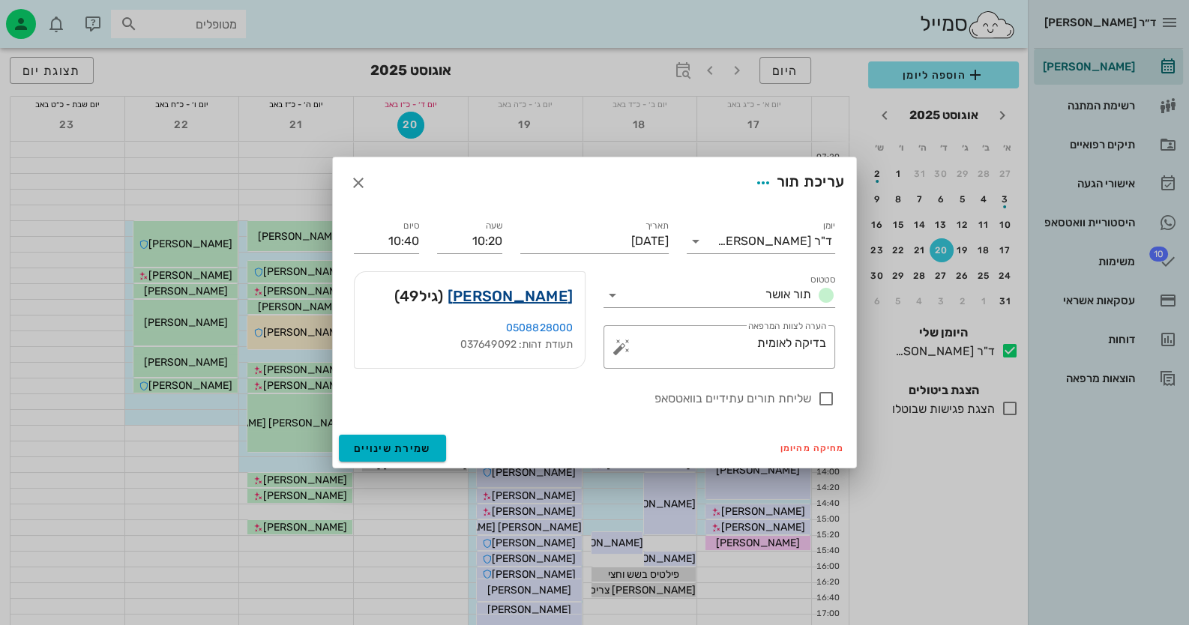
click at [555, 295] on link "[PERSON_NAME]" at bounding box center [509, 296] width 125 height 24
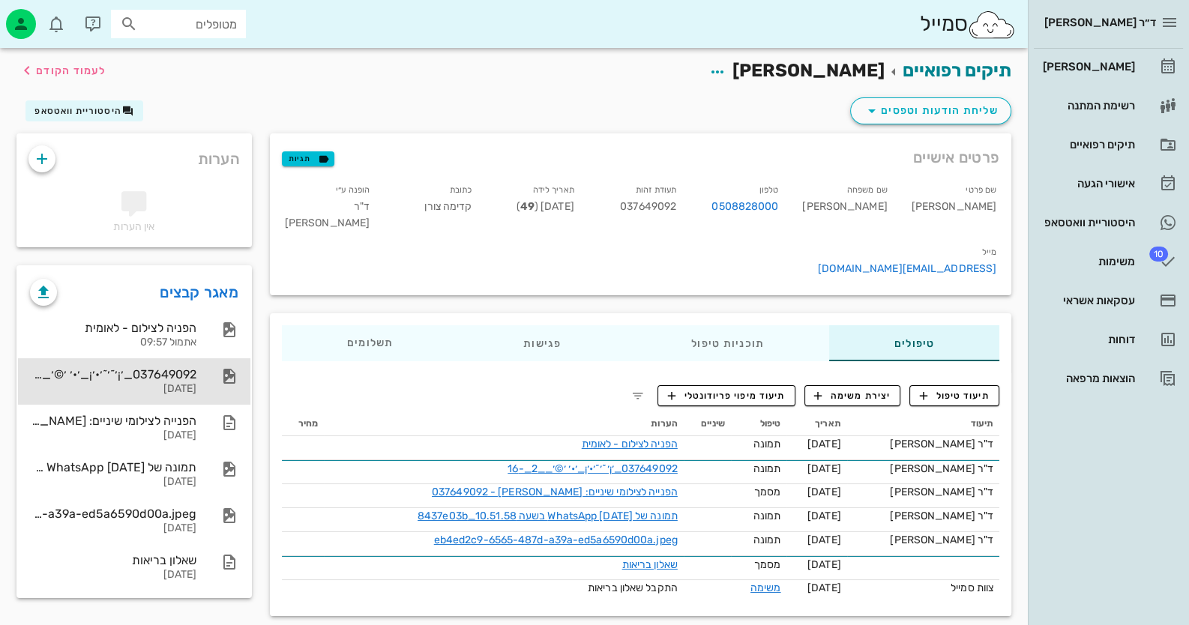
click at [169, 393] on div "[DATE]" at bounding box center [113, 389] width 166 height 13
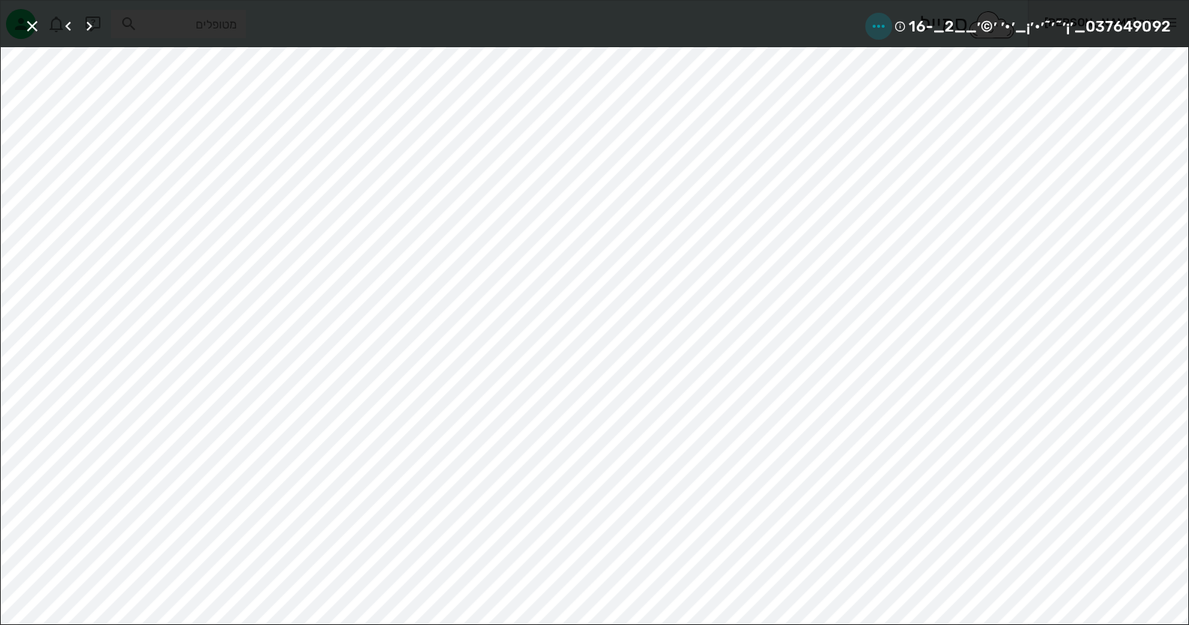
click at [892, 27] on span "button" at bounding box center [878, 26] width 27 height 18
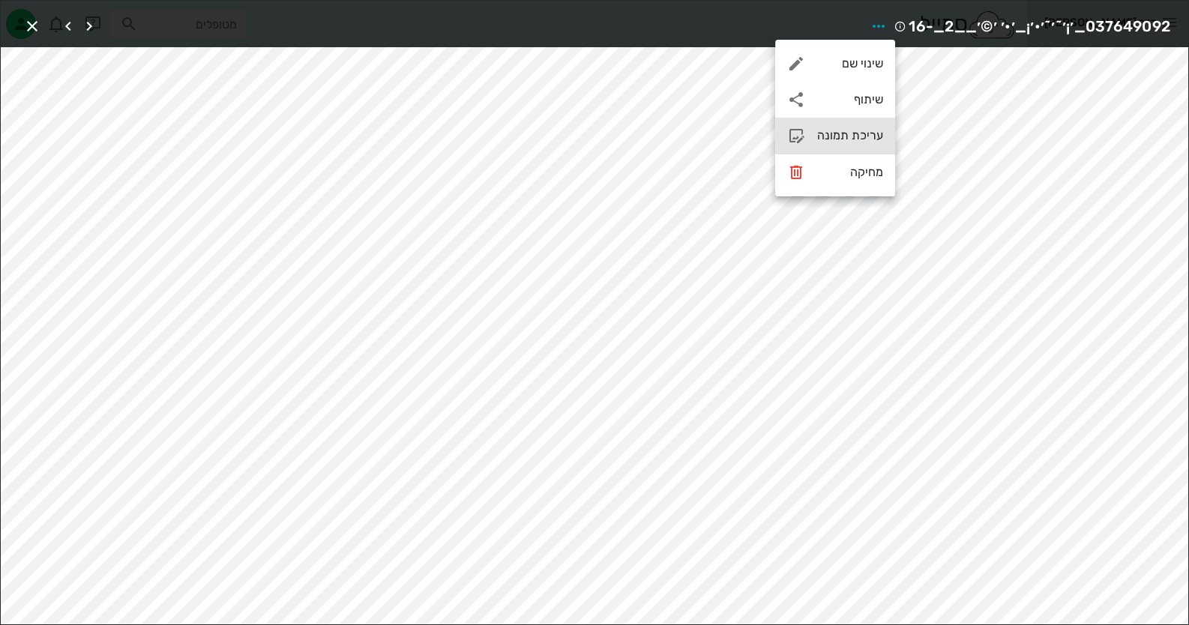
click at [847, 127] on div "עריכת תמונה" at bounding box center [835, 136] width 120 height 36
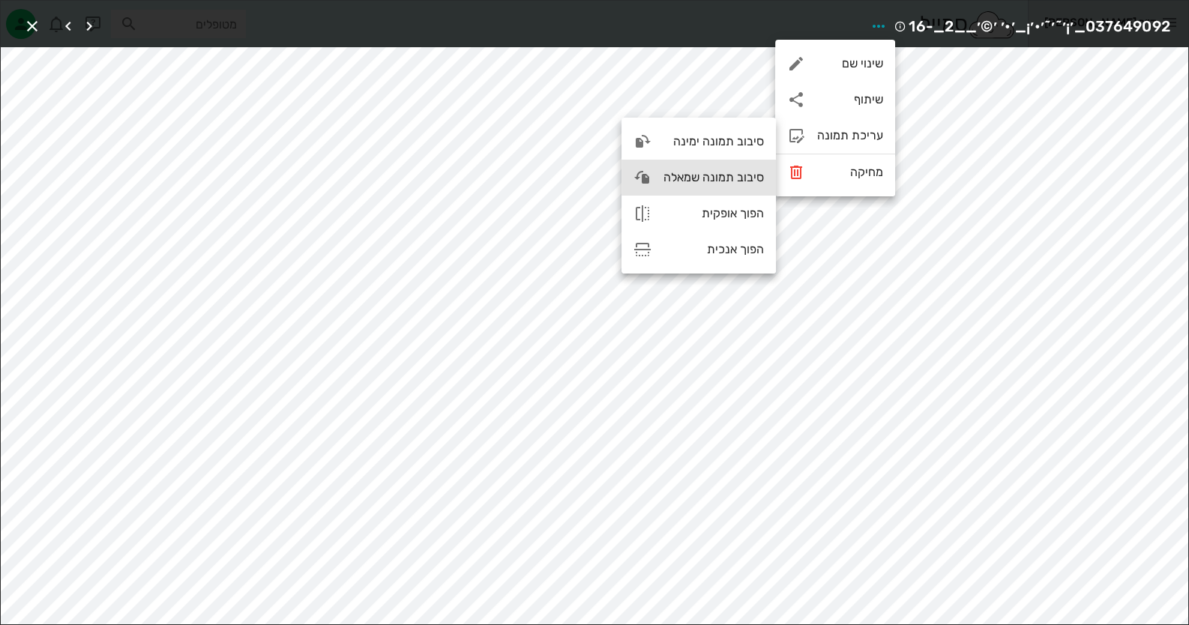
click at [661, 180] on div "סיבוב תמונה שמאלה" at bounding box center [698, 178] width 154 height 36
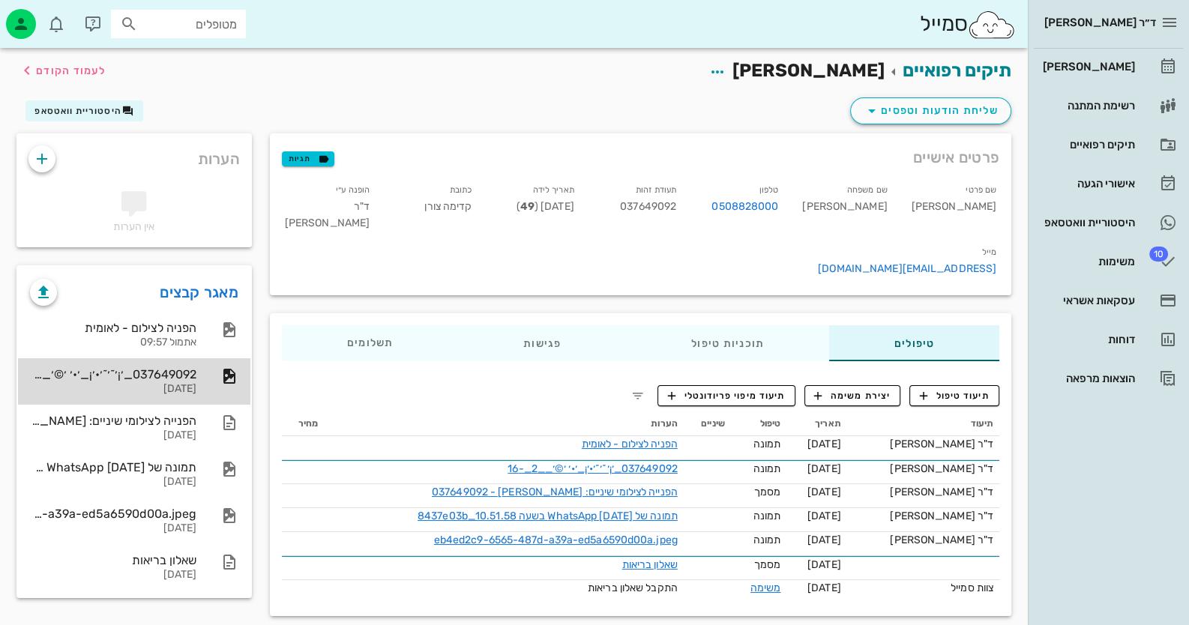
click at [131, 385] on div "[DATE]" at bounding box center [113, 389] width 166 height 13
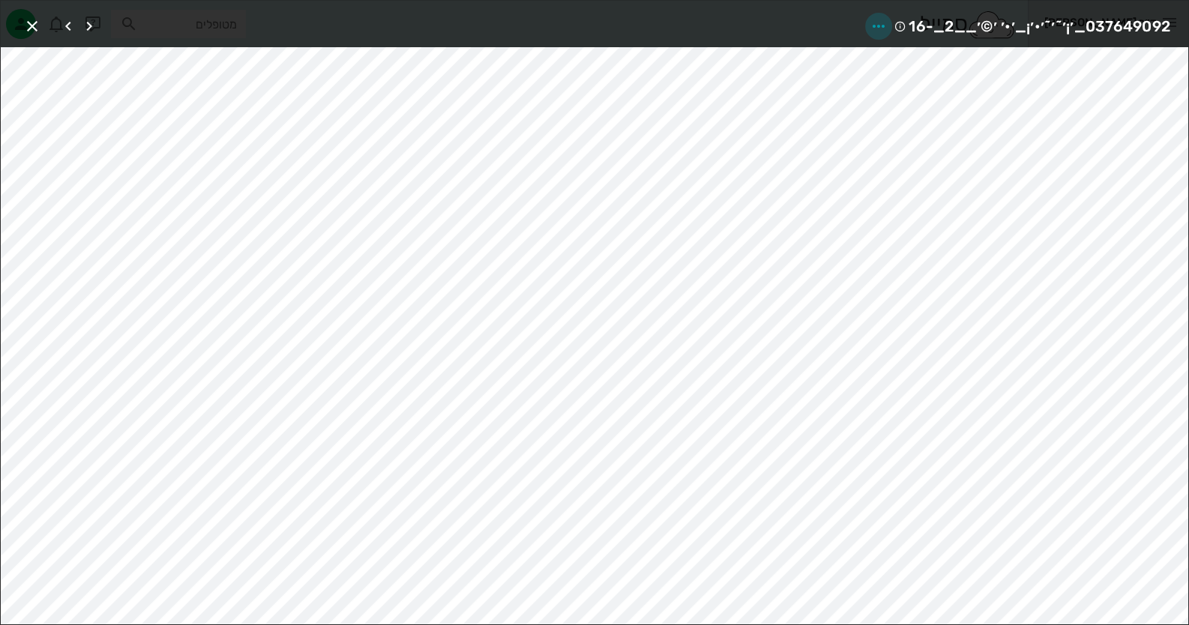
click at [887, 21] on icon "button" at bounding box center [878, 26] width 18 height 18
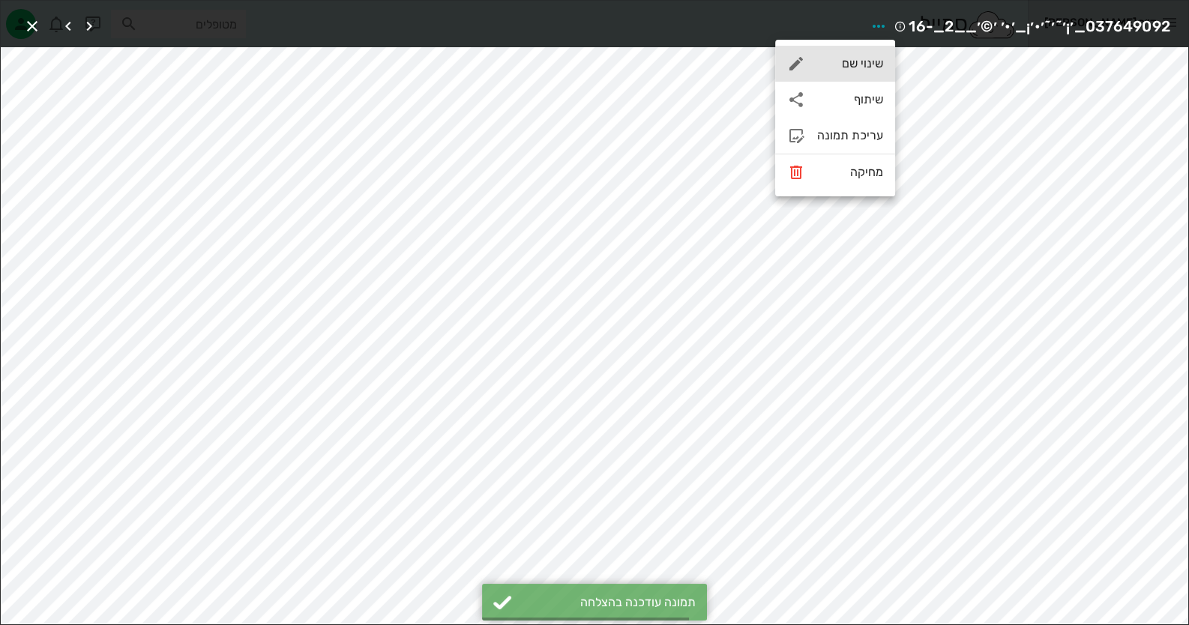
click at [874, 61] on div "שינוי שם" at bounding box center [850, 63] width 66 height 14
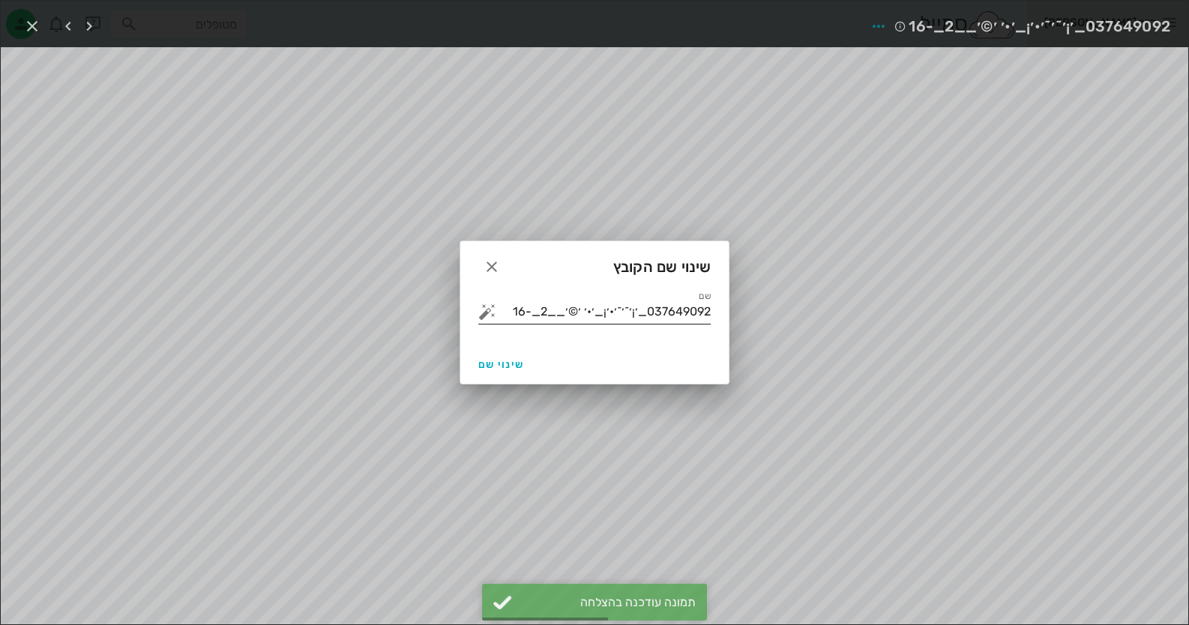
click at [566, 307] on input "037649092_׳¡׳˜׳˜׳•׳¡_׳•׳ ׳©׳__2_-16" at bounding box center [604, 312] width 211 height 24
click at [516, 313] on input "037649092_׳¡׳˜׳˜׳•׳¡_׳•׳ ׳©׳__2_-16" at bounding box center [604, 312] width 211 height 24
click at [520, 313] on input "037649092_׳¡׳˜׳˜׳•׳¡_׳•׳ ׳©׳__2_-16" at bounding box center [604, 312] width 211 height 24
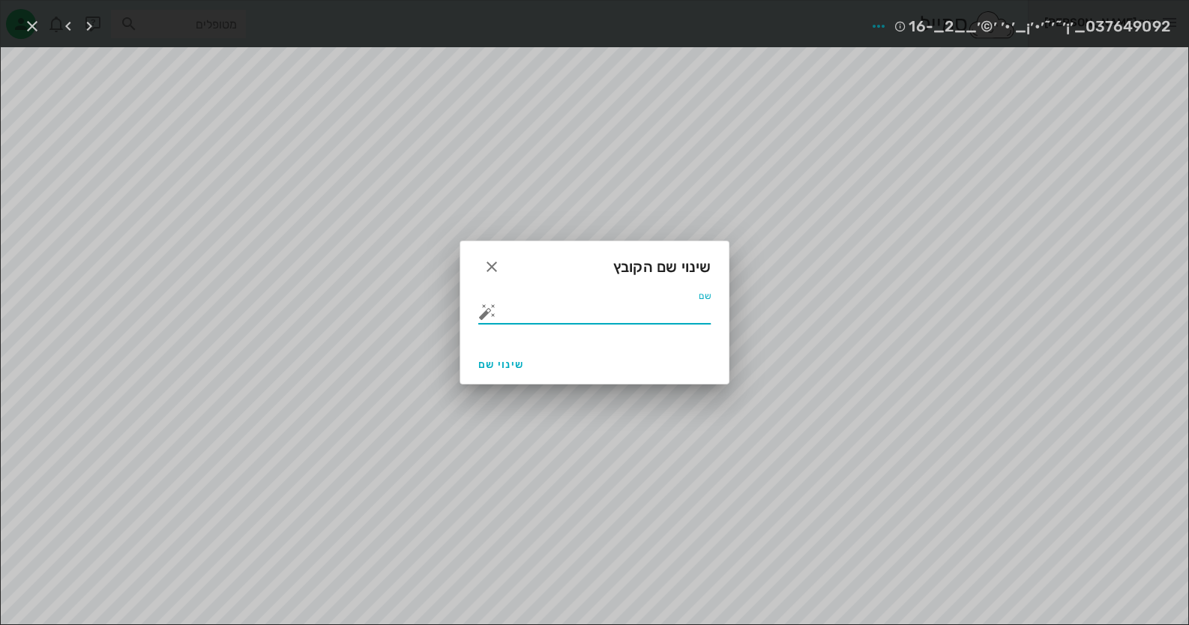
click at [490, 316] on button "button" at bounding box center [487, 312] width 18 height 18
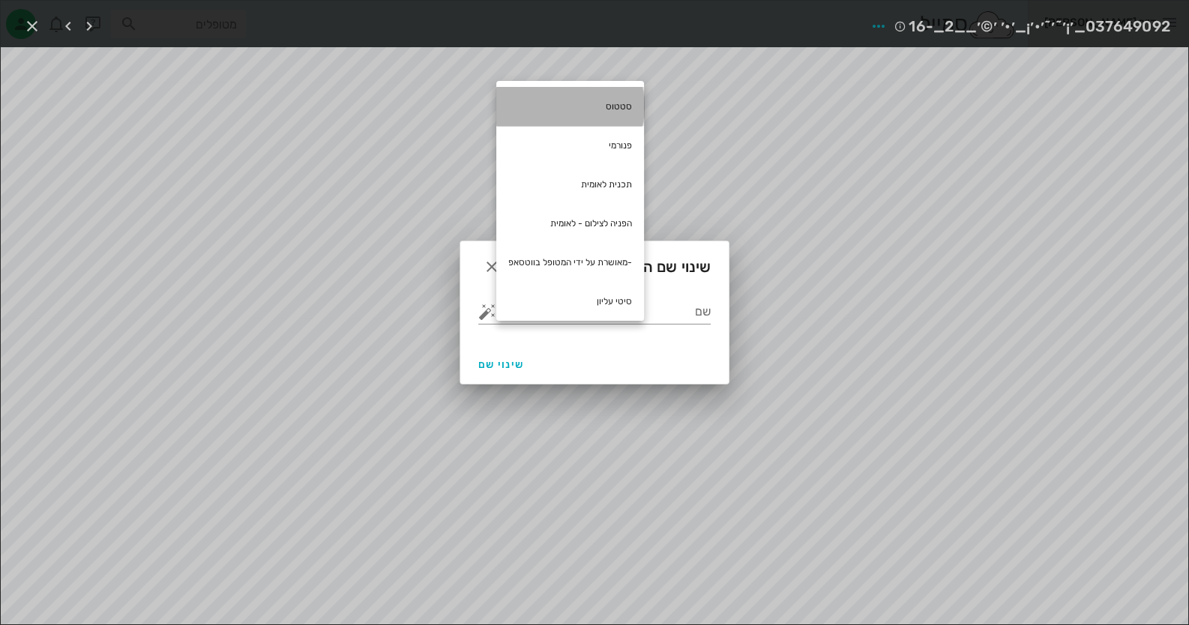
click at [632, 100] on div "סטטוס" at bounding box center [570, 106] width 148 height 39
type input "סטטוס"
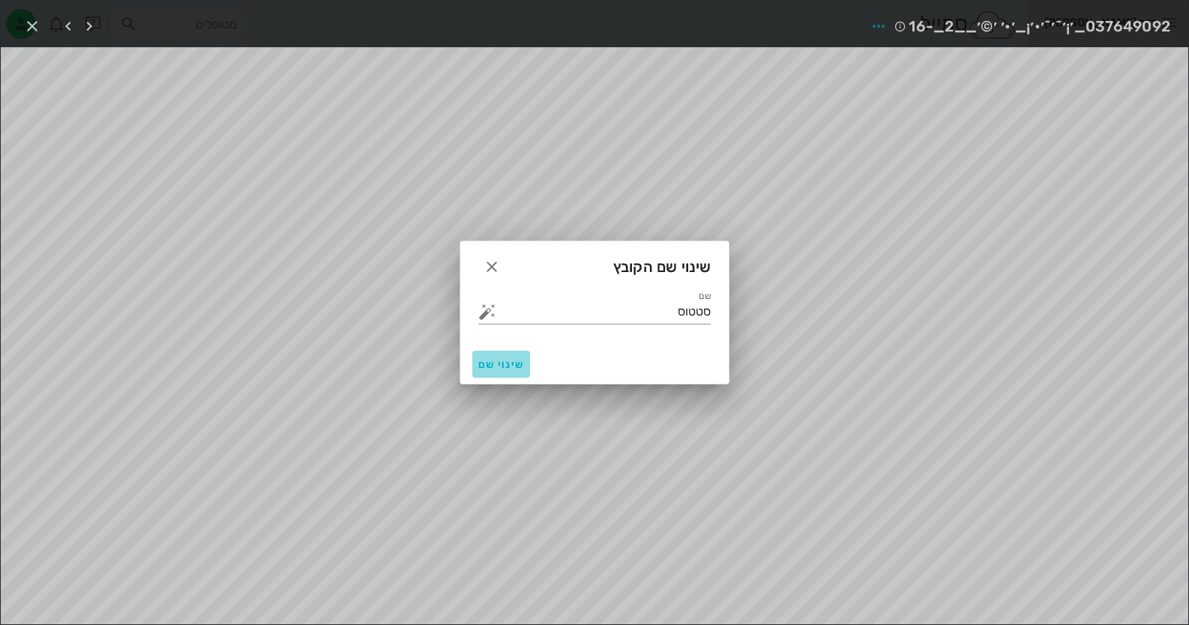
click at [513, 363] on span "שינוי שם" at bounding box center [501, 364] width 46 height 13
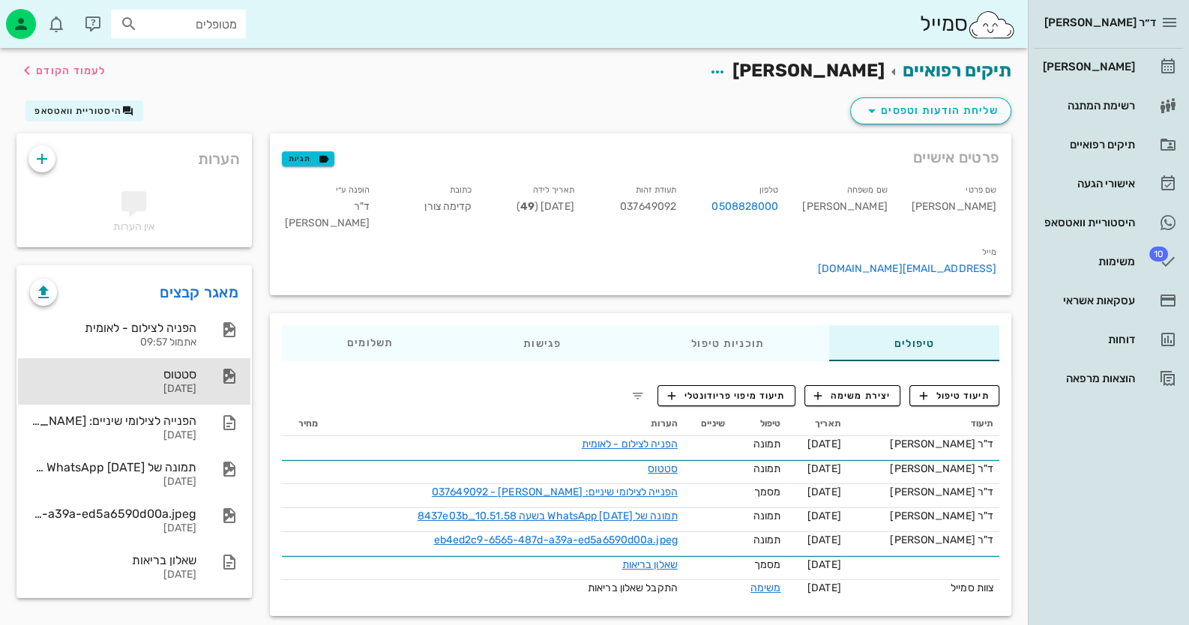
click at [180, 373] on div "סטטוס" at bounding box center [113, 374] width 166 height 14
click at [1173, 67] on icon at bounding box center [1168, 67] width 18 height 18
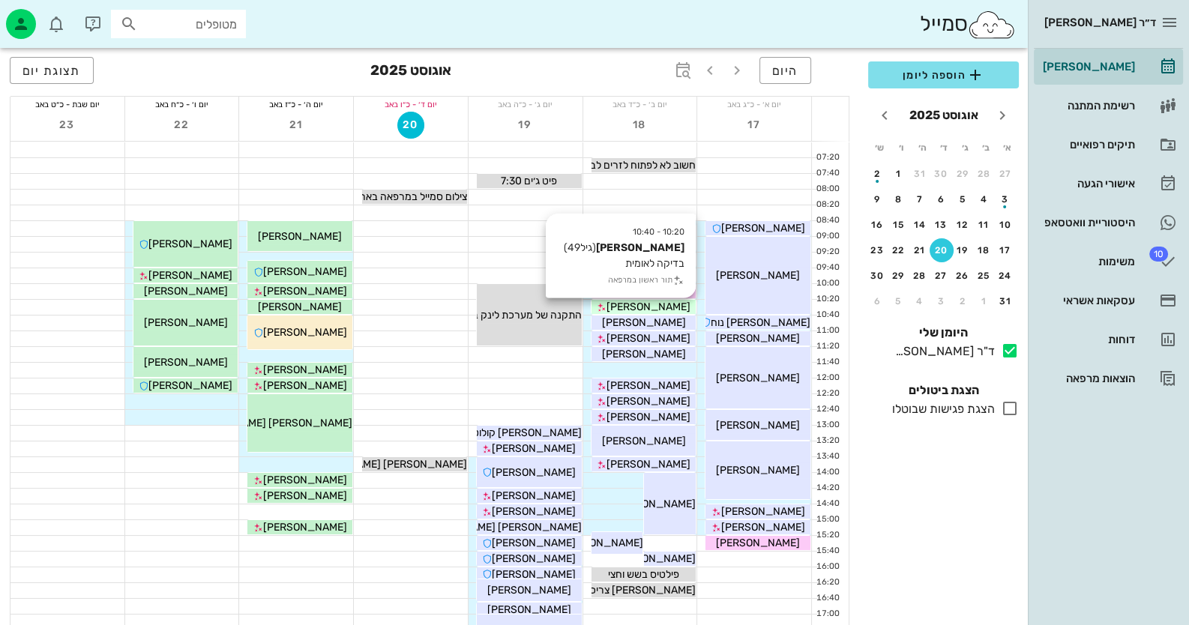
click at [651, 307] on span "[PERSON_NAME]" at bounding box center [648, 307] width 84 height 13
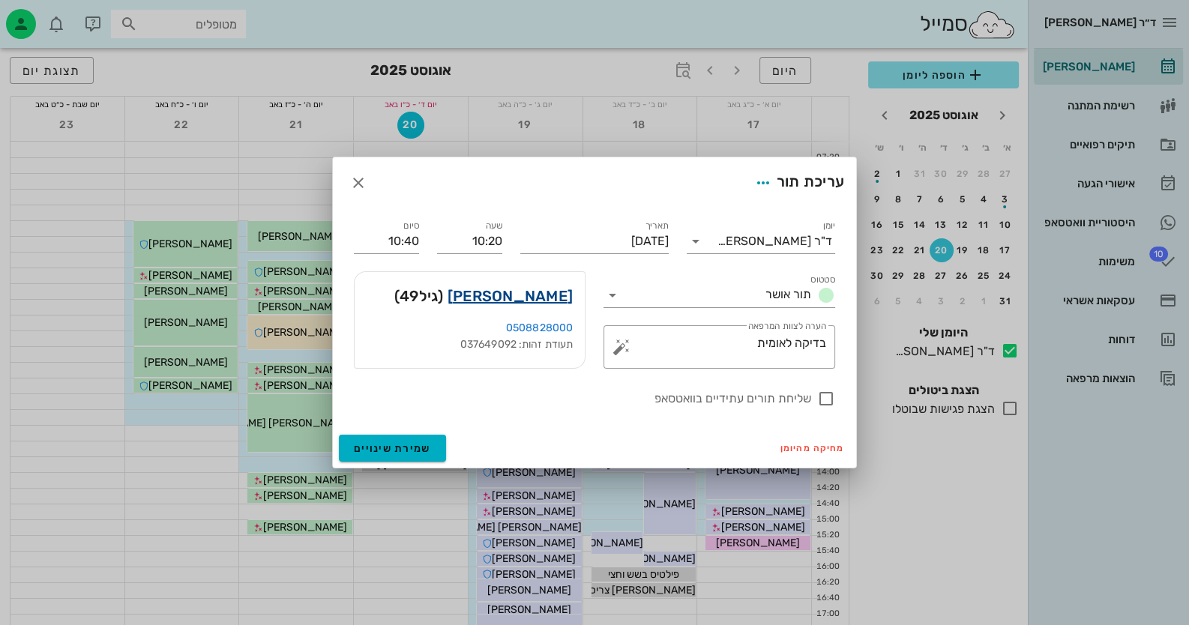
click at [534, 297] on link "[PERSON_NAME]" at bounding box center [509, 296] width 125 height 24
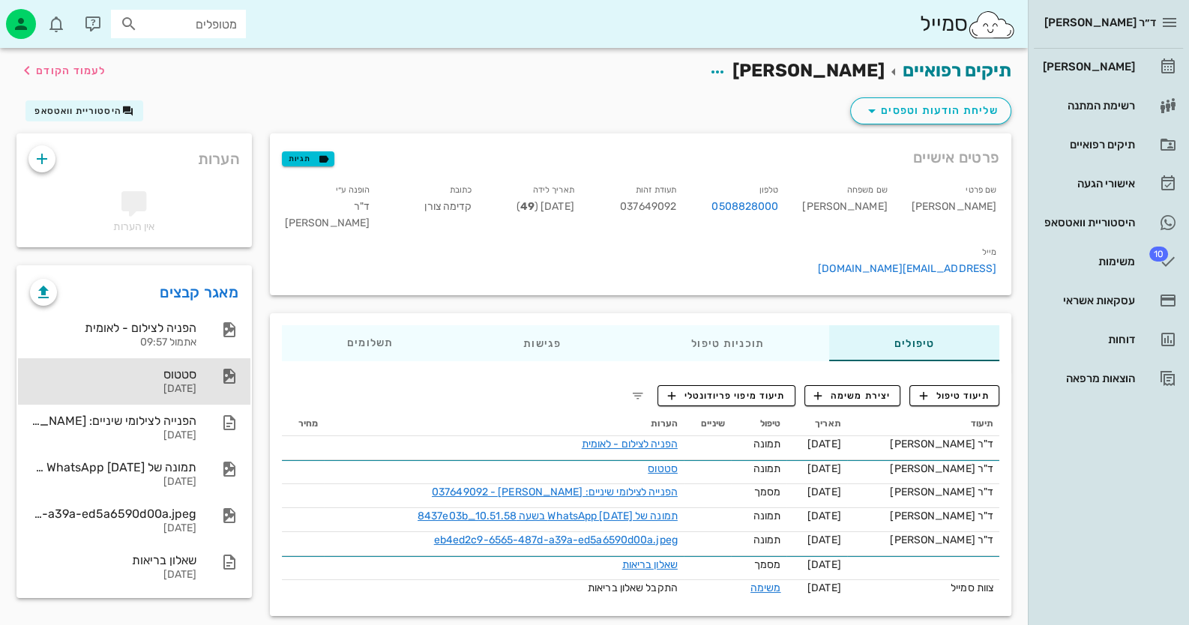
click at [168, 373] on div "סטטוס" at bounding box center [113, 374] width 166 height 14
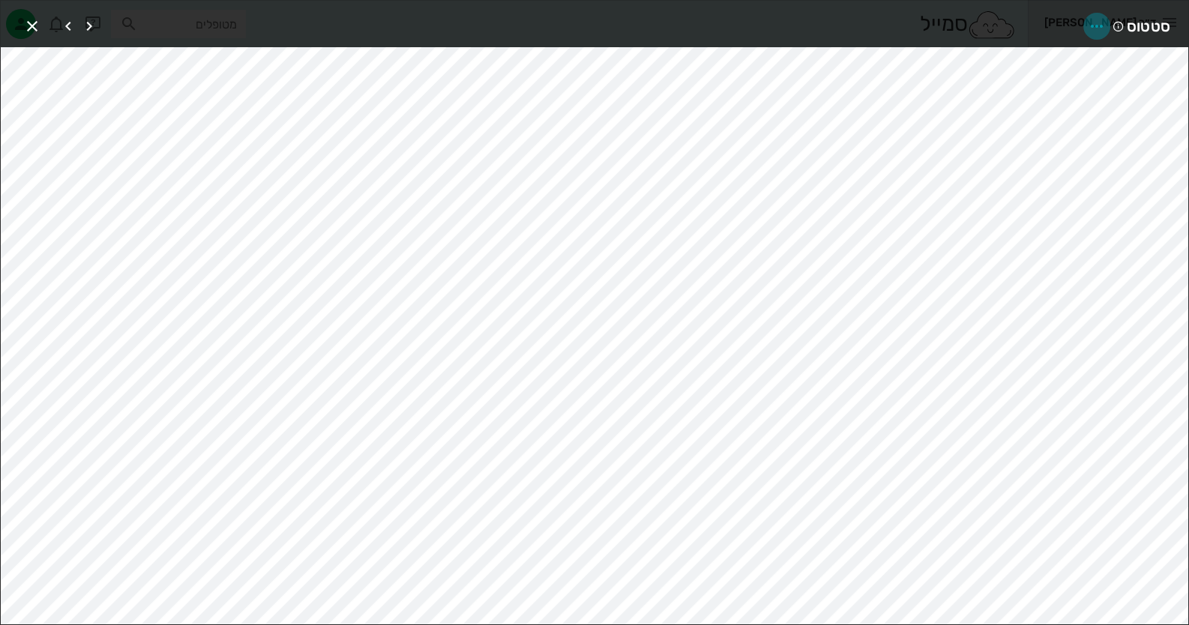
click at [1106, 26] on icon "button" at bounding box center [1097, 26] width 18 height 18
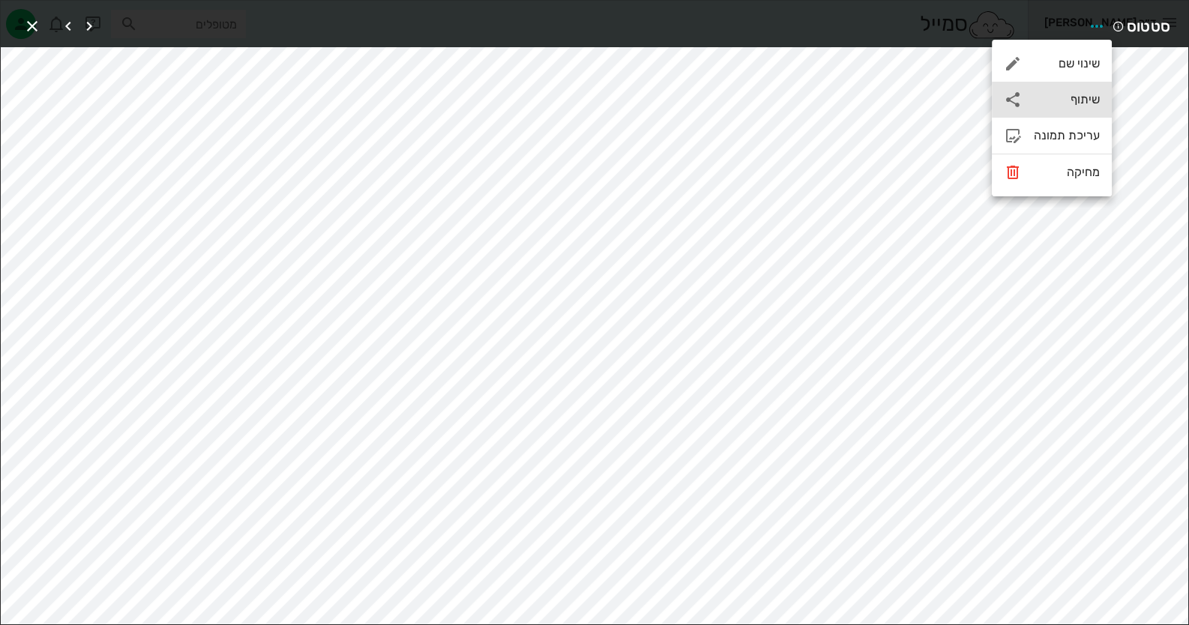
click at [1087, 97] on div "שיתוף" at bounding box center [1067, 99] width 66 height 14
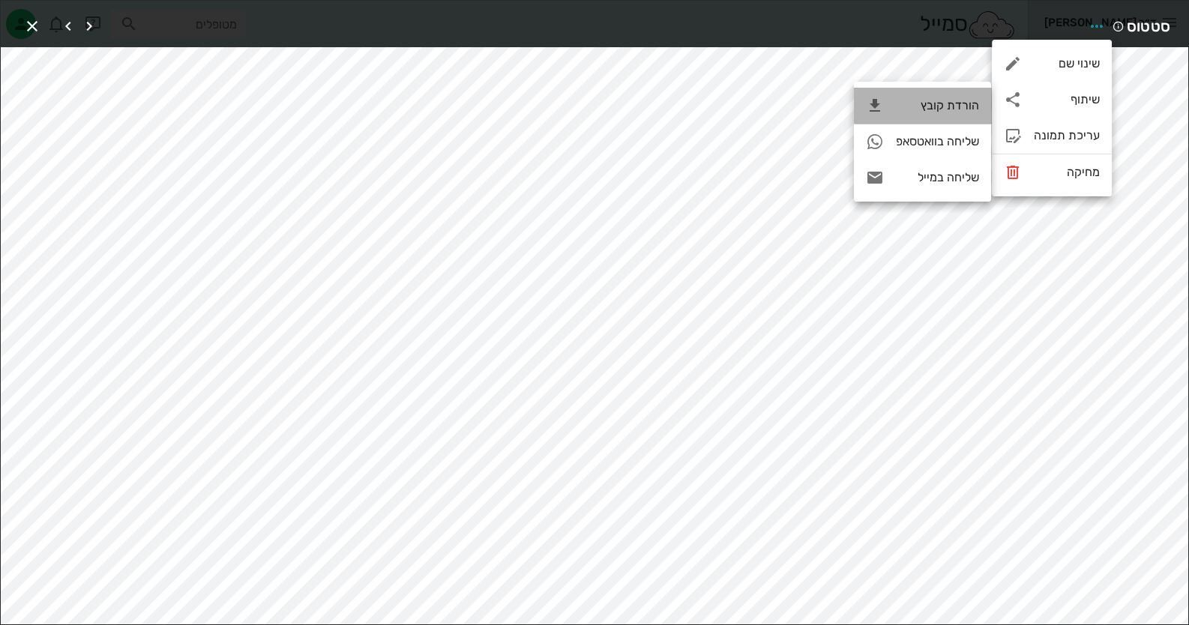
click at [882, 103] on icon at bounding box center [875, 106] width 18 height 18
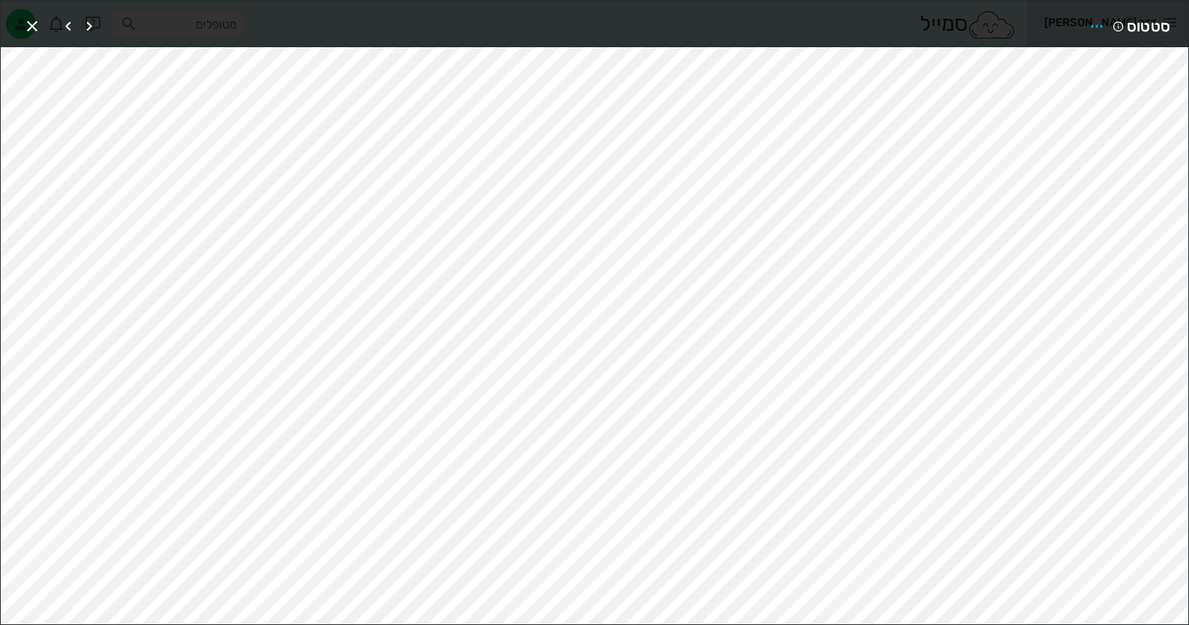
click at [441, 10] on div "סטטוס" at bounding box center [594, 24] width 1187 height 46
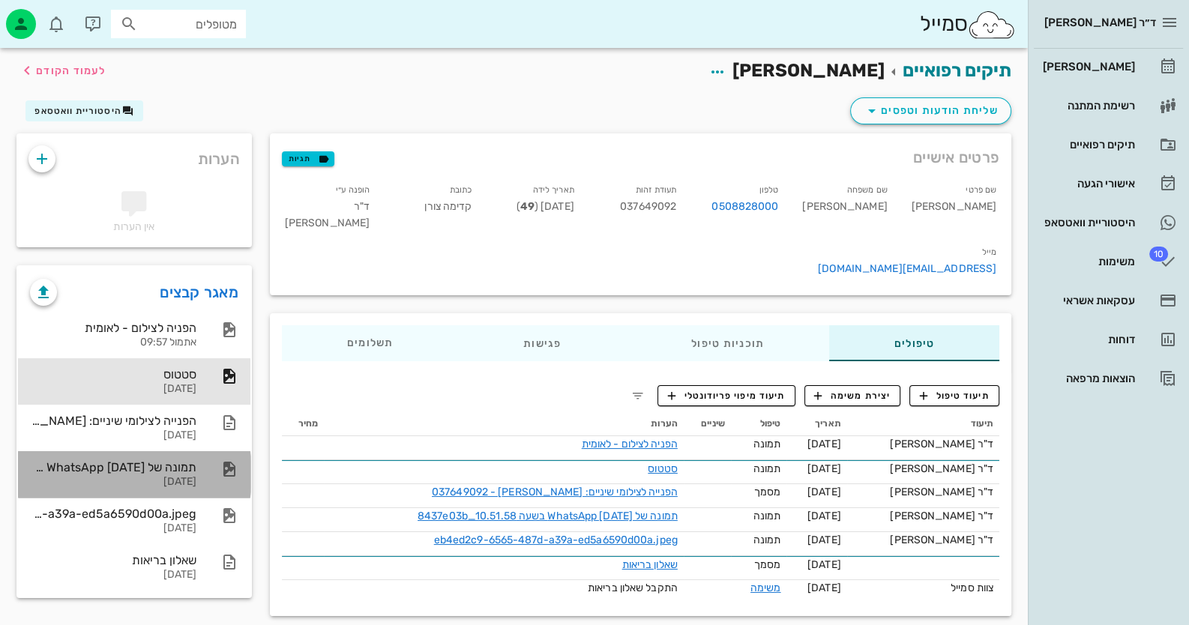
click at [170, 467] on div "תמונה של WhatsApp [DATE] בשעה 10.51.58_8437e03b" at bounding box center [113, 467] width 166 height 14
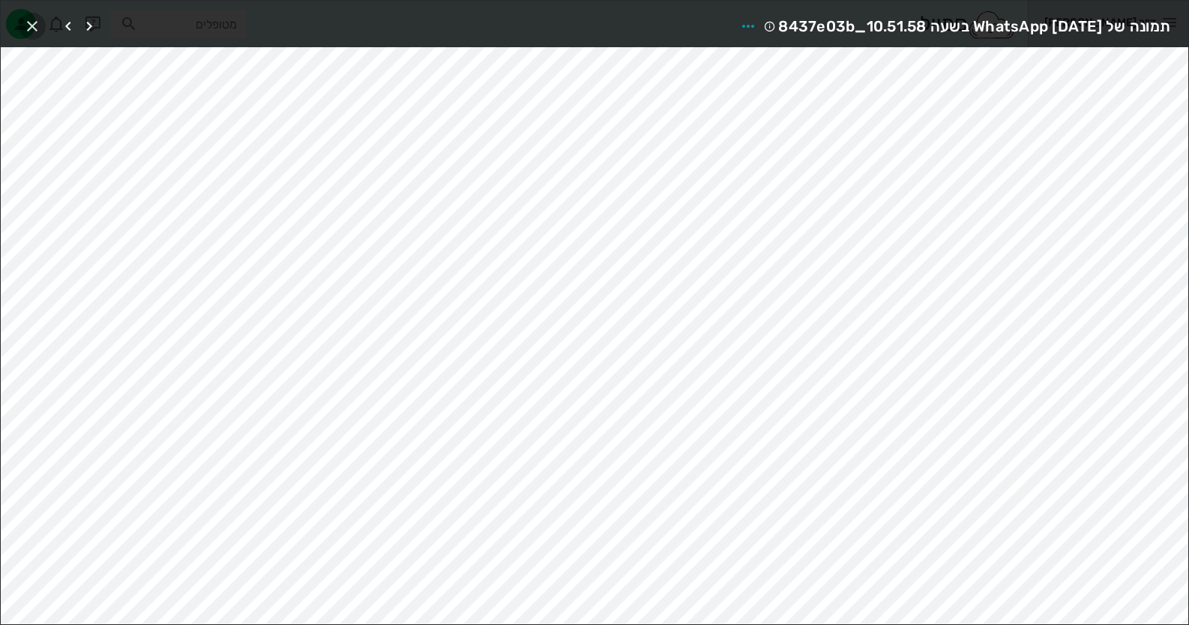
click at [39, 19] on icon "button" at bounding box center [32, 26] width 18 height 18
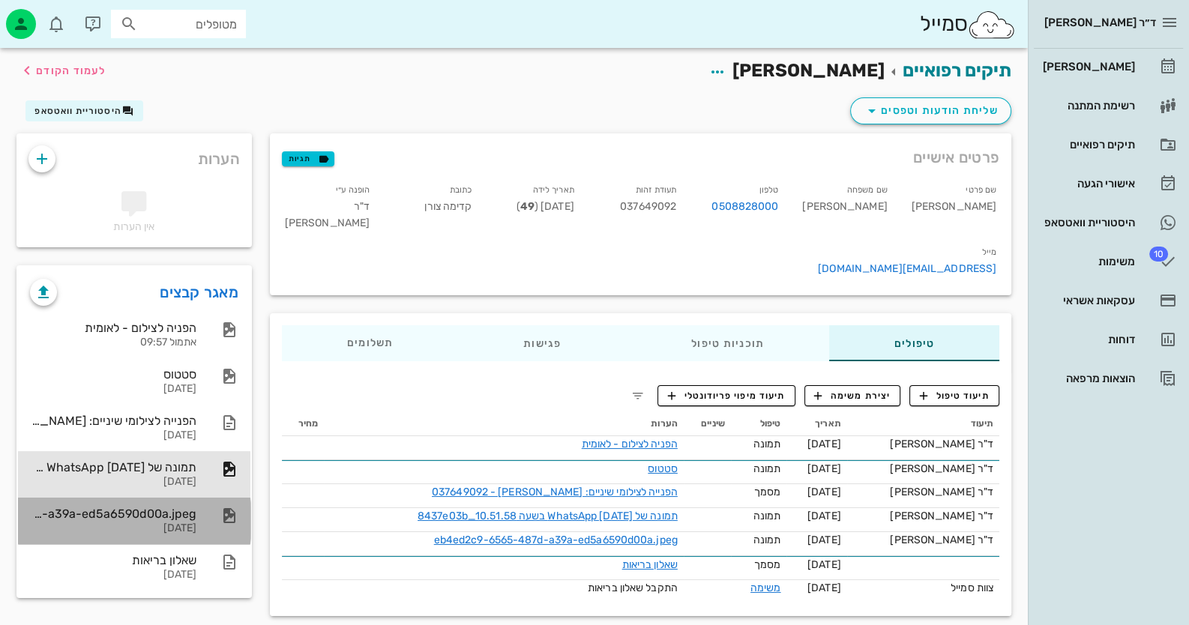
click at [163, 530] on div "[DATE]" at bounding box center [113, 528] width 166 height 13
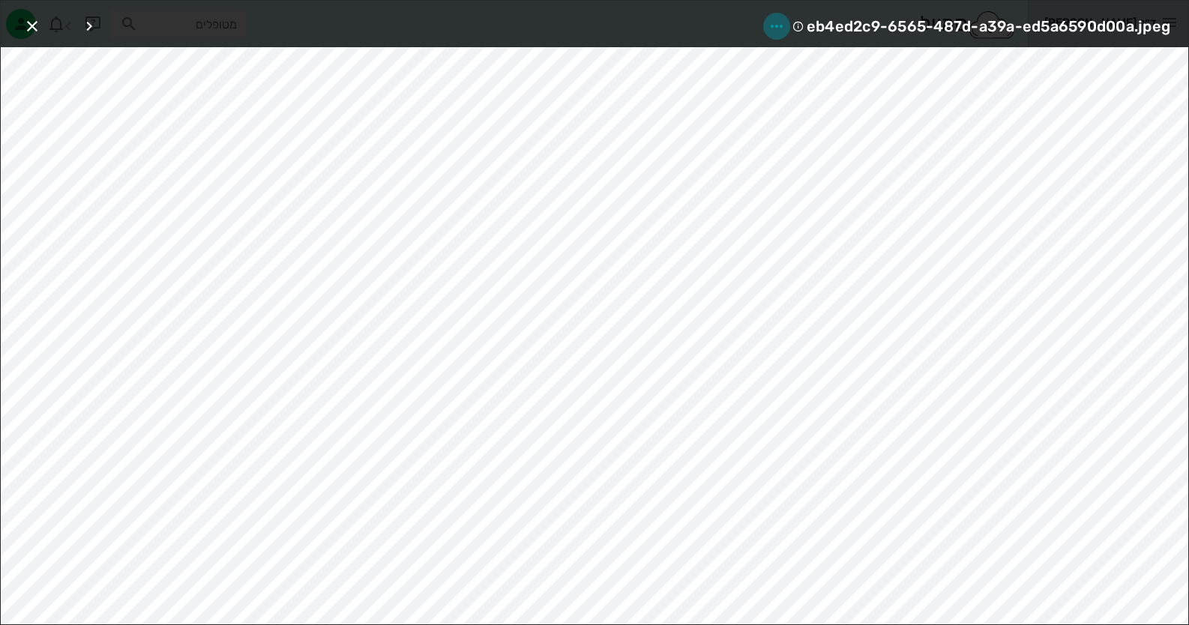
click at [782, 22] on icon "button" at bounding box center [776, 26] width 18 height 18
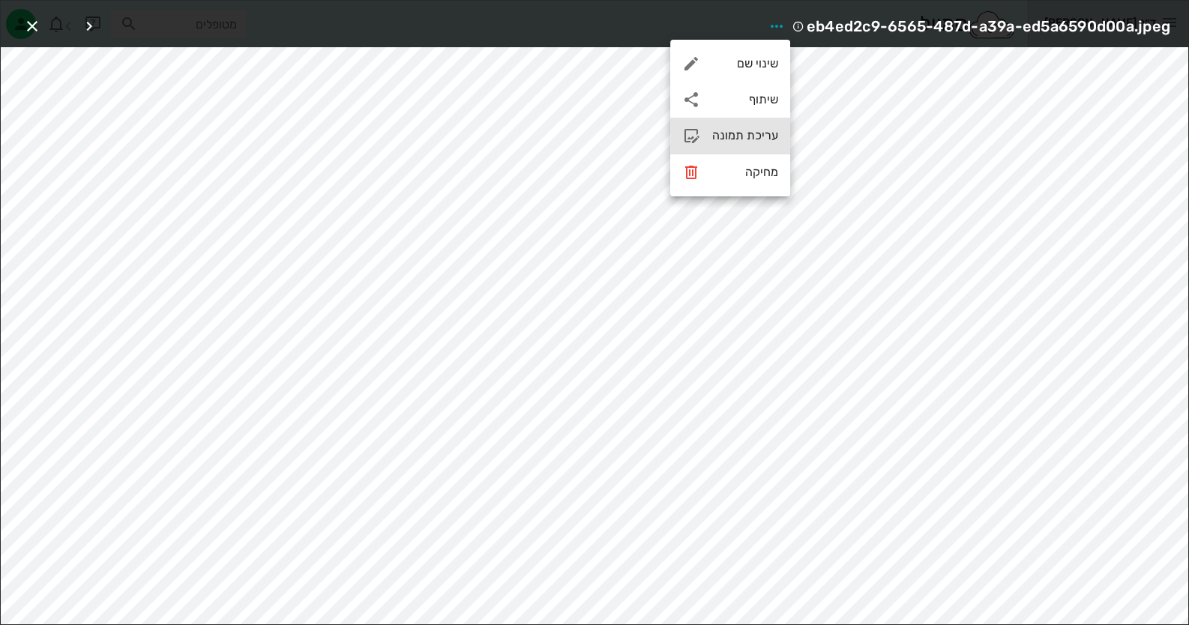
click at [748, 141] on div "עריכת תמונה" at bounding box center [745, 135] width 66 height 14
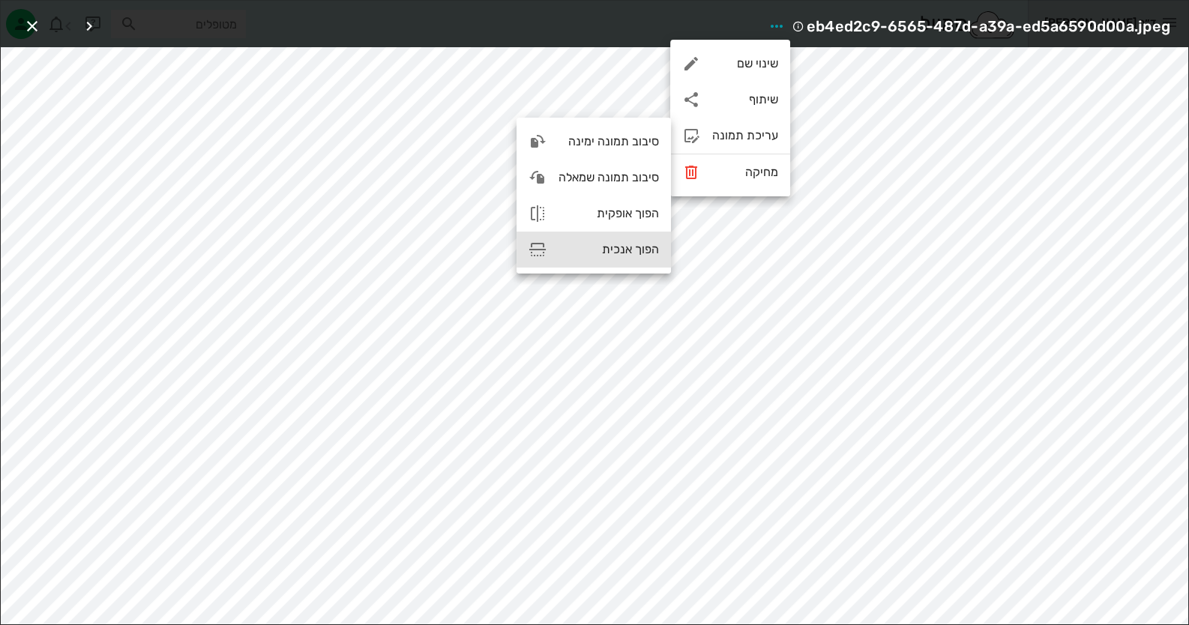
click at [596, 250] on div "הפוך אנכית" at bounding box center [608, 249] width 100 height 14
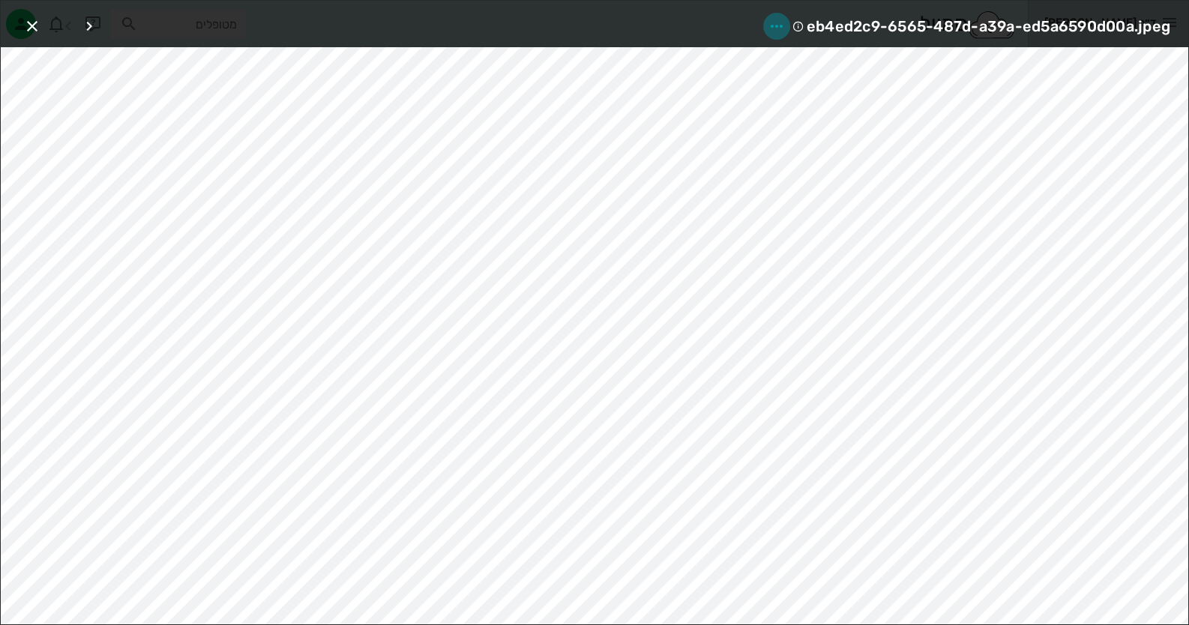
click at [768, 27] on icon "button" at bounding box center [776, 26] width 18 height 18
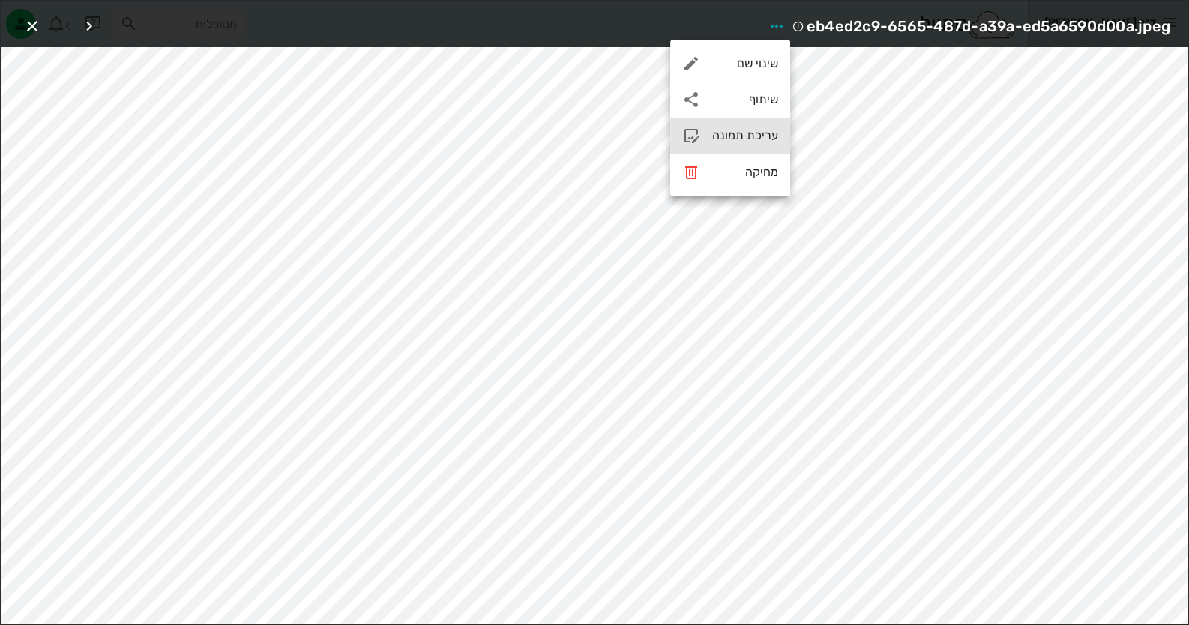
click at [747, 144] on div "עריכת תמונה" at bounding box center [730, 136] width 120 height 36
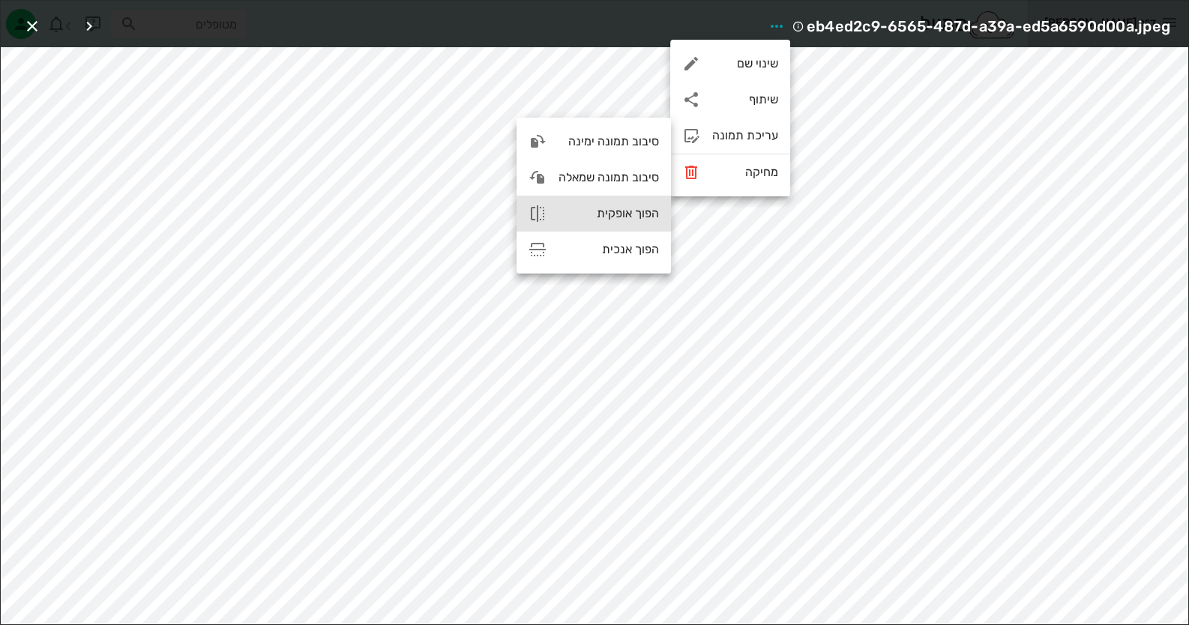
click at [648, 209] on div "הפוך אופקית" at bounding box center [608, 213] width 100 height 14
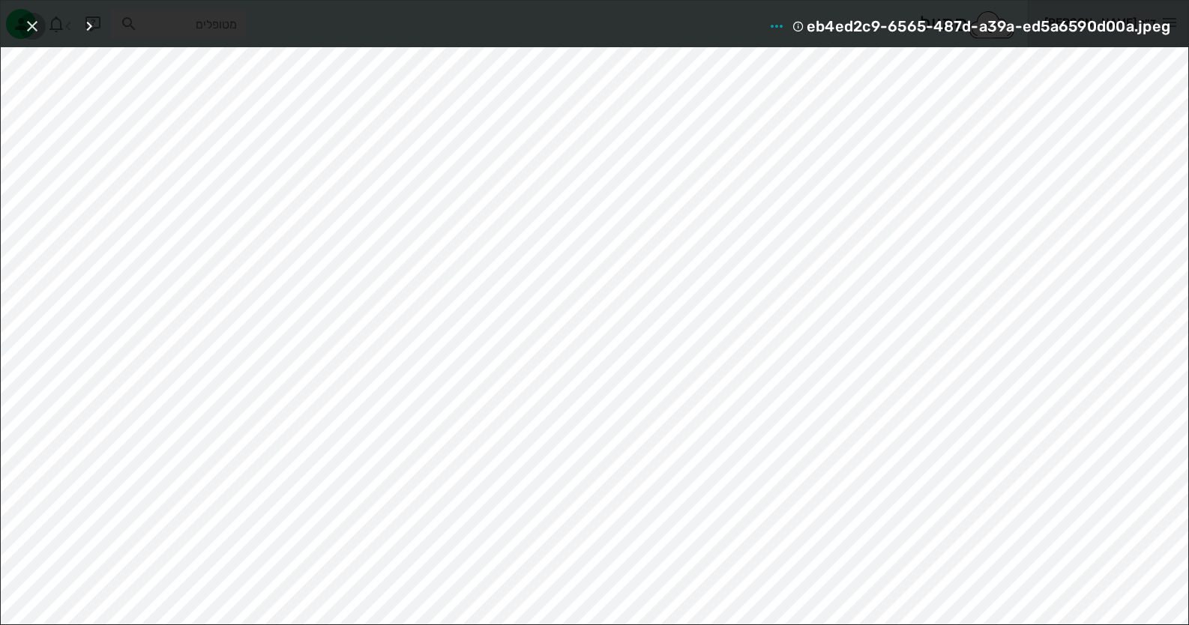
click at [25, 25] on icon "button" at bounding box center [32, 26] width 18 height 18
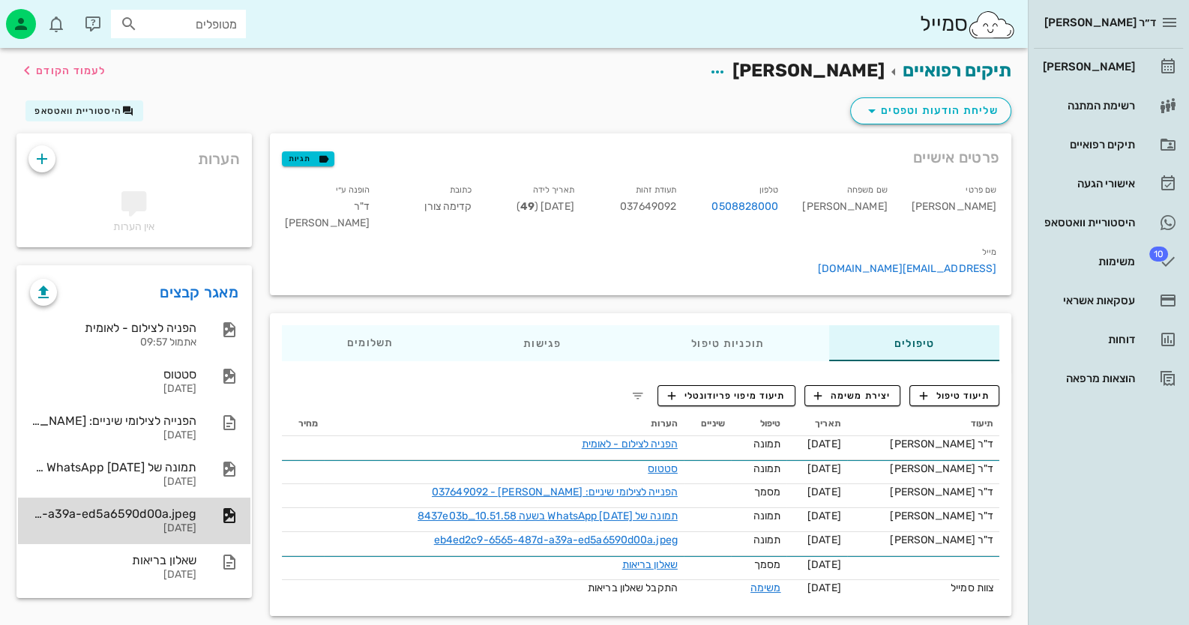
click at [240, 535] on div "eb4ed2c9-6565-487d-a39a-ed5a6590d00a.jpeg [DATE]" at bounding box center [134, 521] width 232 height 46
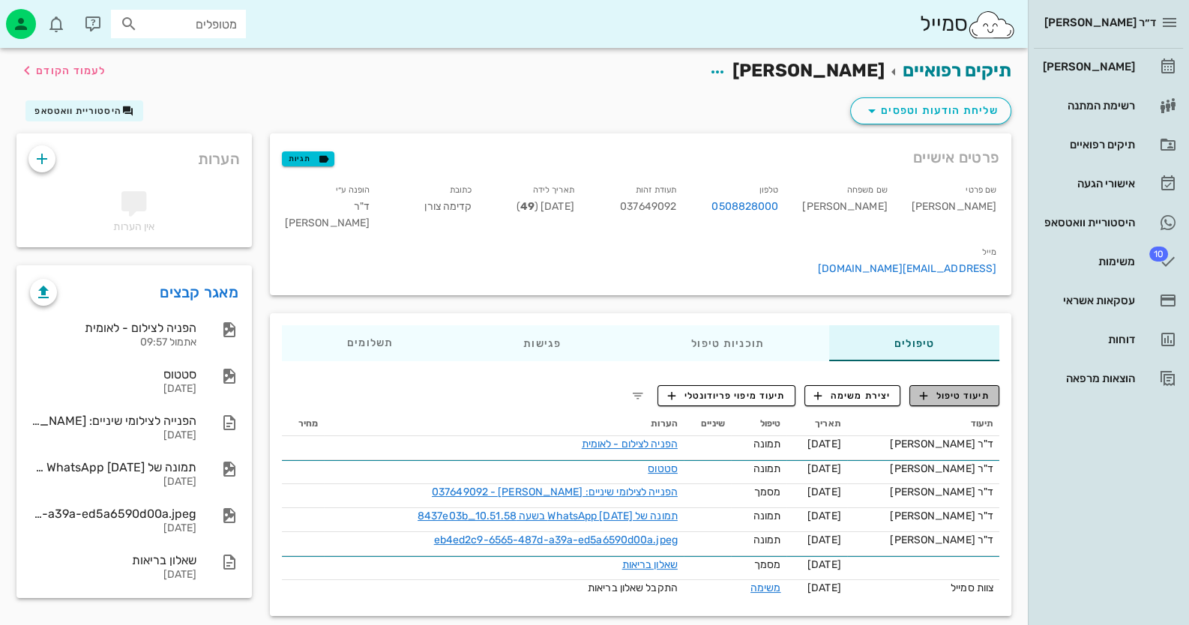
click at [958, 385] on button "תיעוד טיפול" at bounding box center [954, 395] width 90 height 21
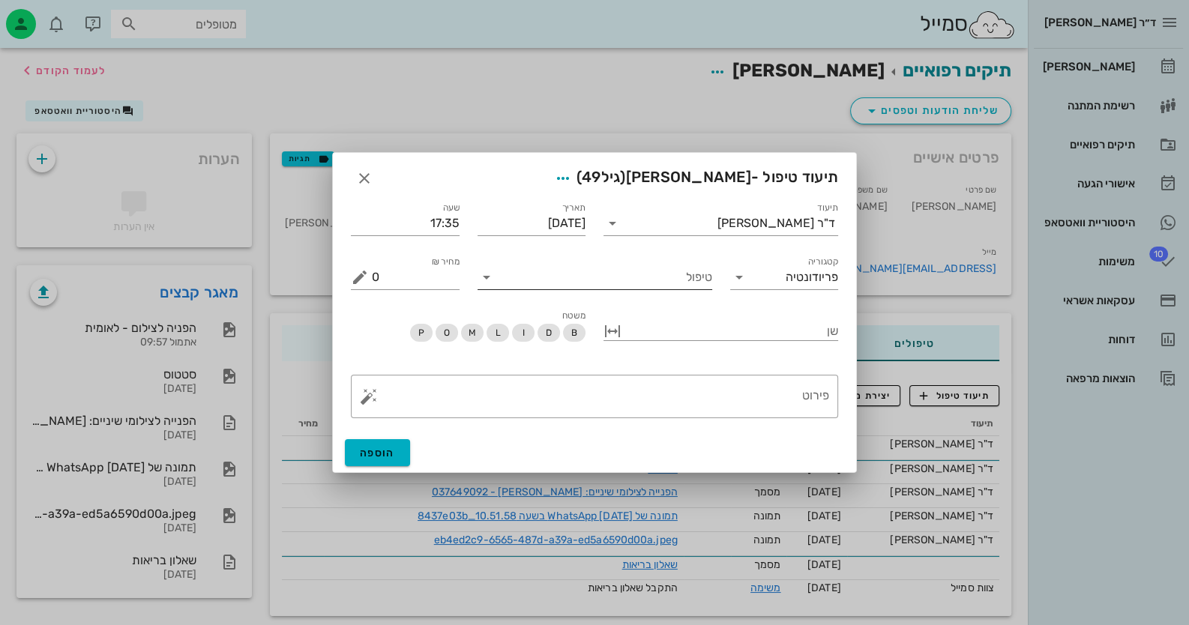
click at [678, 280] on input "טיפול" at bounding box center [605, 277] width 214 height 24
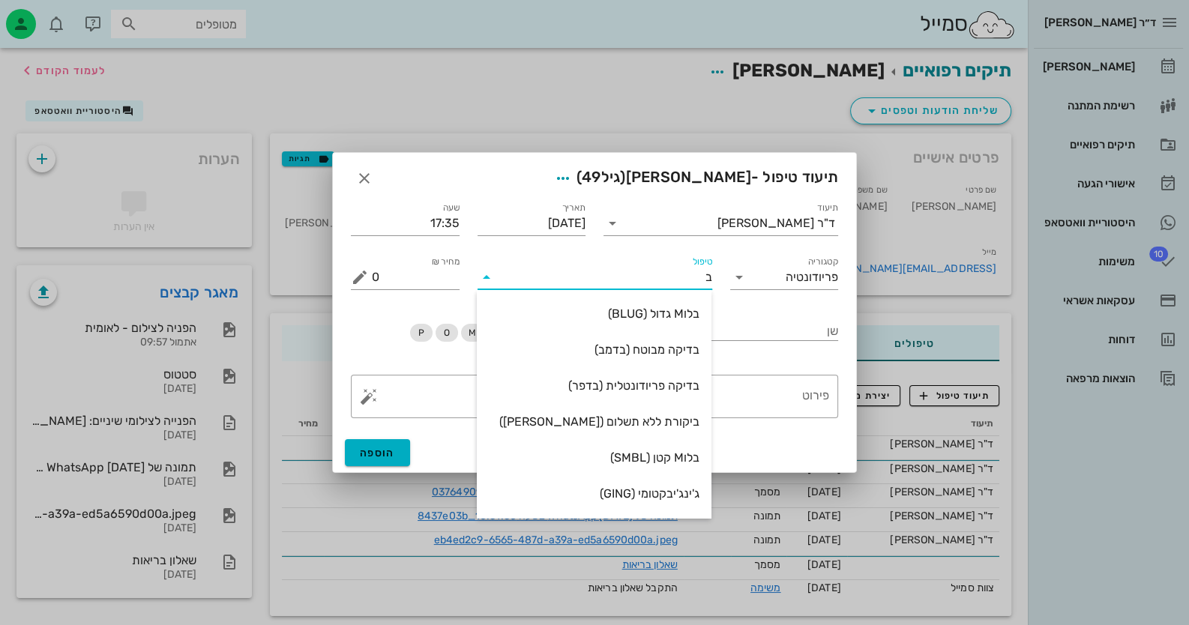
type input "בד"
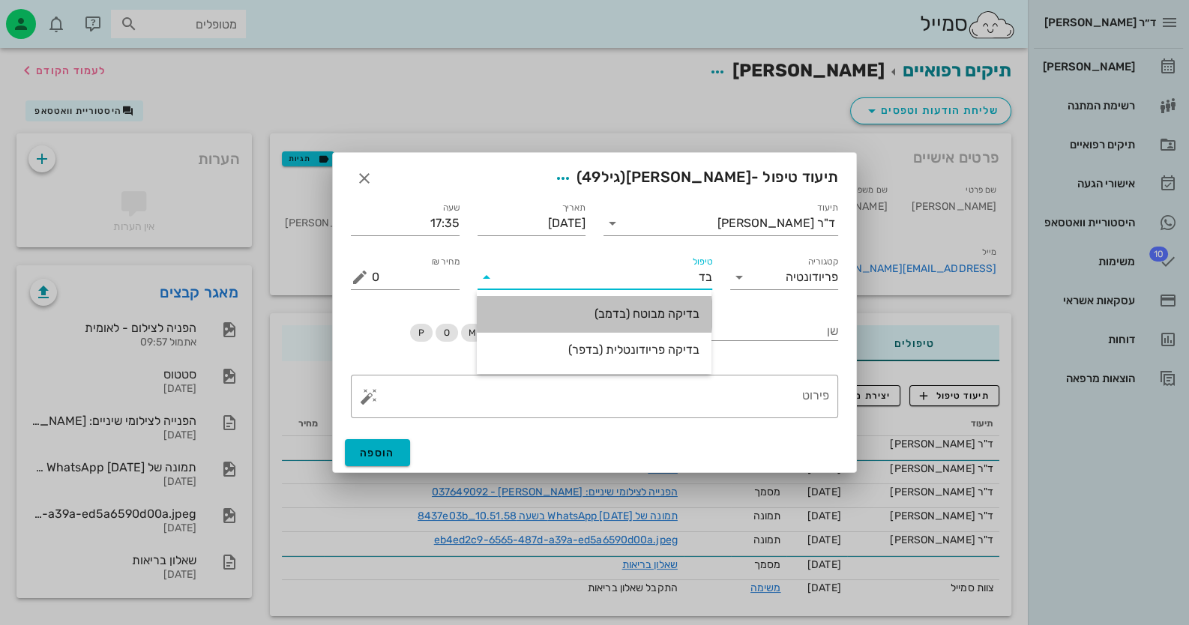
click at [684, 308] on div "בדיקה מבוטח (בדמב)" at bounding box center [594, 314] width 211 height 14
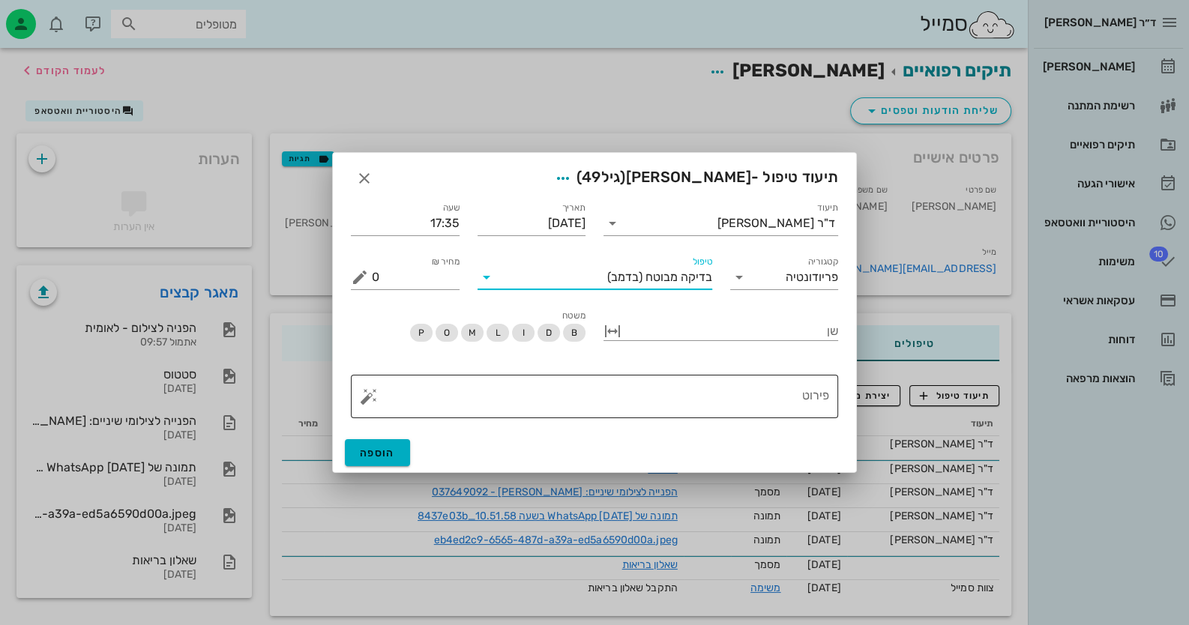
click at [761, 405] on textarea "פירוט" at bounding box center [600, 400] width 457 height 36
click at [355, 176] on icon "button" at bounding box center [364, 178] width 18 height 18
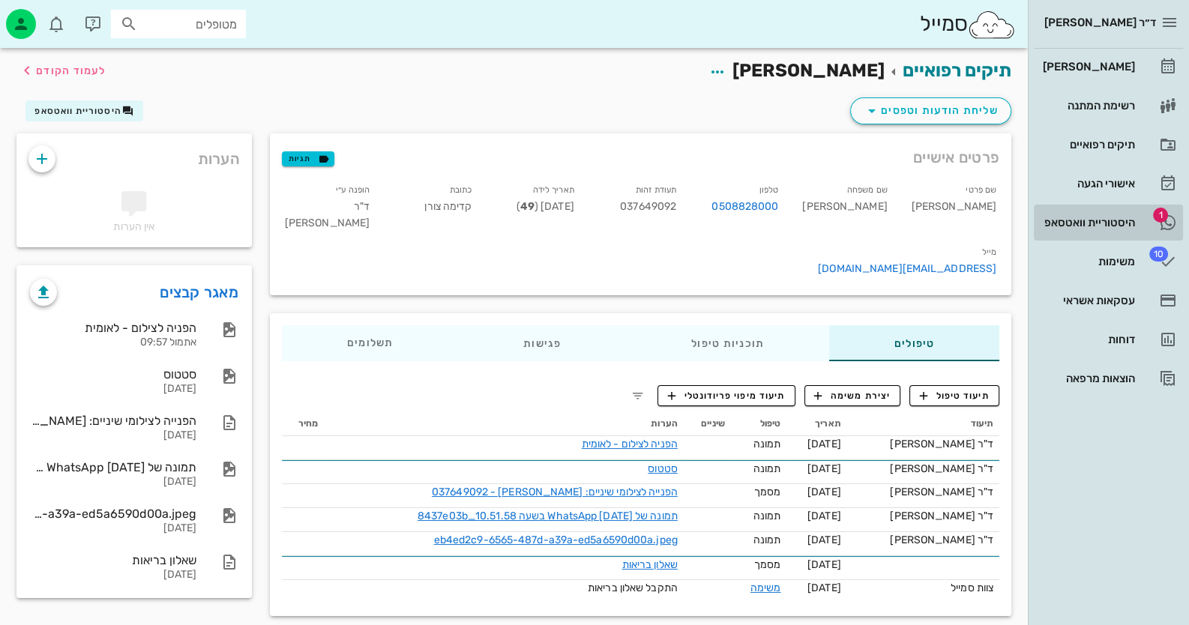
click at [1128, 231] on div "היסטוריית וואטסאפ" at bounding box center [1087, 223] width 95 height 24
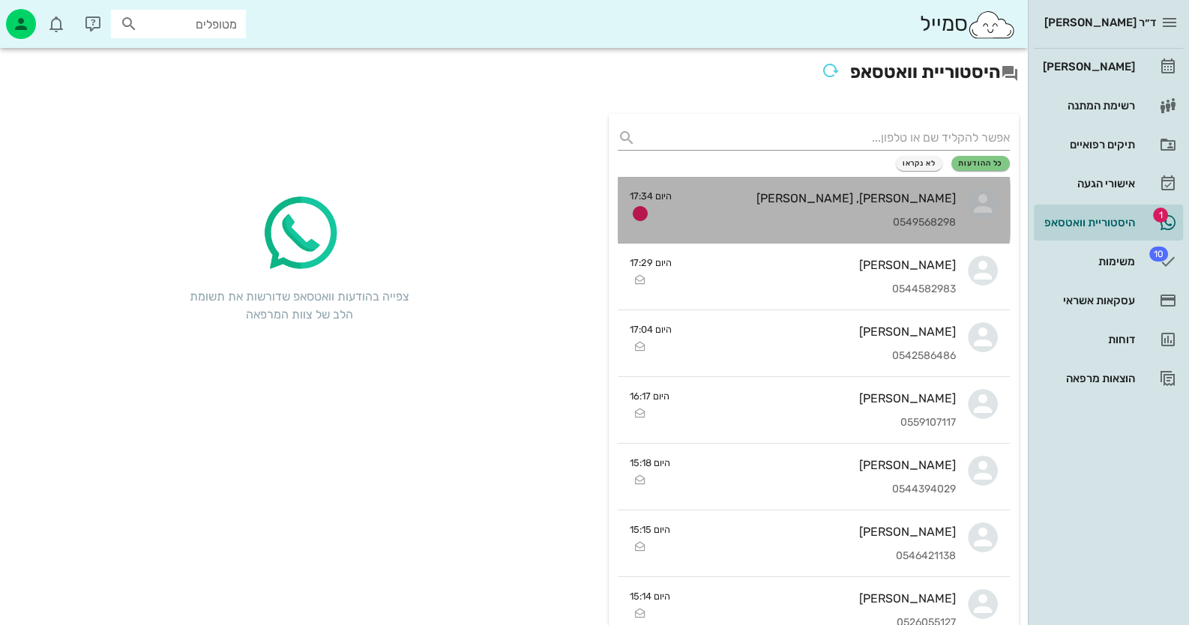
click at [945, 213] on div "[PERSON_NAME], [PERSON_NAME] 0549568298" at bounding box center [820, 210] width 272 height 66
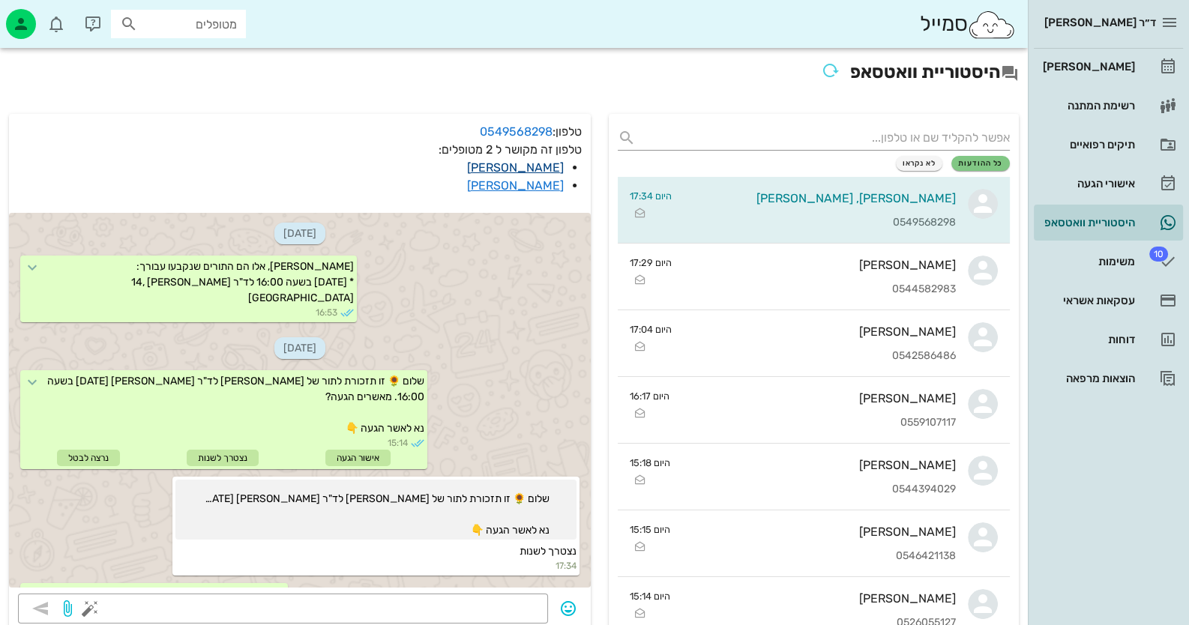
click at [553, 166] on link "[PERSON_NAME]" at bounding box center [515, 167] width 97 height 14
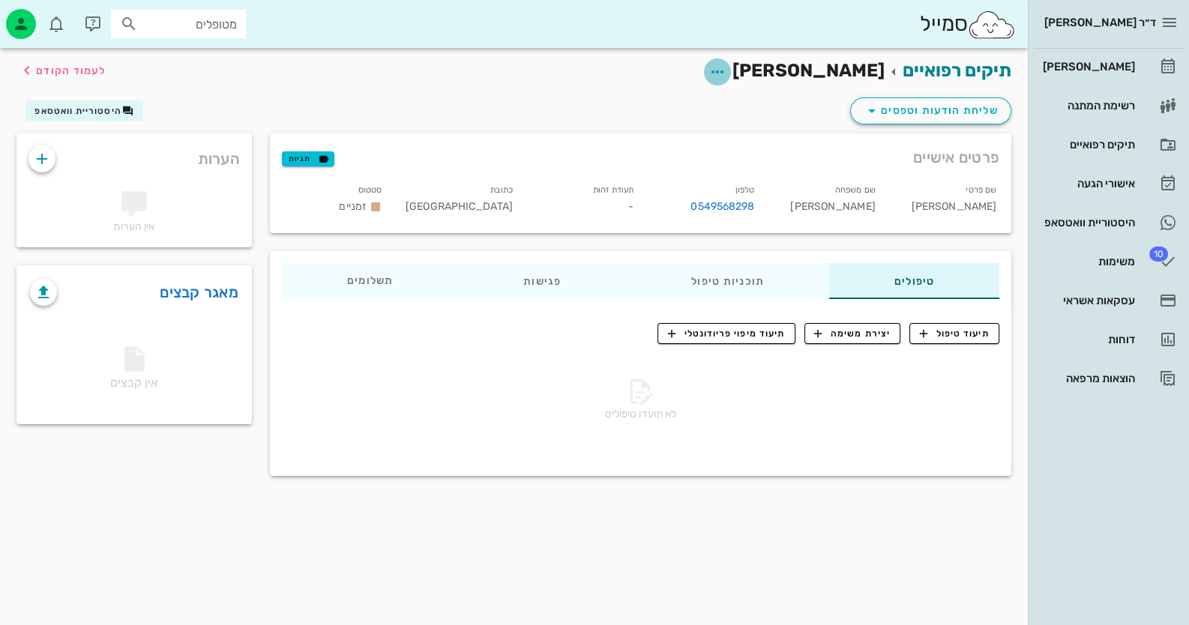
click at [726, 67] on icon "button" at bounding box center [717, 72] width 18 height 18
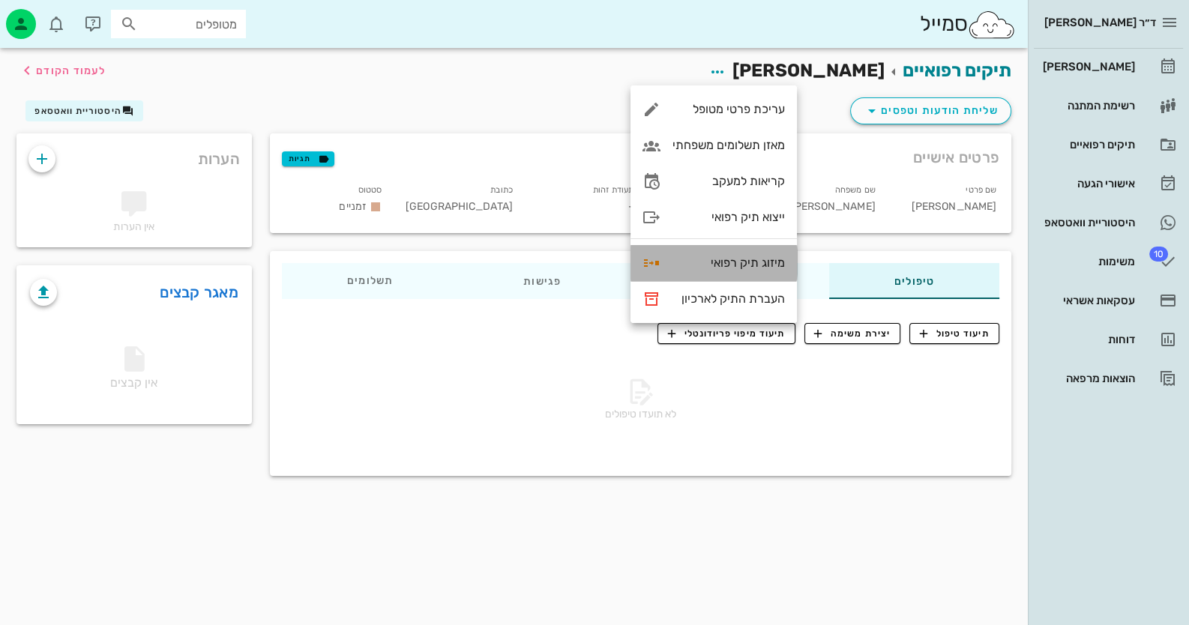
click at [766, 250] on div "מיזוג תיק רפואי" at bounding box center [713, 263] width 166 height 36
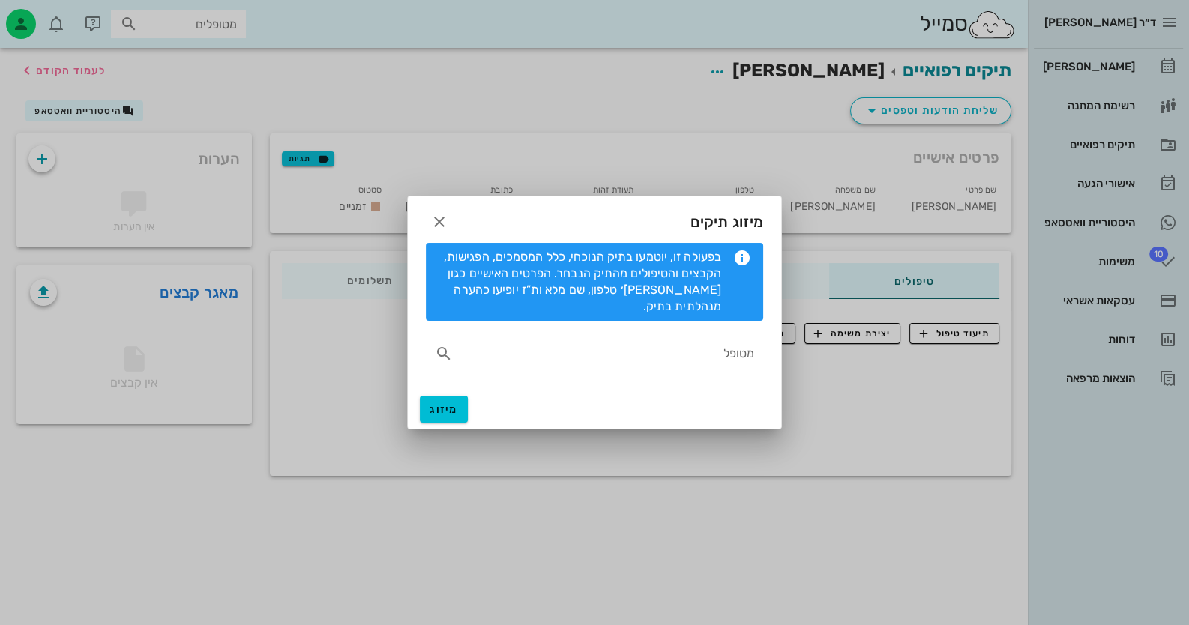
click at [448, 345] on icon at bounding box center [444, 354] width 18 height 18
click at [432, 227] on icon "button" at bounding box center [439, 222] width 18 height 18
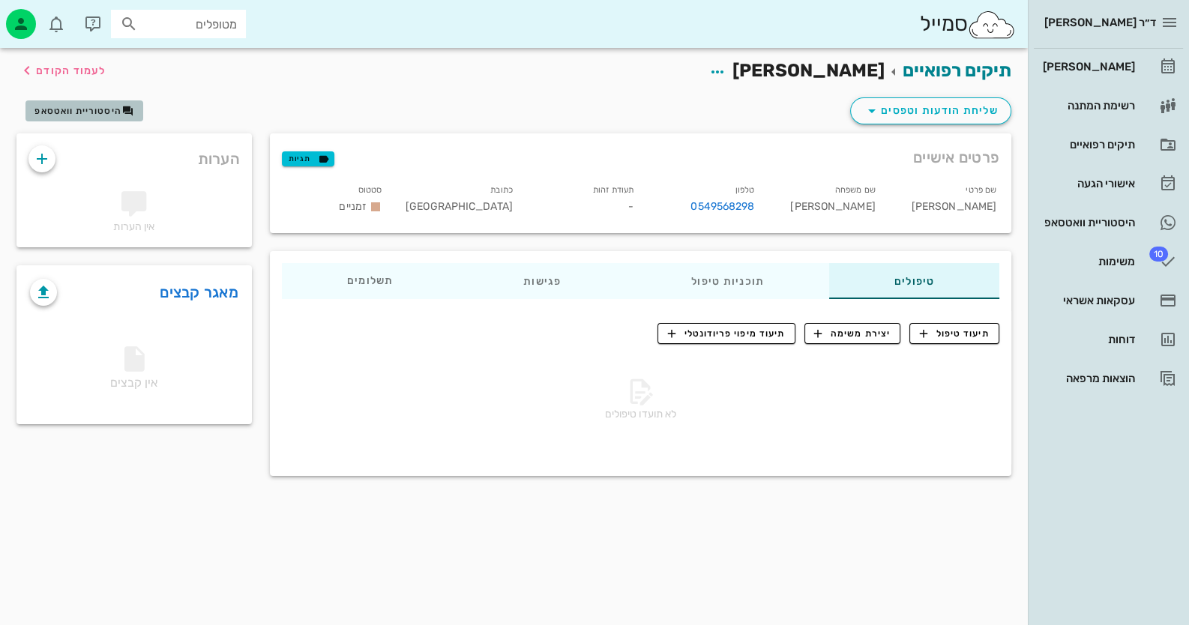
click at [79, 115] on span "היסטוריית וואטסאפ" at bounding box center [83, 111] width 99 height 12
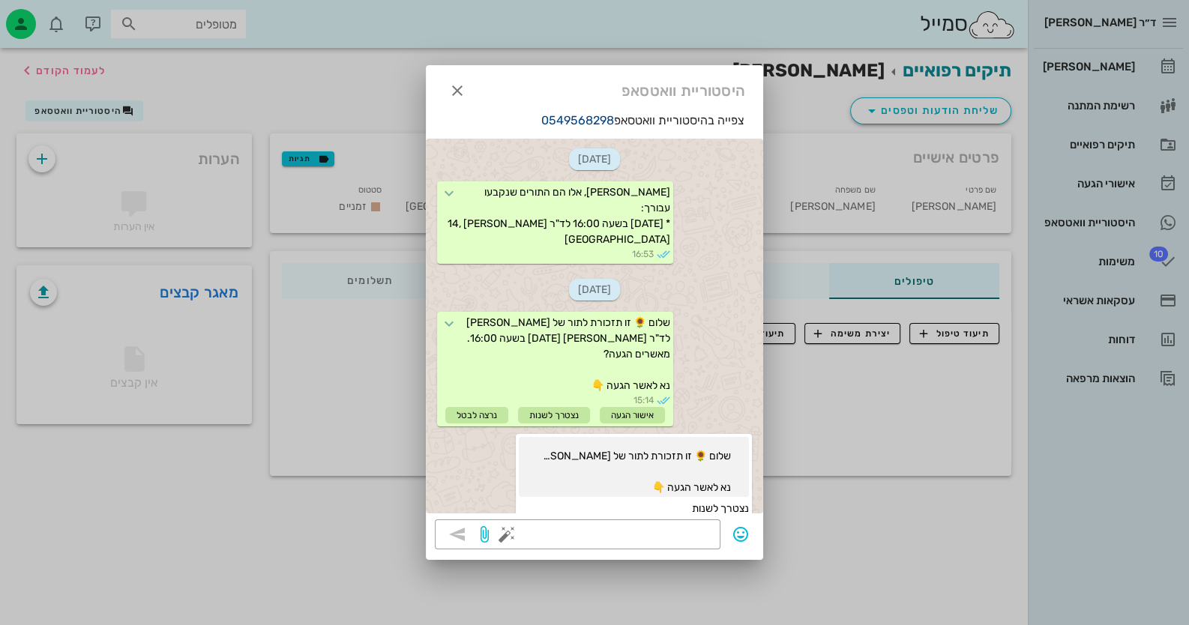
click at [587, 119] on link "0549568298" at bounding box center [577, 120] width 73 height 14
click at [915, 525] on div at bounding box center [594, 312] width 1189 height 625
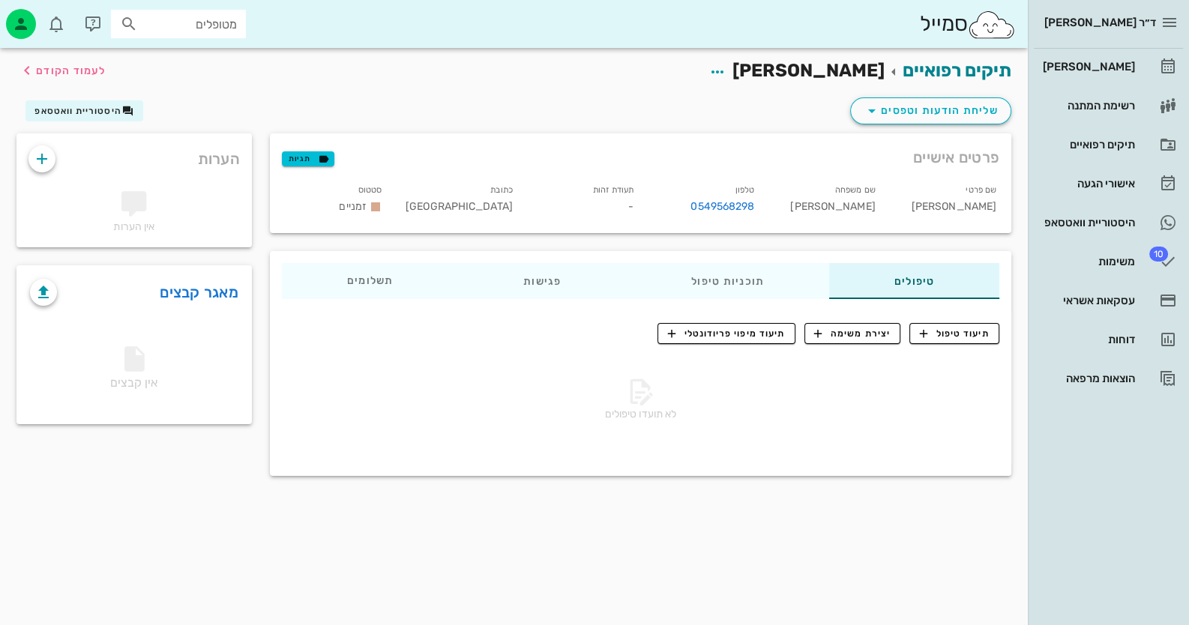
click at [1109, 202] on div "[PERSON_NAME] רשימת המתנה תיקים רפואיים אישורי הגעה היסטוריית וואטסאפ 10 משימות…" at bounding box center [1108, 223] width 149 height 348
click at [1108, 213] on div "היסטוריית וואטסאפ" at bounding box center [1087, 223] width 95 height 24
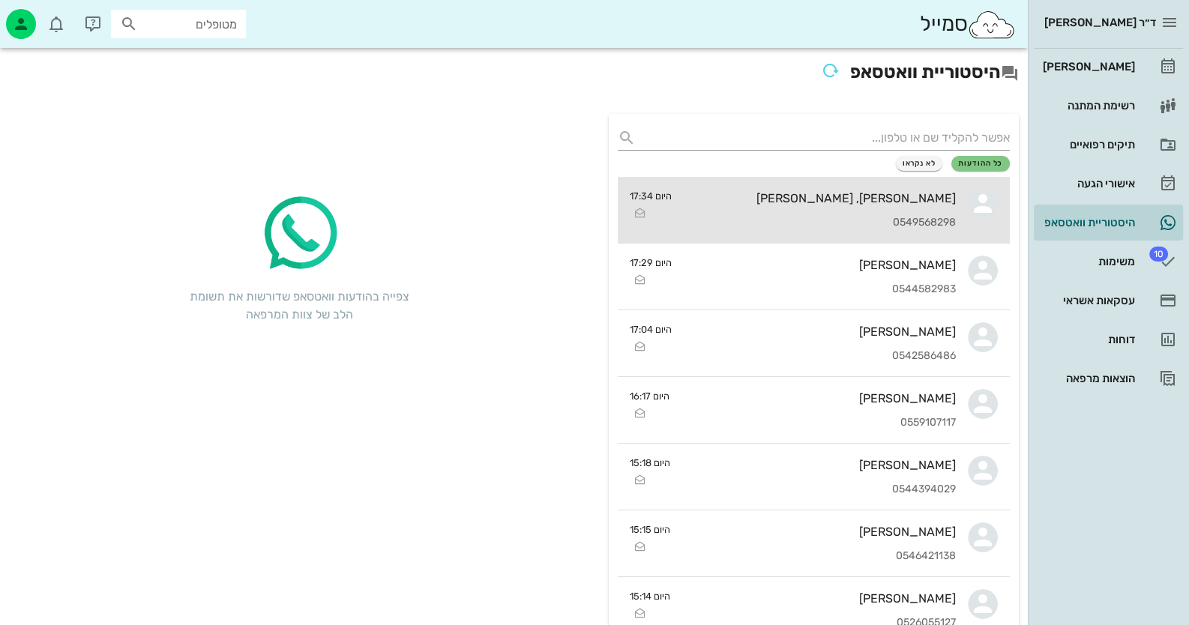
click at [881, 194] on div "[PERSON_NAME], [PERSON_NAME]" at bounding box center [820, 198] width 272 height 14
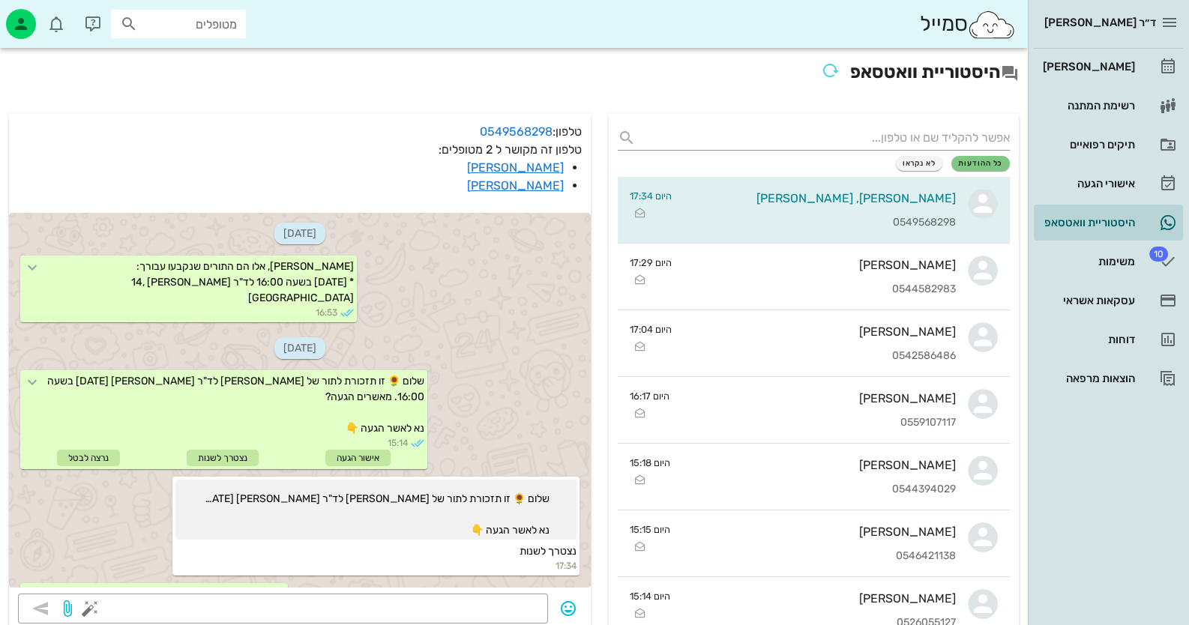
scroll to position [67, 0]
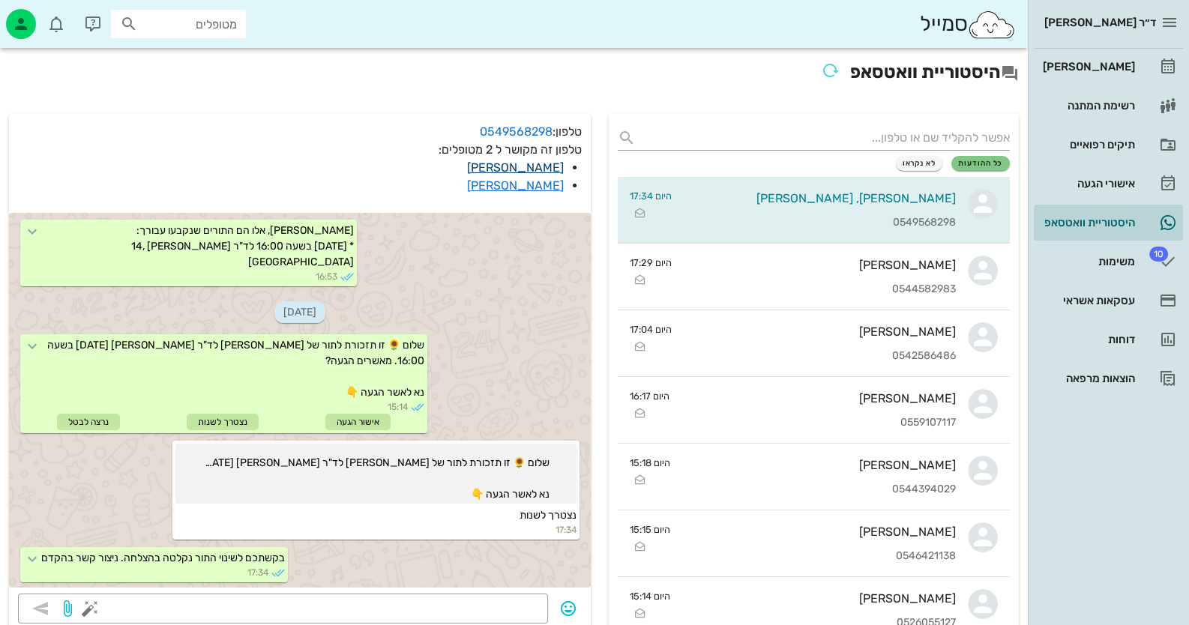
click at [534, 167] on link "[PERSON_NAME]" at bounding box center [515, 167] width 97 height 14
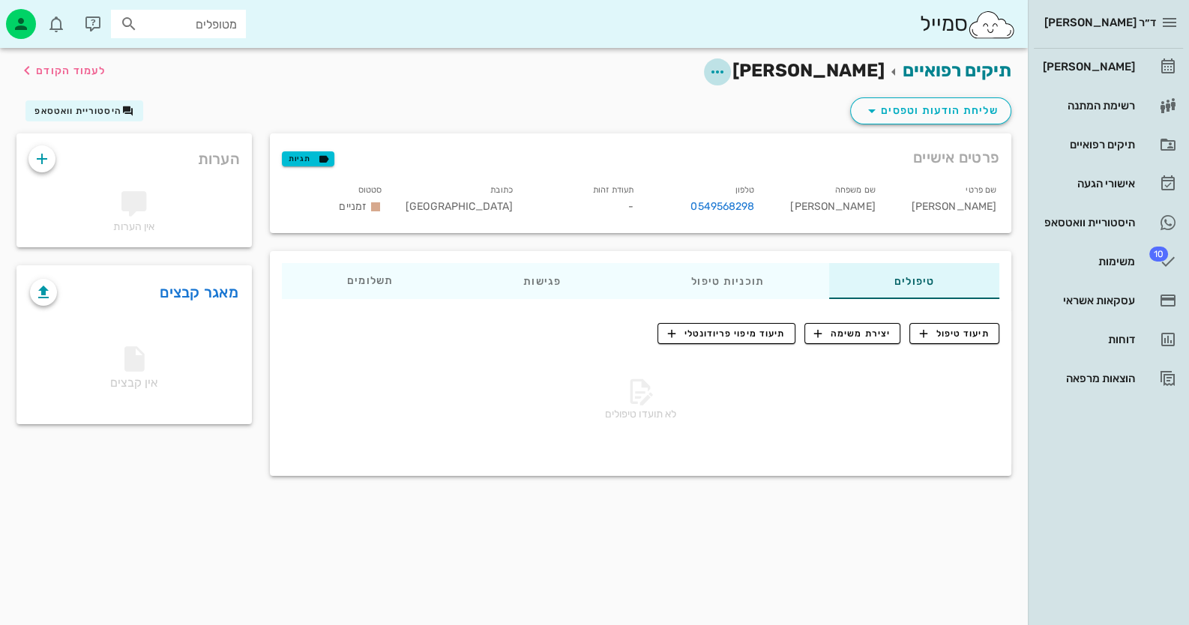
click at [726, 71] on icon "button" at bounding box center [717, 72] width 18 height 18
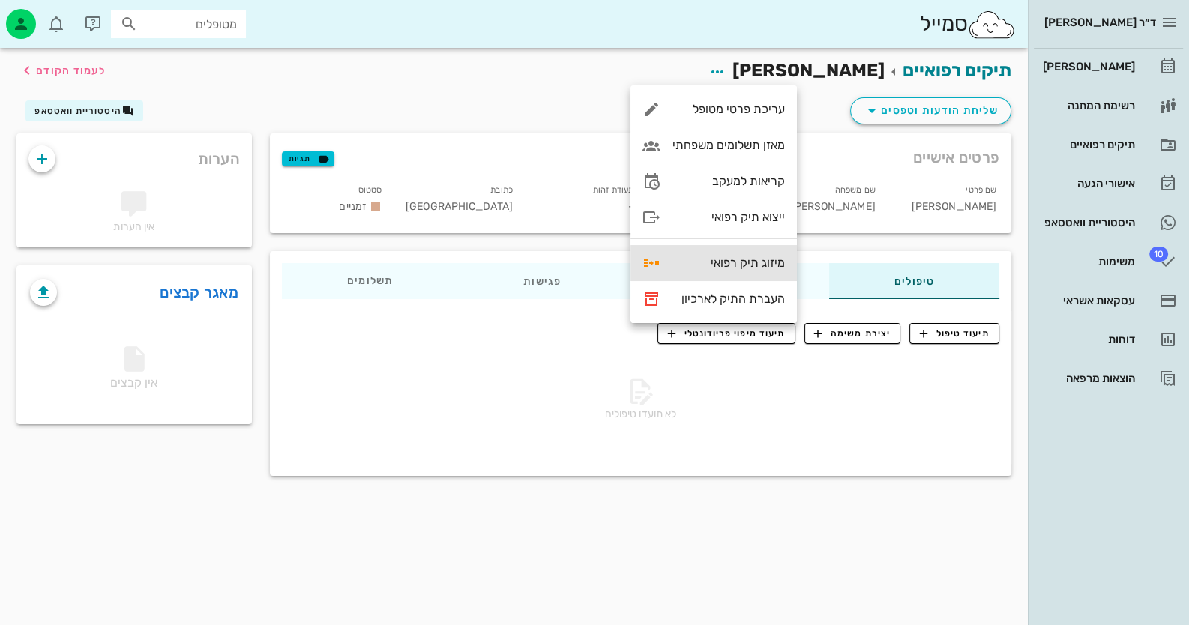
click at [766, 266] on div "מיזוג תיק רפואי" at bounding box center [728, 263] width 112 height 14
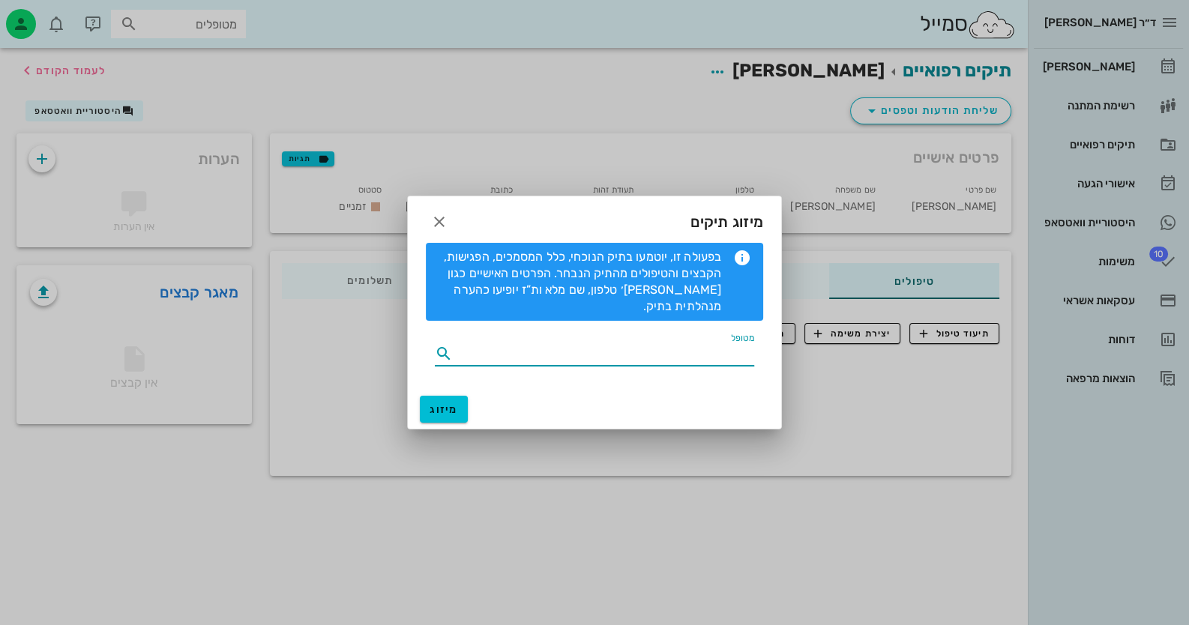
click at [726, 353] on input "מטופל" at bounding box center [605, 354] width 298 height 24
type input "[PERSON_NAME]"
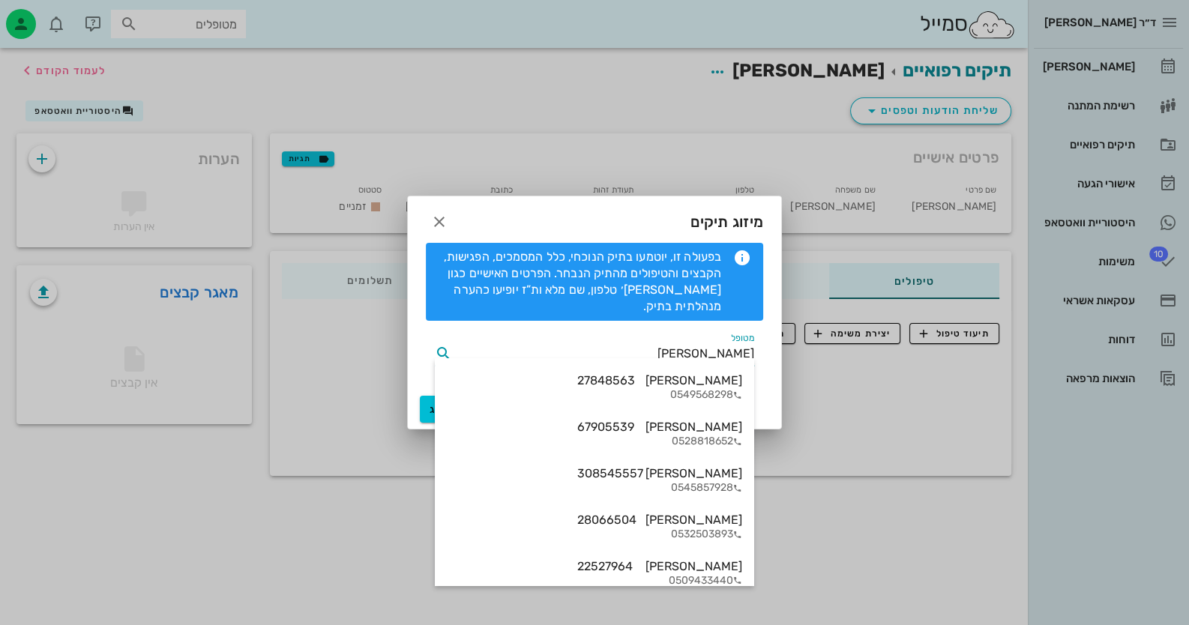
click at [667, 379] on div "[PERSON_NAME] 27848563" at bounding box center [659, 380] width 165 height 14
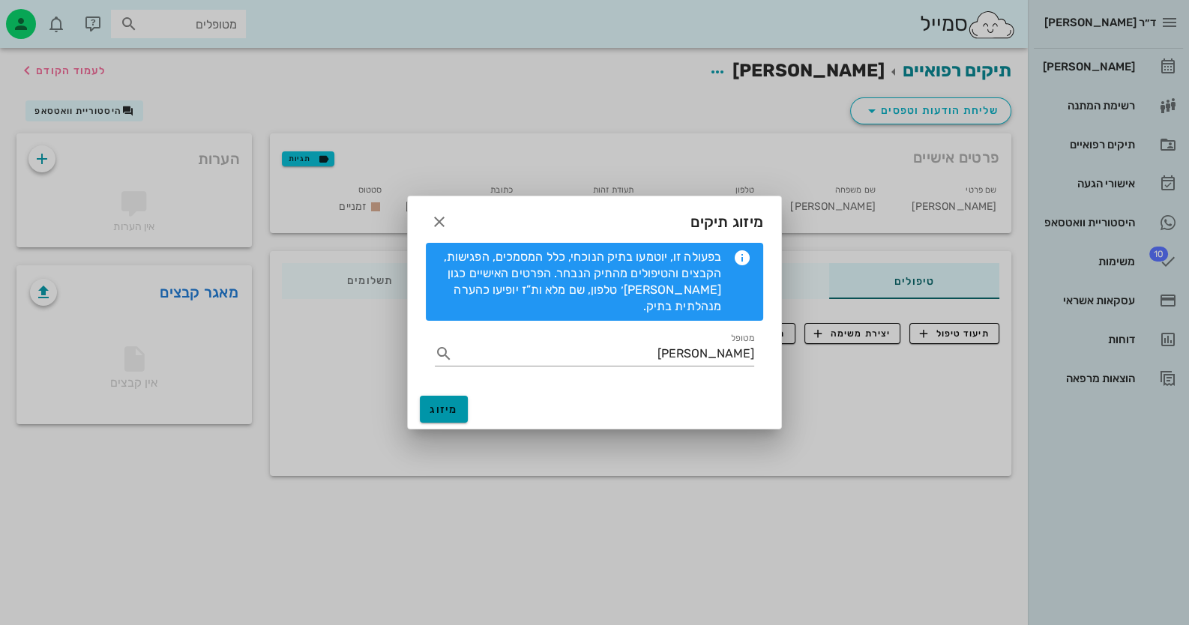
click at [446, 403] on span "מיזוג" at bounding box center [444, 409] width 36 height 13
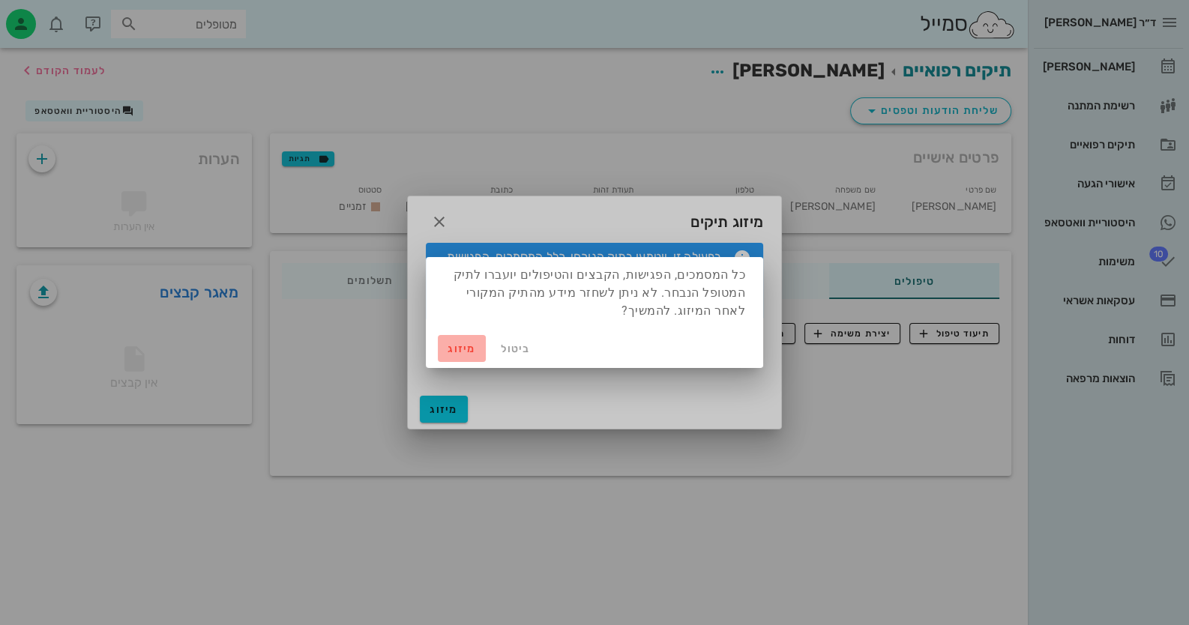
click at [457, 343] on span "מיזוג" at bounding box center [462, 349] width 36 height 13
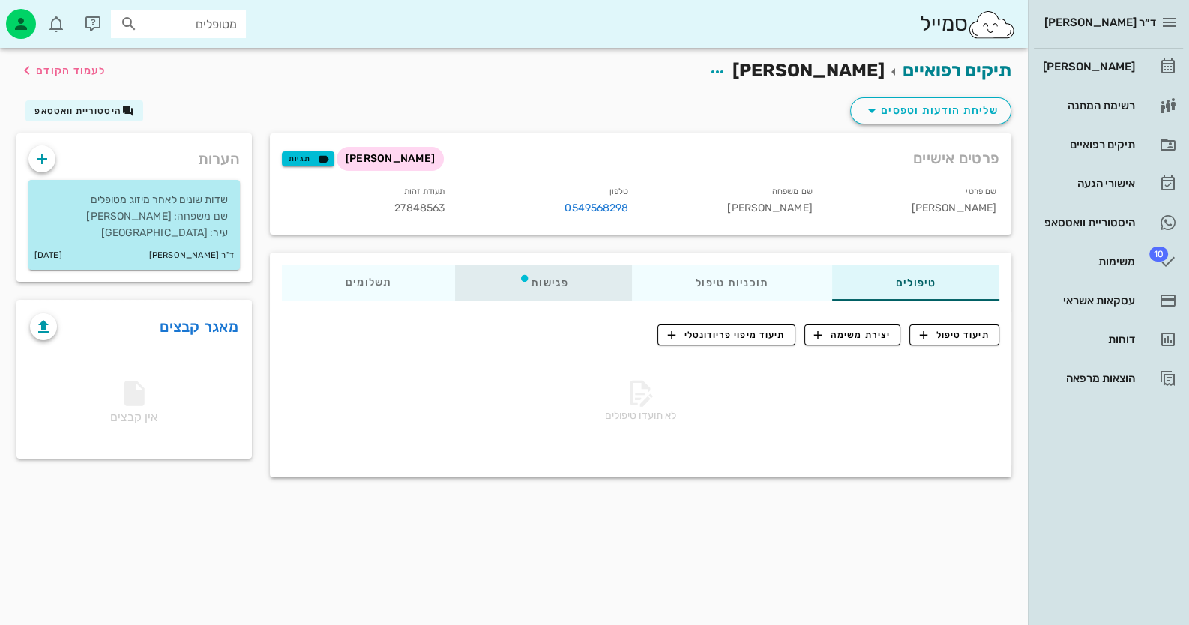
click at [510, 271] on div "פגישות" at bounding box center [543, 283] width 177 height 36
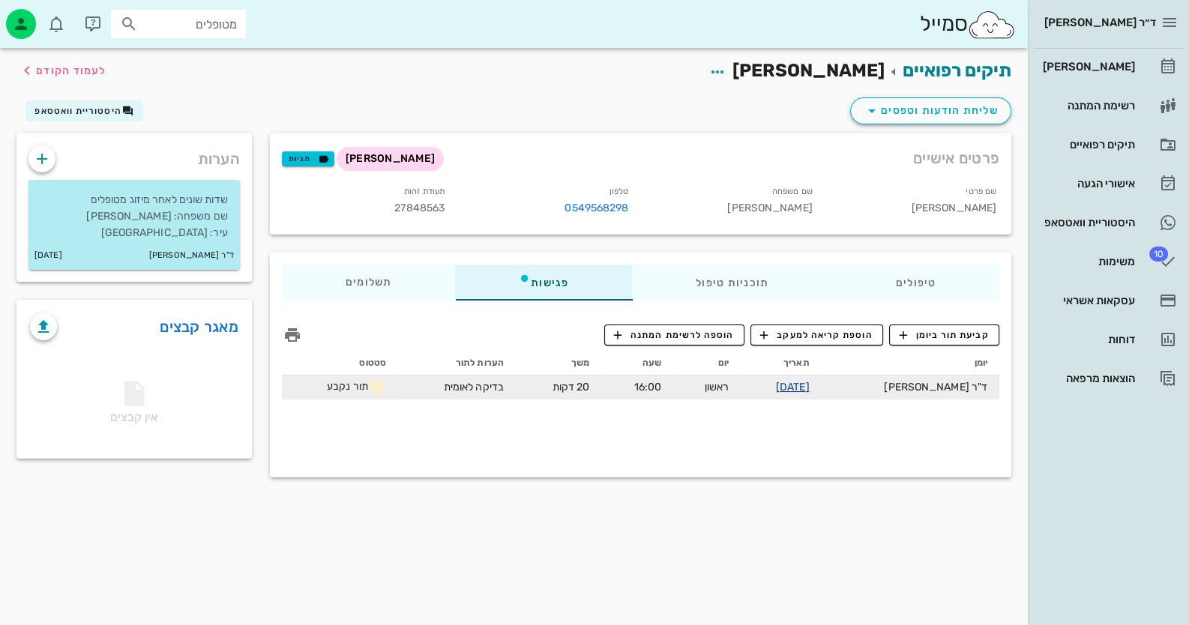
click at [809, 387] on link "[DATE]" at bounding box center [793, 387] width 34 height 13
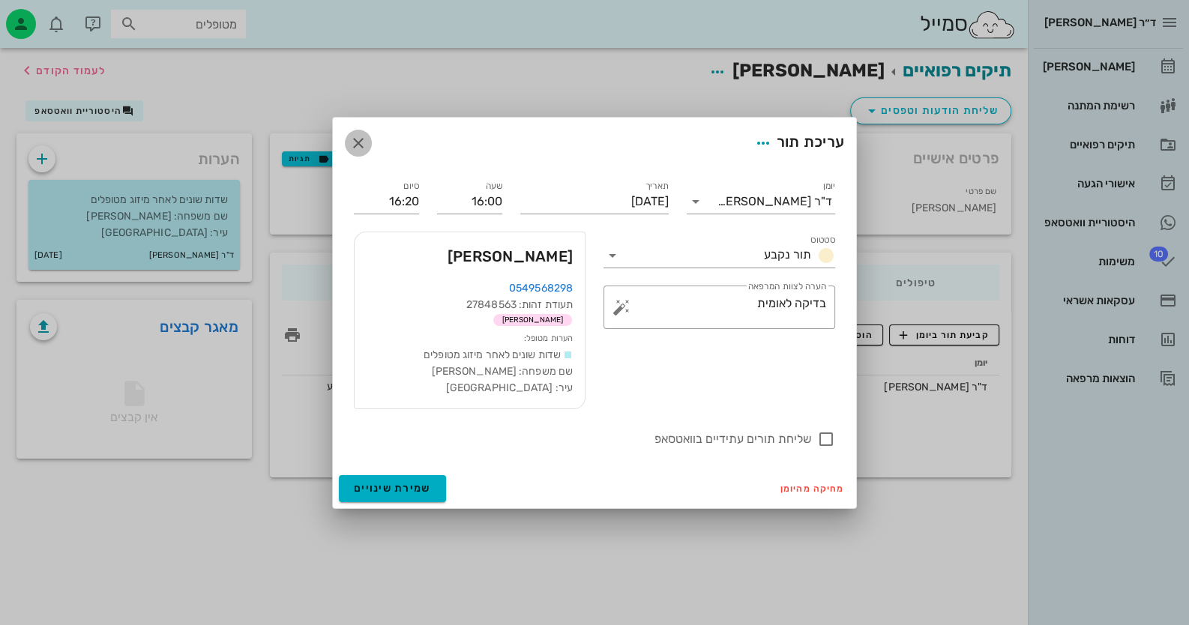
click at [367, 139] on icon "button" at bounding box center [358, 143] width 18 height 18
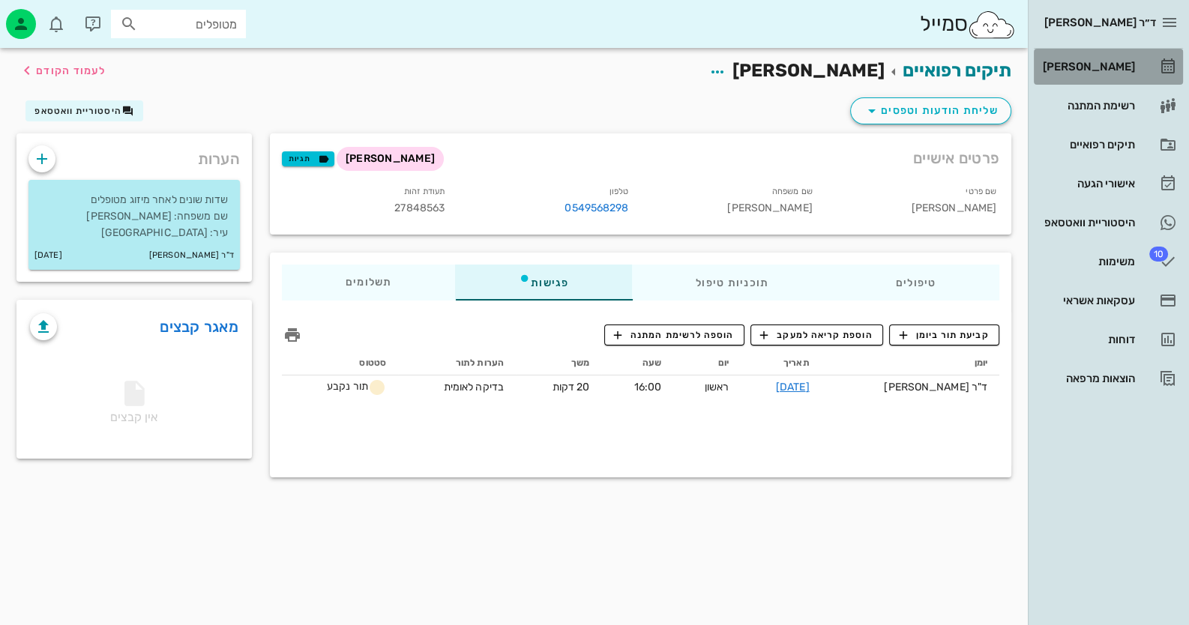
click at [1104, 70] on div "[PERSON_NAME]" at bounding box center [1087, 67] width 95 height 12
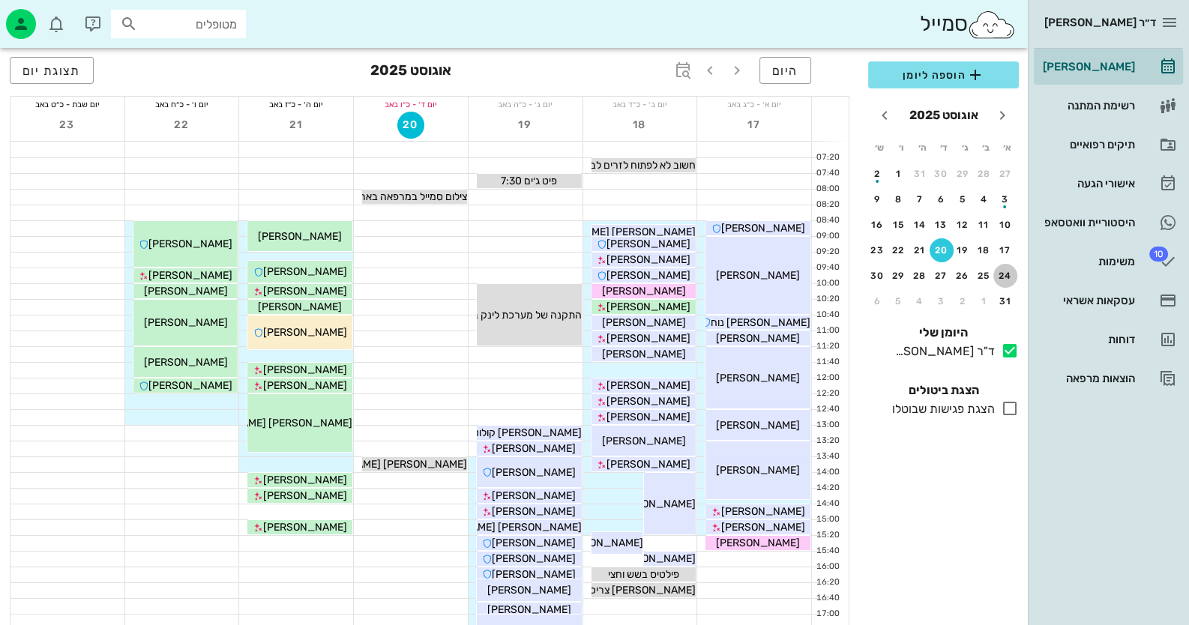
click at [1001, 272] on div "24" at bounding box center [1005, 276] width 24 height 10
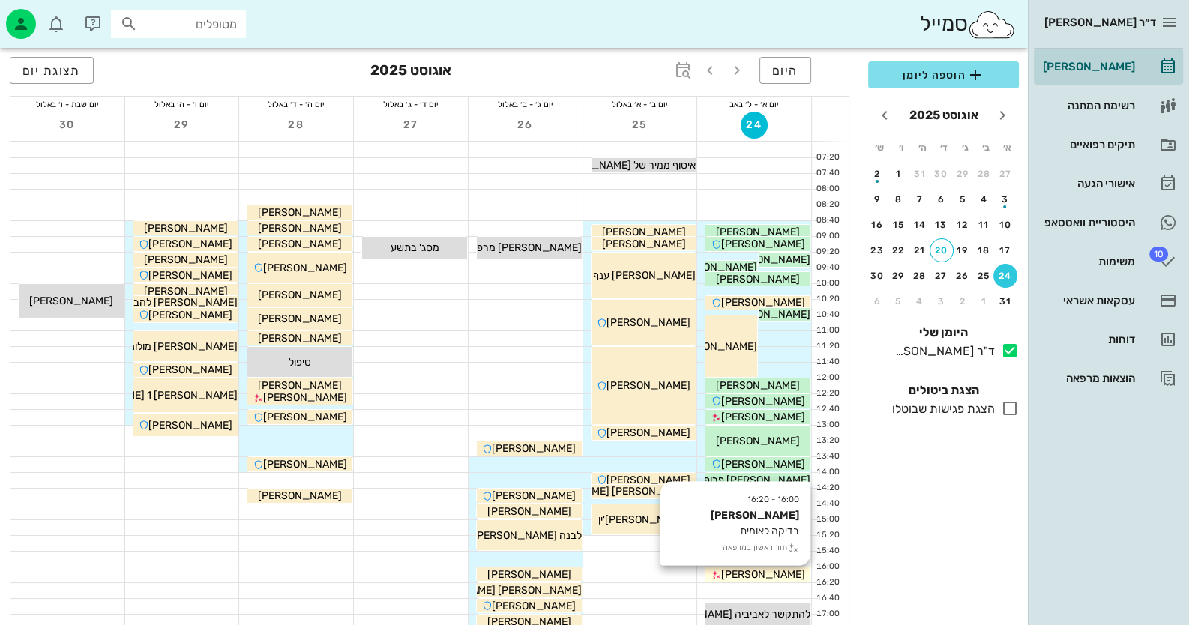
click at [772, 576] on span "[PERSON_NAME]" at bounding box center [763, 574] width 84 height 13
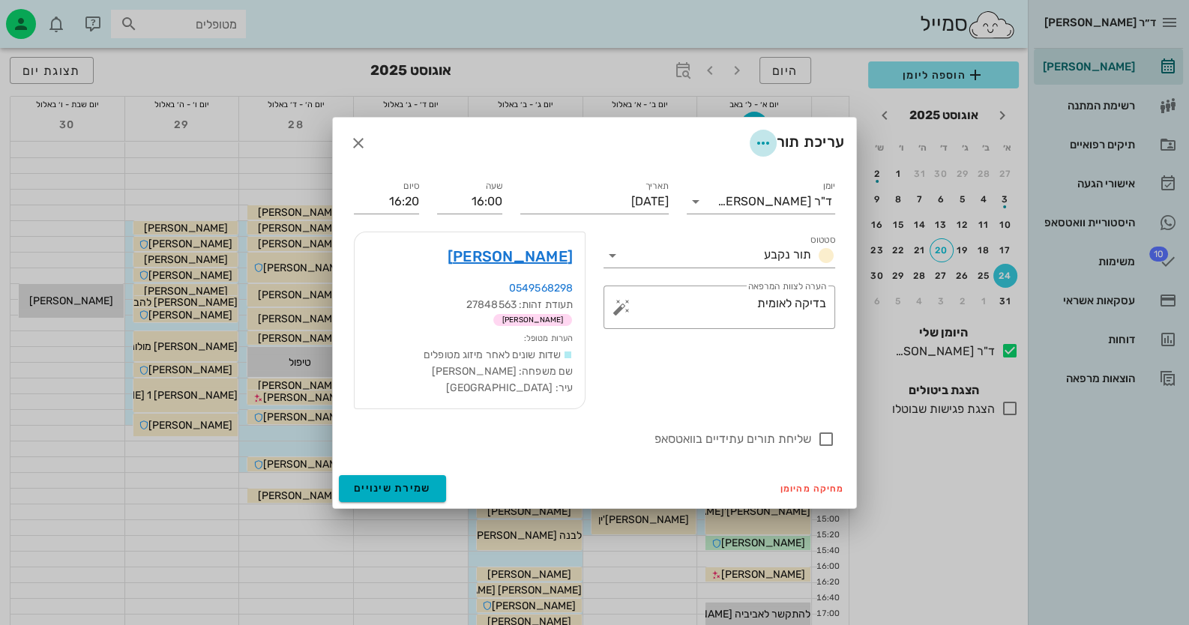
click at [768, 149] on icon "button" at bounding box center [763, 143] width 18 height 18
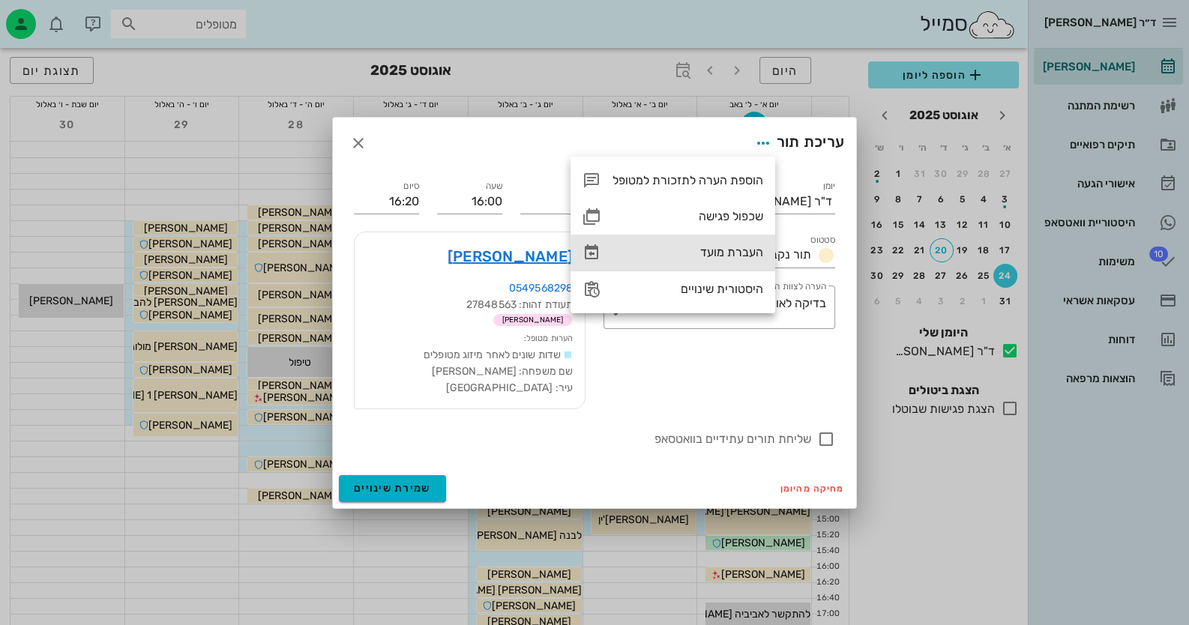
click at [714, 260] on div "העברת מועד" at bounding box center [672, 253] width 205 height 36
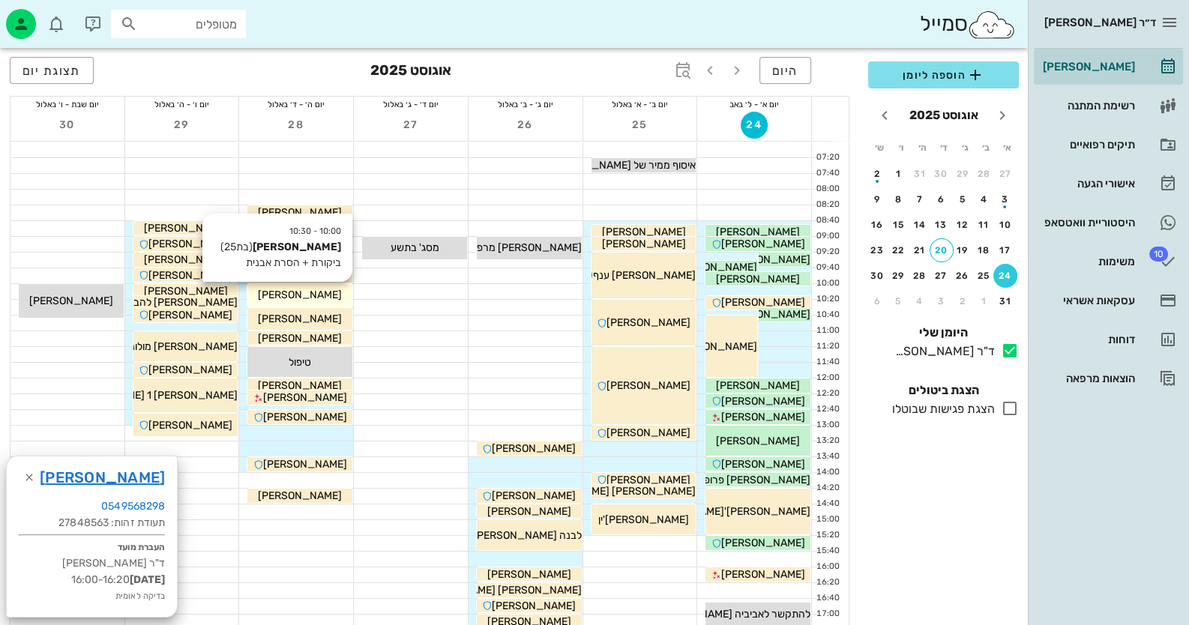
click at [333, 295] on span "[PERSON_NAME]" at bounding box center [300, 295] width 84 height 13
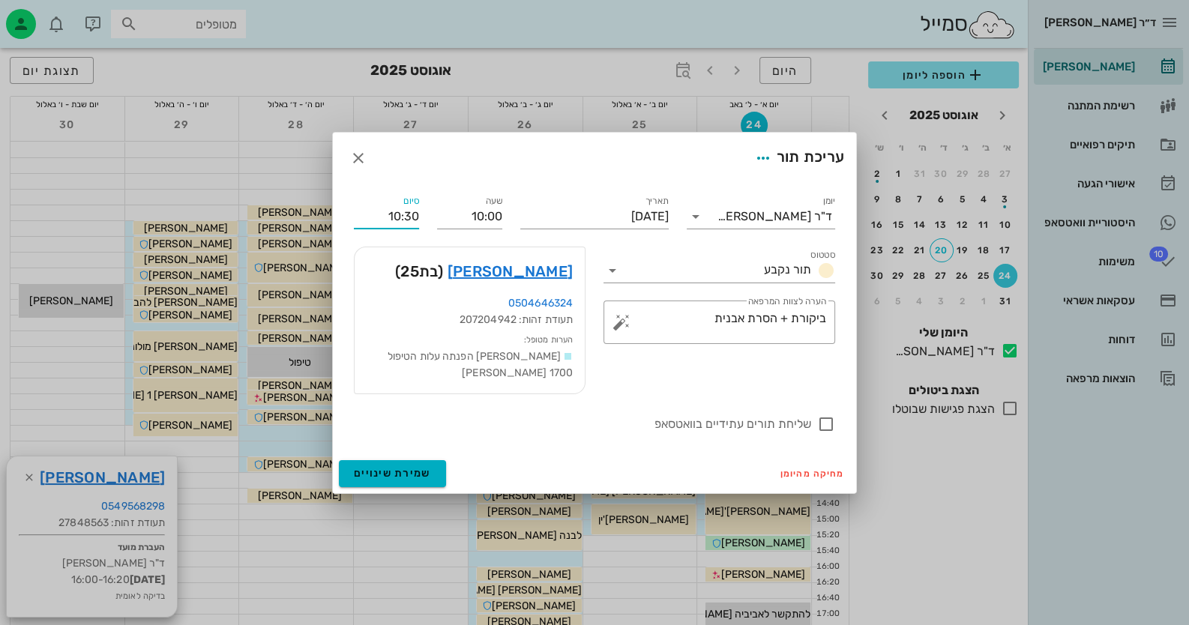
click at [412, 226] on input "10:30" at bounding box center [386, 217] width 65 height 24
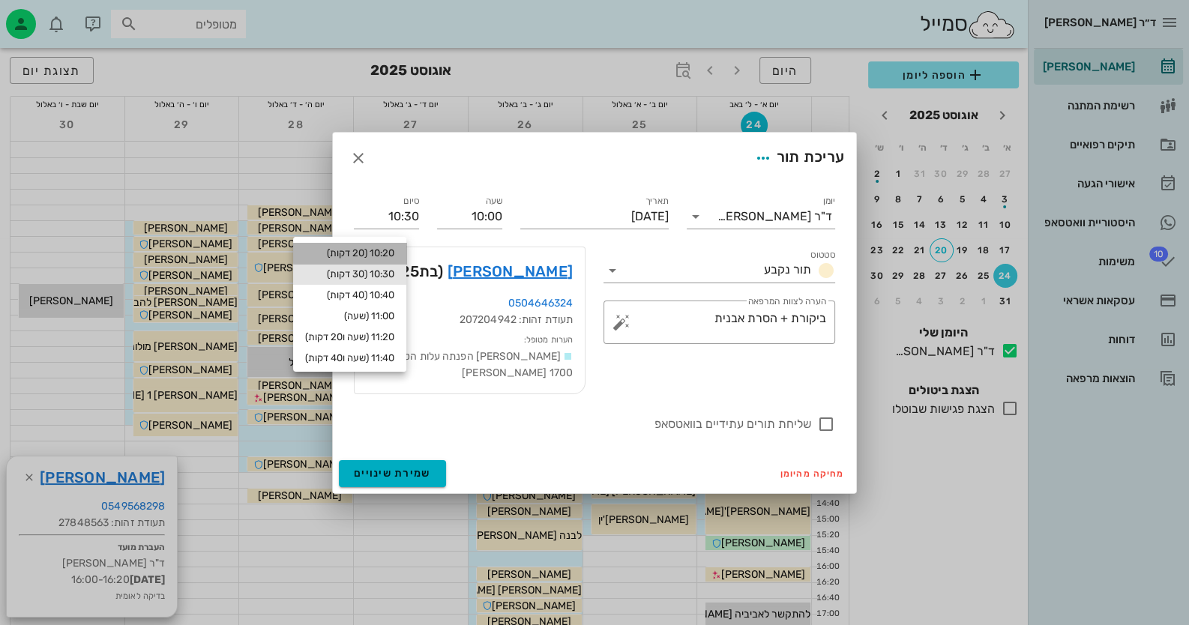
click at [390, 247] on div "10:20 (20 דקות)" at bounding box center [349, 253] width 89 height 12
type input "10:20"
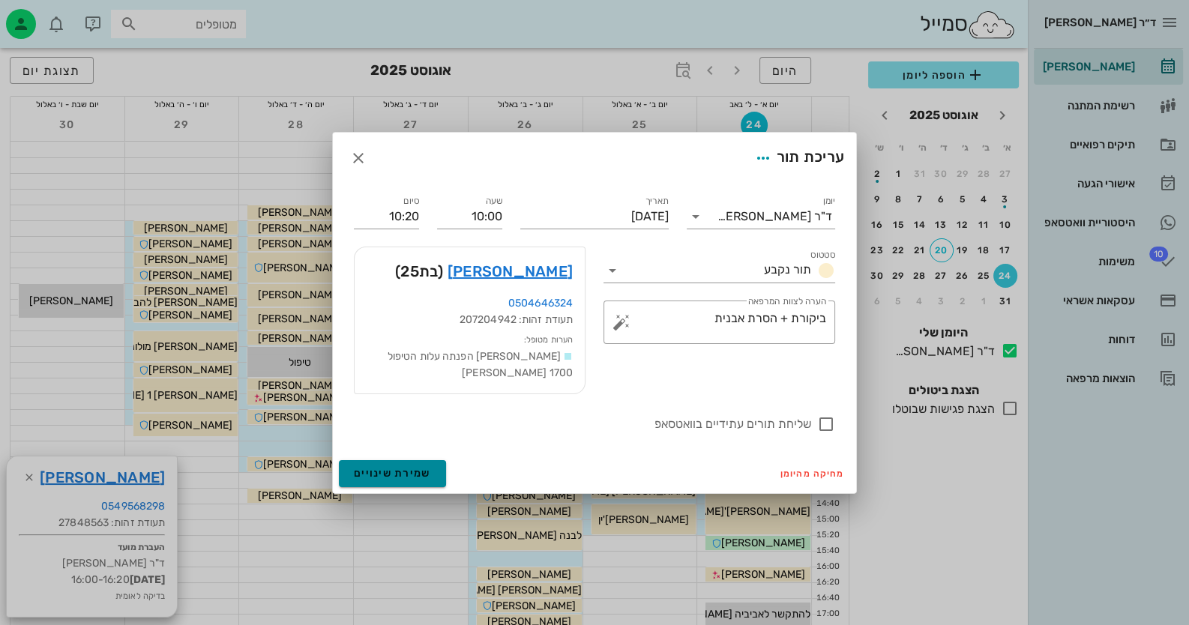
click at [420, 467] on span "שמירת שינויים" at bounding box center [392, 473] width 77 height 13
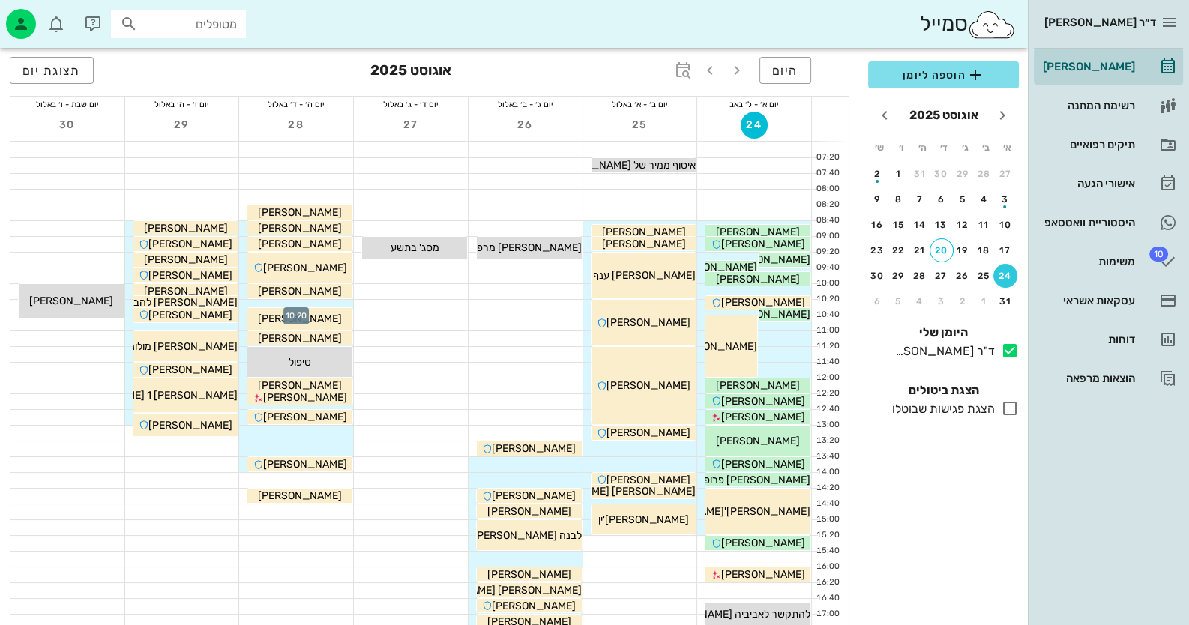
click at [337, 303] on div at bounding box center [296, 307] width 114 height 15
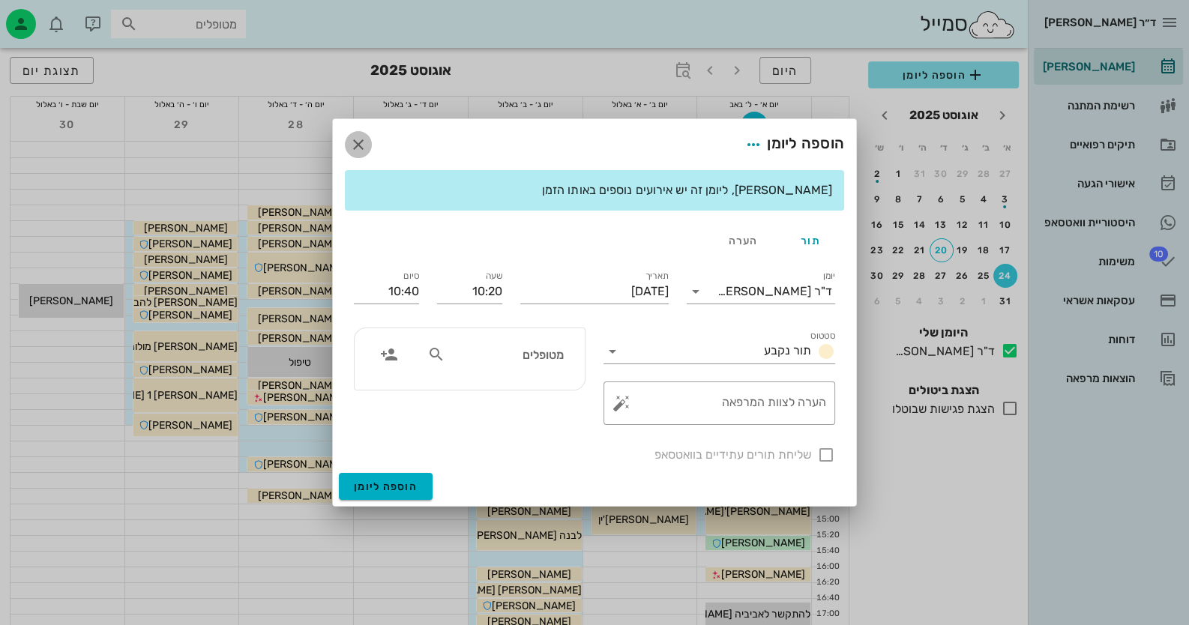
click at [369, 139] on span "button" at bounding box center [358, 145] width 27 height 18
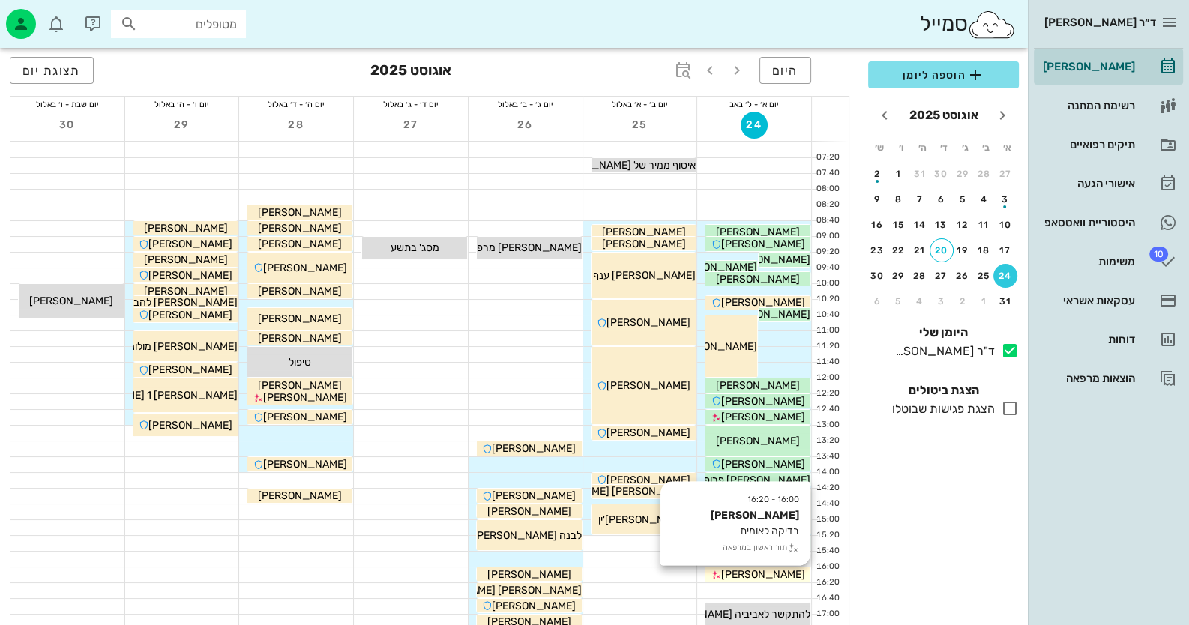
click at [790, 574] on span "[PERSON_NAME]" at bounding box center [763, 574] width 84 height 13
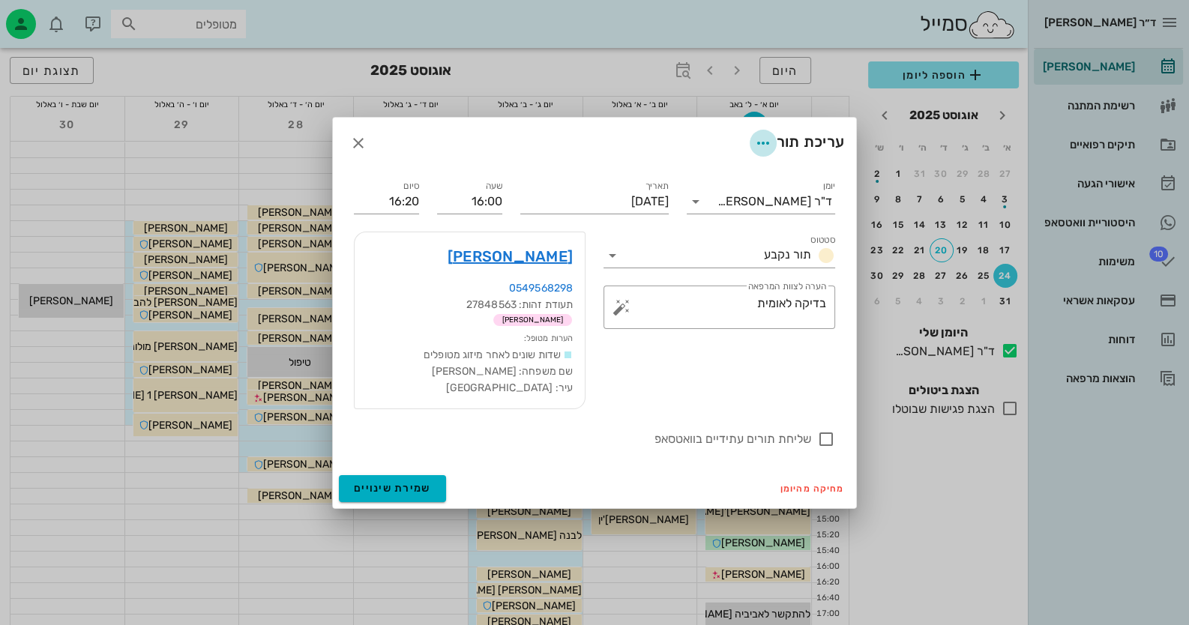
click at [757, 140] on icon "button" at bounding box center [763, 143] width 18 height 18
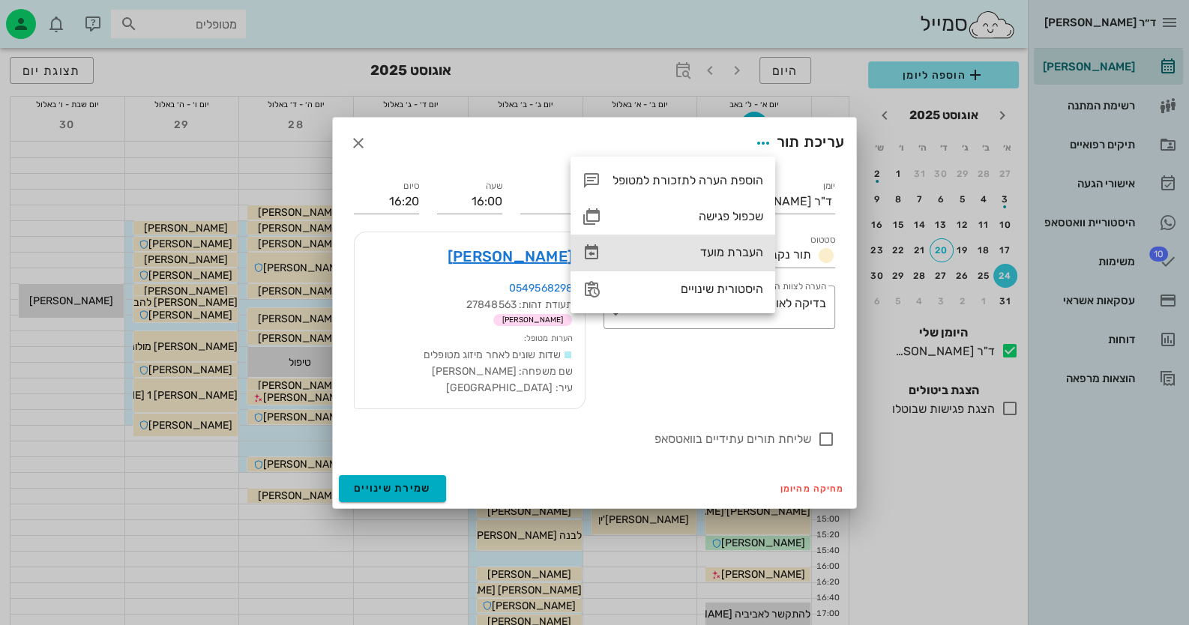
click at [741, 256] on div "העברת מועד" at bounding box center [687, 252] width 151 height 14
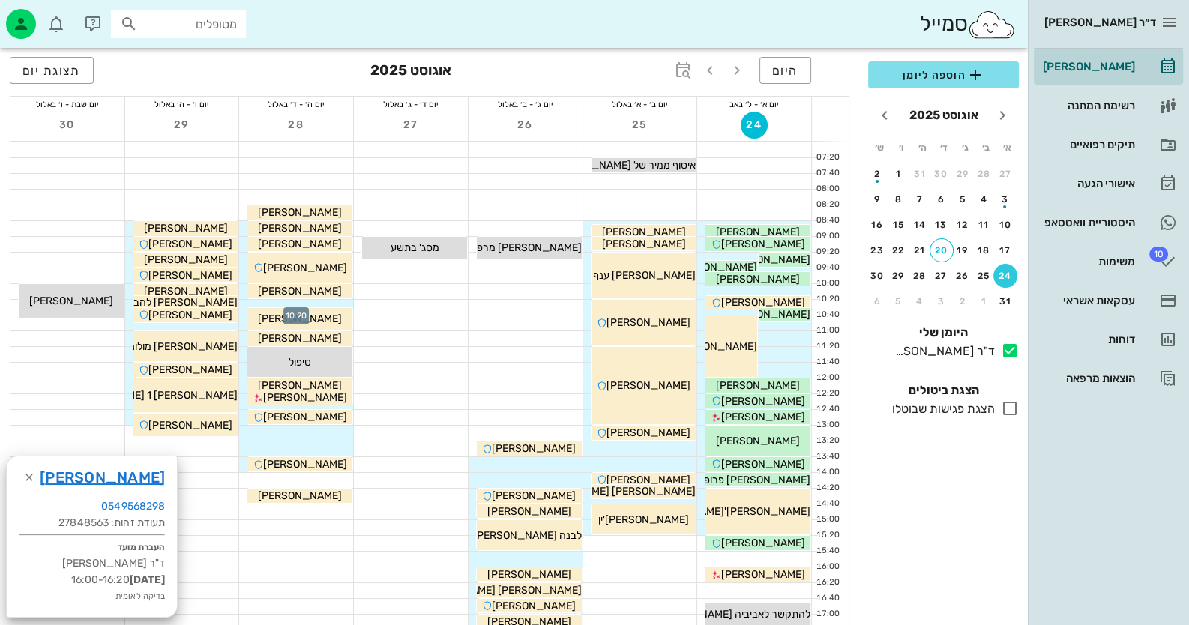
click at [336, 301] on div at bounding box center [296, 307] width 114 height 15
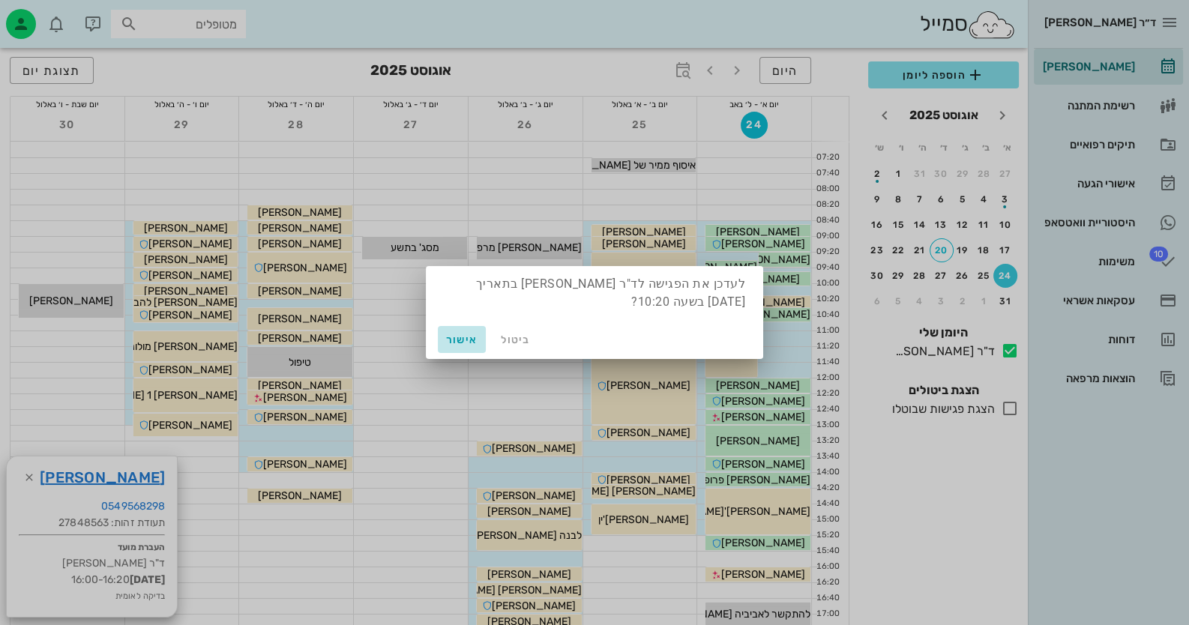
click at [452, 338] on span "אישור" at bounding box center [462, 340] width 36 height 13
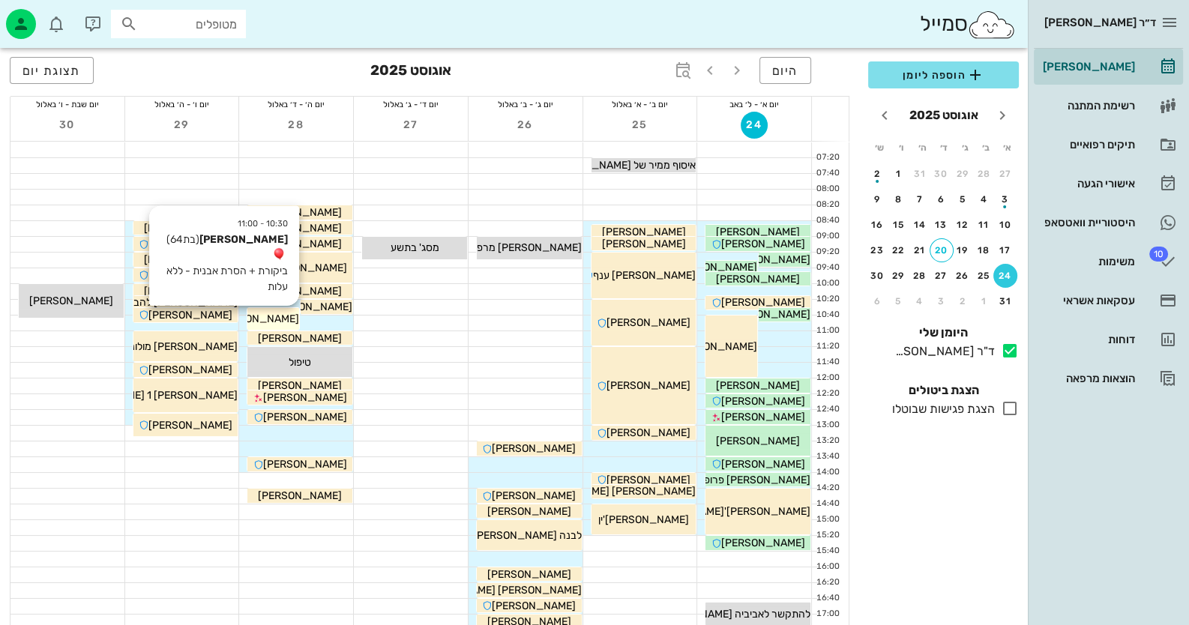
click at [254, 311] on div "[PERSON_NAME]" at bounding box center [273, 319] width 52 height 16
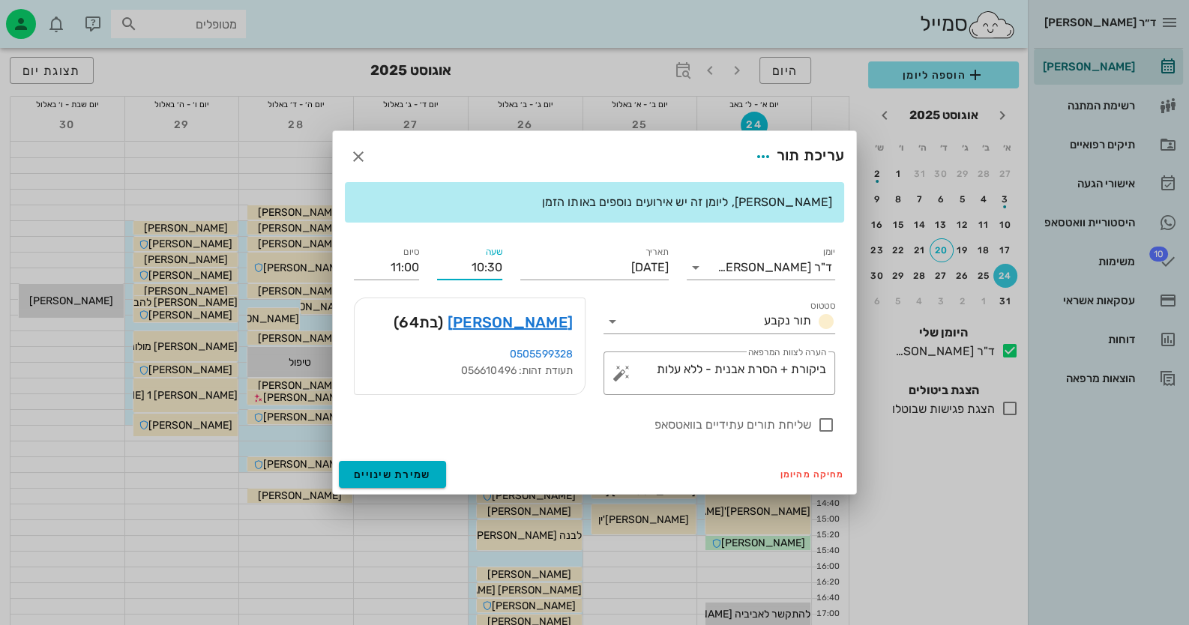
click at [489, 267] on input "10:30" at bounding box center [469, 268] width 65 height 24
type input "10:40"
click at [355, 312] on div "[PERSON_NAME] (בת 64 )" at bounding box center [470, 322] width 230 height 48
click at [410, 264] on input "11:10" at bounding box center [386, 268] width 65 height 24
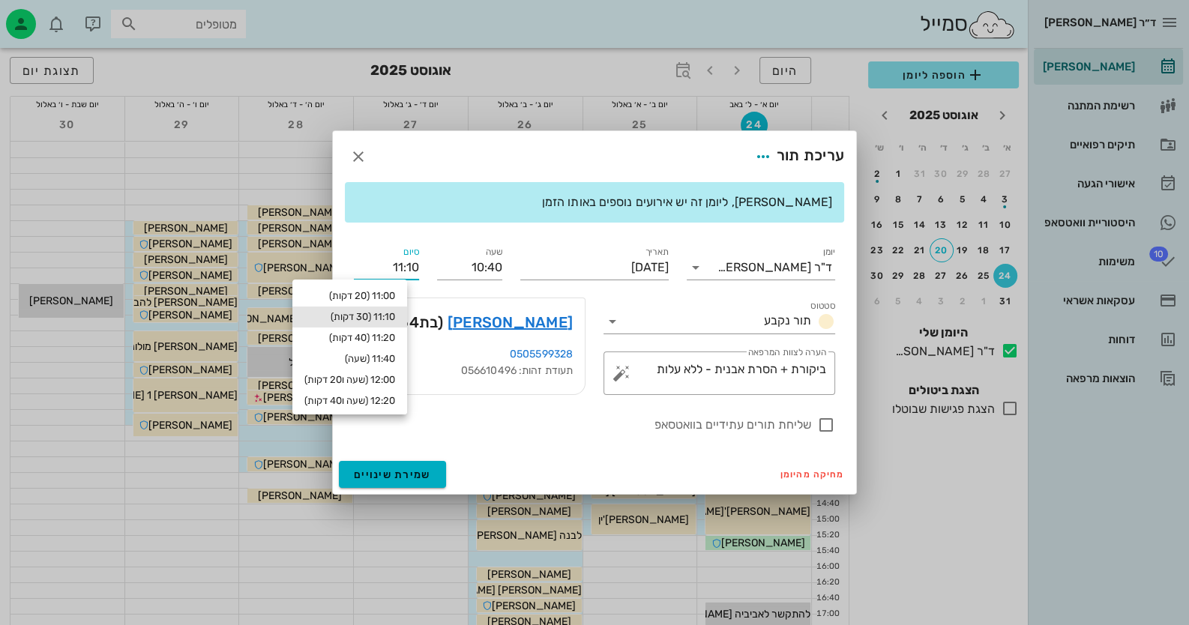
click at [387, 269] on input "11:10" at bounding box center [386, 268] width 65 height 24
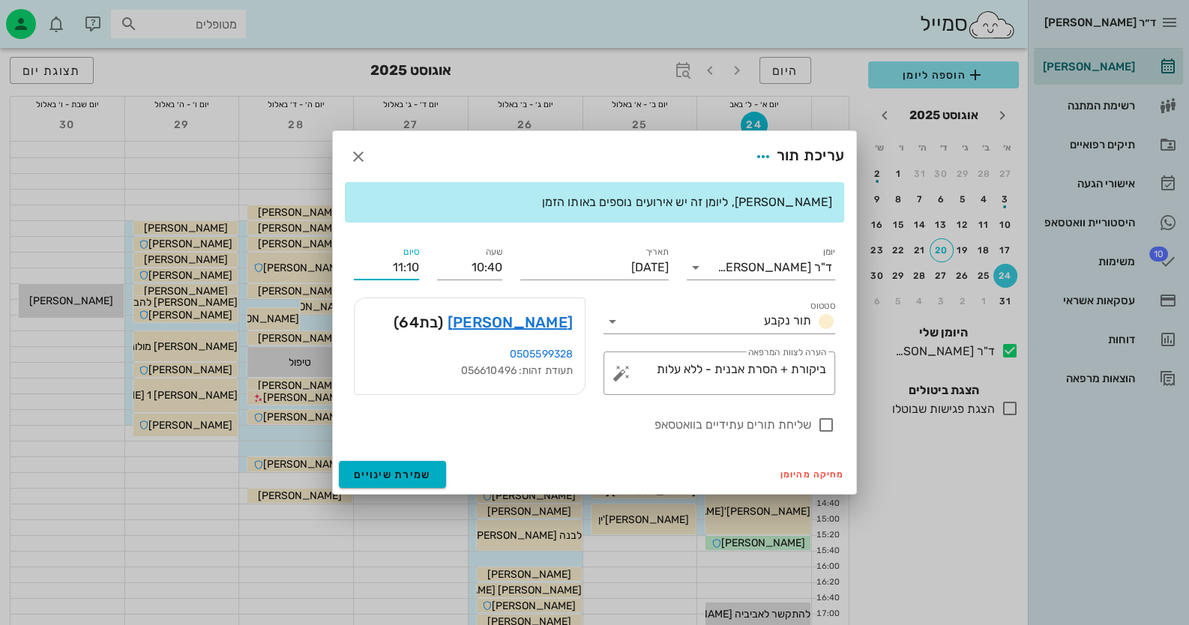
click at [387, 270] on input "11:10" at bounding box center [386, 268] width 65 height 24
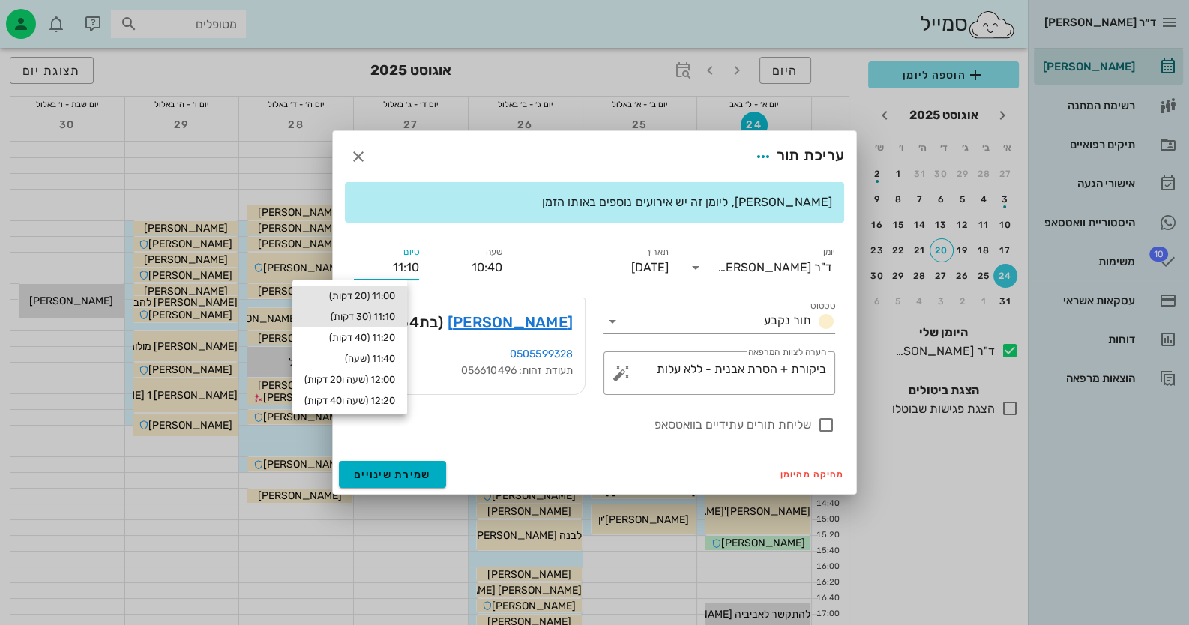
click at [383, 286] on div "11:00 (20 דקות)" at bounding box center [349, 296] width 115 height 21
type input "11:00"
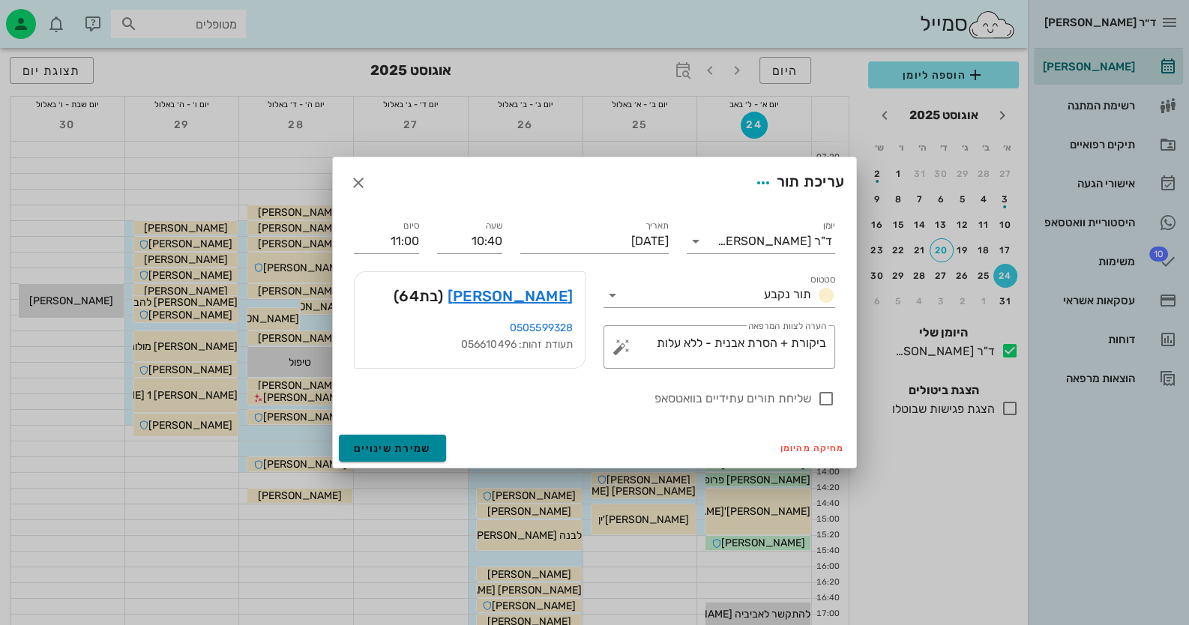
click at [421, 455] on button "שמירת שינויים" at bounding box center [392, 448] width 107 height 27
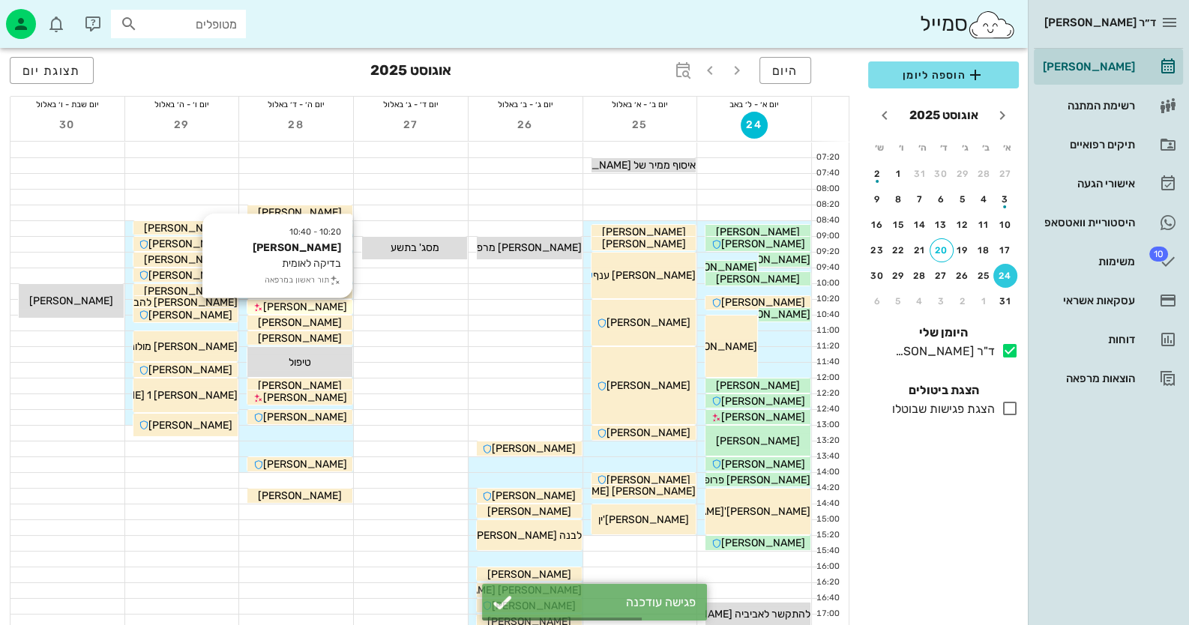
click at [319, 306] on span "[PERSON_NAME]" at bounding box center [305, 307] width 84 height 13
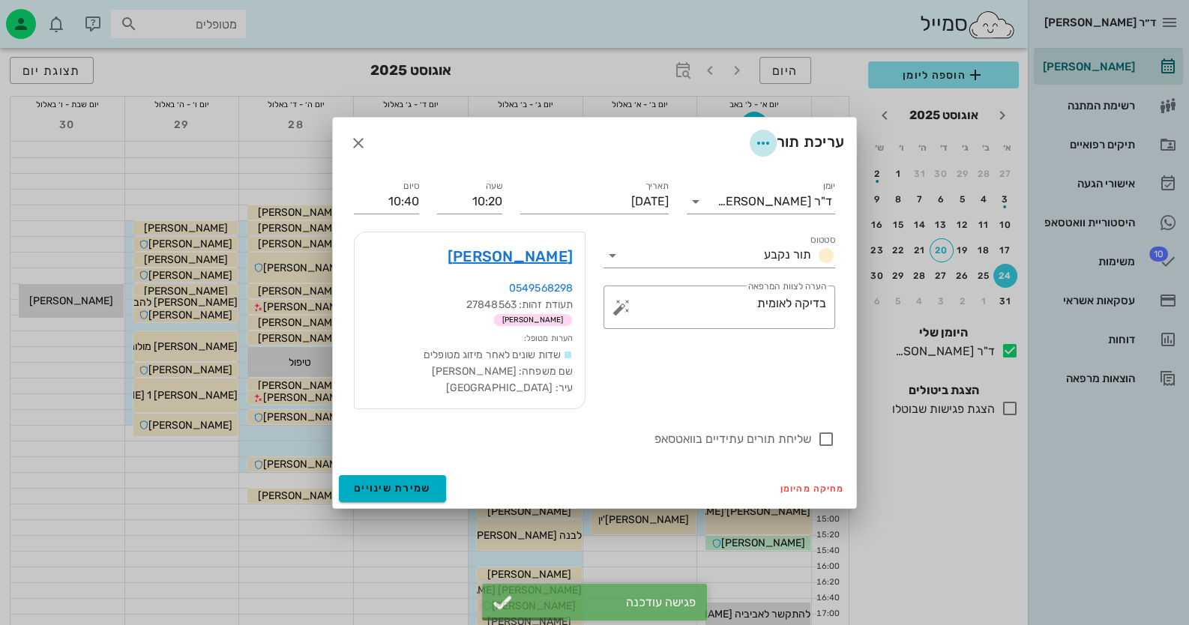
click at [761, 145] on icon "button" at bounding box center [763, 143] width 18 height 18
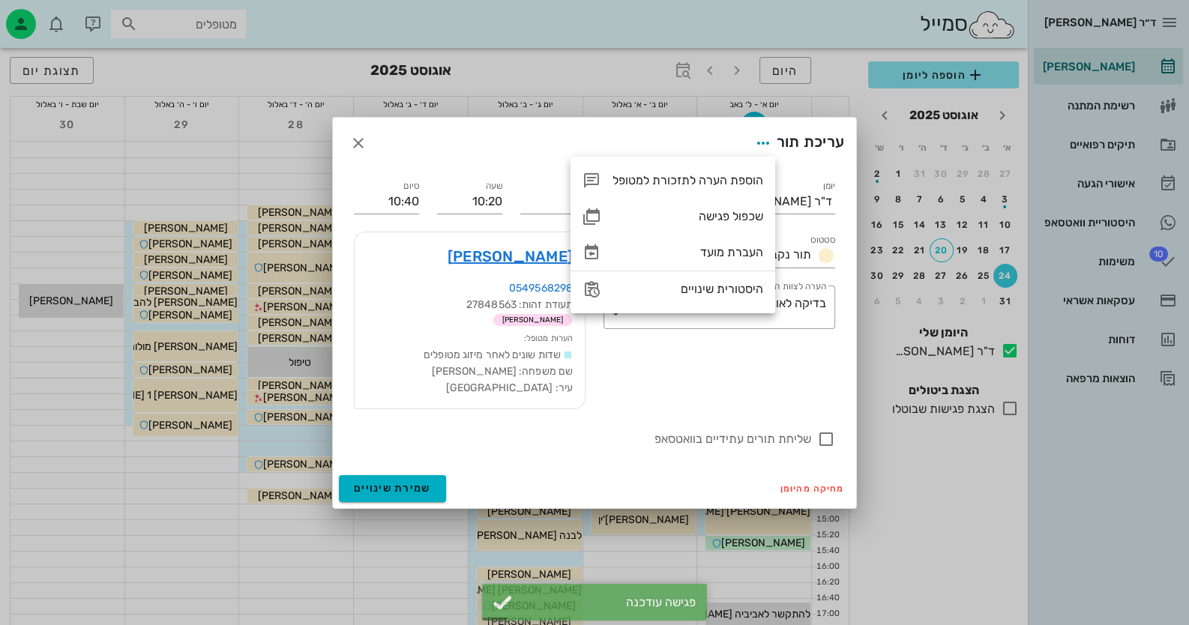
click at [518, 130] on div "עריכת תור" at bounding box center [594, 143] width 523 height 51
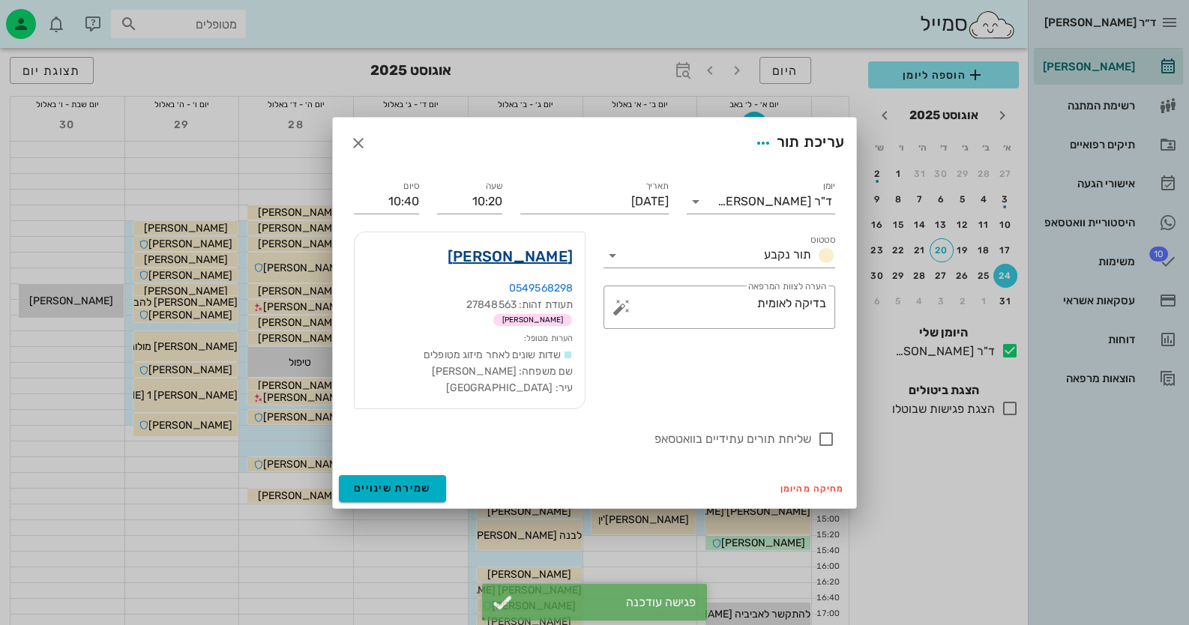
click at [540, 257] on link "[PERSON_NAME]" at bounding box center [509, 256] width 125 height 24
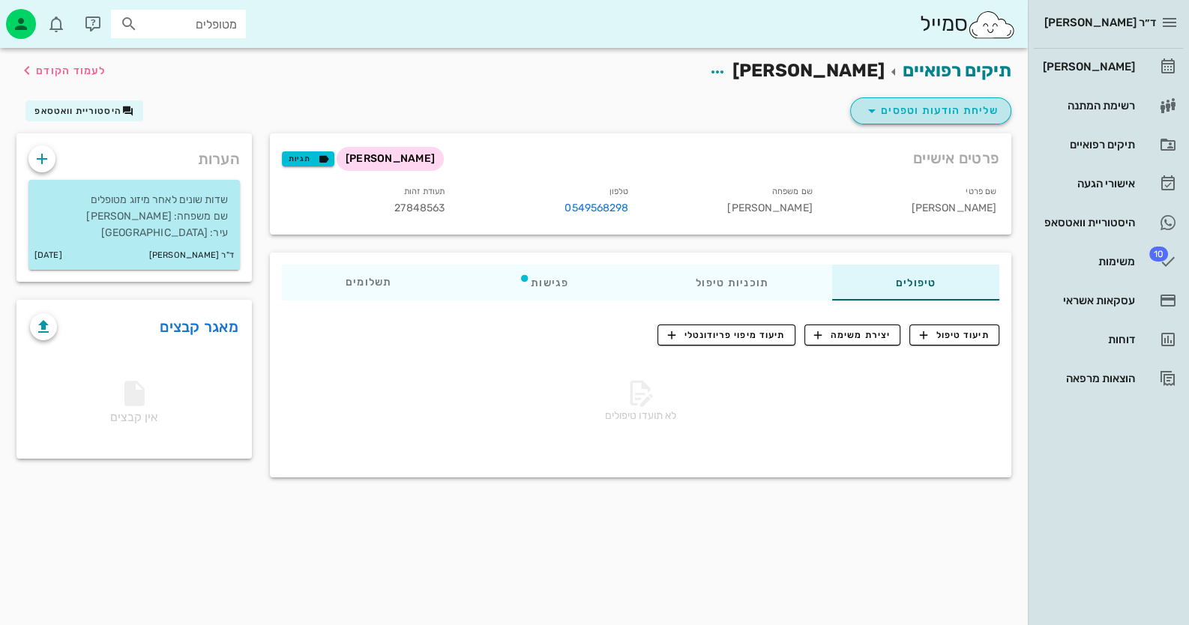
click at [924, 102] on span "שליחת הודעות וטפסים" at bounding box center [931, 111] width 136 height 18
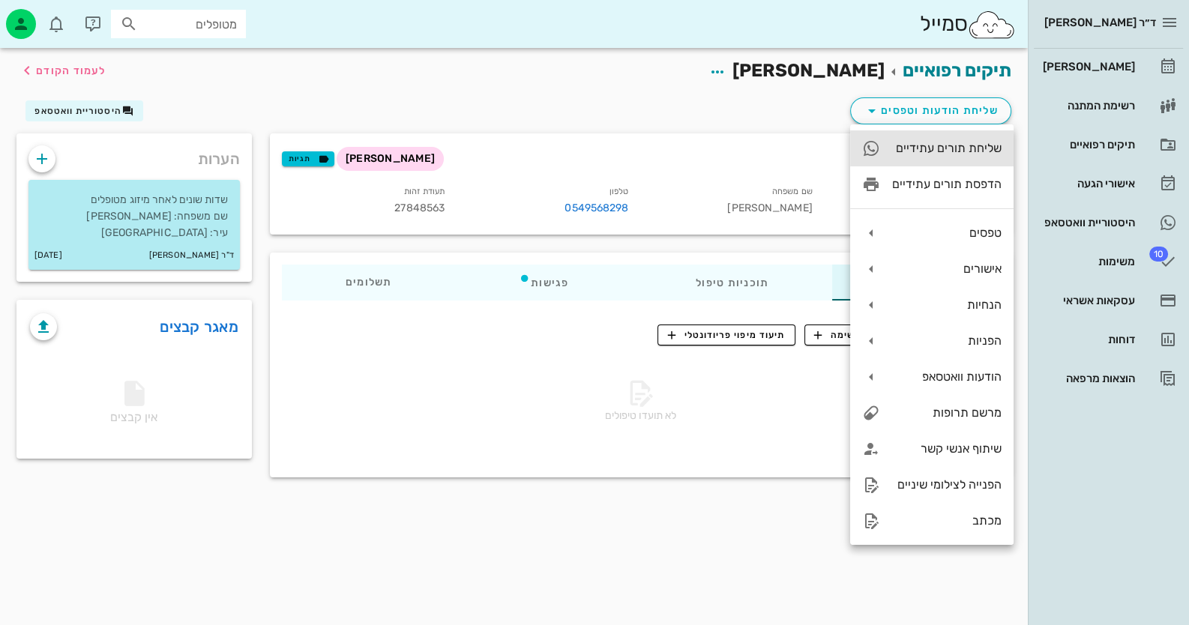
click at [932, 141] on div "שליחת תורים עתידיים" at bounding box center [946, 148] width 109 height 14
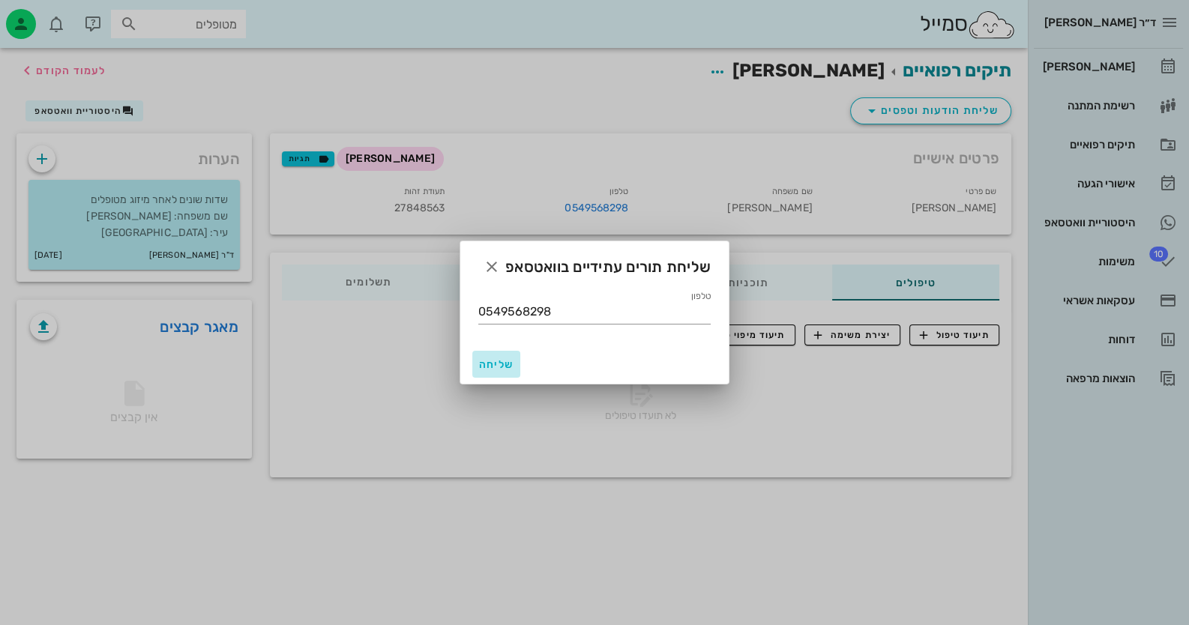
click at [499, 360] on span "שליחה" at bounding box center [496, 364] width 36 height 13
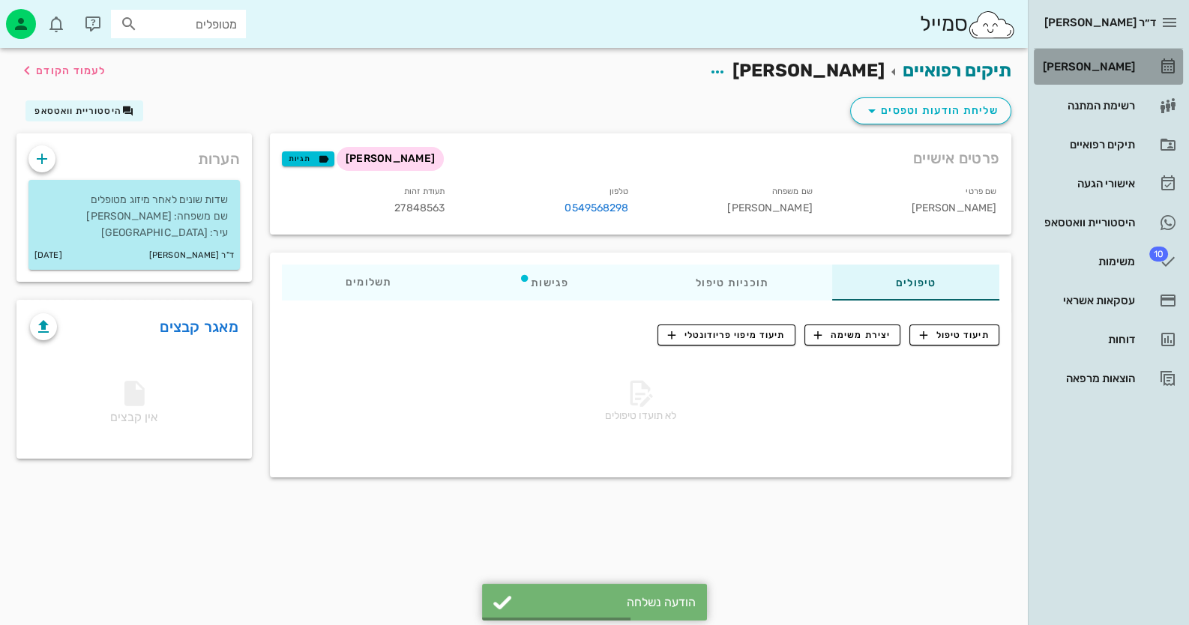
click at [1109, 74] on div "[PERSON_NAME]" at bounding box center [1087, 67] width 95 height 24
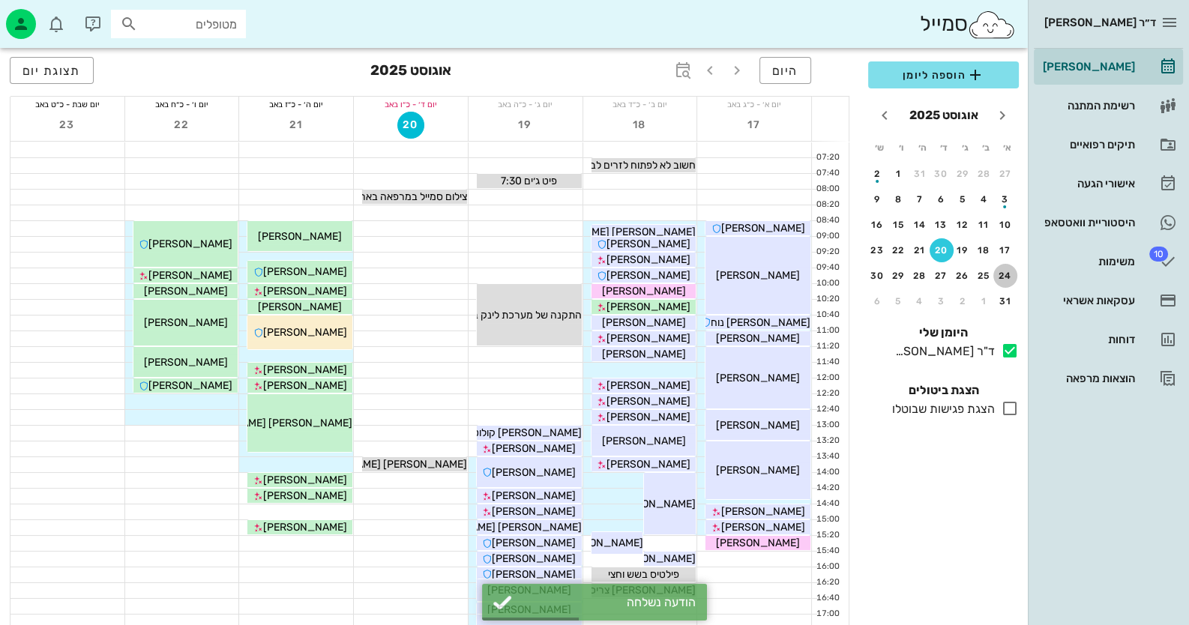
click at [1010, 273] on div "24" at bounding box center [1005, 276] width 24 height 10
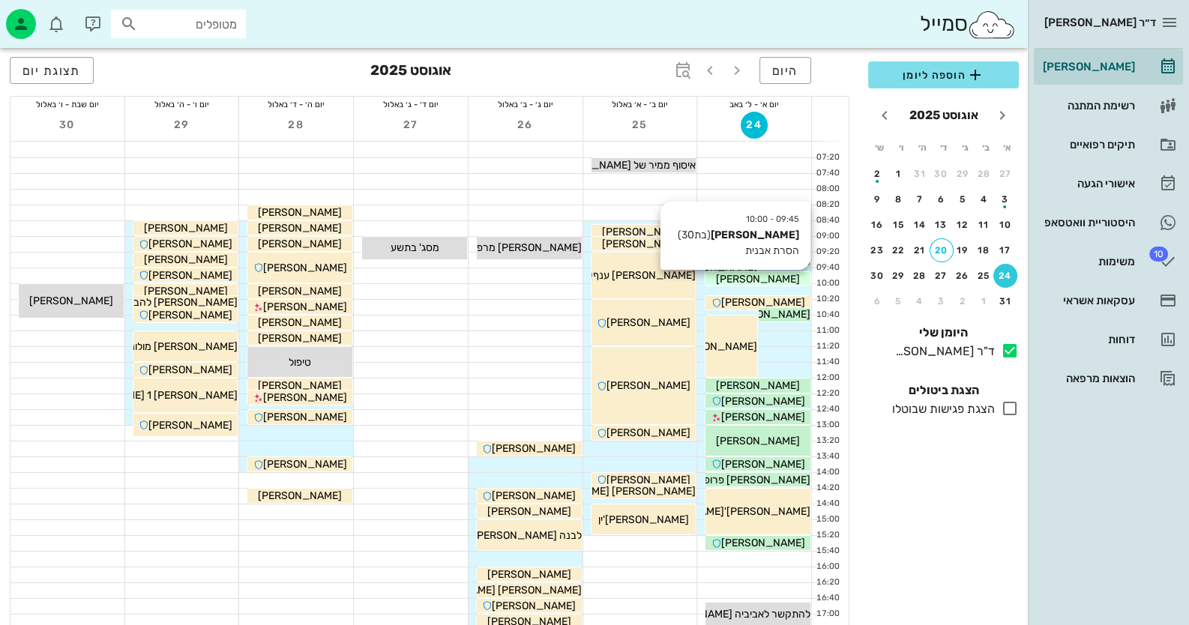
click at [801, 283] on div "[PERSON_NAME]" at bounding box center [757, 279] width 105 height 16
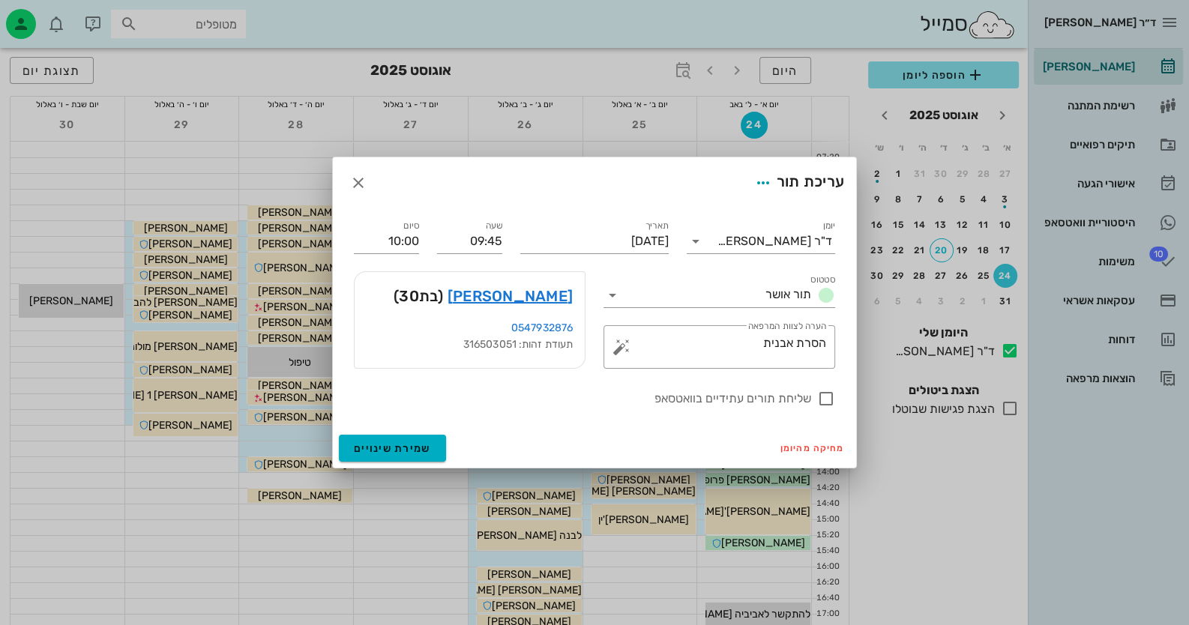
click at [502, 238] on div "שעה 09:45" at bounding box center [469, 235] width 83 height 54
drag, startPoint x: 499, startPoint y: 238, endPoint x: 489, endPoint y: 238, distance: 10.5
click at [489, 238] on input "09:45" at bounding box center [469, 241] width 65 height 24
click at [500, 238] on input "09:45" at bounding box center [469, 241] width 65 height 24
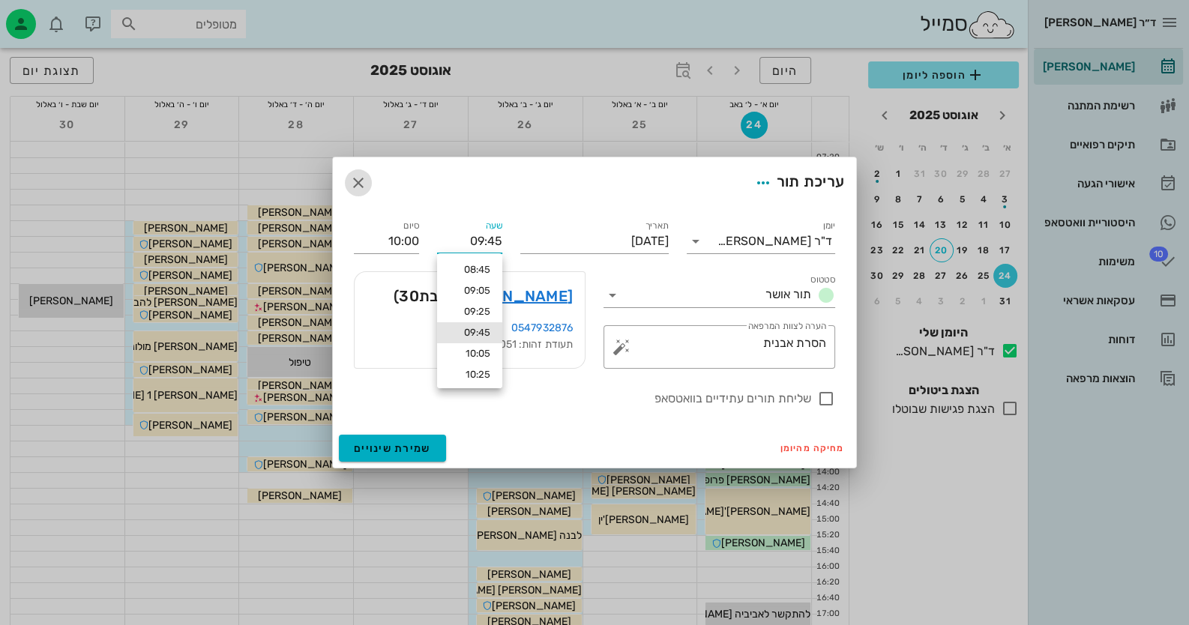
click at [367, 180] on span "button" at bounding box center [358, 183] width 27 height 18
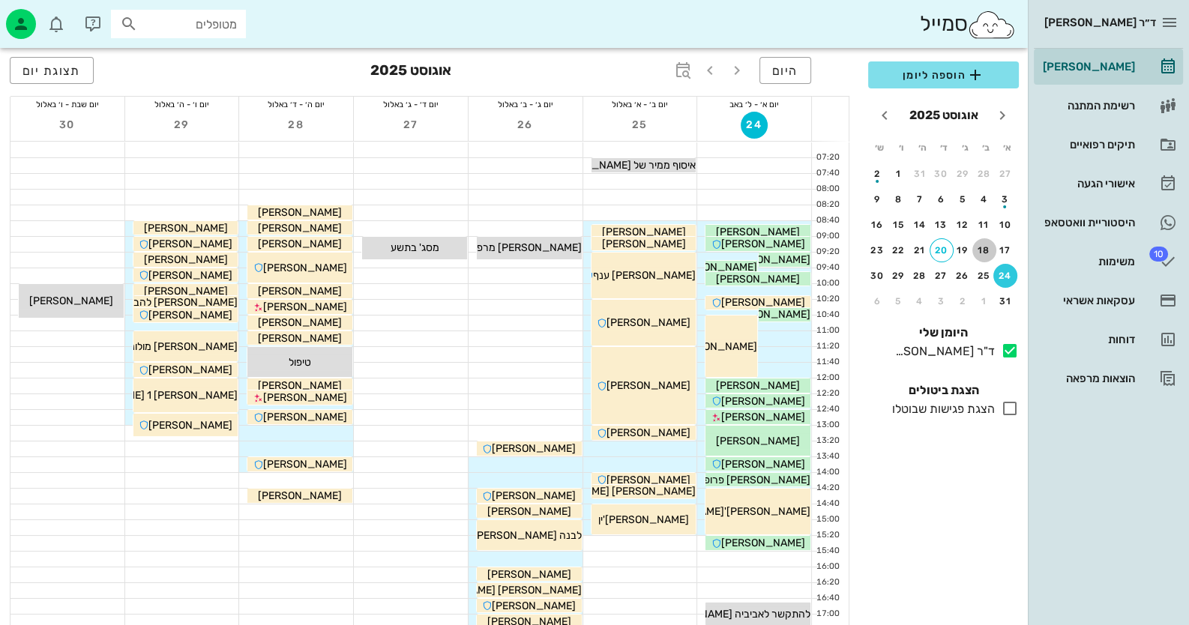
click at [982, 242] on button "18" at bounding box center [984, 250] width 24 height 24
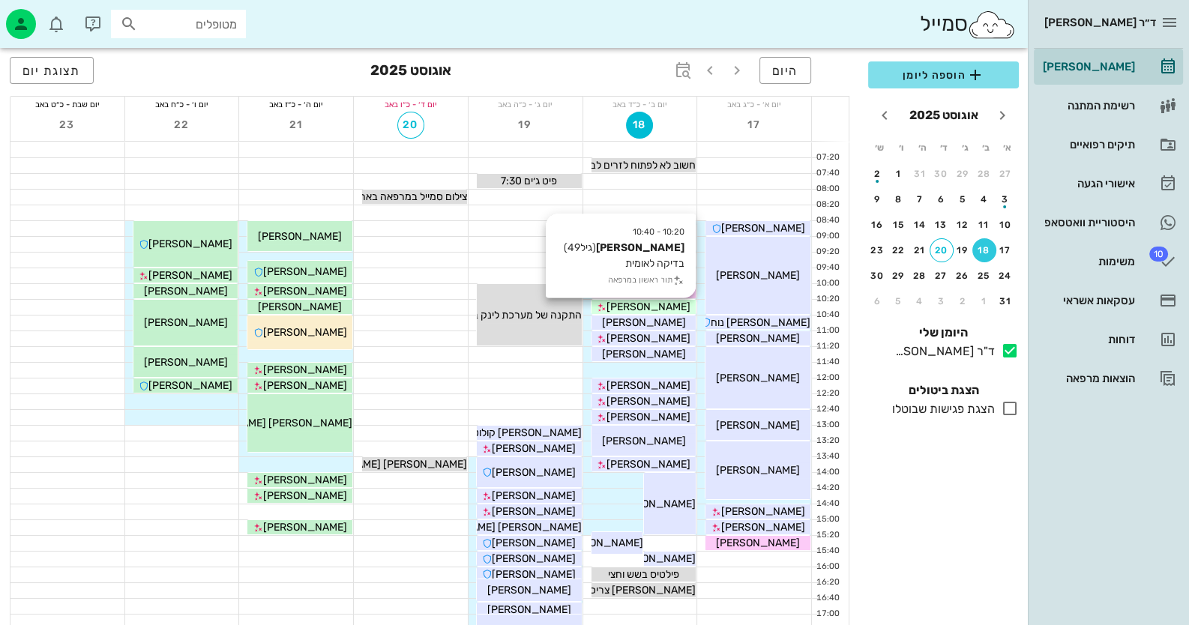
click at [650, 303] on span "[PERSON_NAME]" at bounding box center [648, 307] width 84 height 13
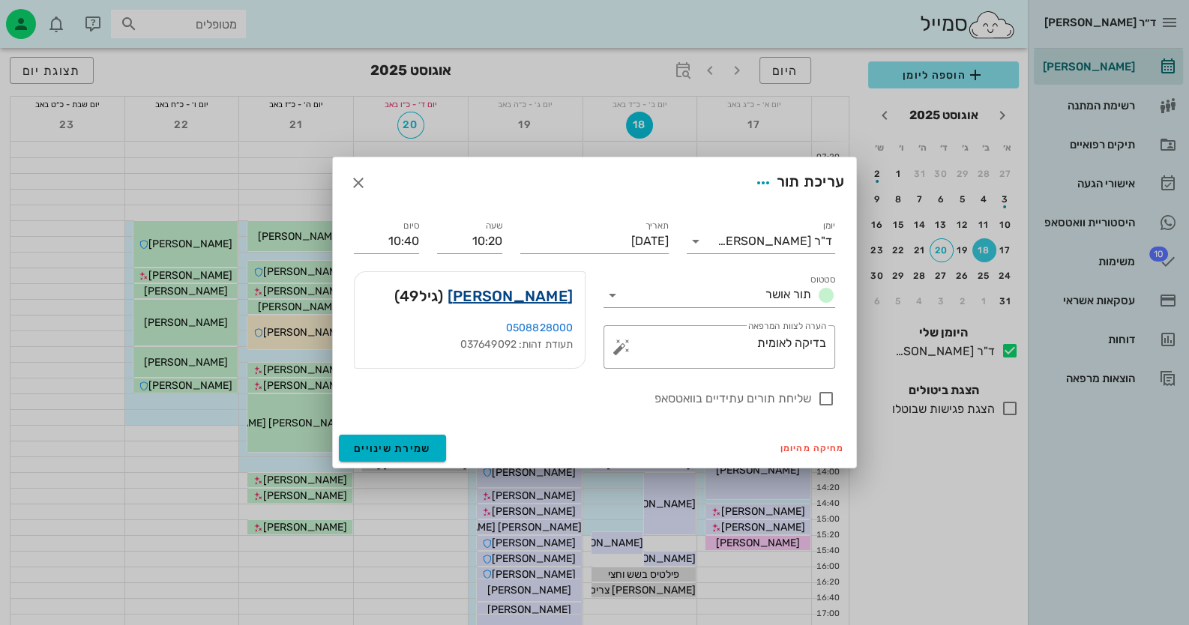
click at [570, 294] on link "[PERSON_NAME]" at bounding box center [509, 296] width 125 height 24
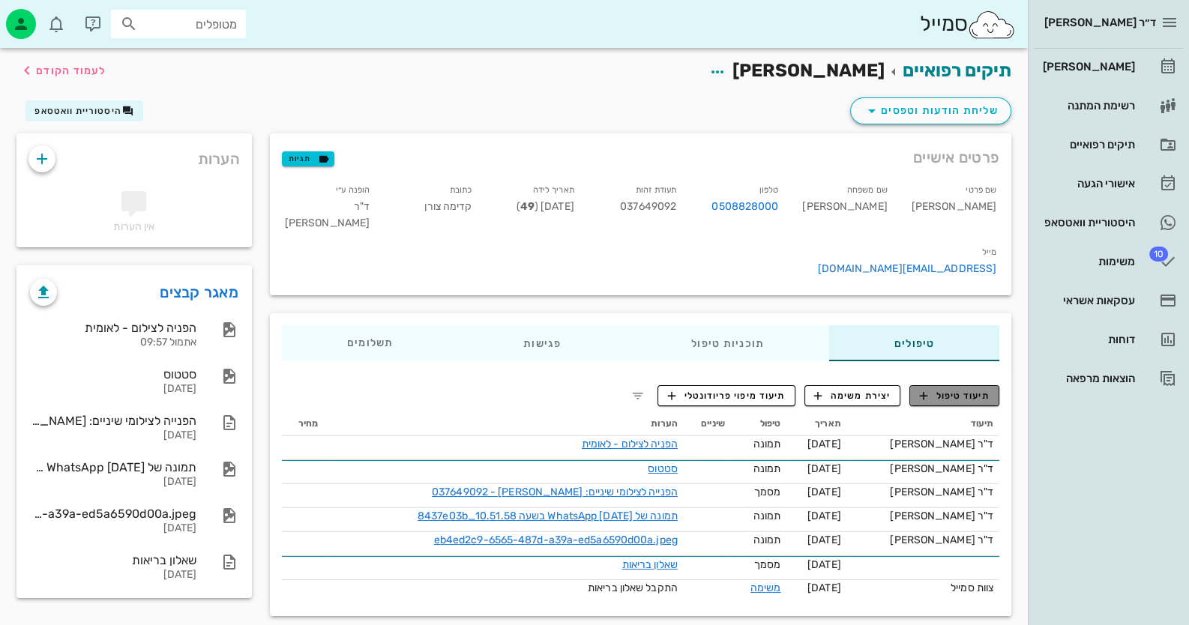
click at [971, 389] on span "תיעוד טיפול" at bounding box center [955, 395] width 70 height 13
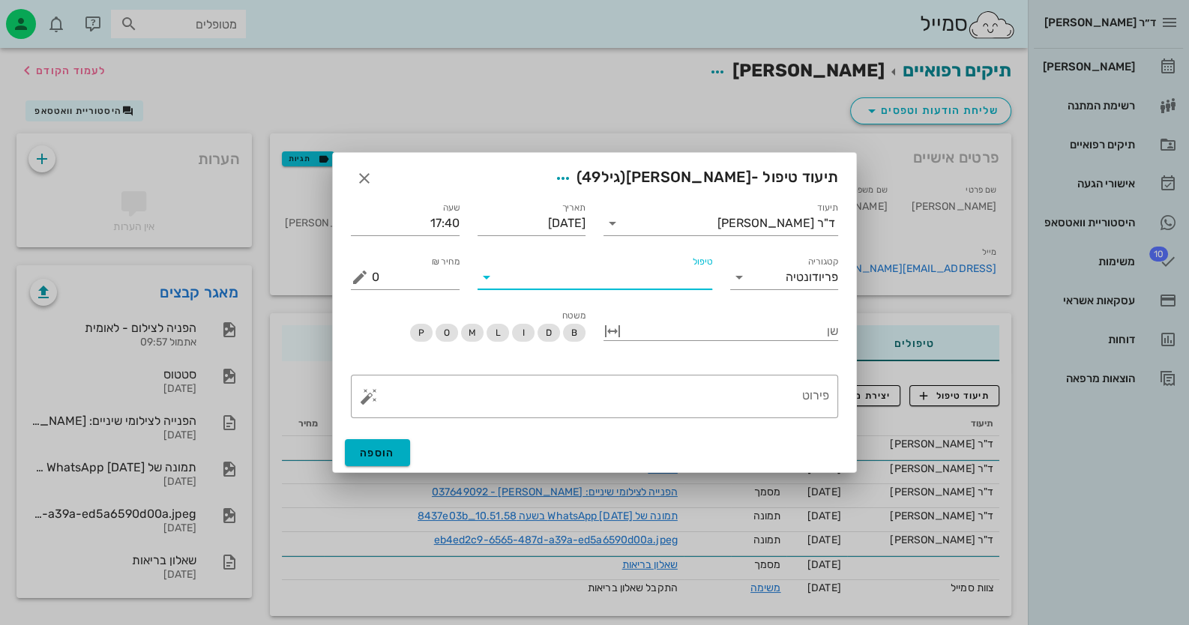
click at [683, 268] on input "טיפול" at bounding box center [605, 277] width 214 height 24
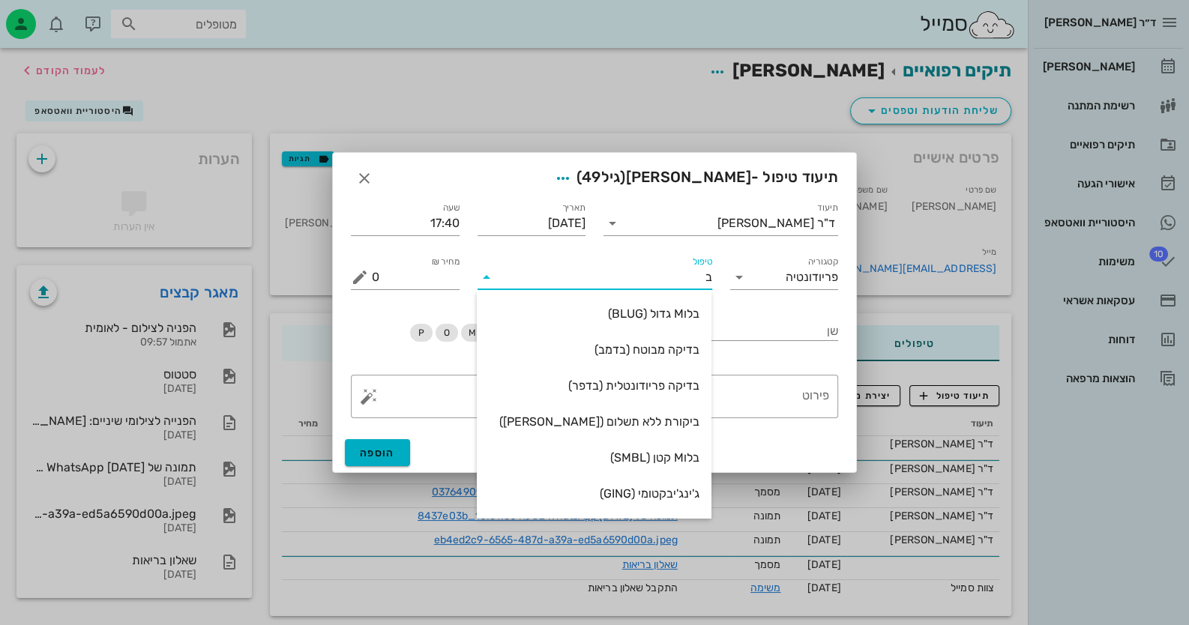
type input "בד"
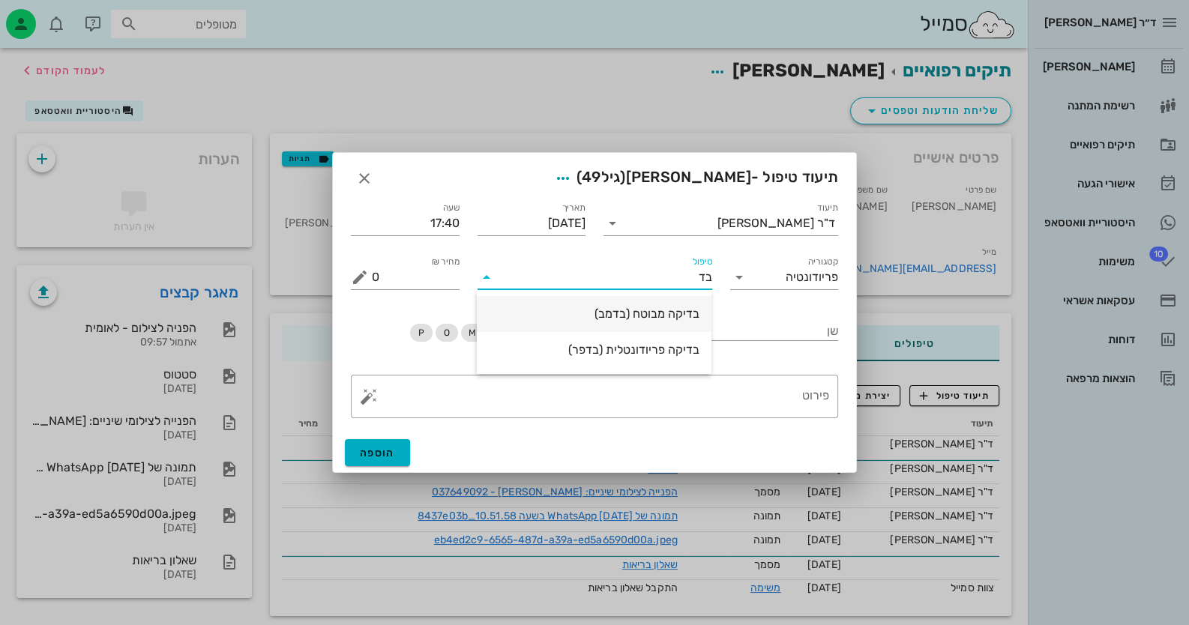
click at [682, 310] on div "בדיקה מבוטח (בדמב)" at bounding box center [594, 314] width 211 height 14
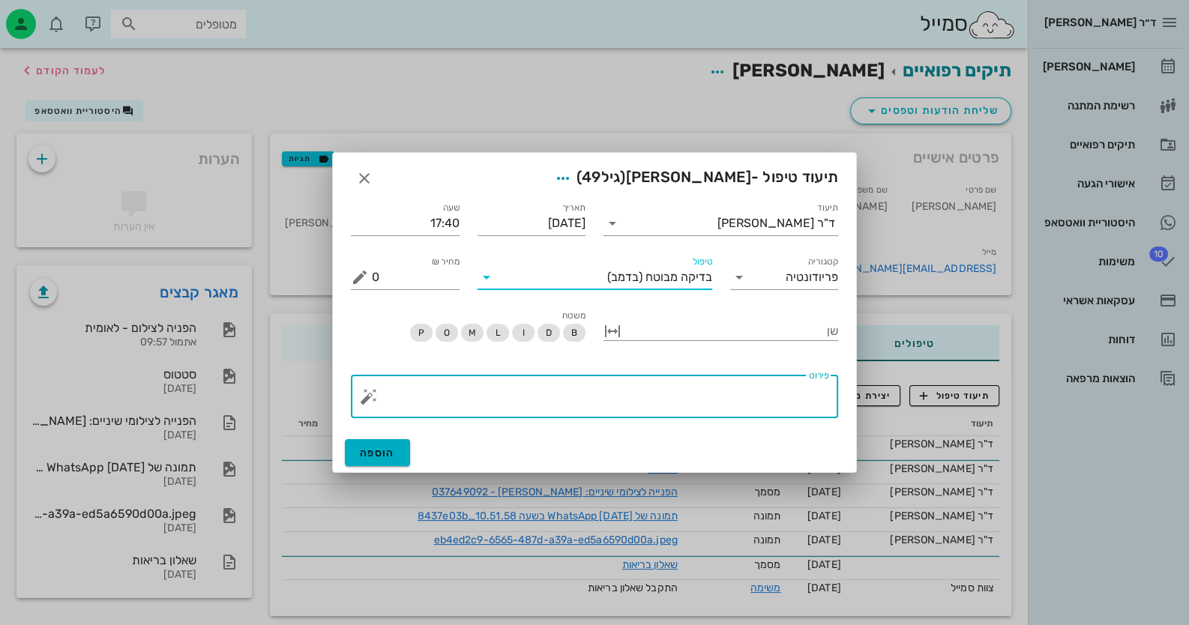
click at [788, 408] on textarea "פירוט" at bounding box center [600, 400] width 457 height 36
click at [370, 399] on button "button" at bounding box center [369, 396] width 18 height 18
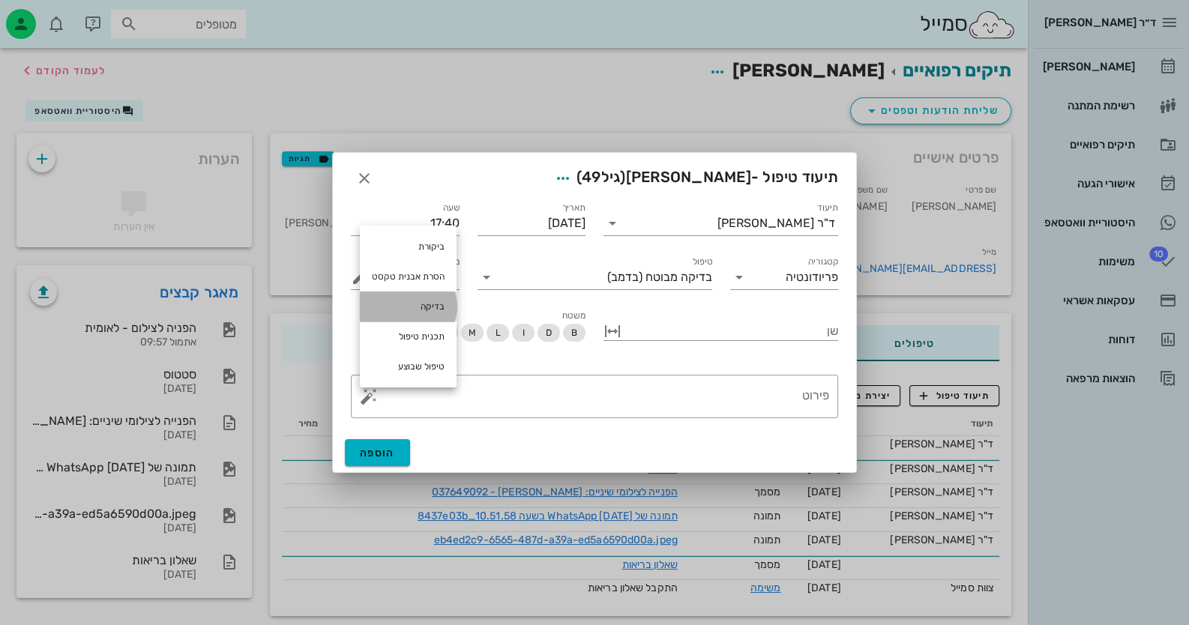
click at [417, 314] on div "בדיקה" at bounding box center [408, 307] width 97 height 30
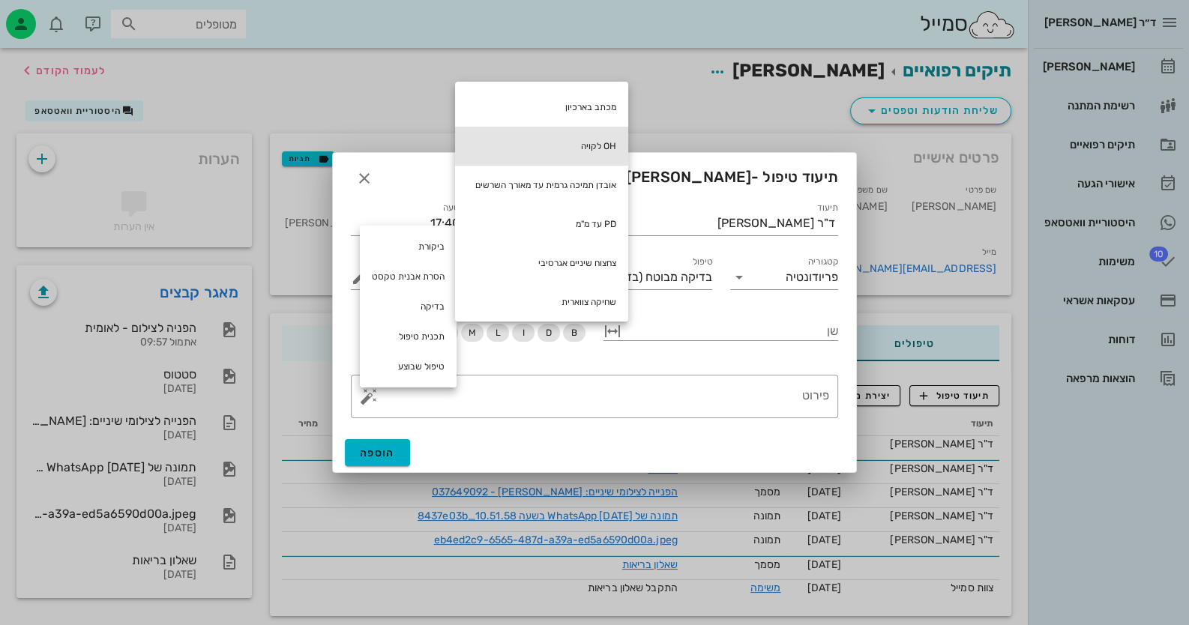
click at [608, 136] on div "OH לקויה" at bounding box center [541, 146] width 173 height 39
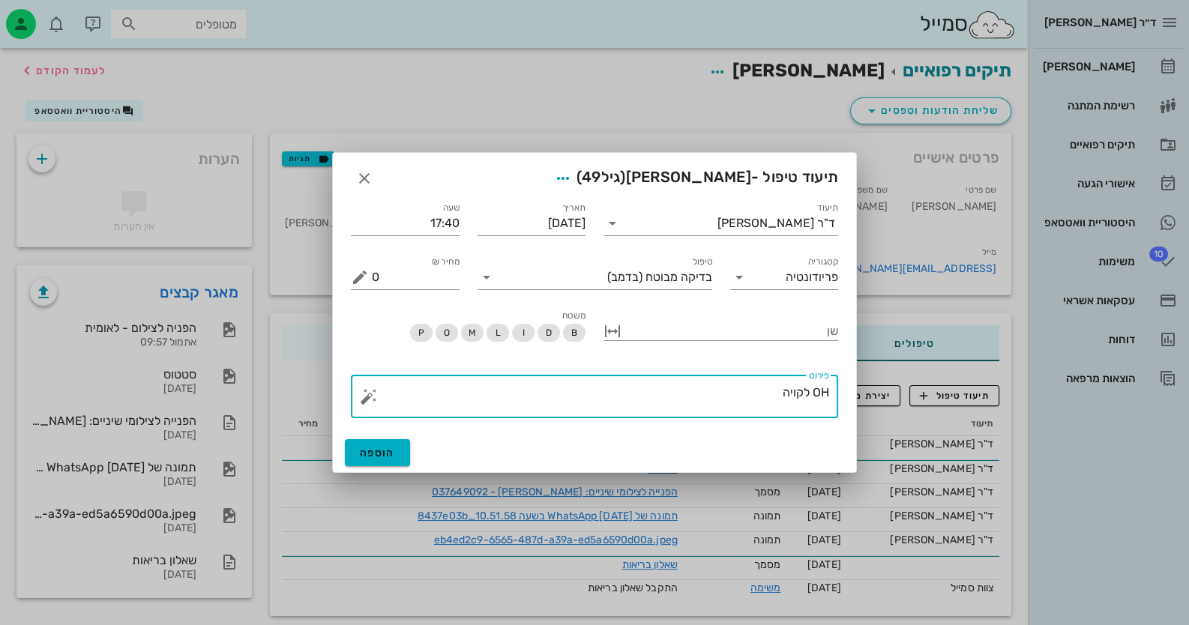
click at [368, 394] on button "button" at bounding box center [369, 396] width 18 height 18
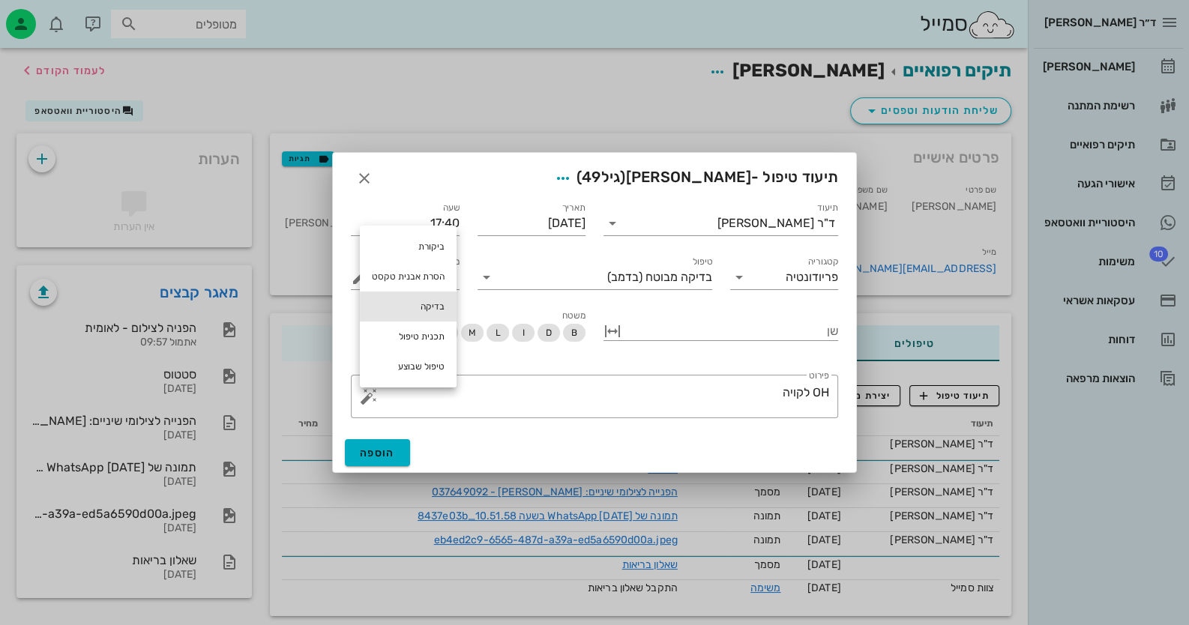
click at [428, 314] on div "בדיקה" at bounding box center [408, 307] width 97 height 30
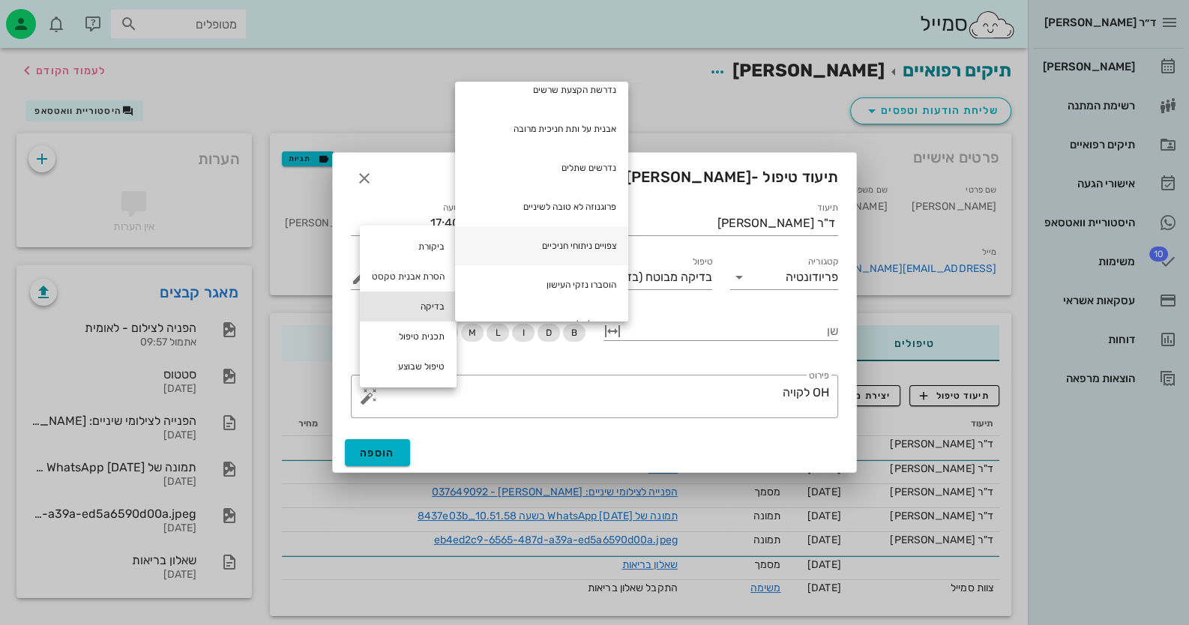
scroll to position [296, 0]
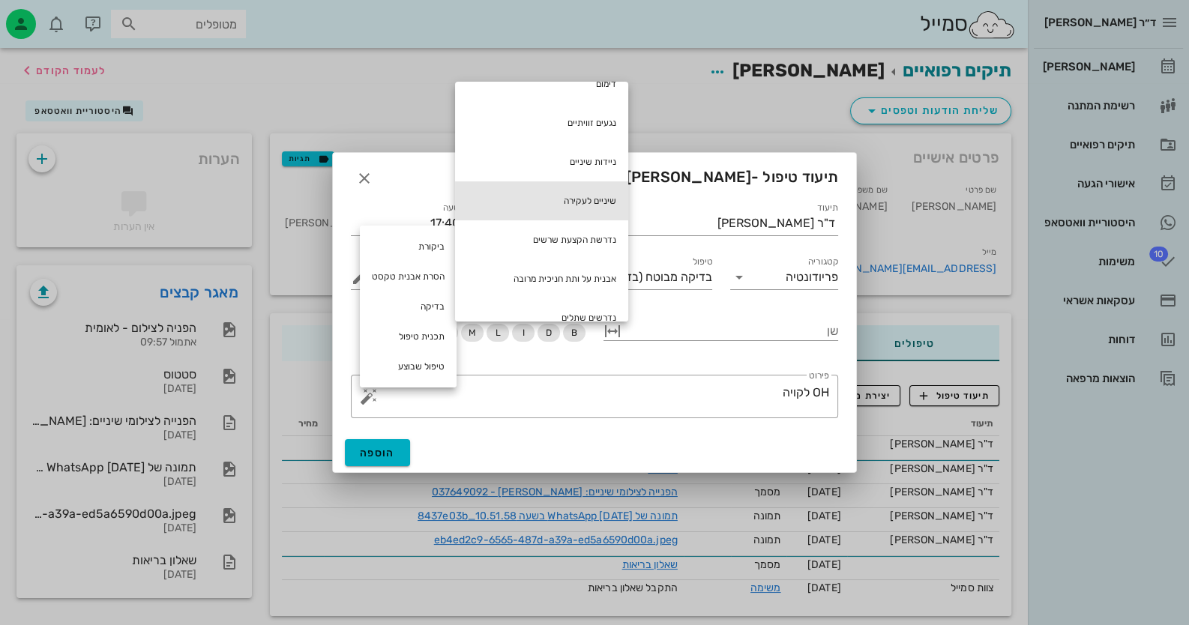
click at [583, 199] on div "שיניים לעקירה" at bounding box center [541, 200] width 173 height 39
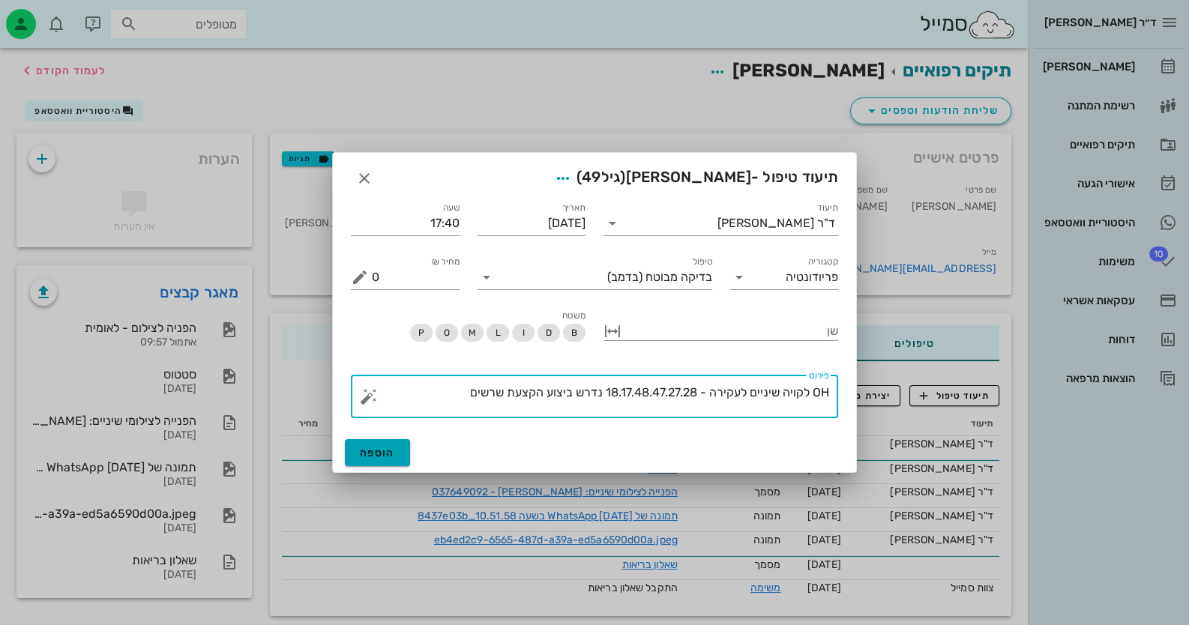
type textarea "OH לקויה שיניים לעקירה - 18.17.48.47.27.28 נדרש ביצוע הקצעת שרשים"
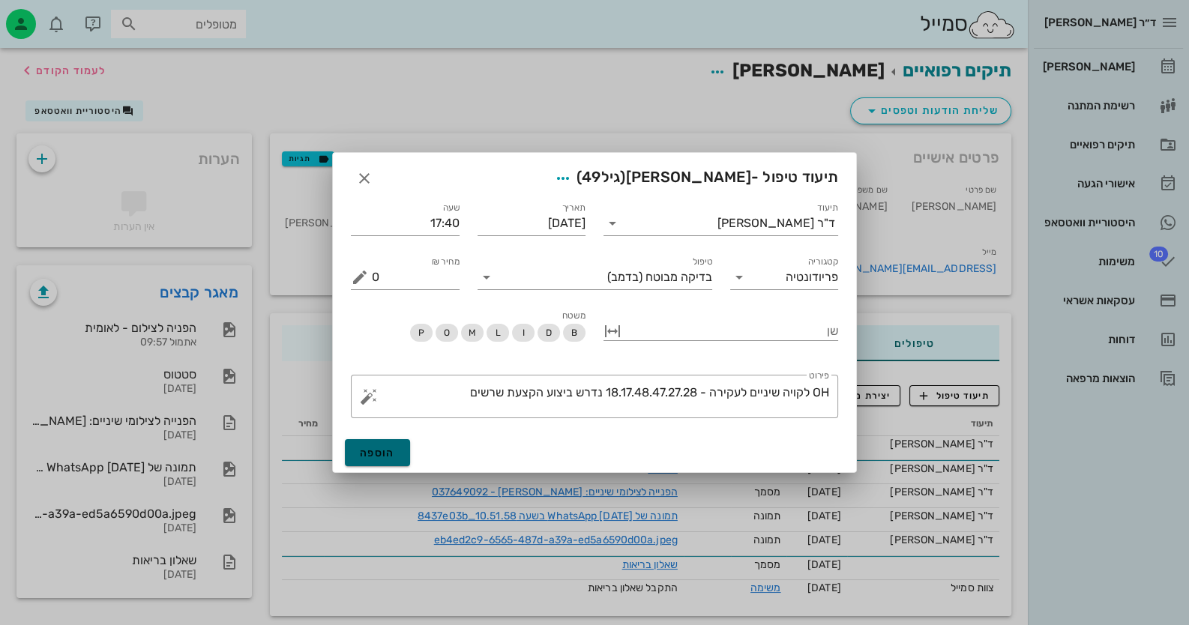
click at [356, 454] on button "הוספה" at bounding box center [377, 452] width 65 height 27
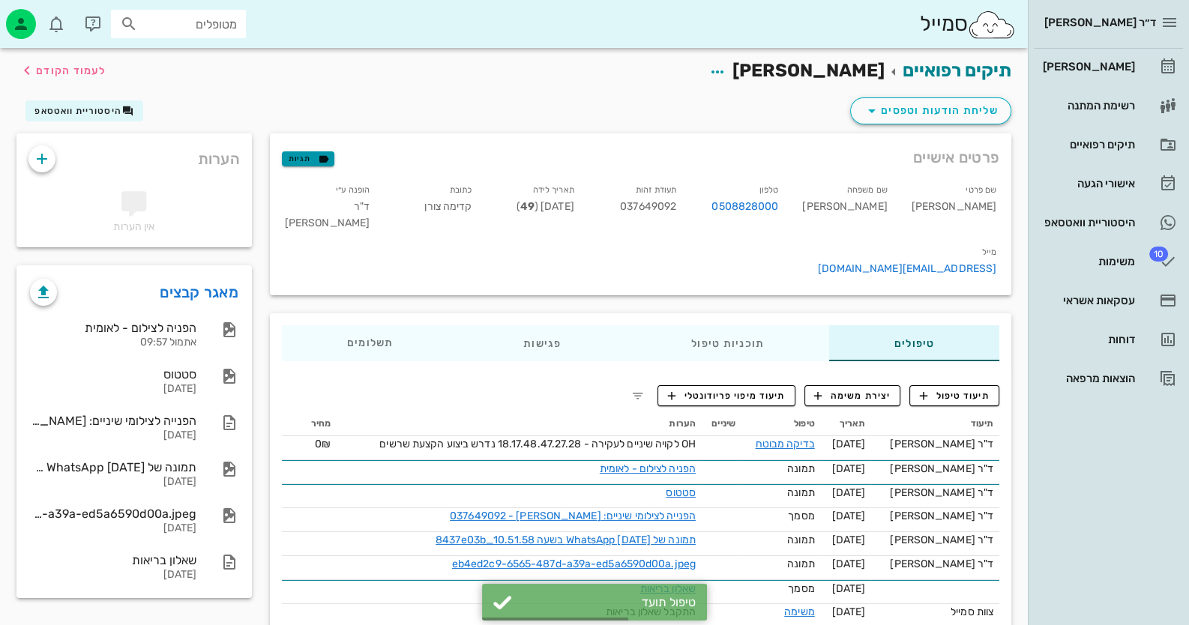
click at [311, 155] on span "תגיות" at bounding box center [308, 158] width 39 height 13
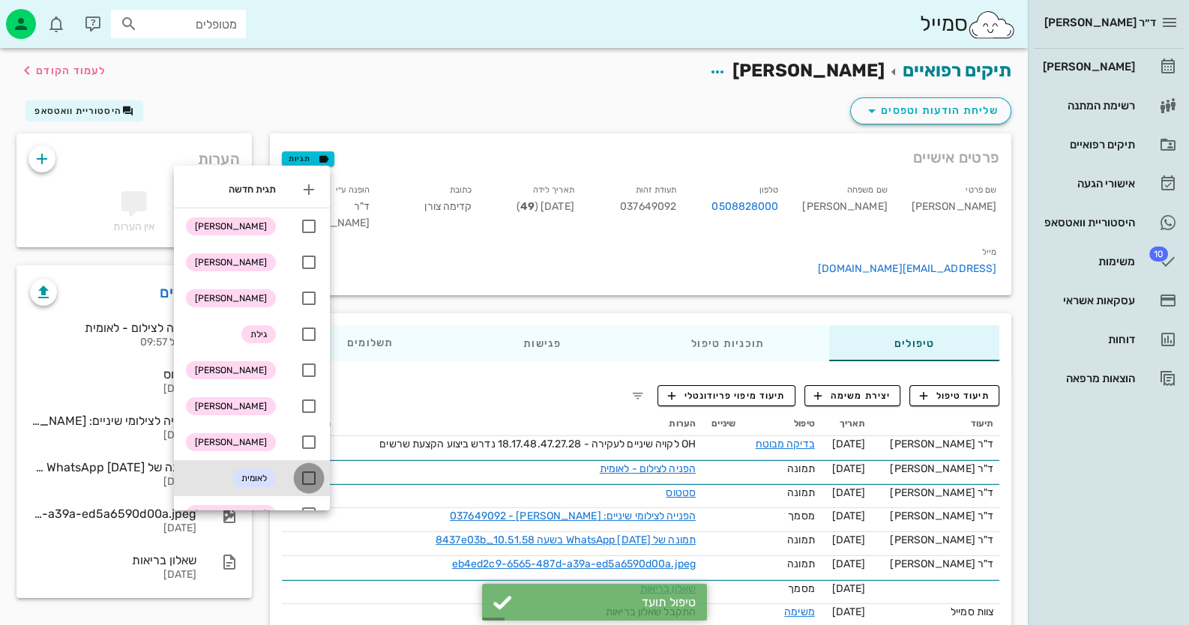
click at [315, 486] on div at bounding box center [308, 477] width 25 height 25
checkbox input "true"
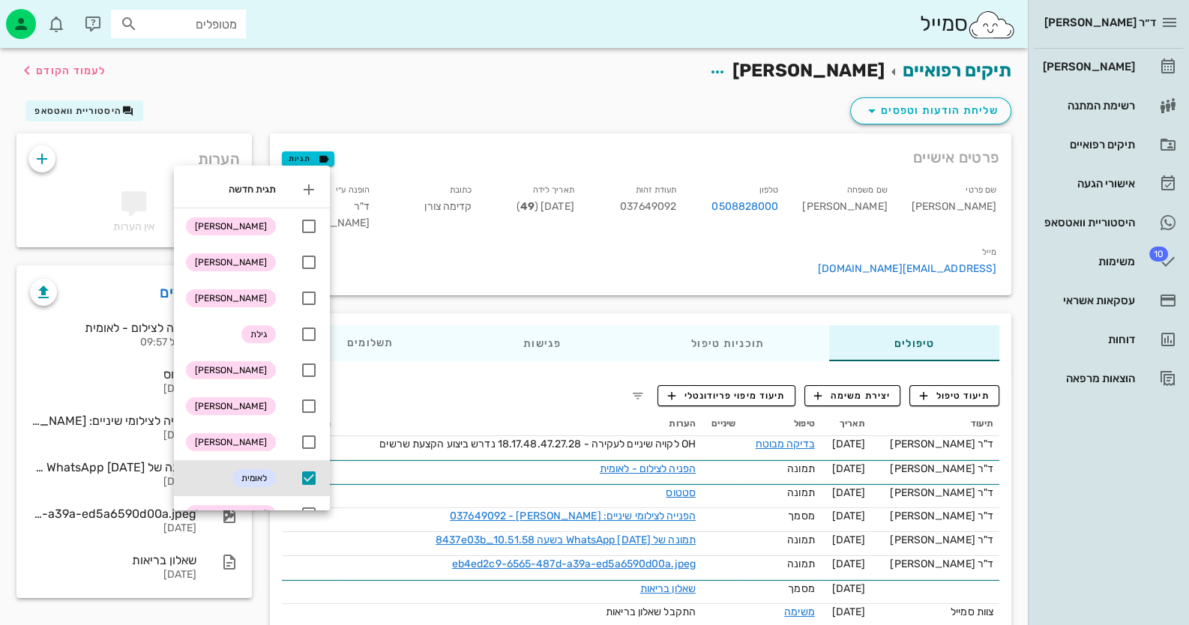
click at [453, 86] on div "תיקים רפואיים [PERSON_NAME] לעמוד הקודם" at bounding box center [513, 71] width 1013 height 46
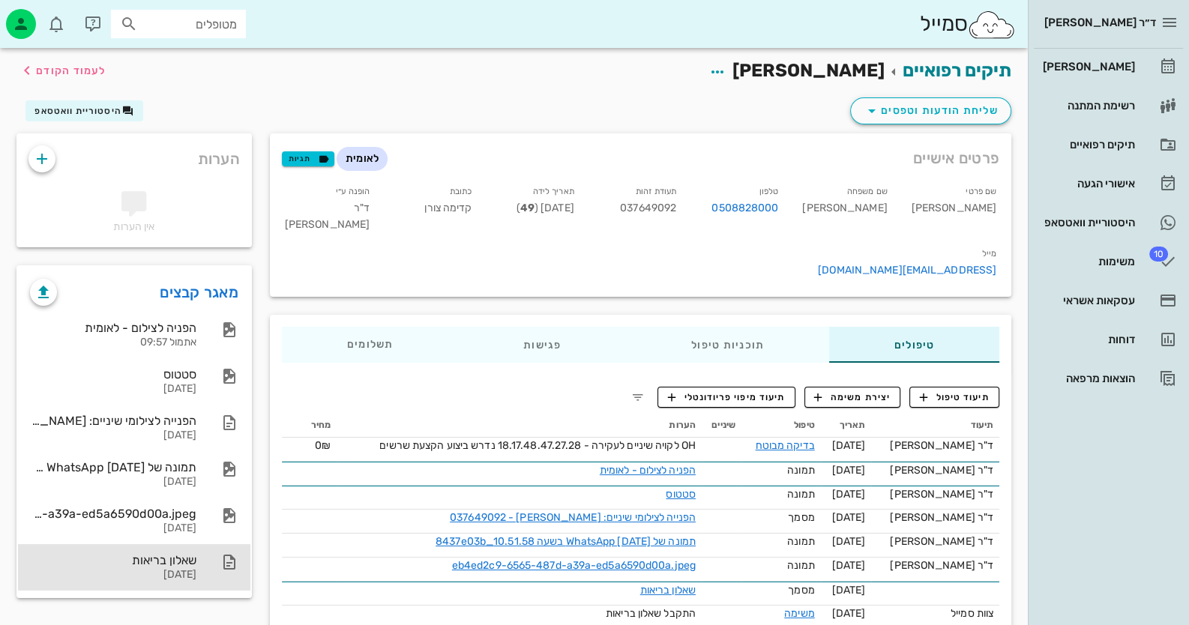
click at [187, 564] on div "שאלון בריאות" at bounding box center [113, 560] width 166 height 14
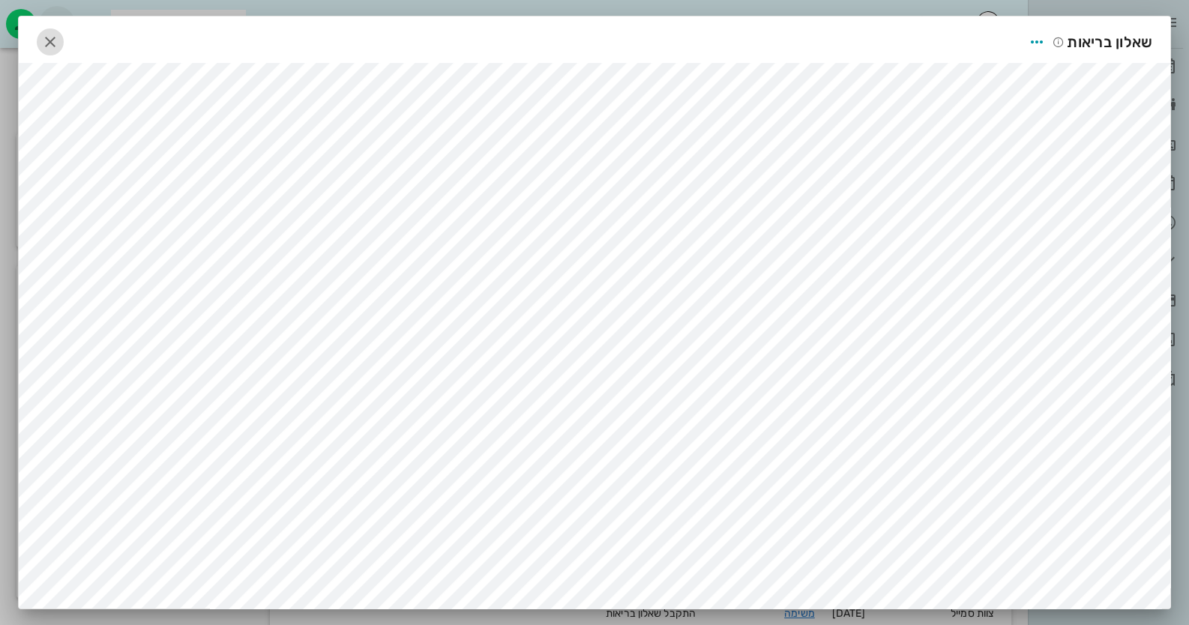
click at [46, 34] on icon "button" at bounding box center [50, 42] width 18 height 18
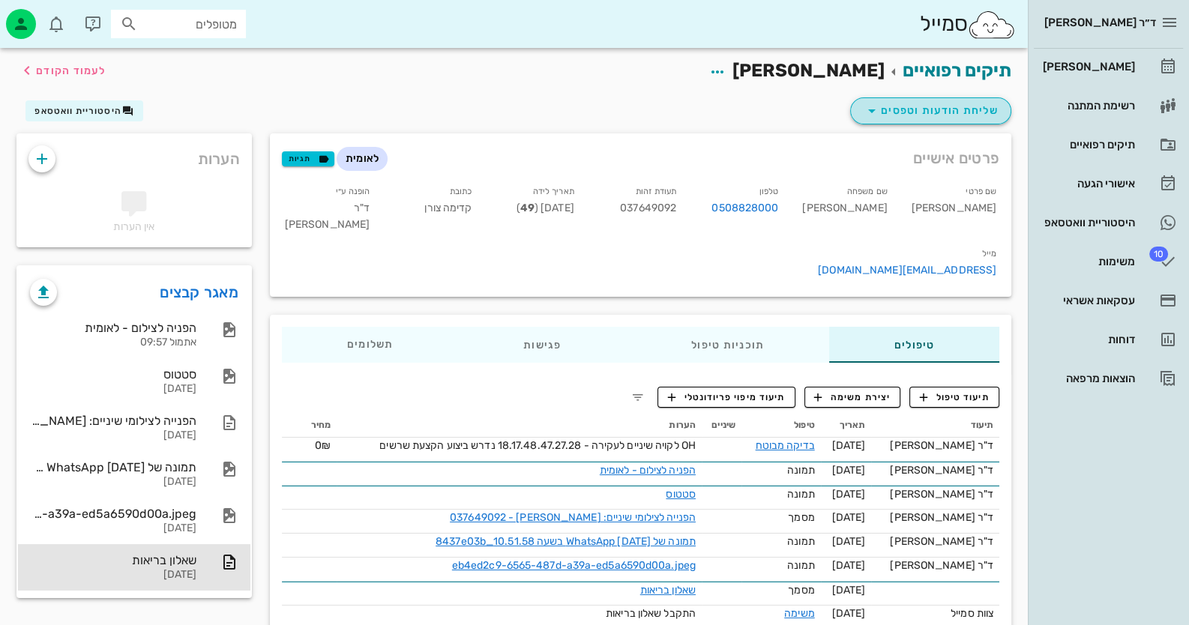
click at [936, 112] on span "שליחת הודעות וטפסים" at bounding box center [931, 111] width 136 height 18
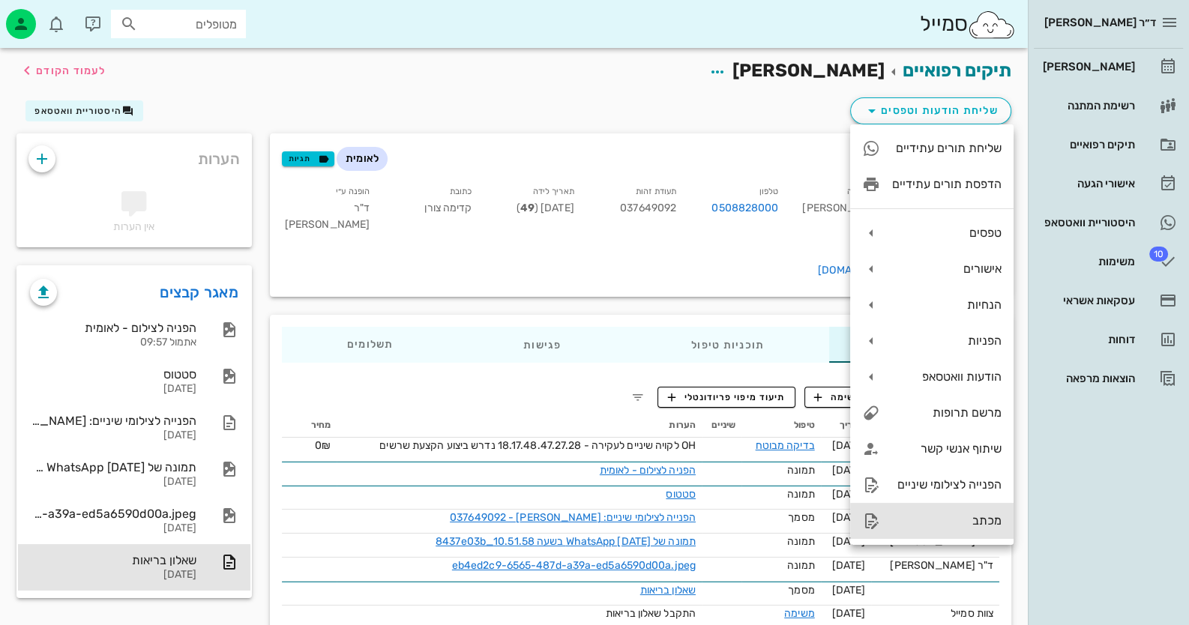
click at [934, 513] on div "מכתב" at bounding box center [946, 520] width 109 height 14
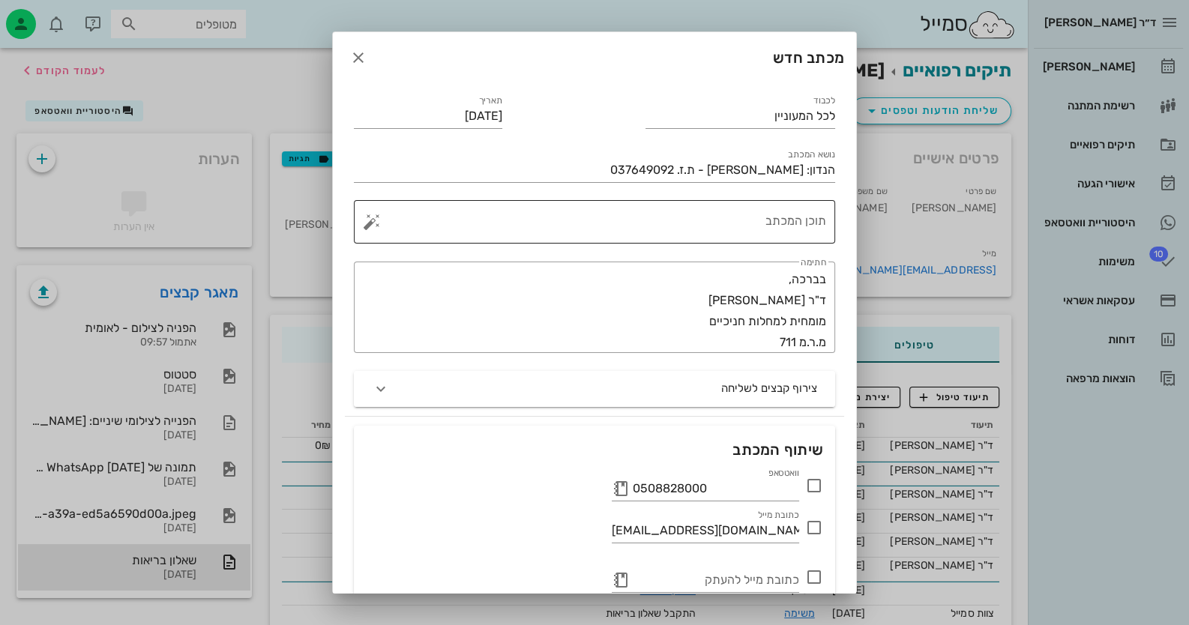
click at [726, 209] on textarea "תוכן המכתב" at bounding box center [600, 226] width 451 height 36
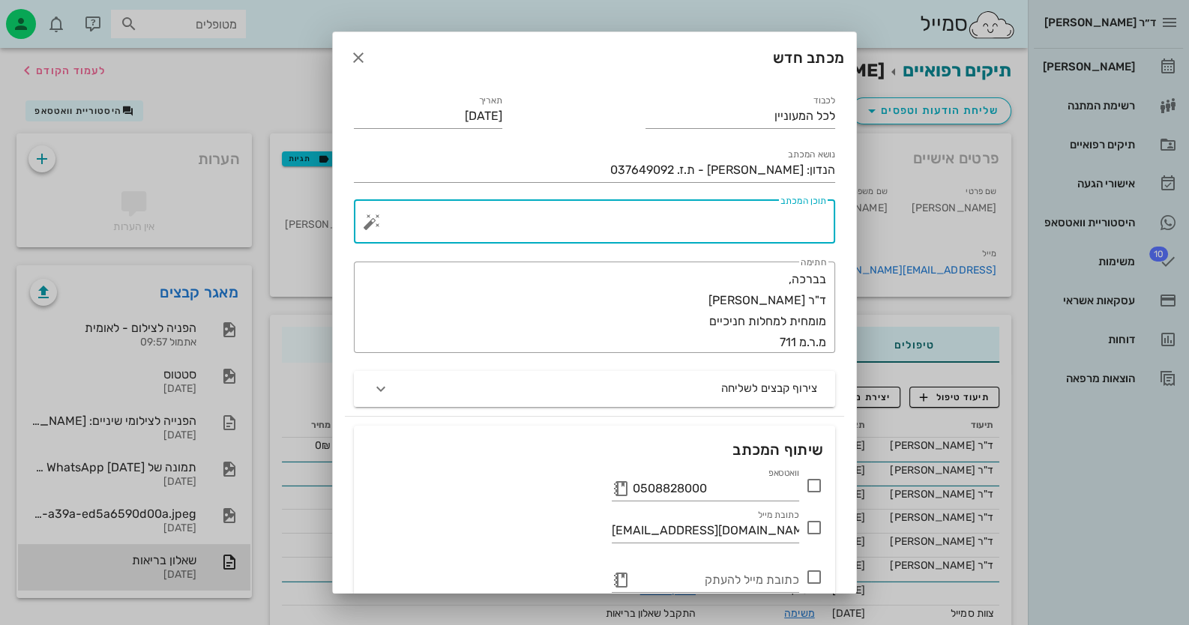
click at [381, 220] on button "button" at bounding box center [372, 222] width 18 height 18
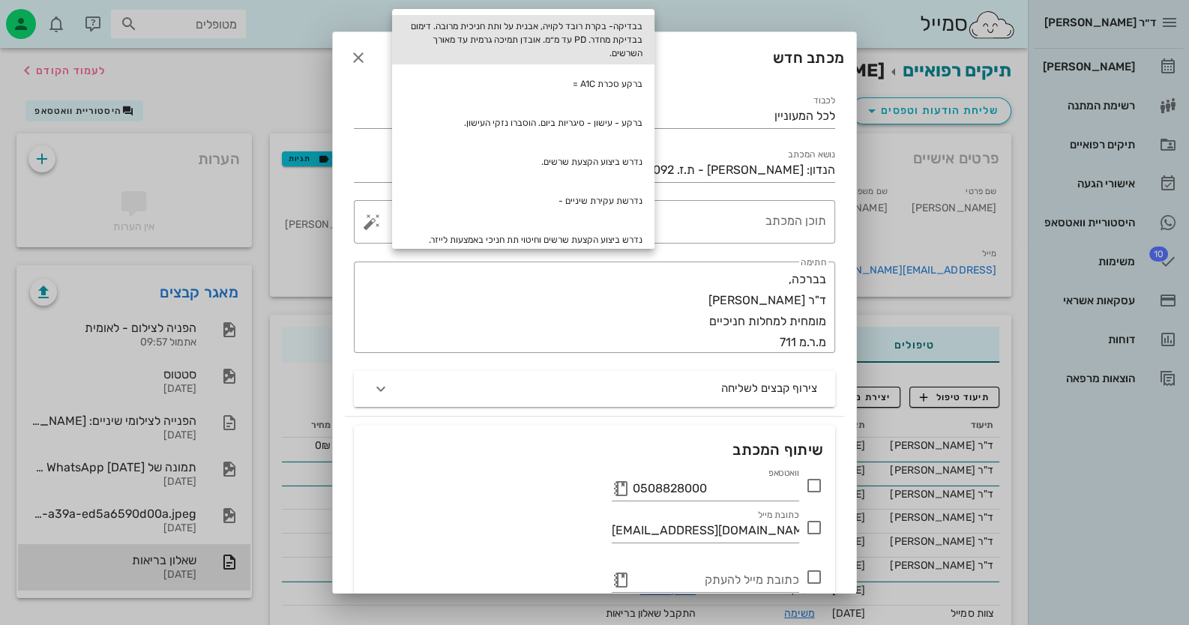
click at [624, 40] on div "בבדיקה- בקרת רובד לקויה, אבנית על ותת חניכית מרובה. דימום בבדיקת מחדר. PD עד מ״…" at bounding box center [523, 39] width 262 height 49
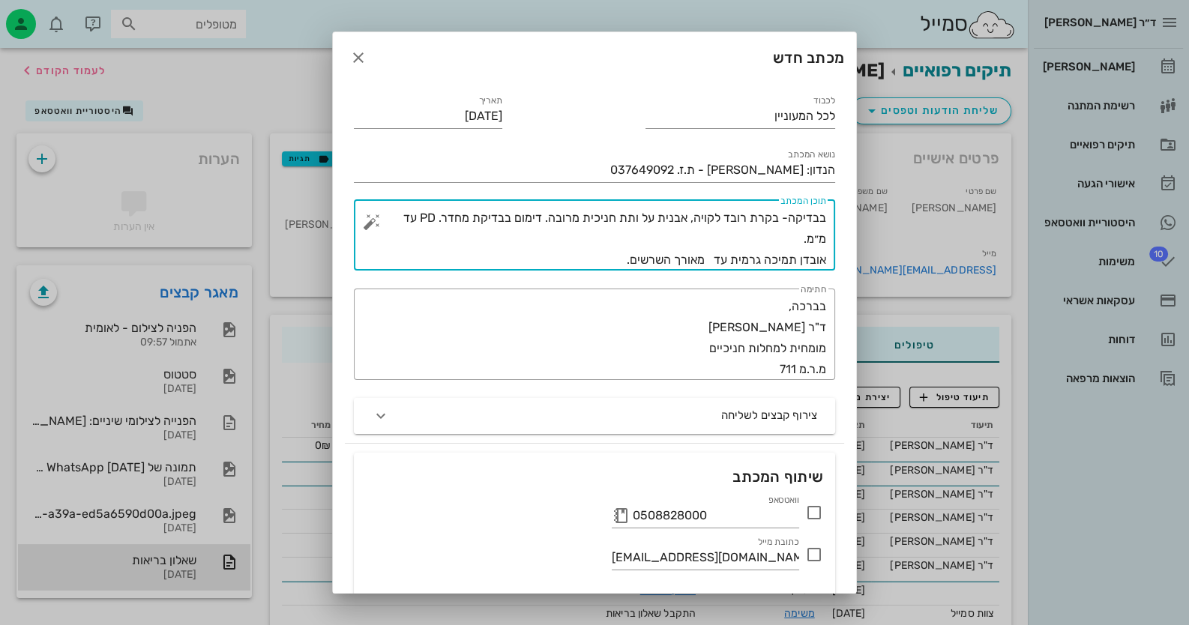
click at [405, 208] on textarea "בבדיקה- בקרת רובד לקויה, אבנית על ותת חניכית מרובה. דימום בבדיקת מחדר. PD עד מ״…" at bounding box center [600, 239] width 451 height 63
click at [711, 258] on textarea "בבדיקה- בקרת רובד לקויה, אבנית על ותת חניכית מרובה. דימום בבדיקת מחדר. PD עד 9 …" at bounding box center [600, 239] width 451 height 63
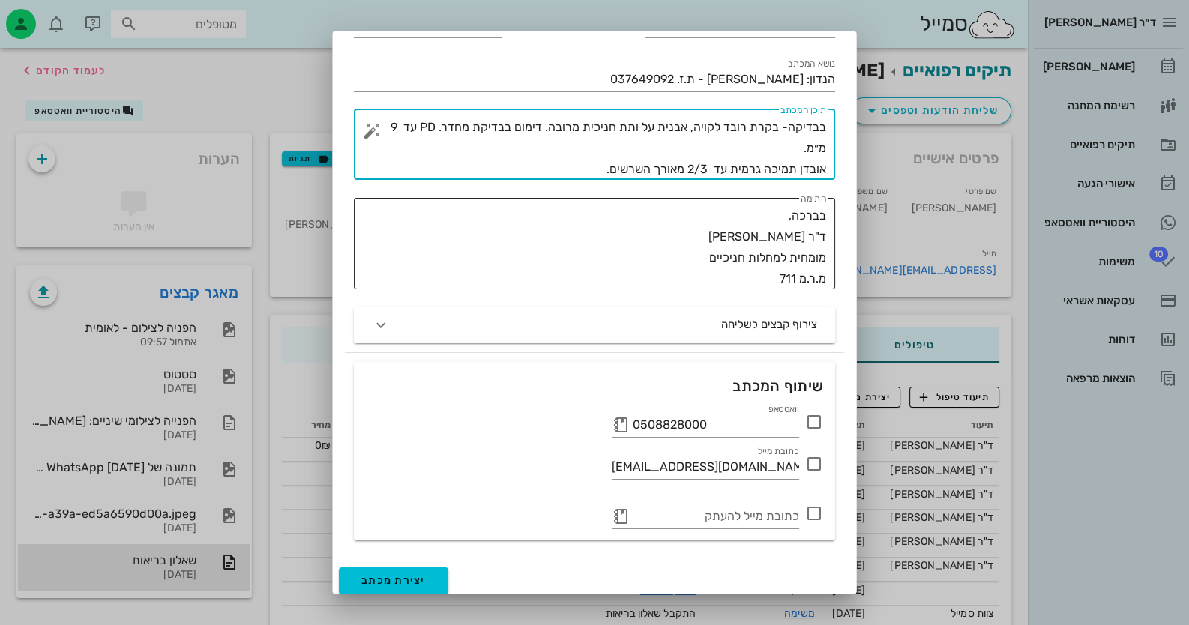
scroll to position [97, 0]
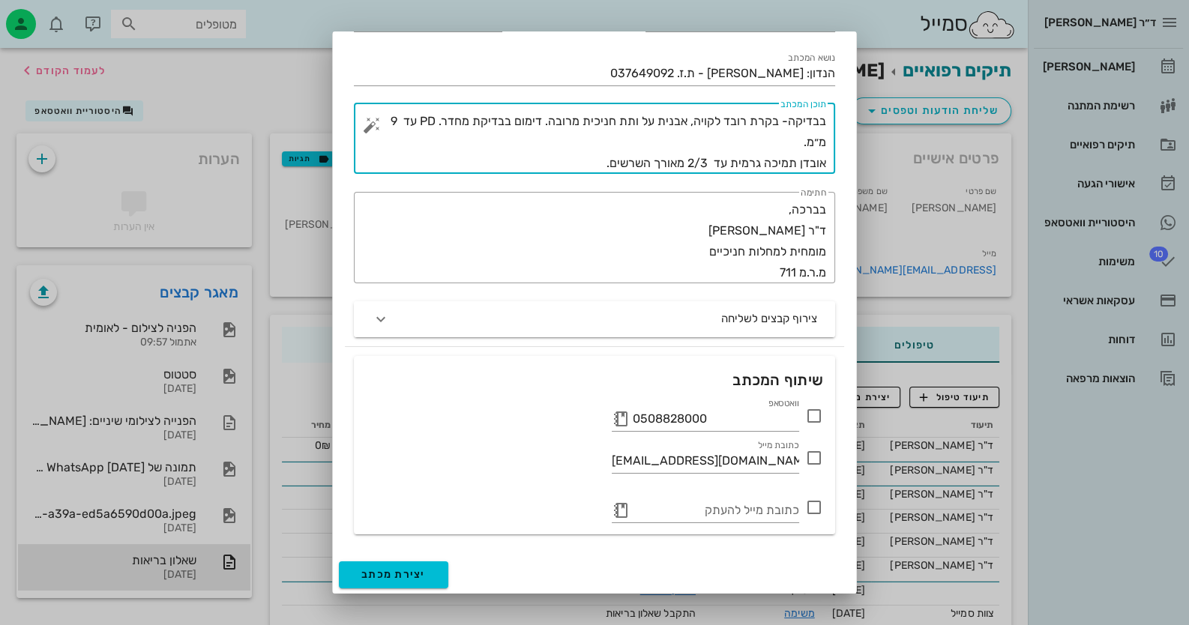
click at [579, 160] on textarea "בבדיקה- בקרת רובד לקויה, אבנית על ותת חניכית מרובה. דימום בבדיקת מחדר. PD עד 9 …" at bounding box center [600, 142] width 451 height 63
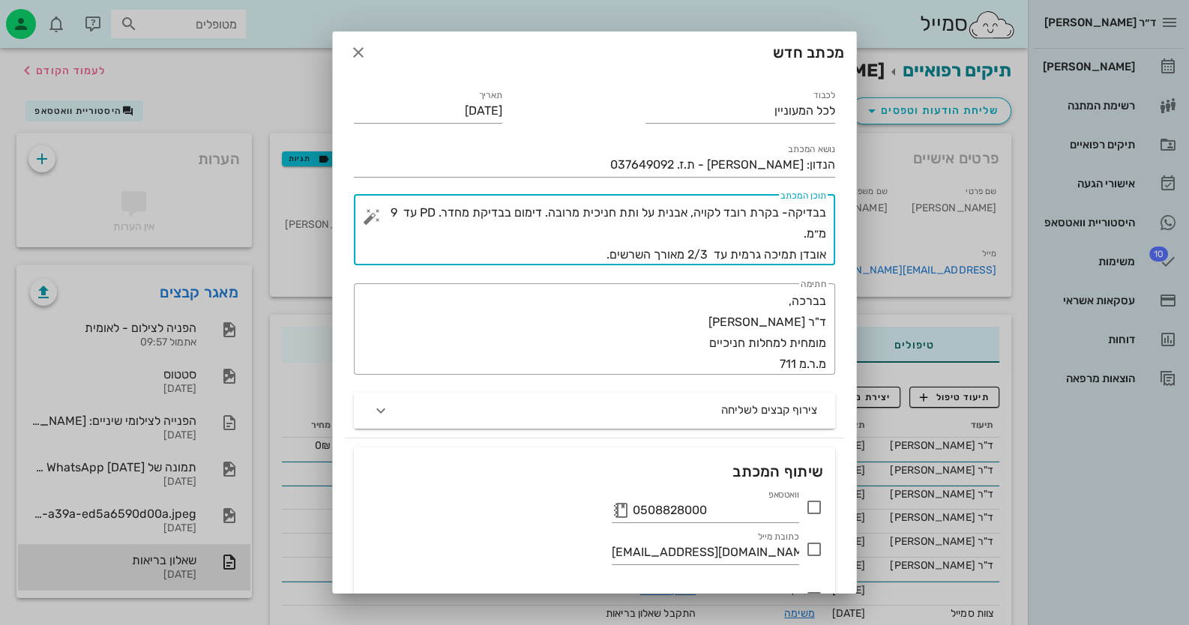
scroll to position [0, 0]
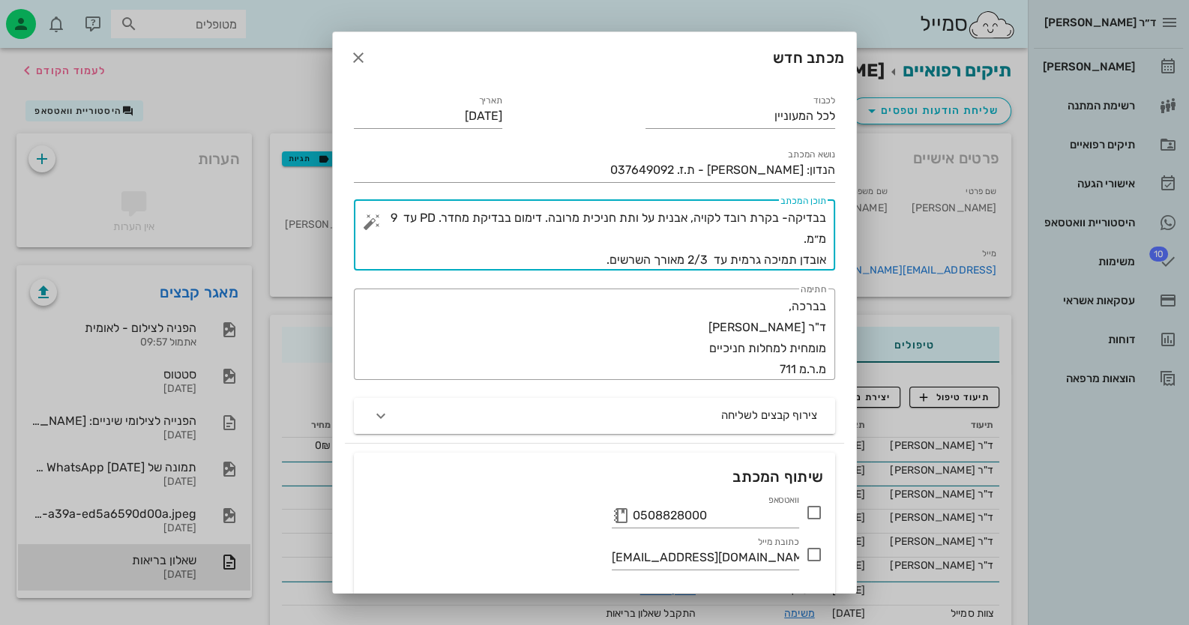
click at [381, 215] on button "button" at bounding box center [372, 222] width 18 height 18
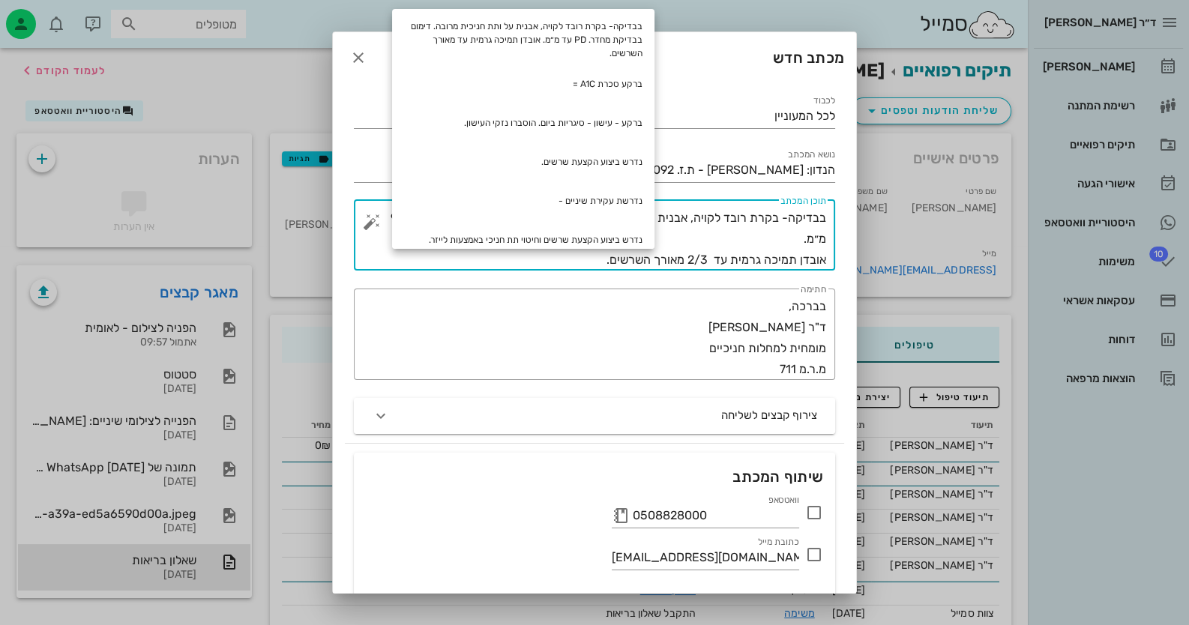
click at [576, 253] on textarea "בבדיקה- בקרת רובד לקויה, אבנית על ותת חניכית מרובה. דימום בבדיקת מחדר. PD עד 9 …" at bounding box center [600, 239] width 451 height 63
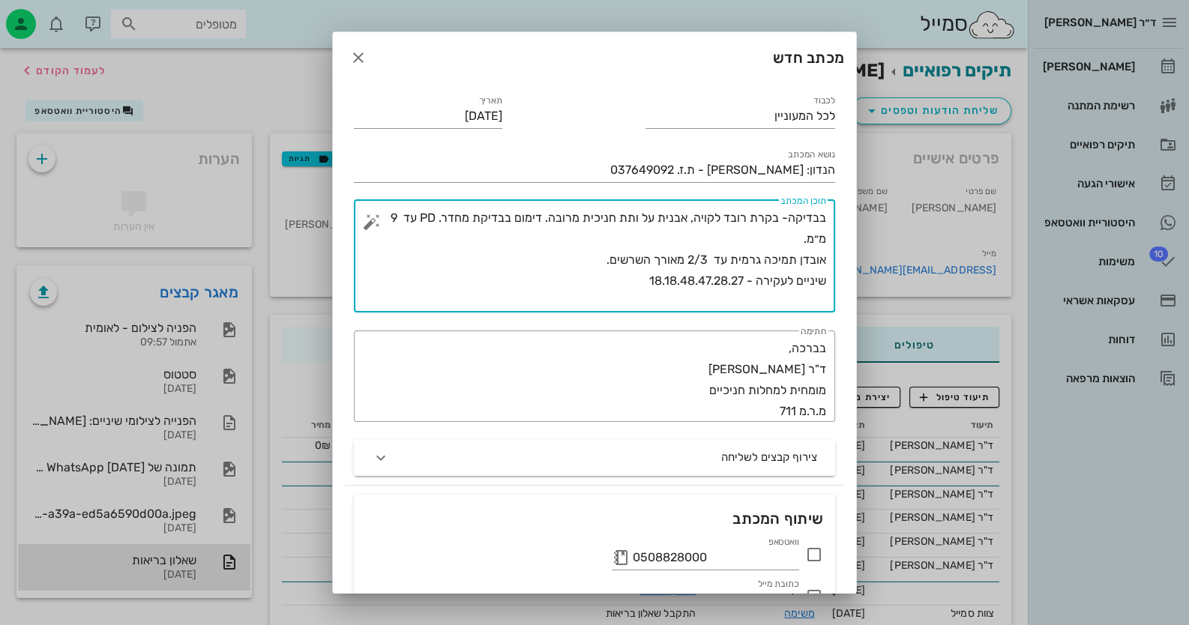
click at [381, 224] on button "button" at bounding box center [372, 222] width 18 height 18
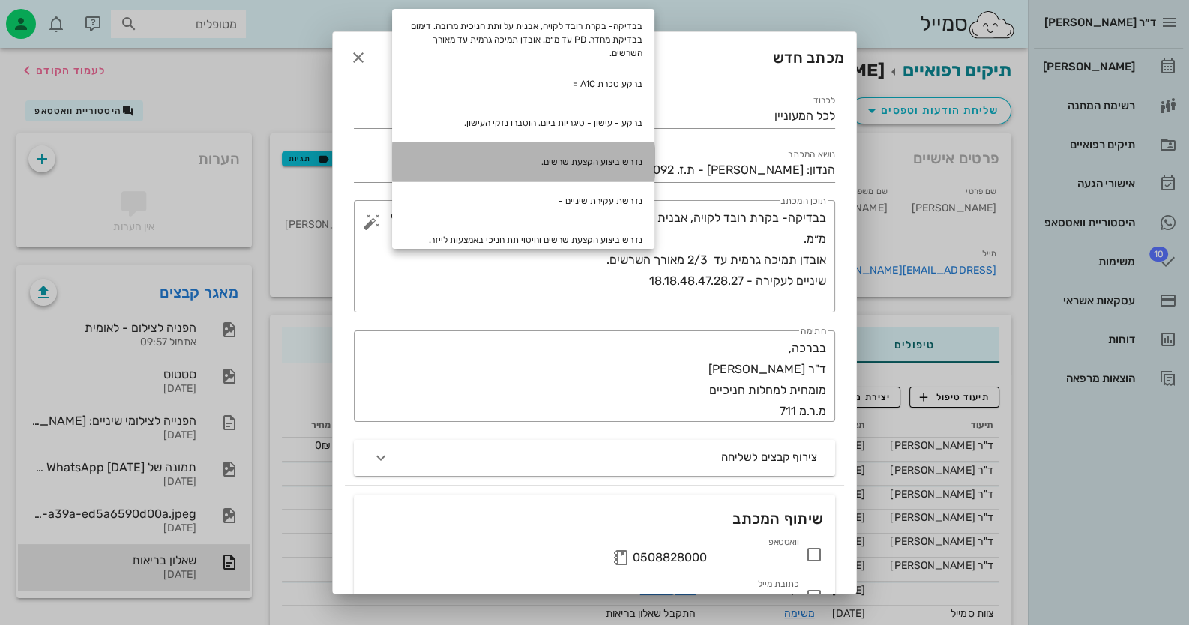
click at [624, 166] on div "נדרש ביצוע הקצעת שרשים." at bounding box center [523, 161] width 262 height 39
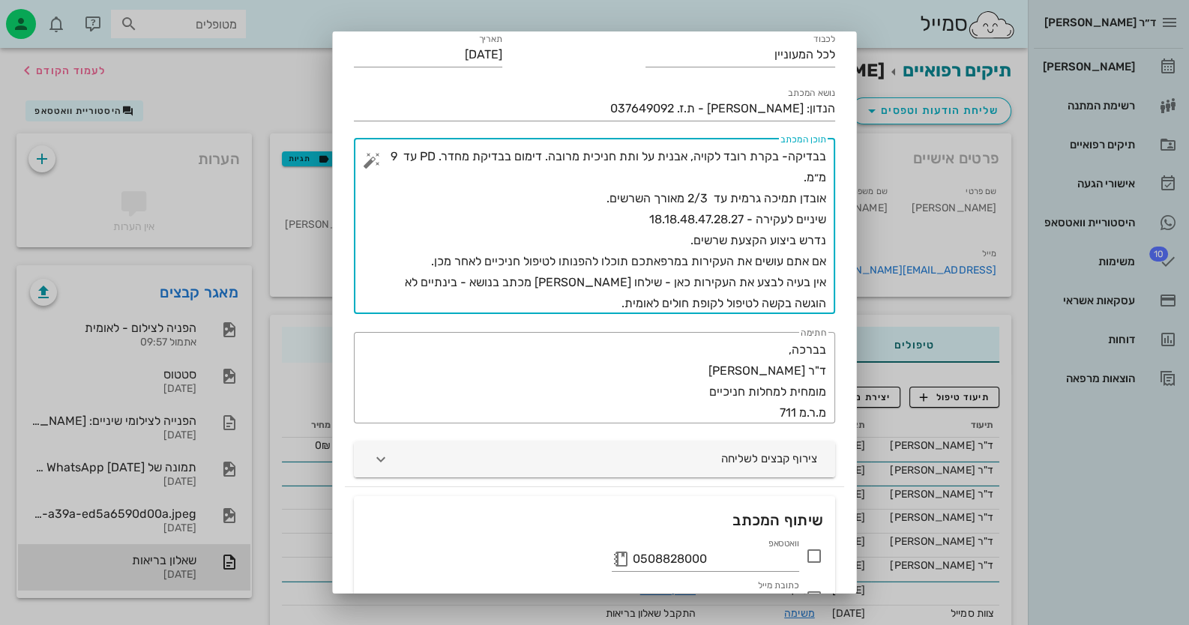
scroll to position [149, 0]
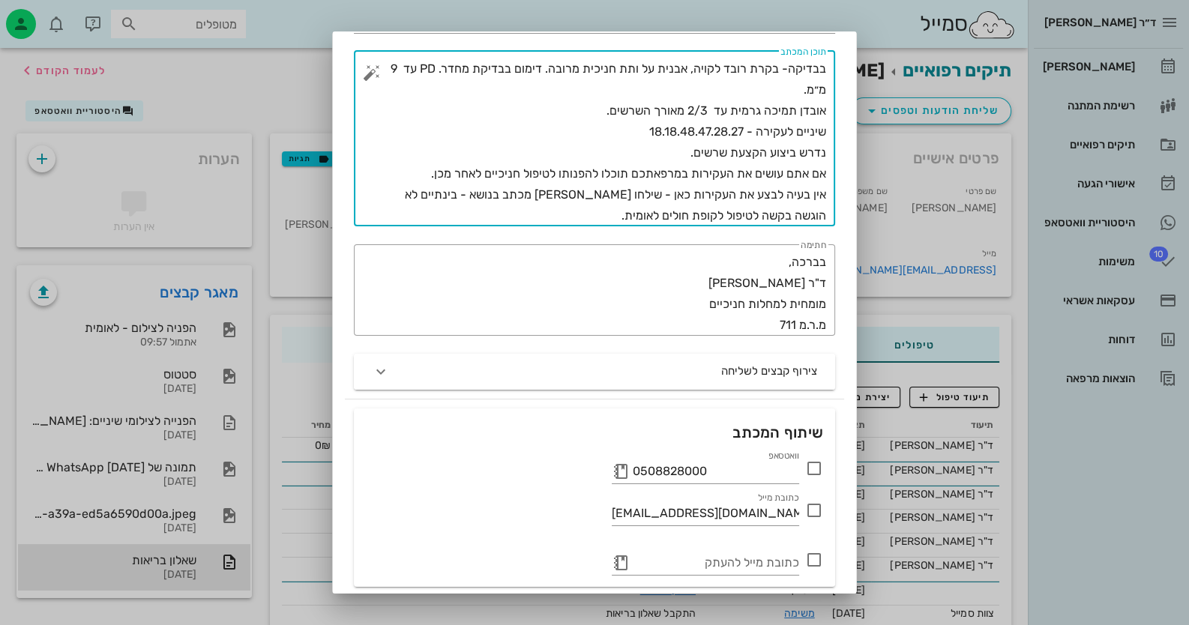
type textarea "בבדיקה- בקרת רובד לקויה, אבנית על ותת חניכית מרובה. דימום בבדיקת מחדר. PD עד 9 …"
click at [819, 468] on icon at bounding box center [814, 468] width 18 height 18
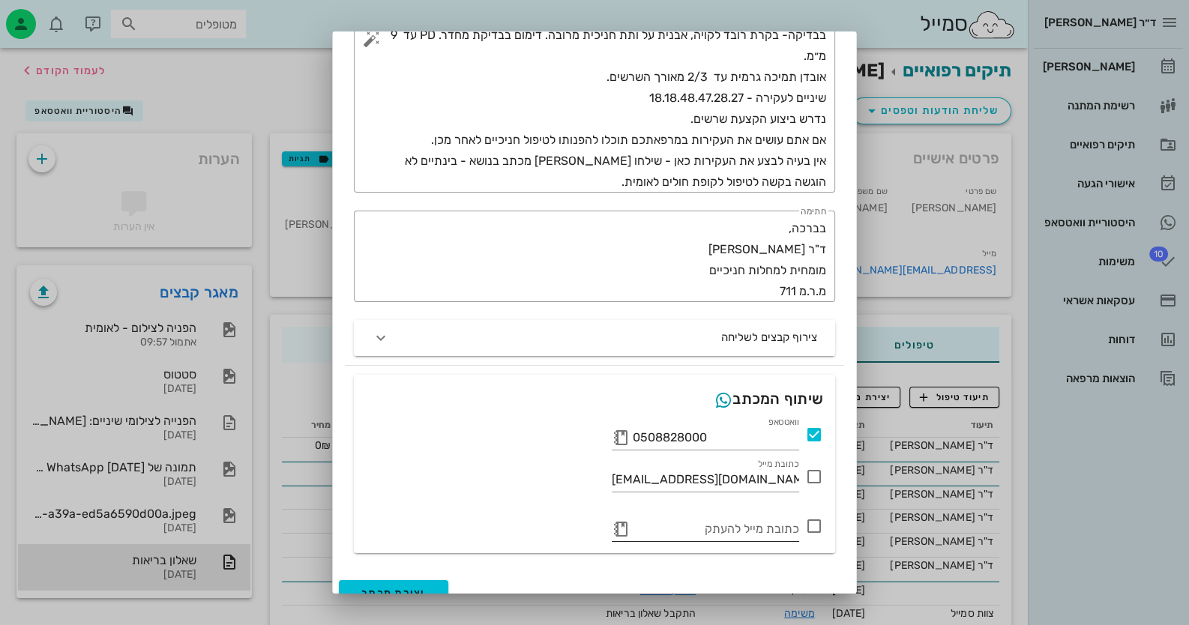
scroll to position [202, 0]
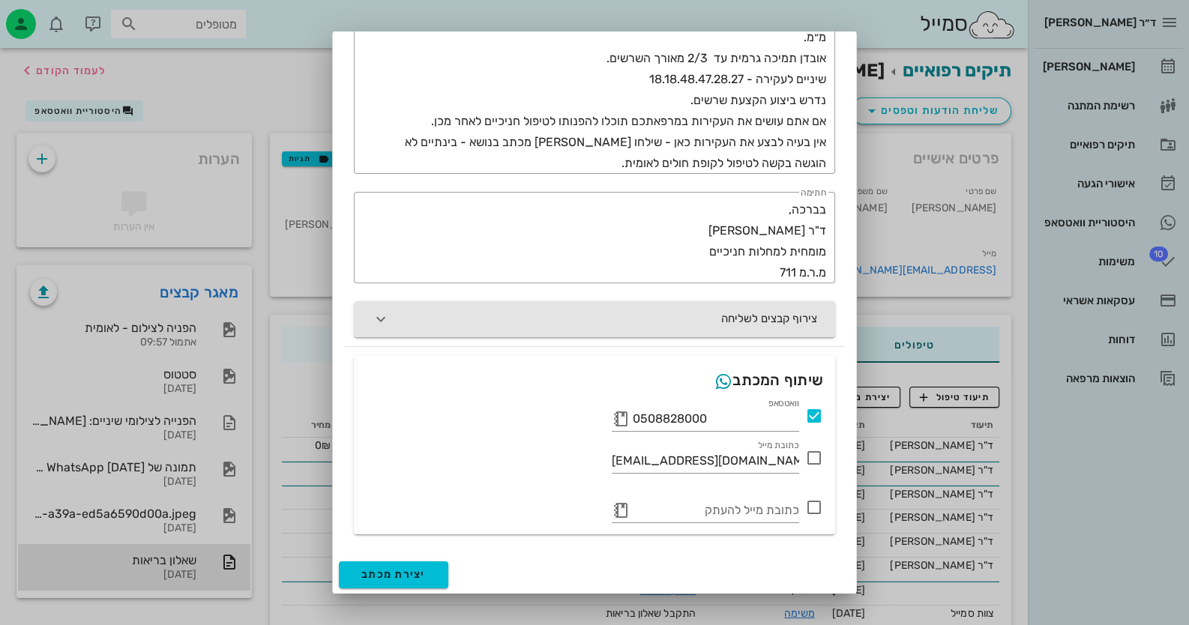
click at [698, 308] on button "צירוף קבצים לשליחה" at bounding box center [594, 319] width 481 height 36
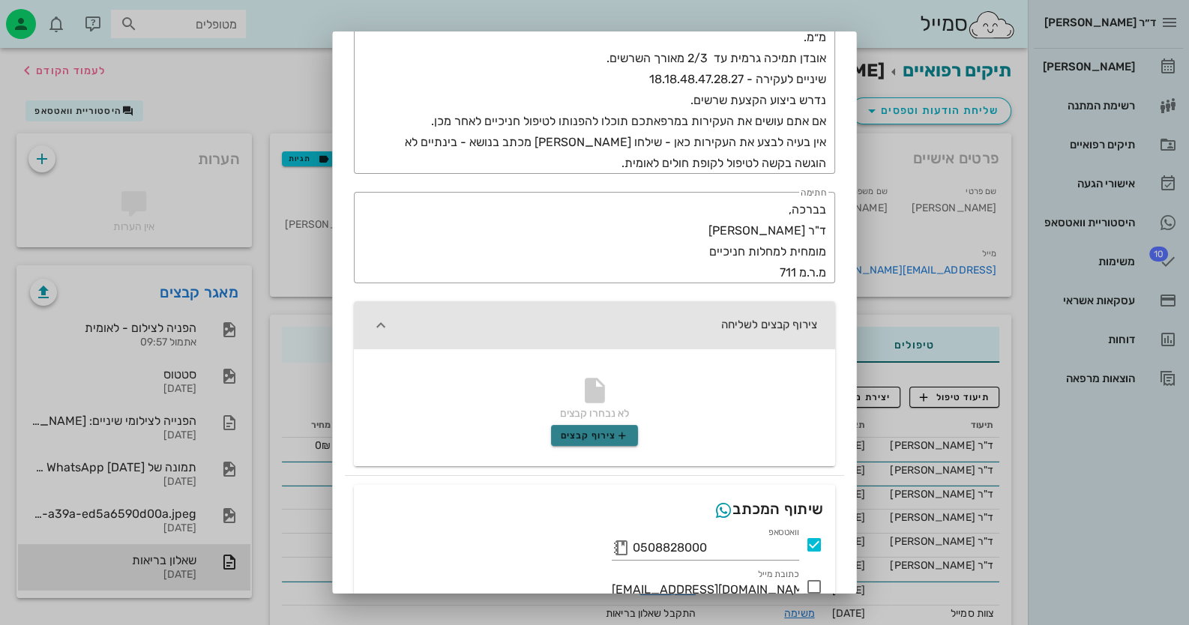
click at [622, 432] on icon "button" at bounding box center [622, 435] width 12 height 12
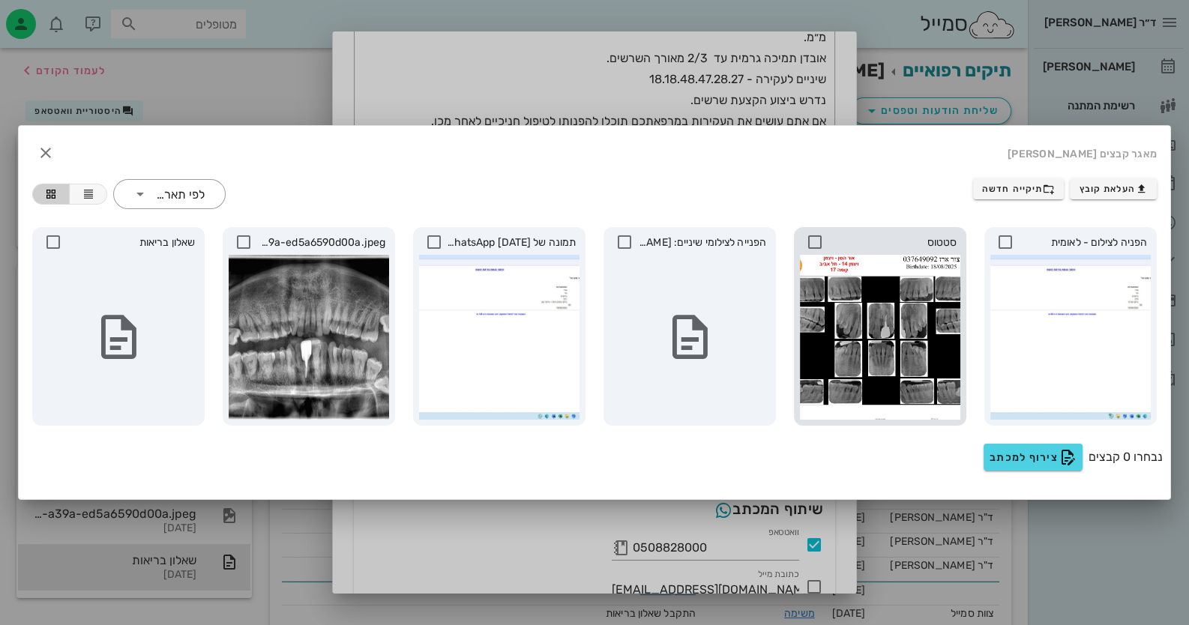
click at [903, 326] on div at bounding box center [880, 337] width 160 height 165
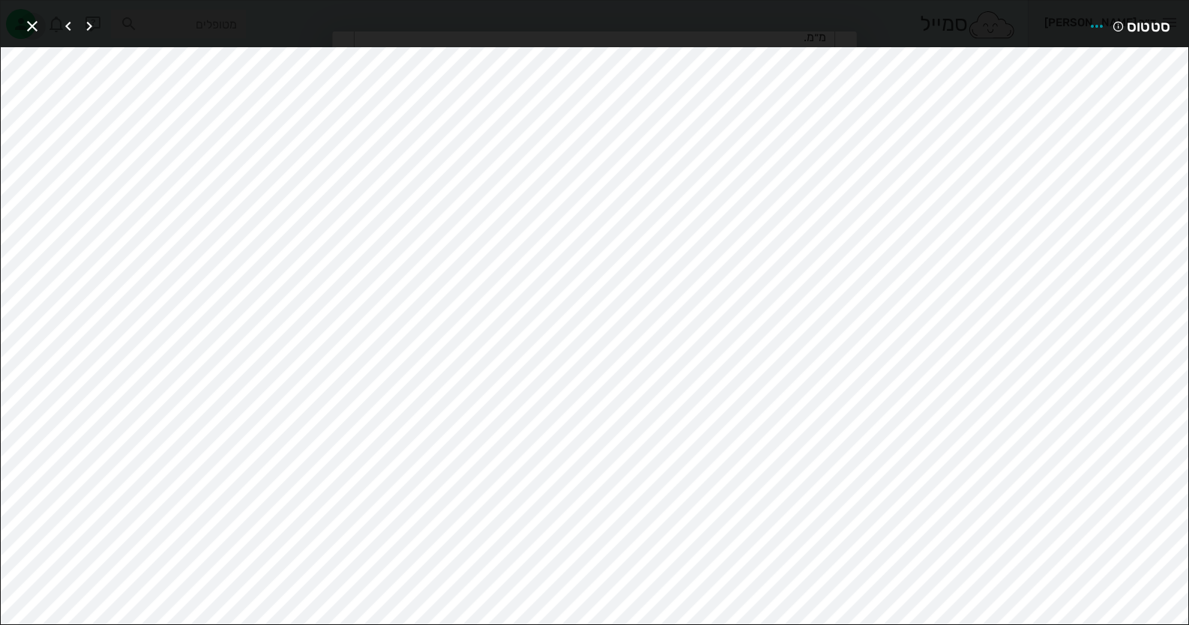
click at [26, 22] on icon "button" at bounding box center [32, 26] width 18 height 18
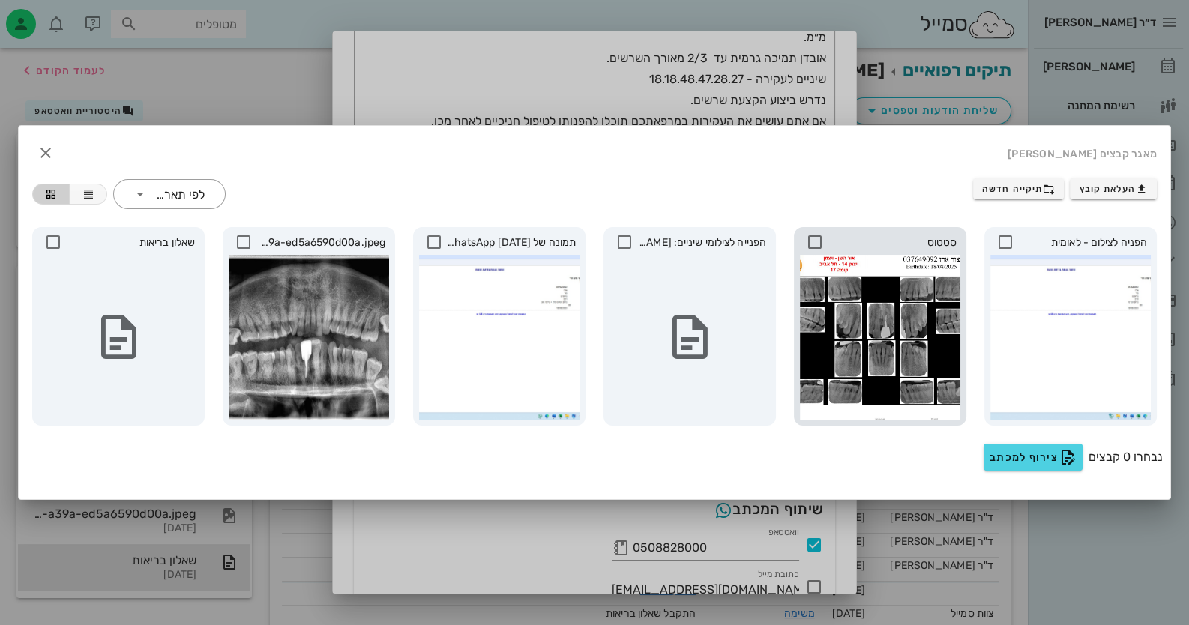
click at [808, 239] on icon at bounding box center [815, 242] width 18 height 18
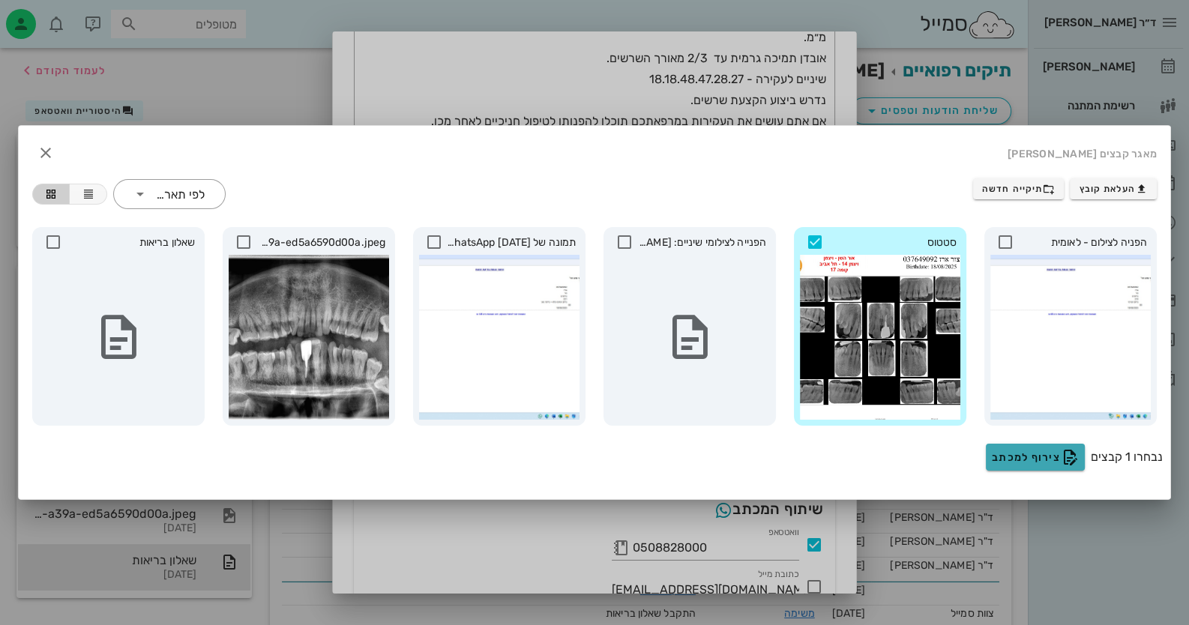
click at [1053, 467] on button "צירוף למכתב" at bounding box center [1035, 457] width 99 height 27
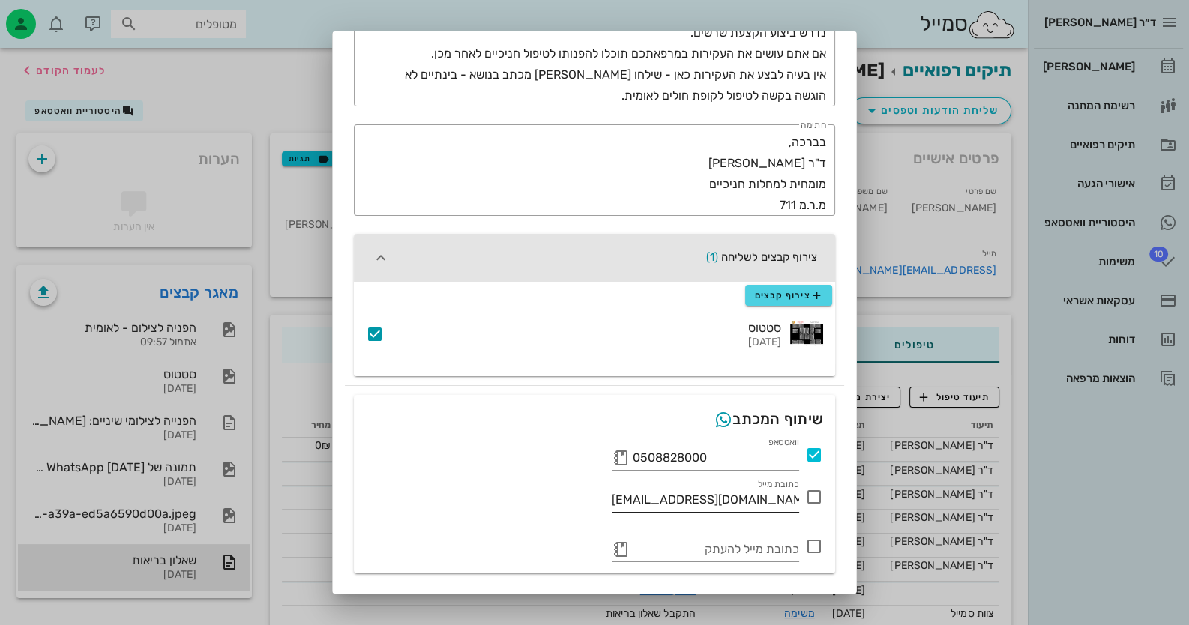
scroll to position [308, 0]
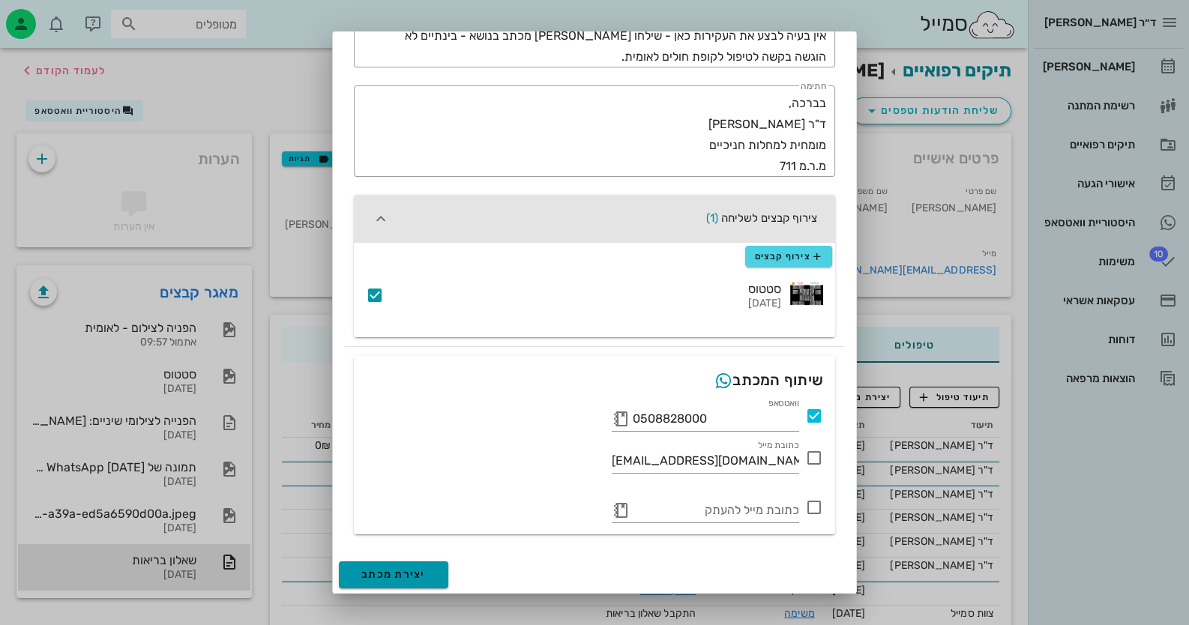
click at [412, 581] on button "יצירת מכתב" at bounding box center [393, 574] width 109 height 27
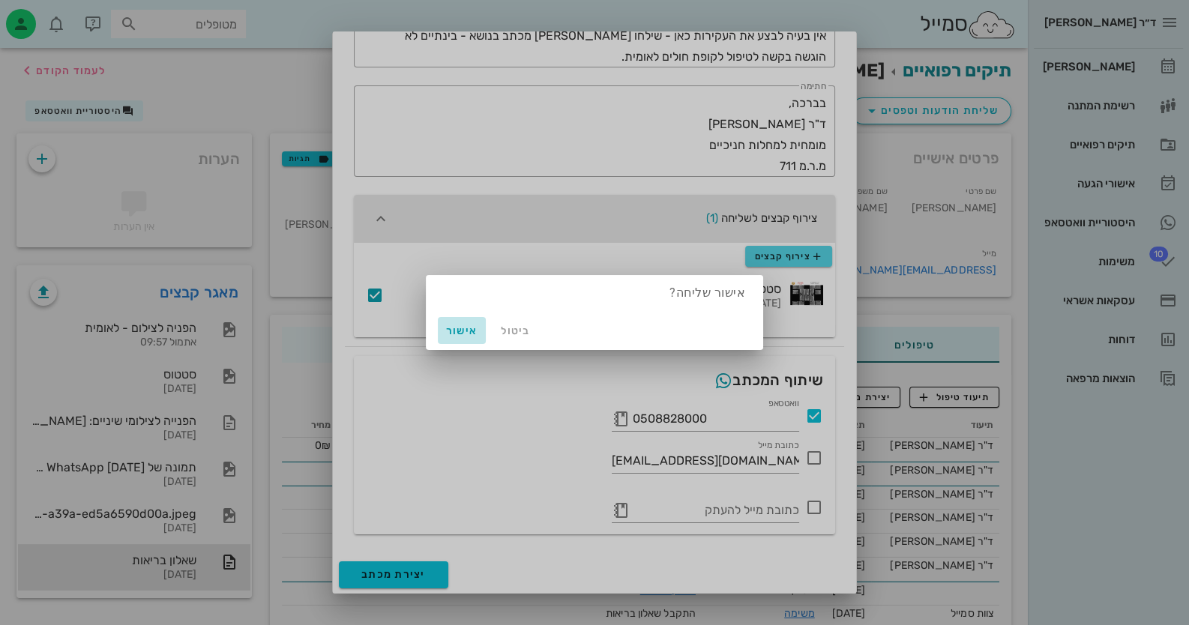
click at [457, 329] on span "אישור" at bounding box center [462, 331] width 36 height 13
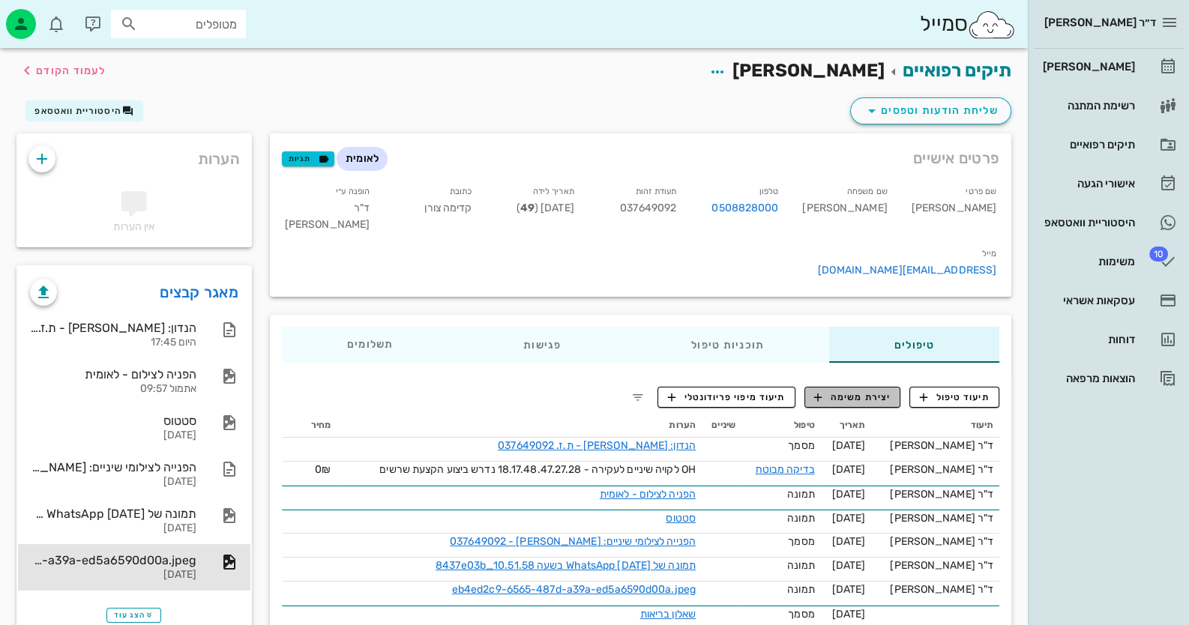
click at [861, 390] on span "יצירת משימה" at bounding box center [852, 396] width 76 height 13
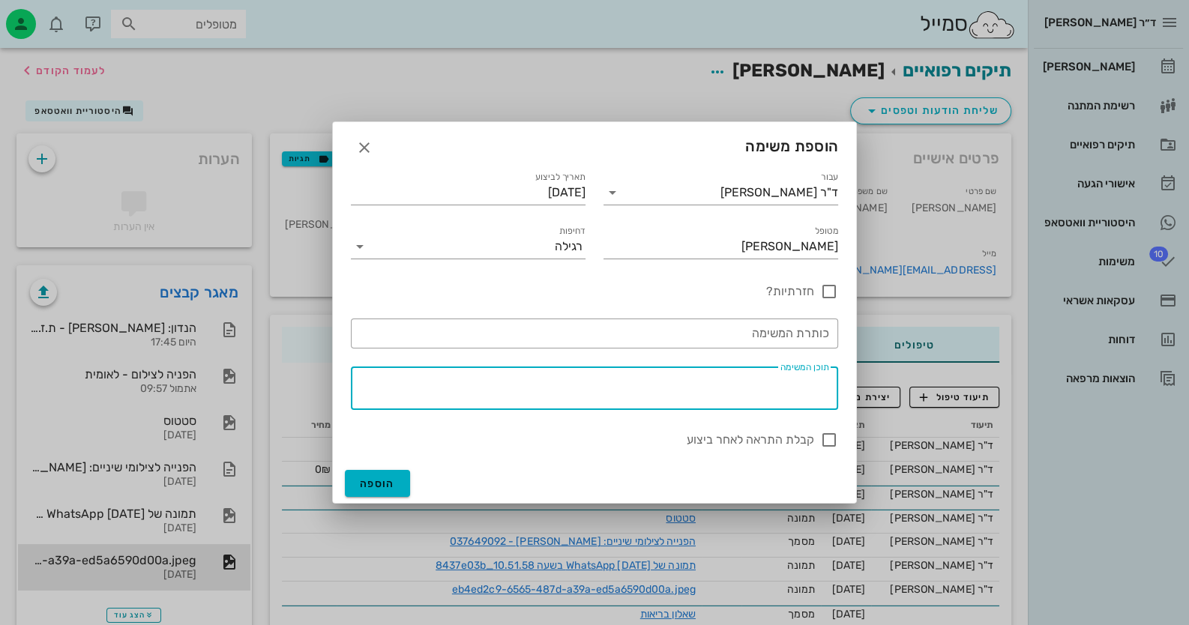
click at [759, 380] on textarea "תוכן המשימה" at bounding box center [591, 392] width 475 height 36
type textarea "להגיש [PERSON_NAME]"
click at [376, 486] on span "הוספה" at bounding box center [377, 483] width 35 height 13
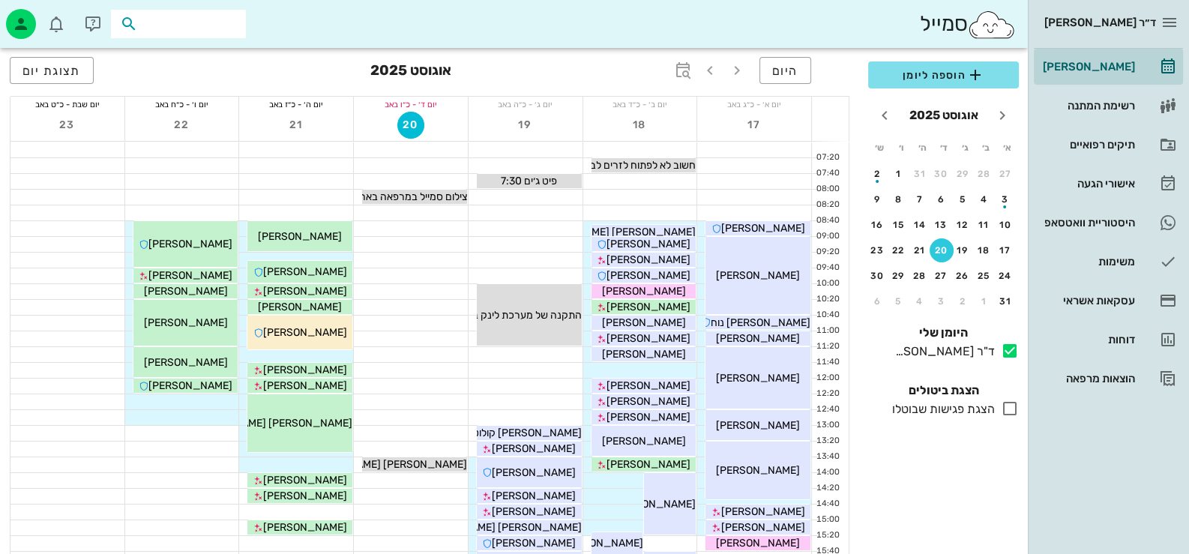
click at [183, 19] on input "text" at bounding box center [189, 23] width 96 height 19
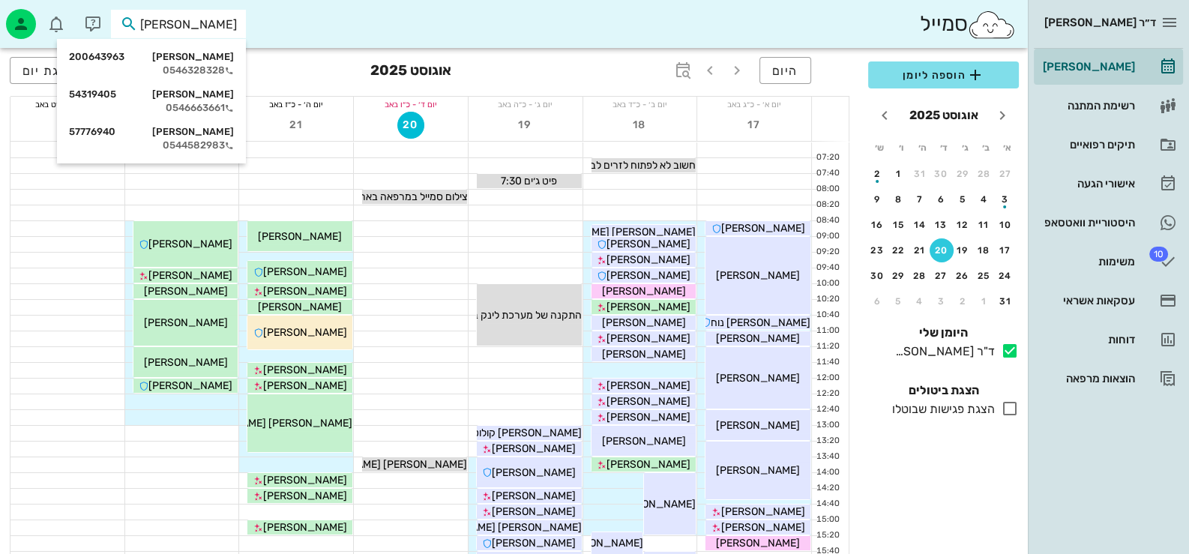
type input "פורטמן מי"
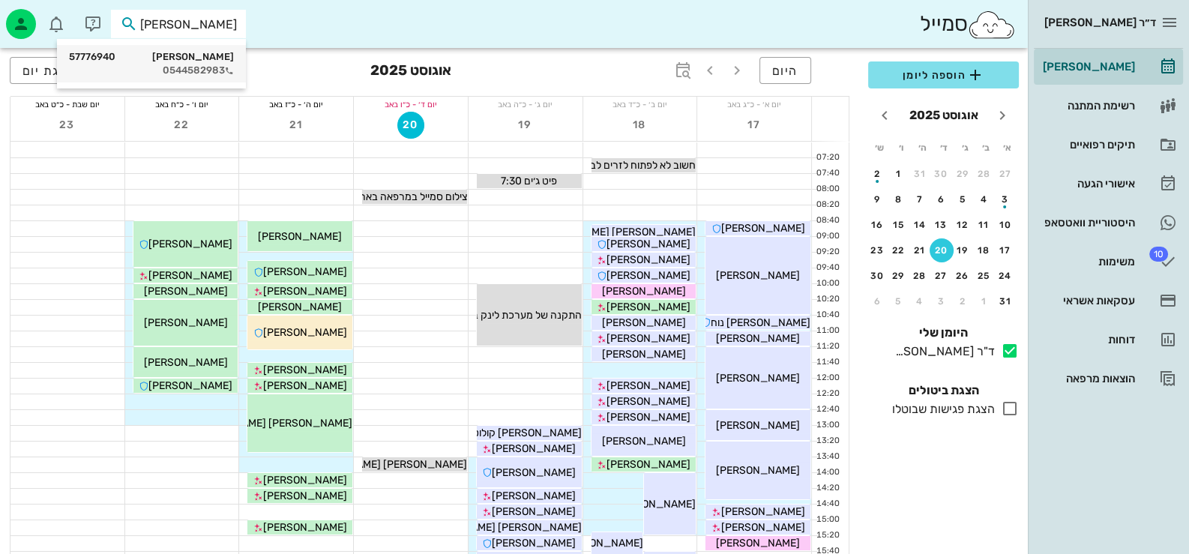
click at [202, 73] on div "0544582983" at bounding box center [151, 70] width 165 height 12
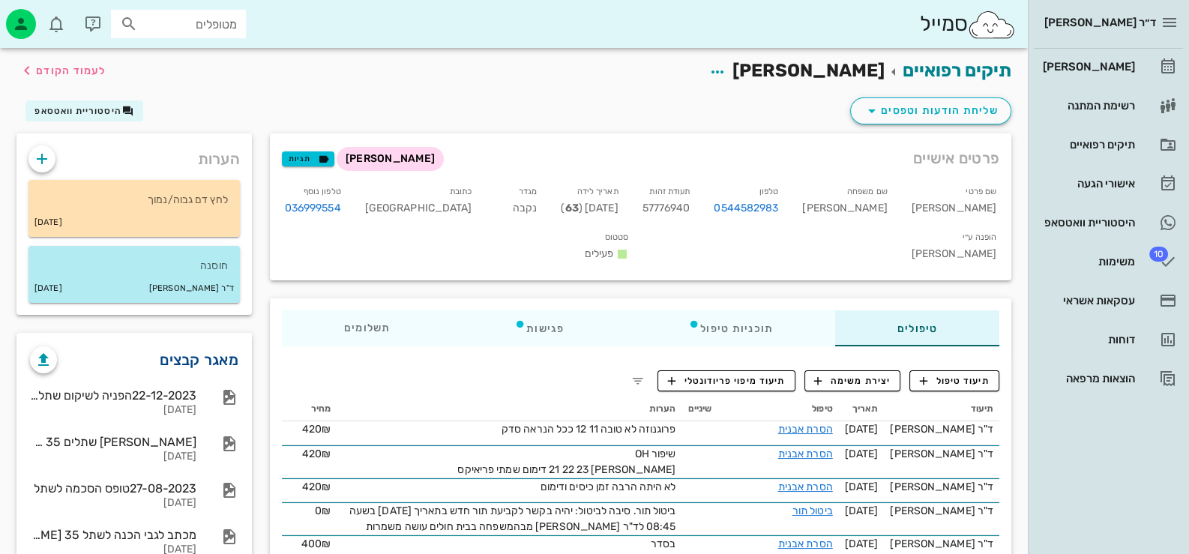
click at [187, 361] on link "מאגר קבצים" at bounding box center [199, 360] width 79 height 24
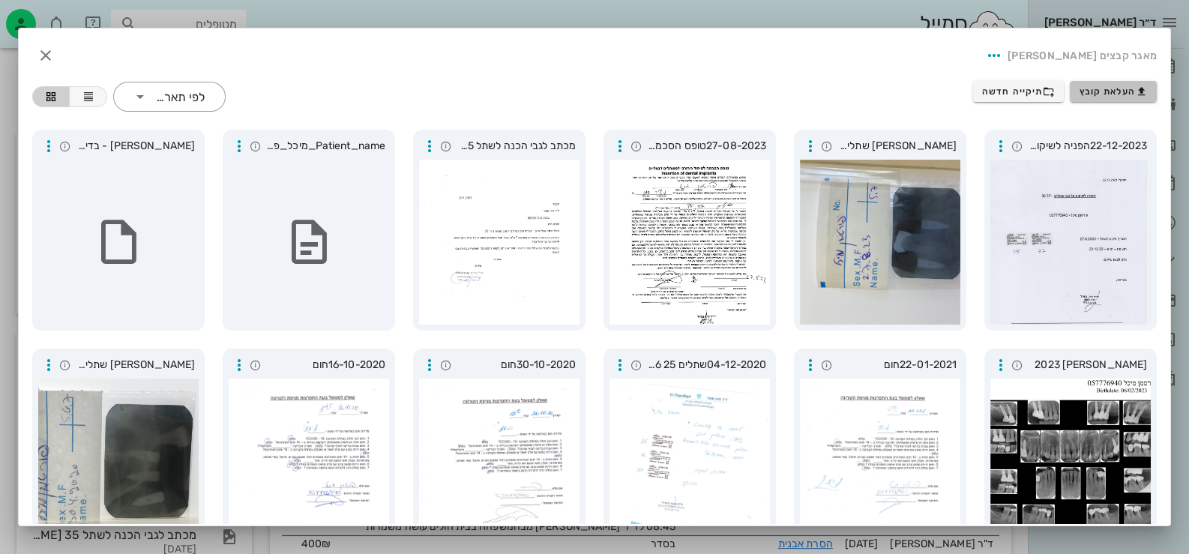
click at [1110, 89] on span "העלאת קובץ" at bounding box center [1113, 91] width 68 height 12
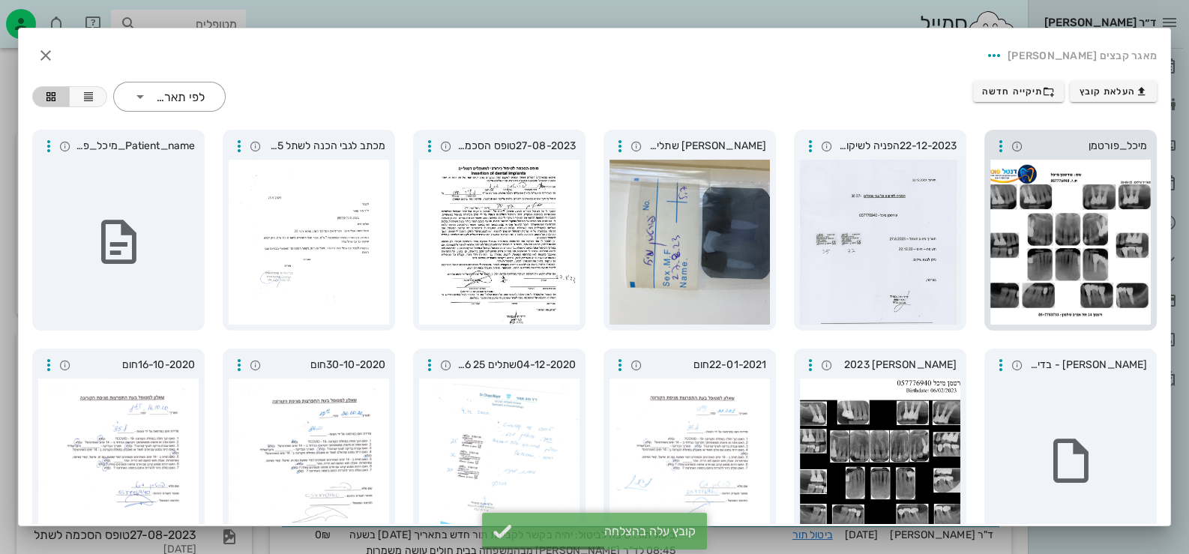
click at [1117, 205] on div at bounding box center [1070, 242] width 160 height 165
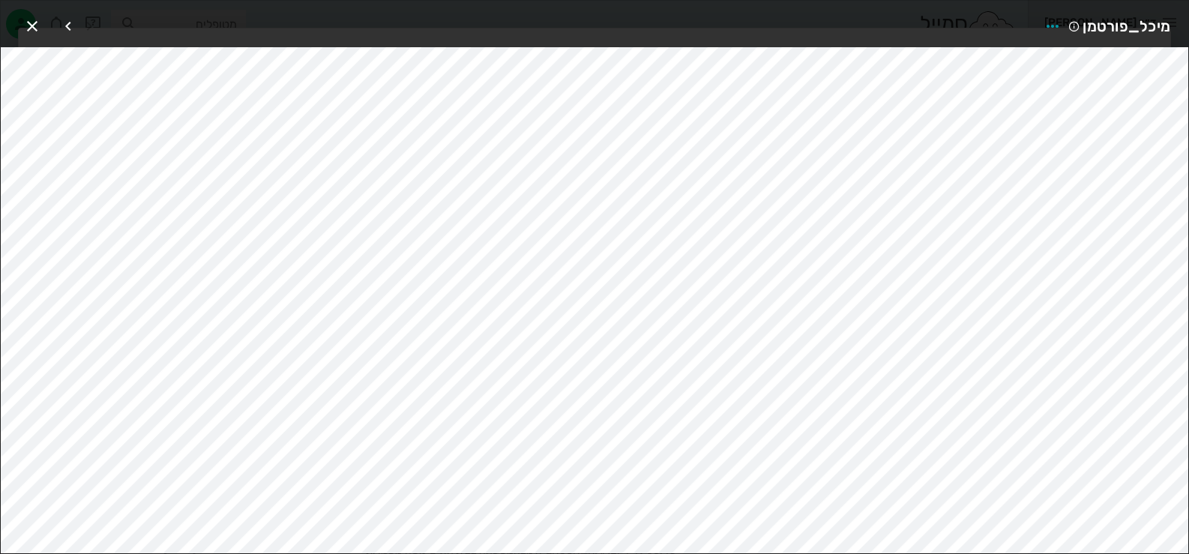
click at [1095, 25] on span "מיכל_פורטמן" at bounding box center [1126, 26] width 88 height 24
click at [1056, 28] on icon "button" at bounding box center [1052, 26] width 18 height 18
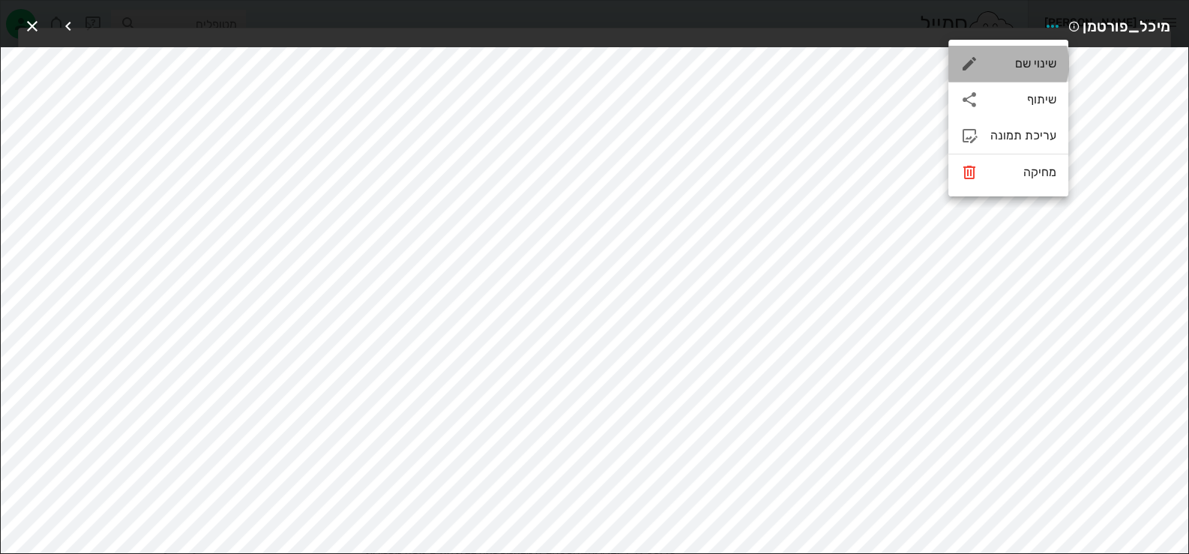
click at [1010, 78] on div "שינוי שם" at bounding box center [1008, 64] width 120 height 36
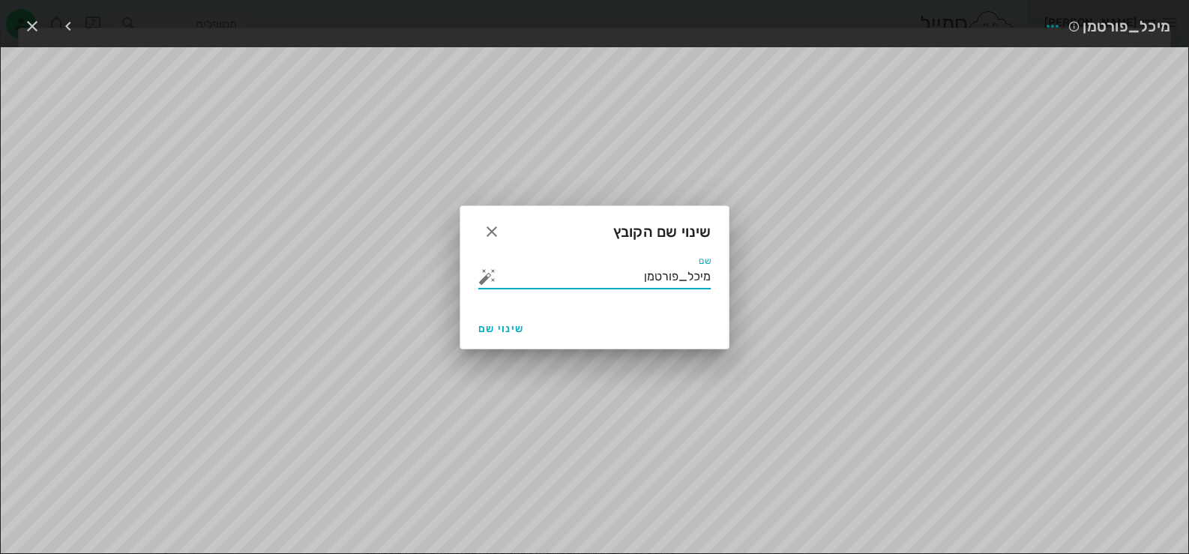
drag, startPoint x: 630, startPoint y: 280, endPoint x: 820, endPoint y: 288, distance: 190.6
type input "סטטוס"
click at [483, 328] on span "שינוי שם" at bounding box center [501, 328] width 46 height 13
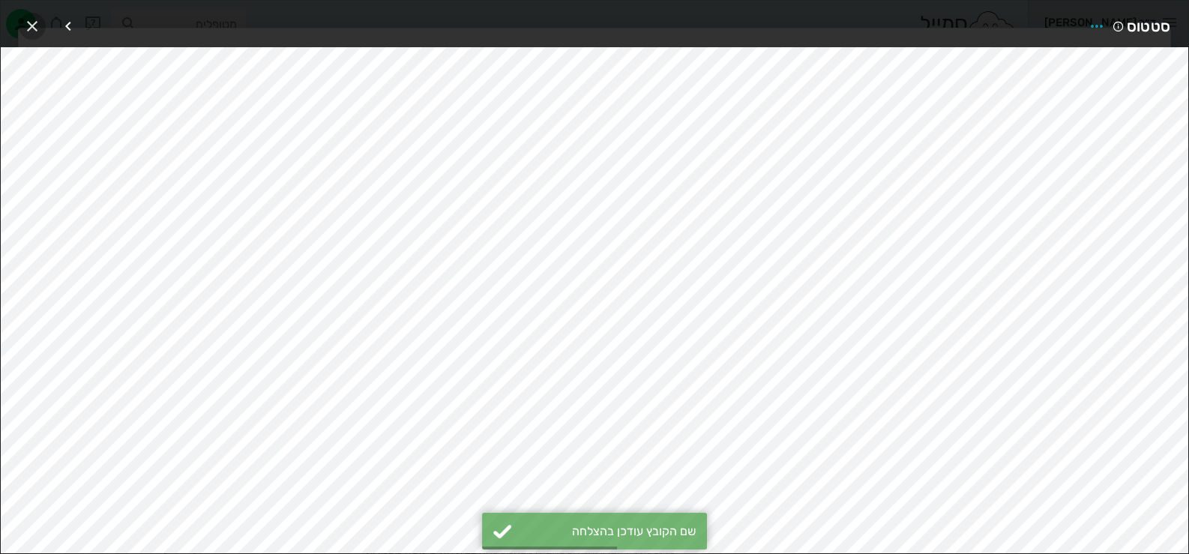
click at [28, 23] on icon "button" at bounding box center [32, 26] width 18 height 18
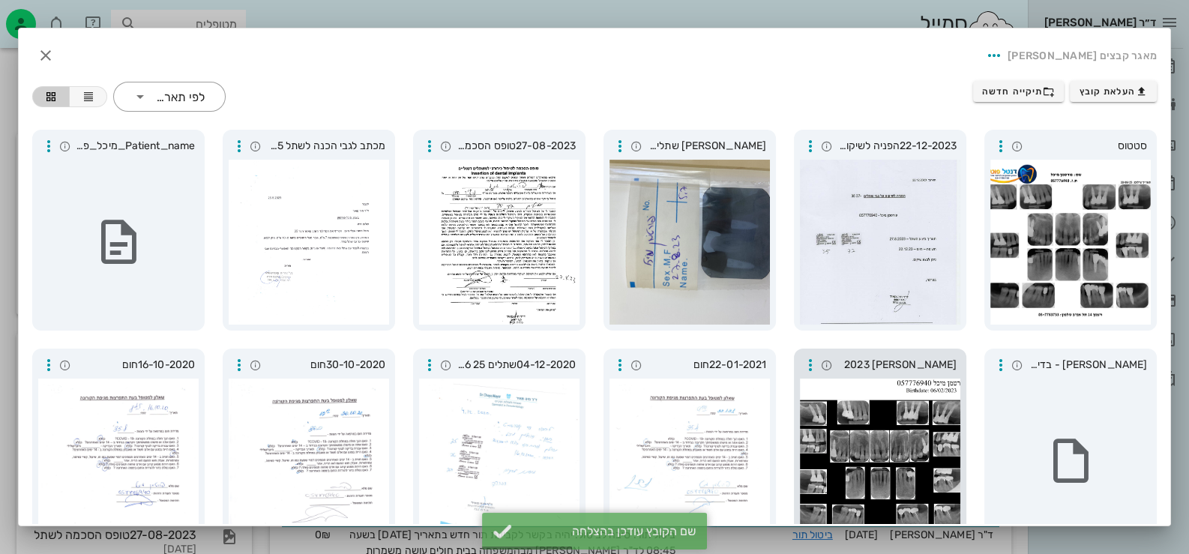
click at [842, 381] on div at bounding box center [880, 460] width 160 height 165
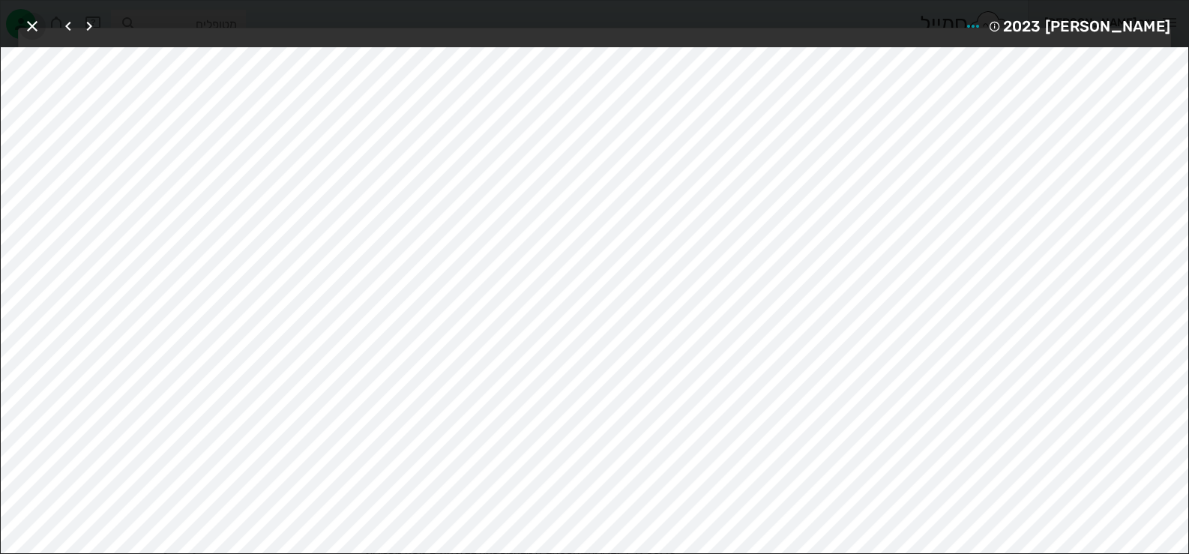
click at [34, 27] on icon "button" at bounding box center [32, 26] width 18 height 18
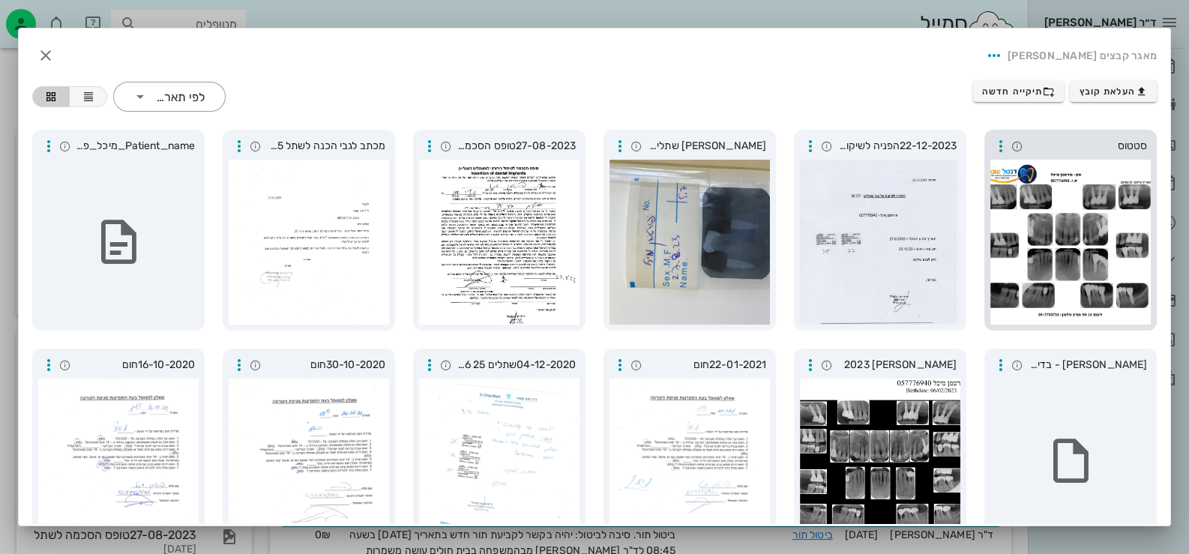
click at [1082, 157] on div "סטטוס" at bounding box center [1070, 230] width 172 height 201
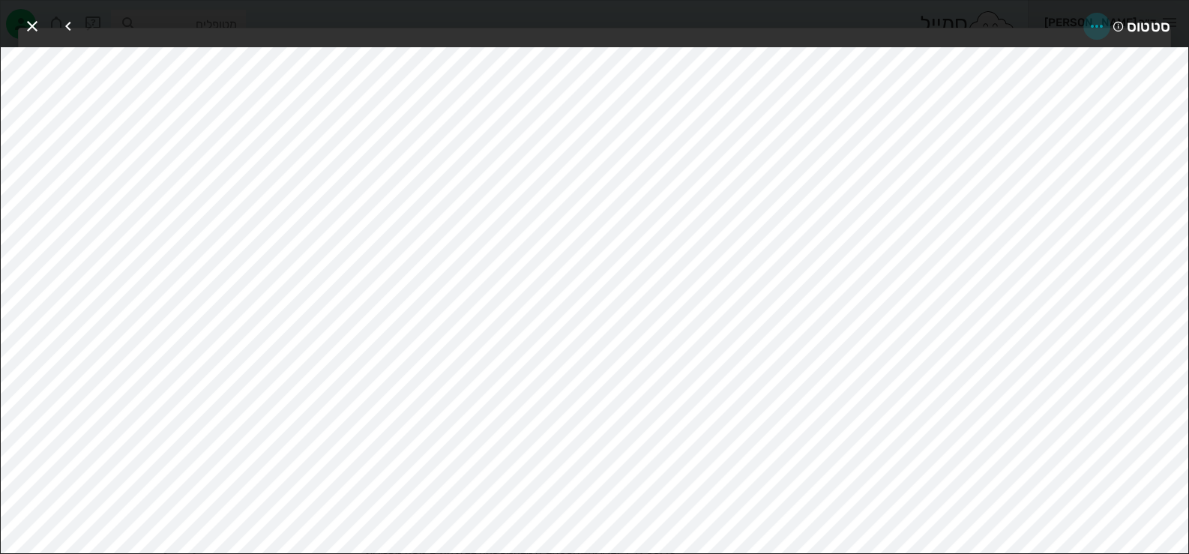
click at [1099, 25] on icon "button" at bounding box center [1097, 26] width 18 height 18
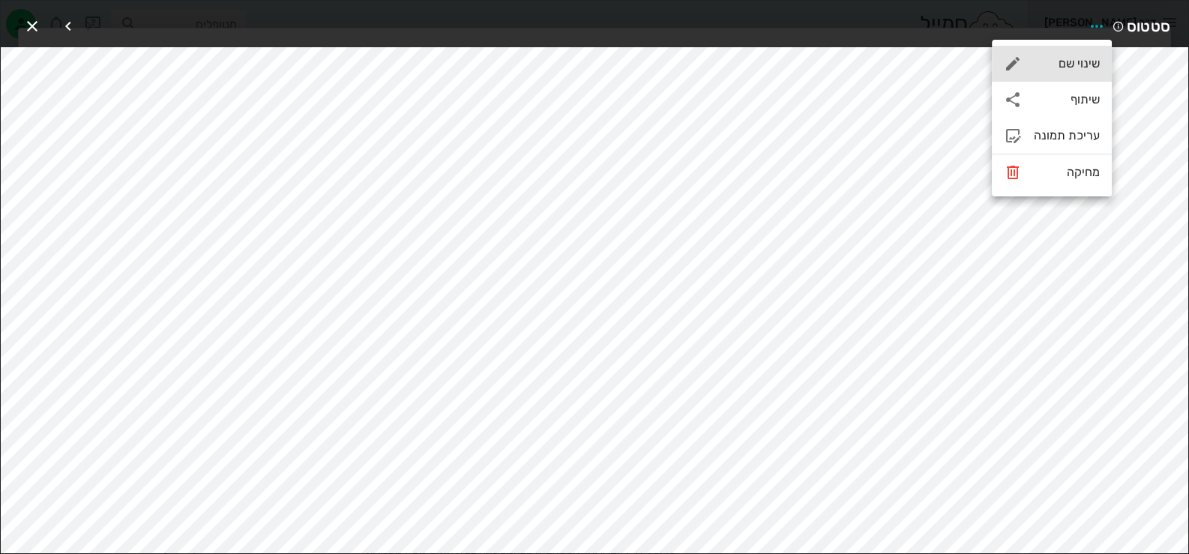
click at [1082, 70] on div "שינוי שם" at bounding box center [1067, 63] width 66 height 14
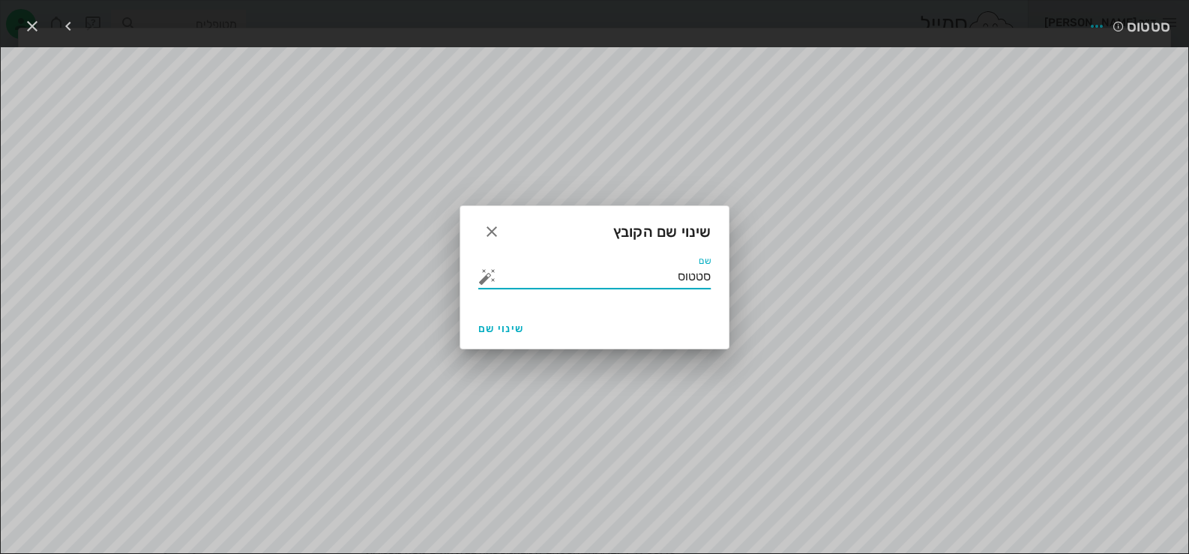
click at [666, 277] on input "סטטוס" at bounding box center [604, 277] width 211 height 24
type input "סטטוס 2025"
click at [514, 332] on span "שינוי שם" at bounding box center [501, 328] width 46 height 13
